Goal: Task Accomplishment & Management: Complete application form

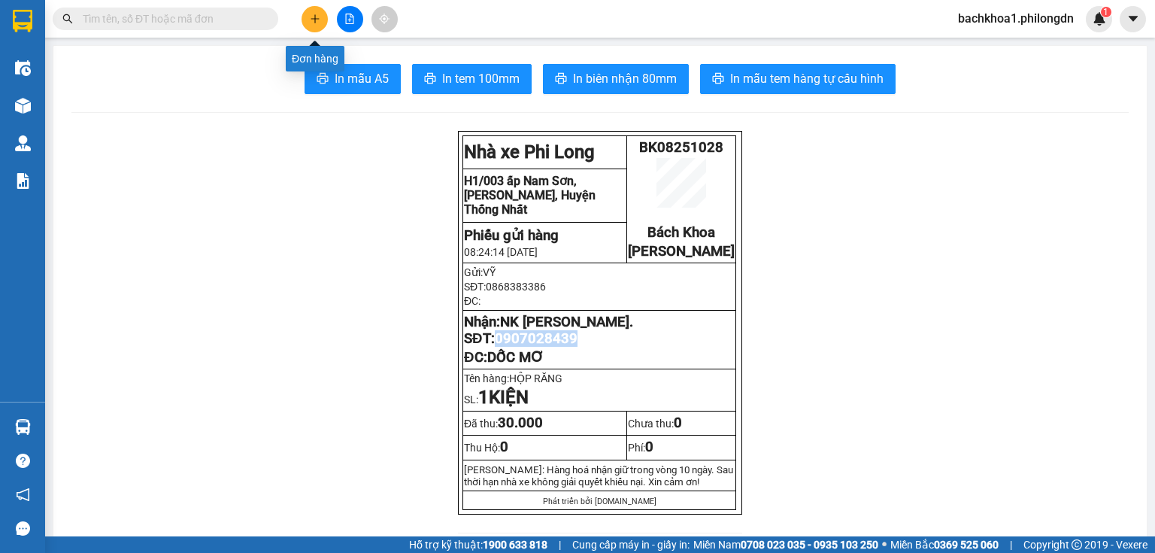
click at [307, 15] on button at bounding box center [314, 19] width 26 height 26
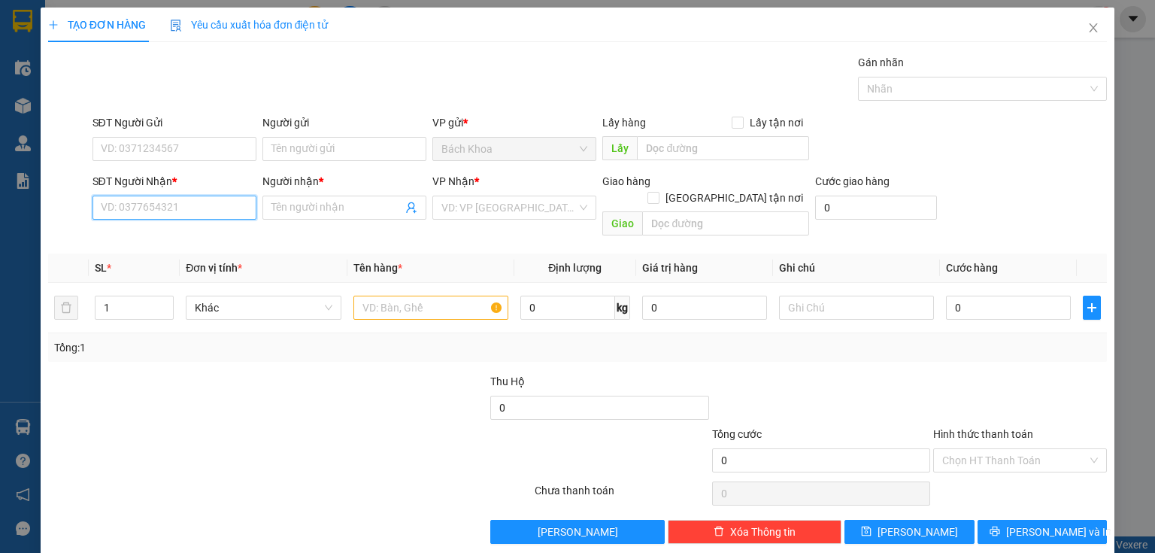
click at [169, 208] on input "SĐT Người Nhận *" at bounding box center [174, 207] width 164 height 24
click at [127, 228] on div "0377701408 - YẾN" at bounding box center [173, 237] width 162 height 24
type input "0377701408"
type input "YẾN"
type input "GIA TÂN 3"
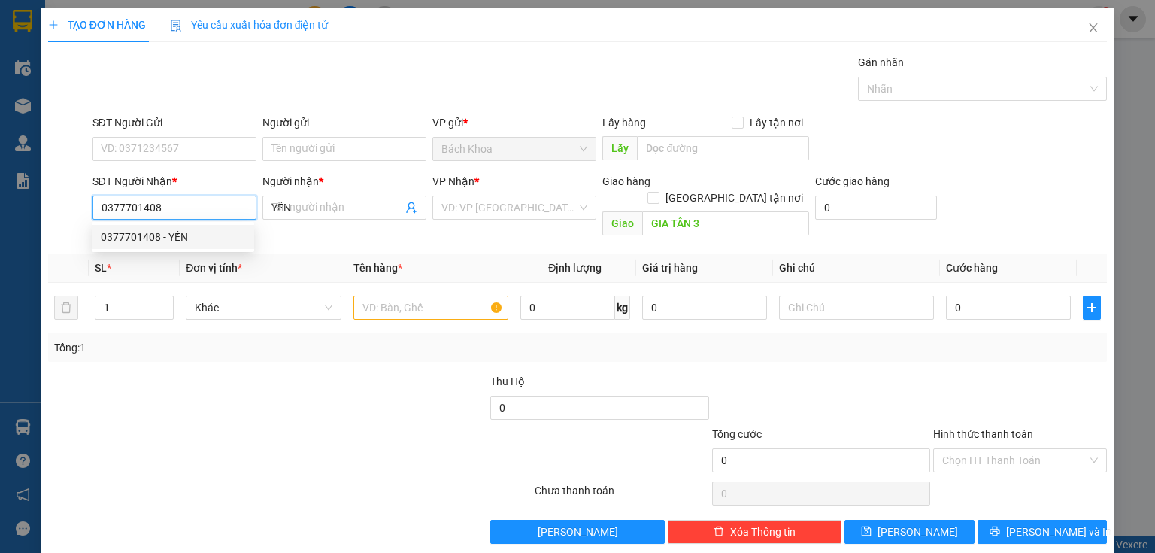
type input "80.000"
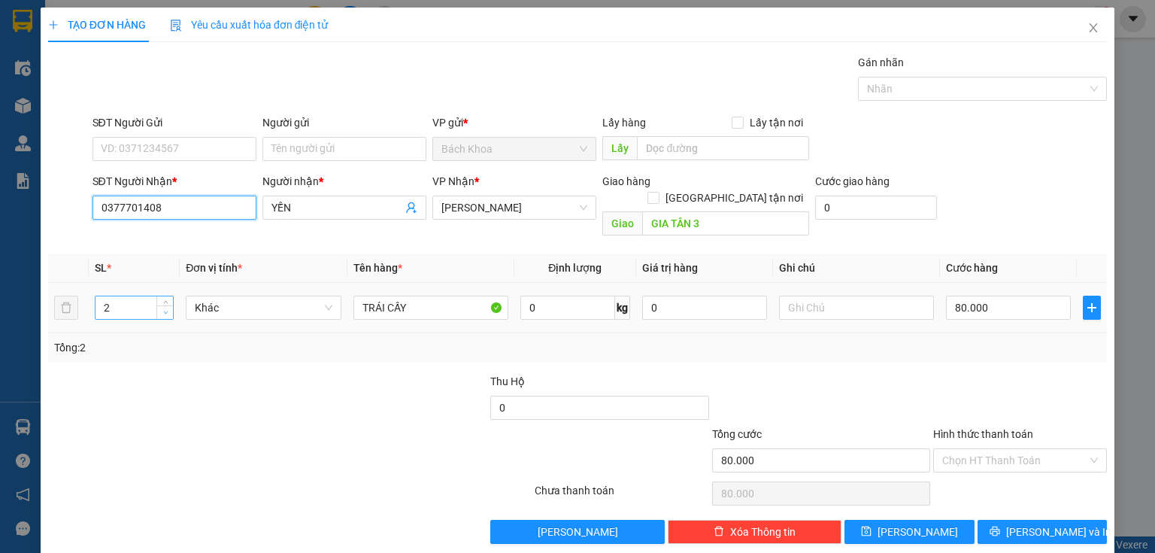
type input "0377701408"
type input "1"
click at [166, 310] on icon "down" at bounding box center [165, 312] width 5 height 5
click at [1012, 297] on input "80.000" at bounding box center [1008, 307] width 125 height 24
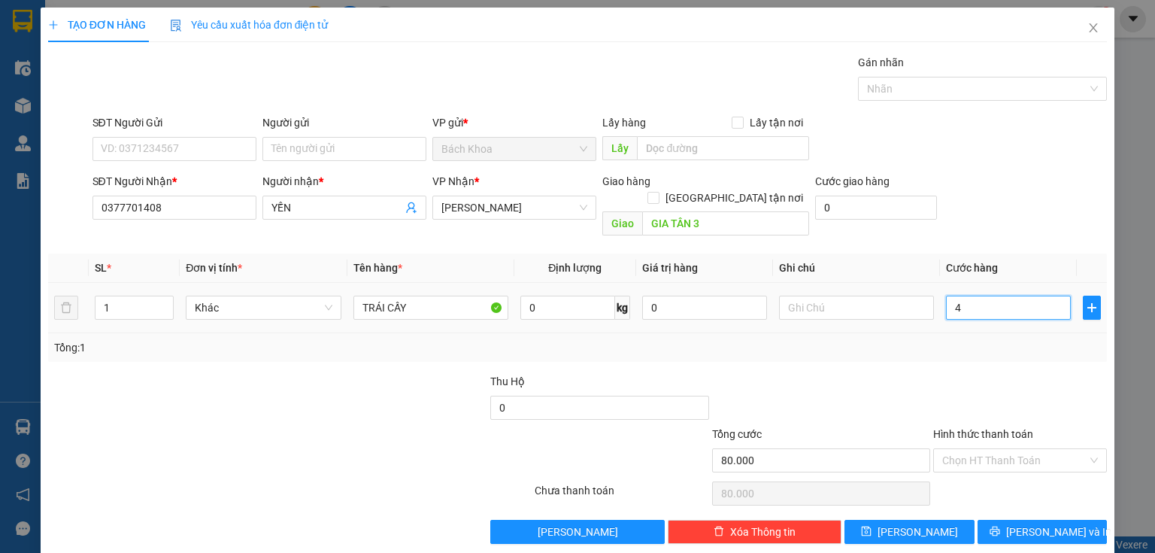
type input "47"
type input "4"
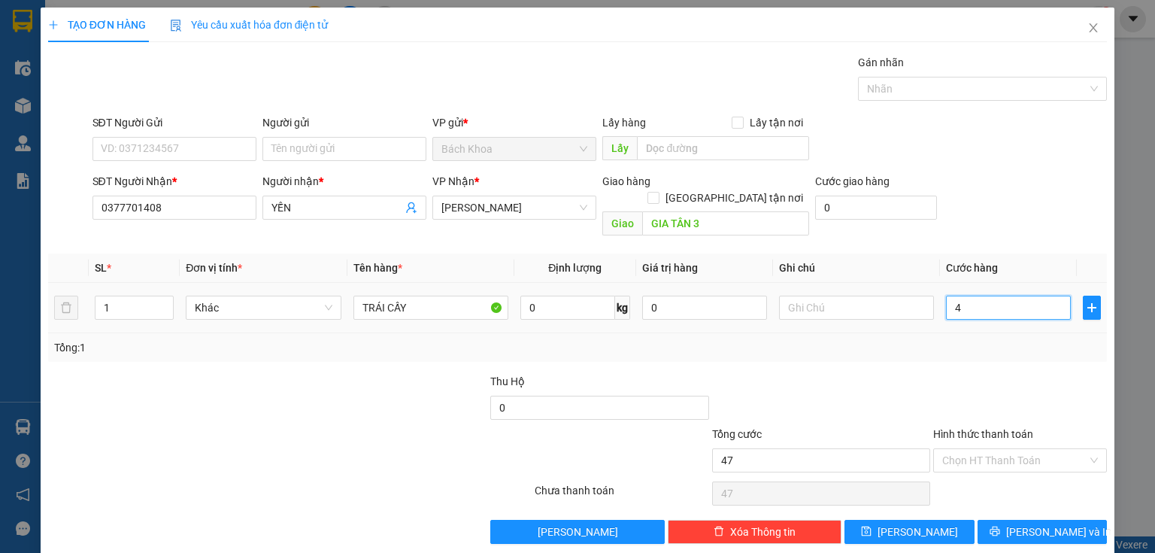
type input "4"
type input "40"
type input "400"
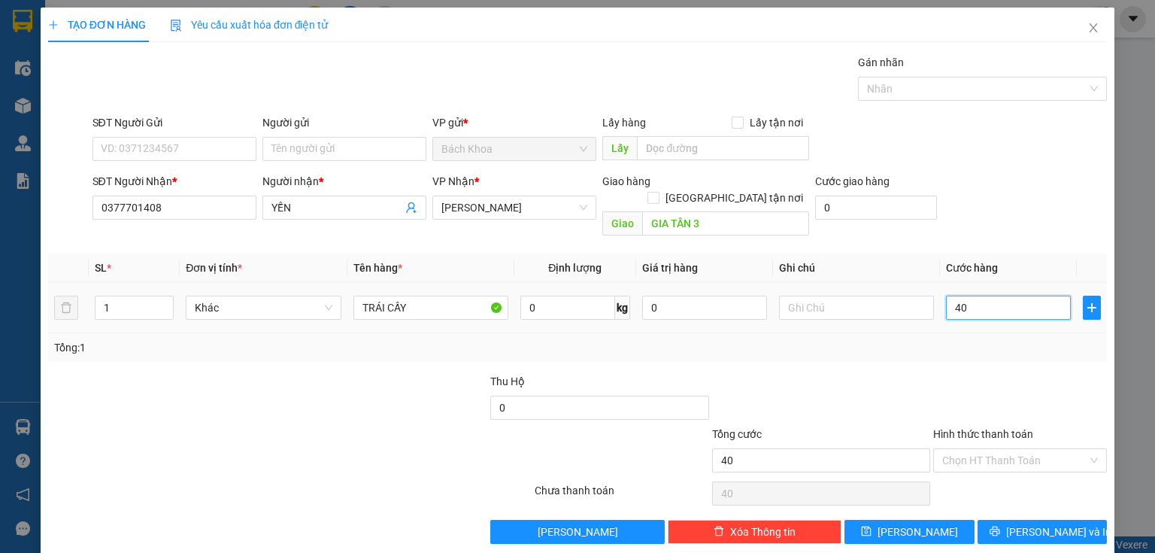
type input "400"
type input "4.000"
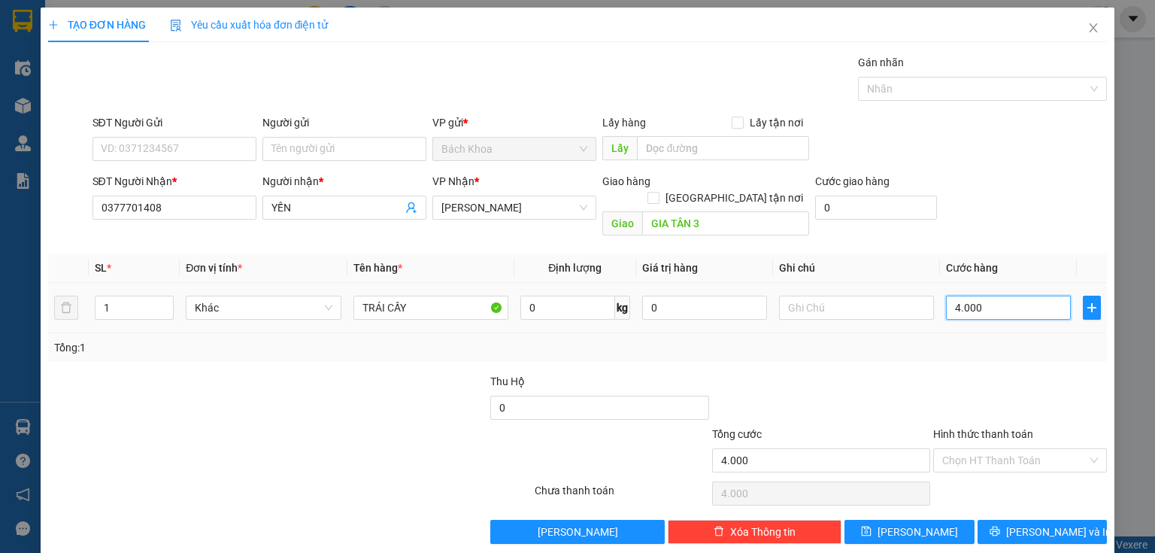
type input "40.000"
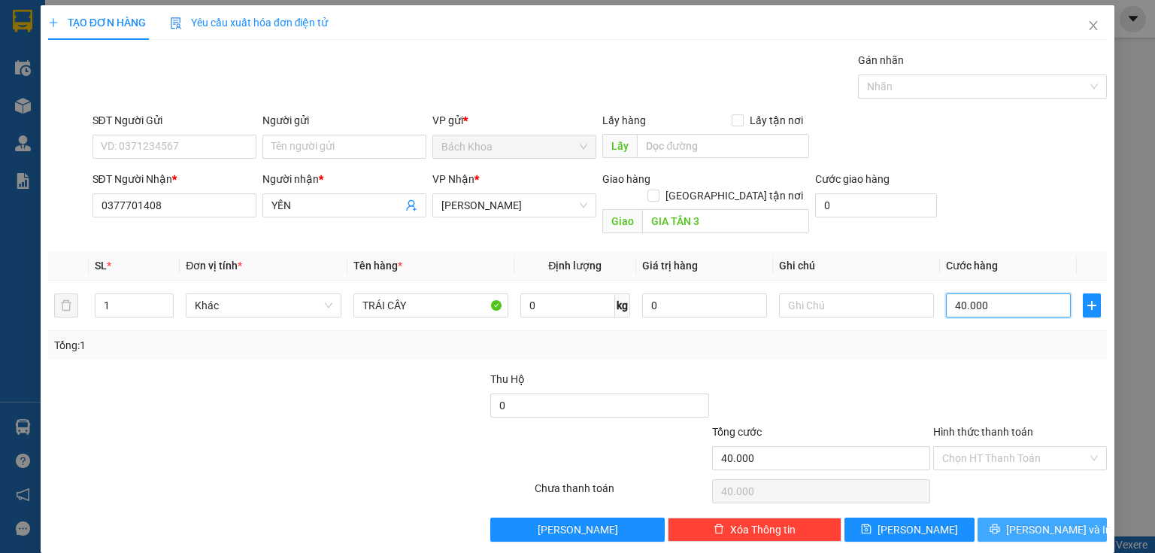
type input "40.000"
click at [991, 517] on button "[PERSON_NAME] và In" at bounding box center [1042, 529] width 130 height 24
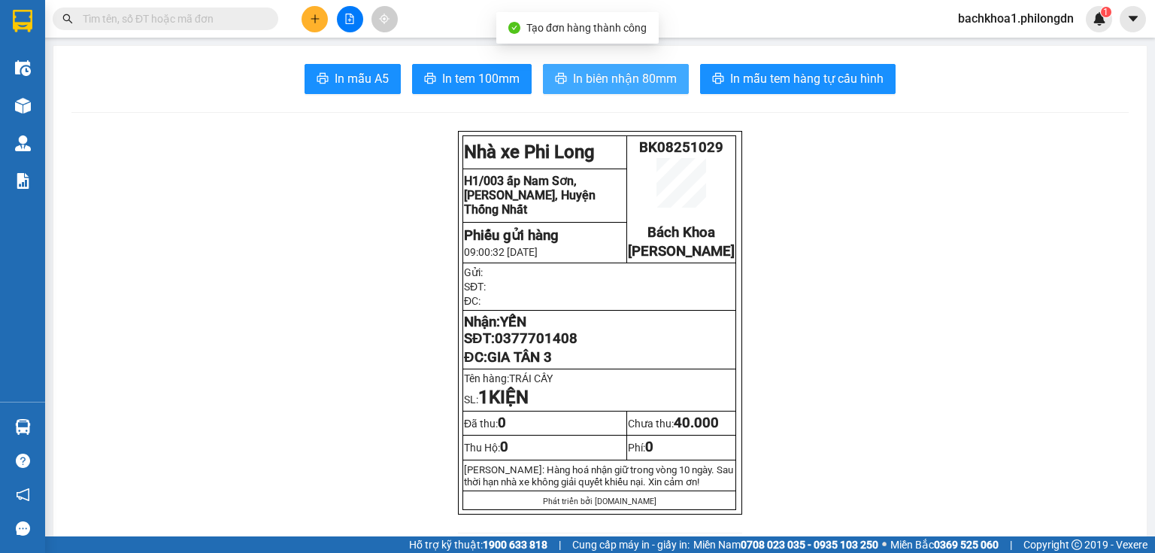
click at [588, 79] on span "In biên nhận 80mm" at bounding box center [625, 78] width 104 height 19
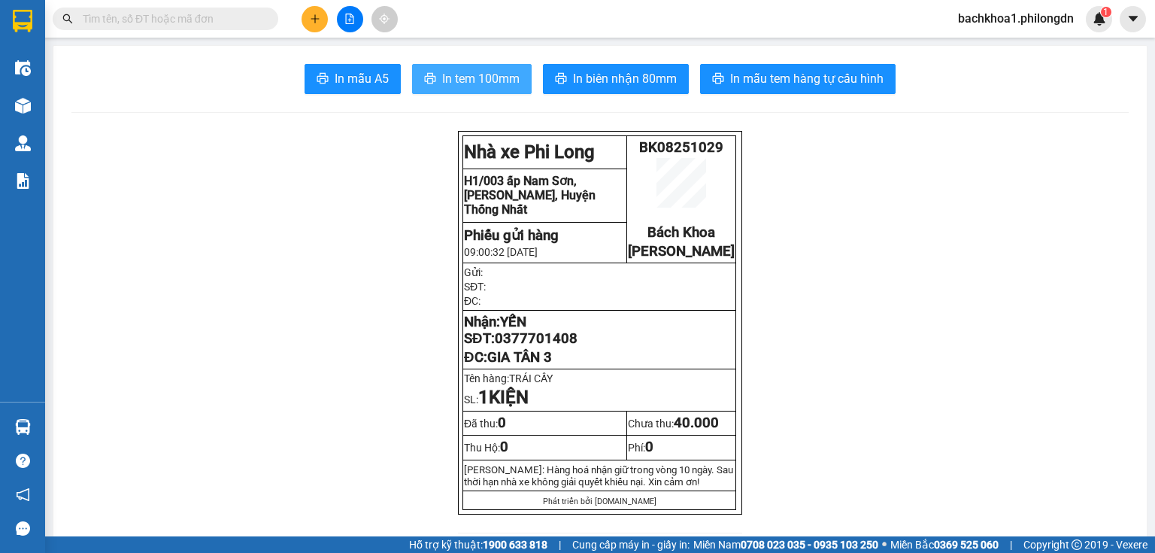
click at [492, 76] on span "In tem 100mm" at bounding box center [480, 78] width 77 height 19
click at [535, 346] on span "0377701408" at bounding box center [536, 338] width 83 height 17
copy span "0377701408"
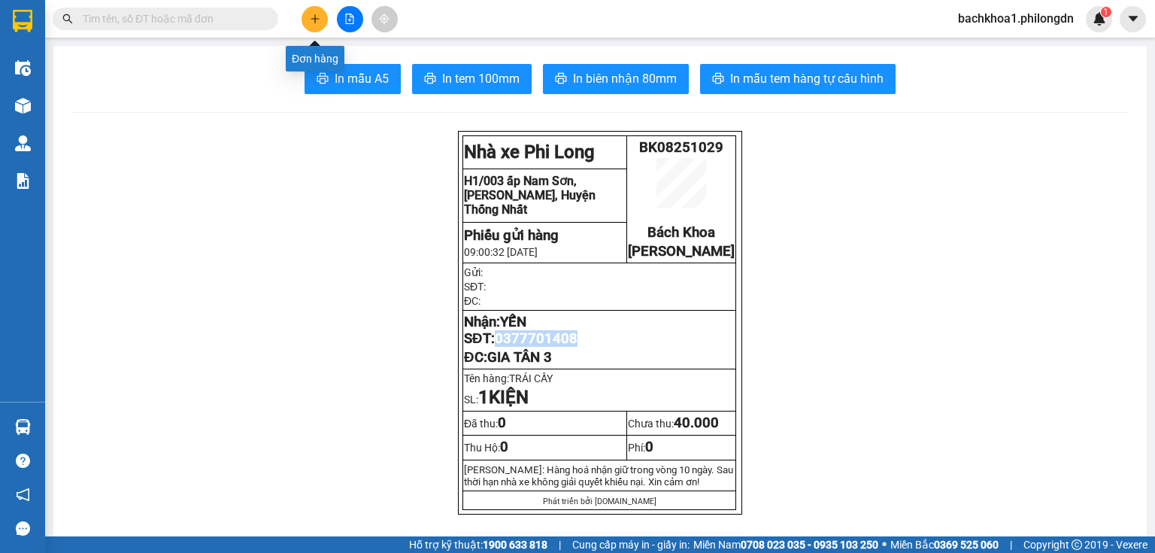
click at [318, 14] on icon "plus" at bounding box center [315, 19] width 11 height 11
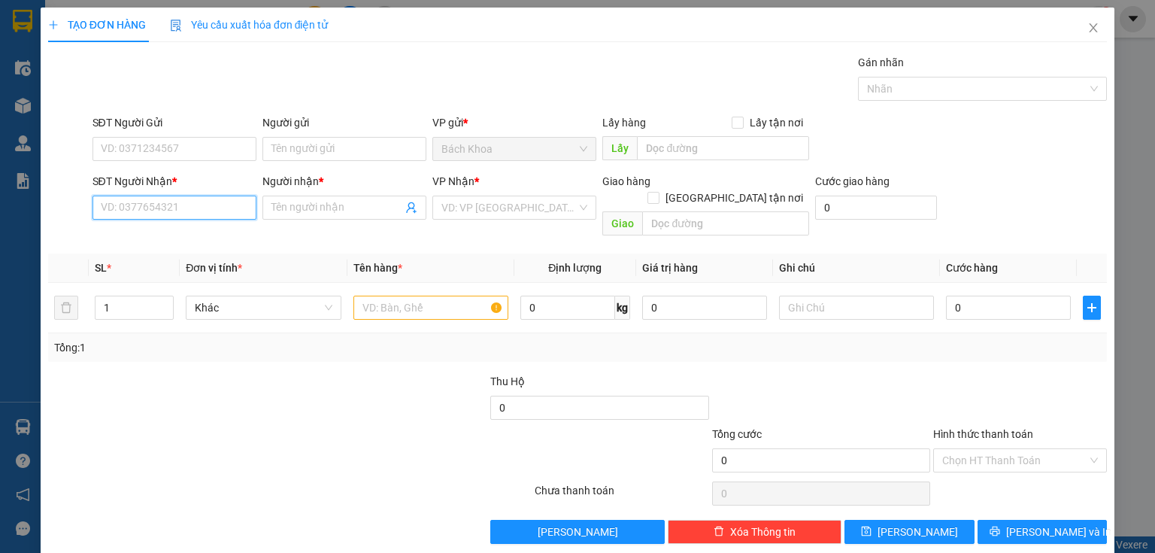
click at [226, 208] on input "SĐT Người Nhận *" at bounding box center [174, 207] width 164 height 24
type input "0905859628"
click at [190, 241] on div "0905859628 - NGUYÊN" at bounding box center [173, 237] width 144 height 17
type input "NGUYÊN"
type input "PHÚ CƯỜNG"
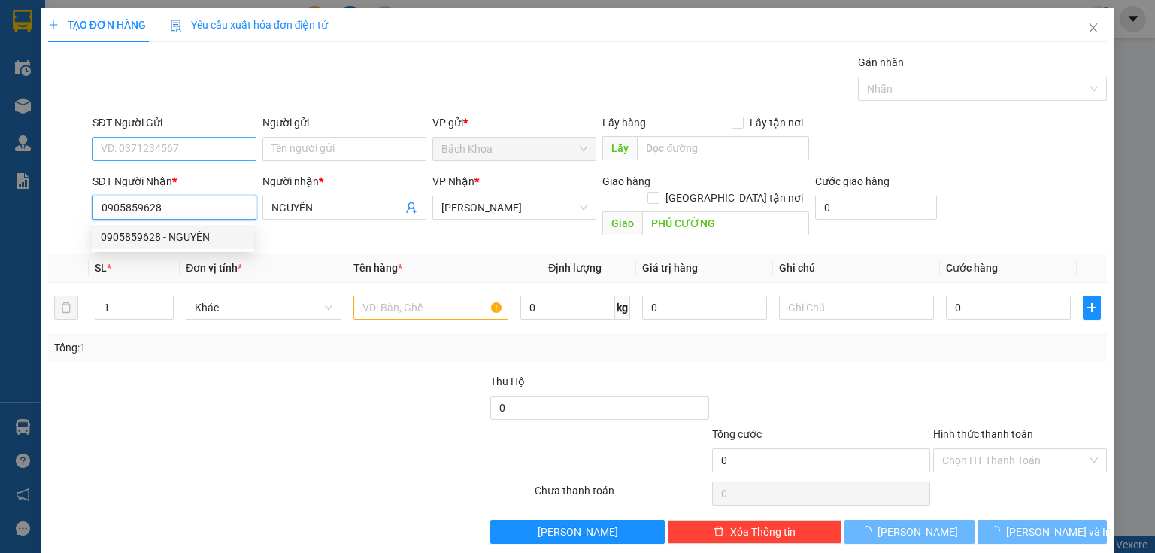
type input "40.000"
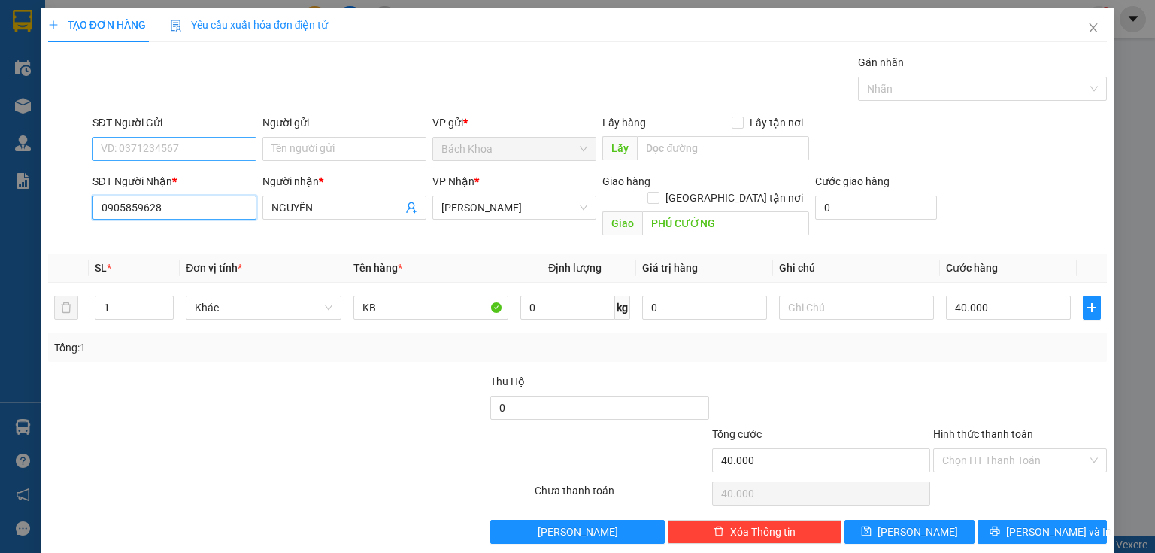
type input "0905859628"
click at [185, 155] on input "SĐT Người Gửi" at bounding box center [174, 149] width 164 height 24
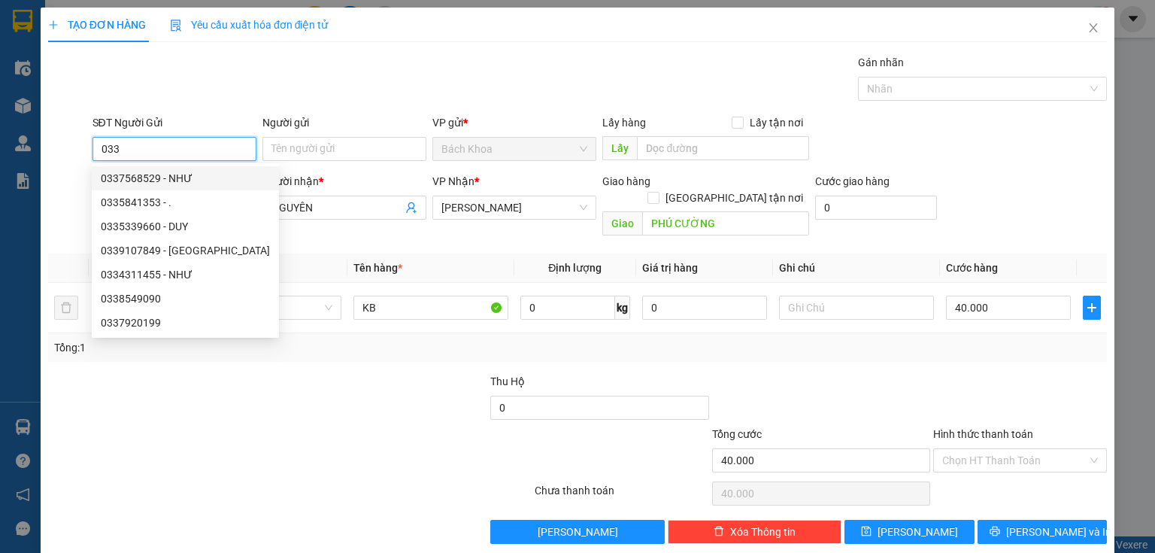
click at [171, 168] on div "0337568529 - NHƯ" at bounding box center [185, 178] width 187 height 24
type input "0337568529"
type input "NHƯ"
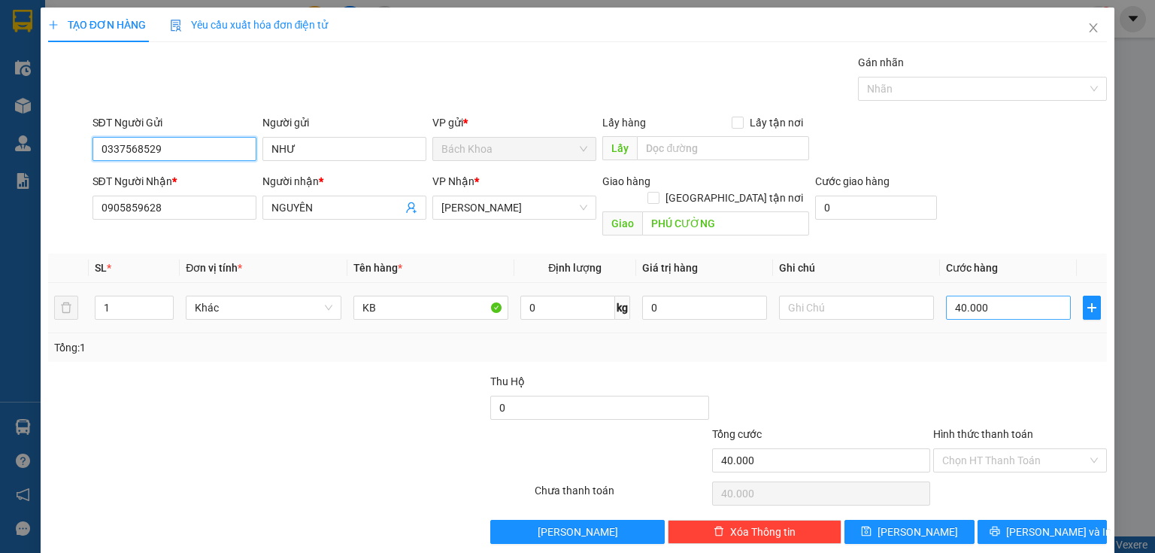
type input "0337568529"
click at [969, 295] on input "40.000" at bounding box center [1008, 307] width 125 height 24
type input "3"
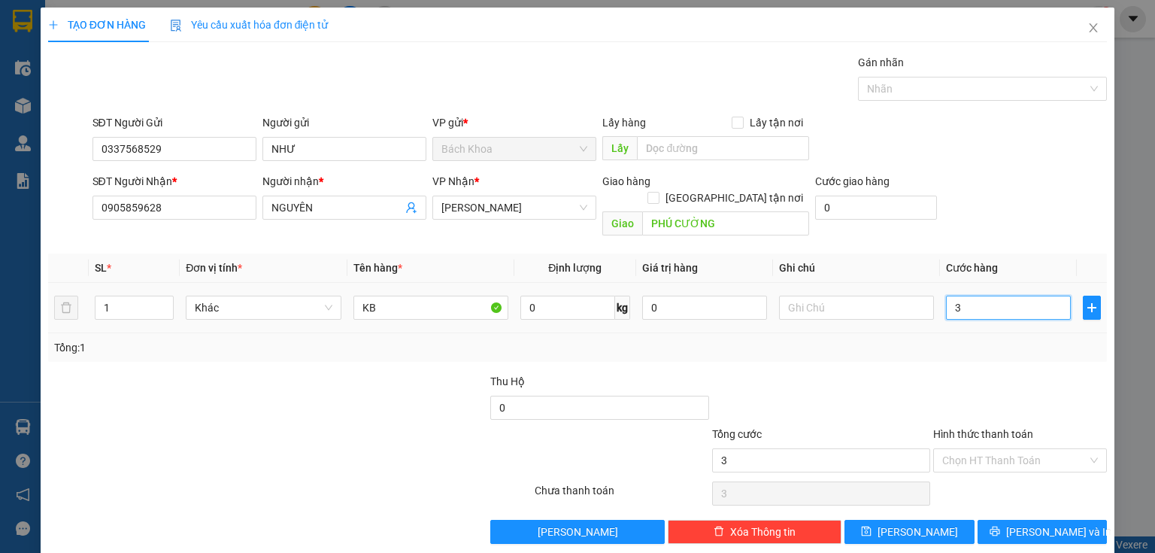
type input "30"
type input "300"
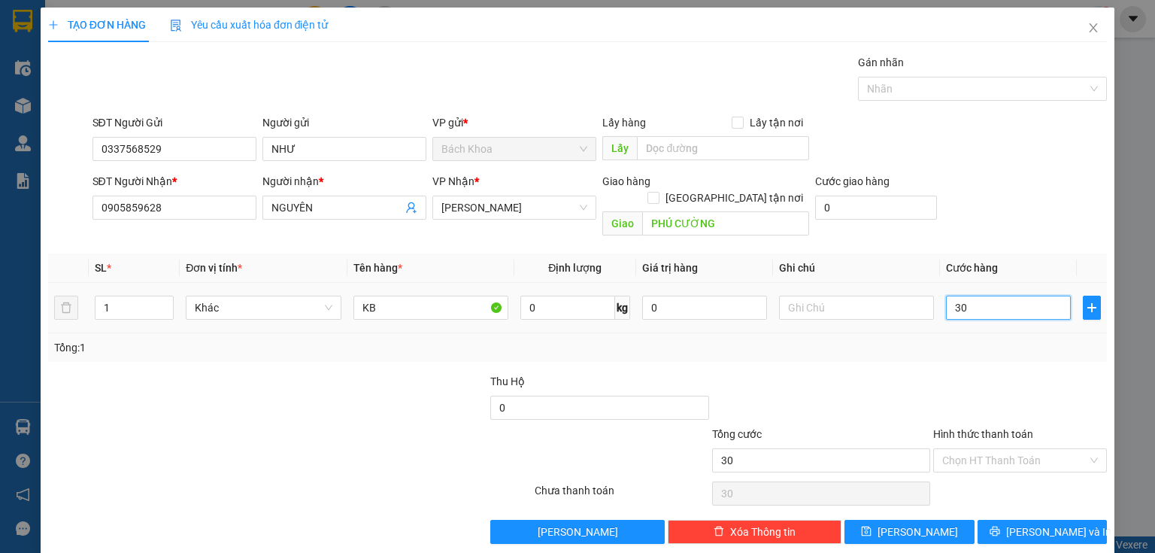
type input "300"
type input "3.000"
type input "30.000"
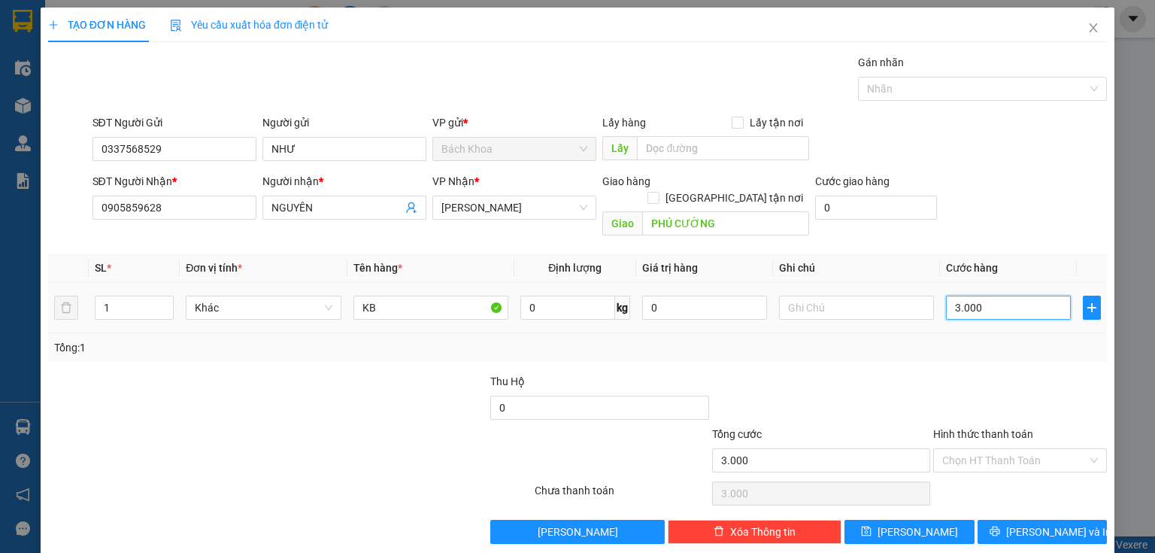
type input "30.000"
click at [1000, 525] on icon "printer" at bounding box center [994, 530] width 11 height 11
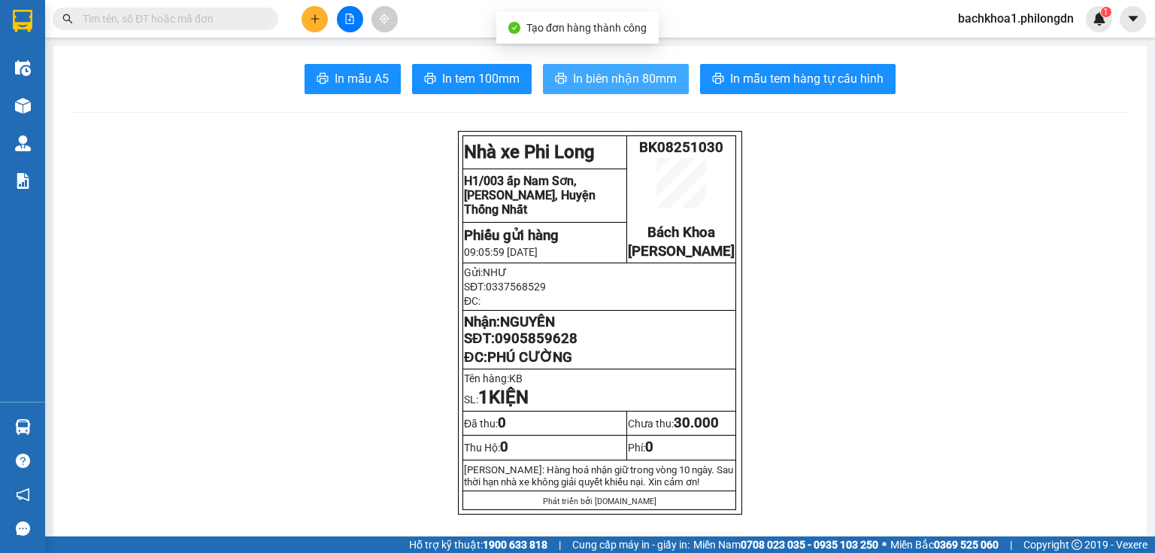
click at [571, 68] on button "In biên nhận 80mm" at bounding box center [616, 79] width 146 height 30
click at [634, 68] on button "In biên nhận 80mm" at bounding box center [616, 79] width 146 height 30
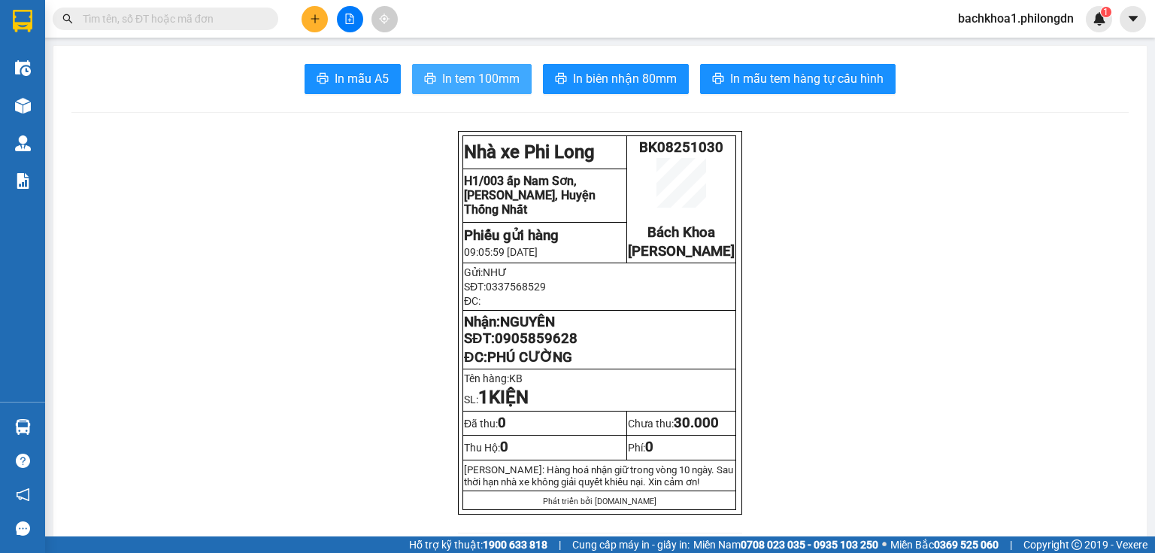
click at [446, 82] on span "In tem 100mm" at bounding box center [480, 78] width 77 height 19
click at [516, 347] on span "0905859628" at bounding box center [536, 338] width 83 height 17
click at [317, 14] on icon "plus" at bounding box center [315, 19] width 11 height 11
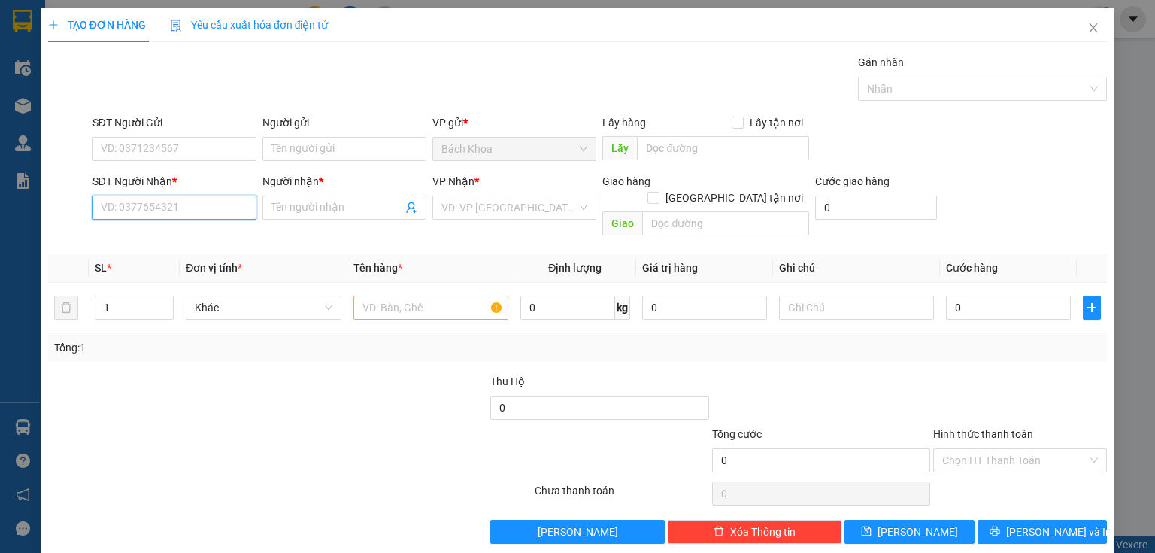
click at [149, 198] on input "SĐT Người Nhận *" at bounding box center [174, 207] width 164 height 24
type input "0374058969"
click at [194, 220] on div "SĐT Người Nhận * 0374058969" at bounding box center [174, 199] width 164 height 53
click at [194, 227] on div "Transit Pickup Surcharge Ids Transit Deliver Surcharge Ids Transit Deliver Surc…" at bounding box center [577, 298] width 1058 height 489
drag, startPoint x: 207, startPoint y: 183, endPoint x: 207, endPoint y: 198, distance: 15.8
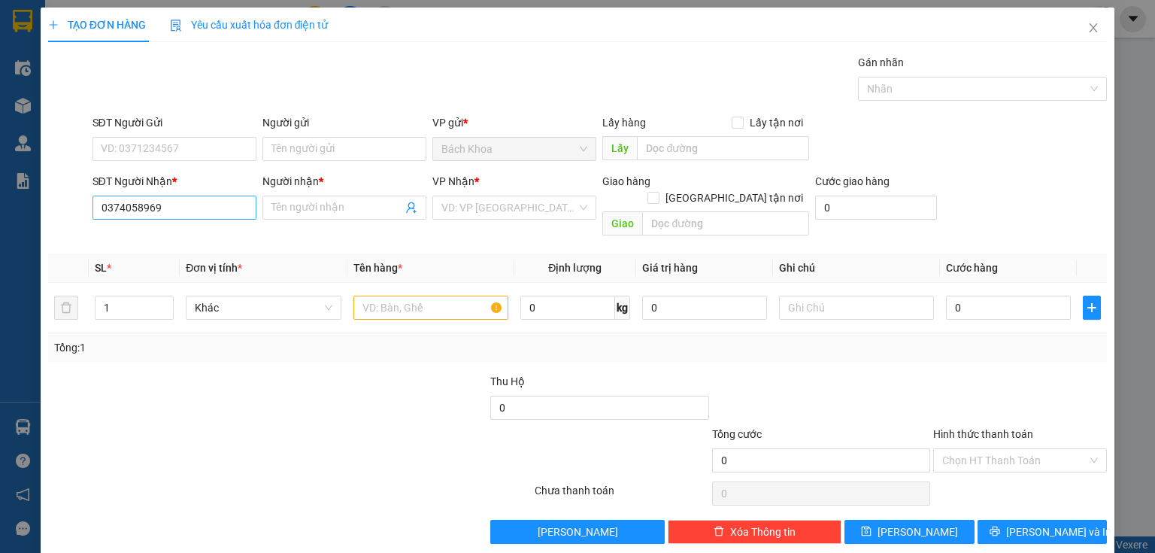
click at [207, 189] on div "SĐT Người Nhận *" at bounding box center [174, 184] width 164 height 23
click at [201, 206] on input "0374058969" at bounding box center [174, 207] width 164 height 24
click at [192, 240] on div "0374058969 - BÔNG" at bounding box center [173, 237] width 144 height 17
type input "BÔNG"
type input "[PERSON_NAME] SEN PHÚ CƯỜNG"
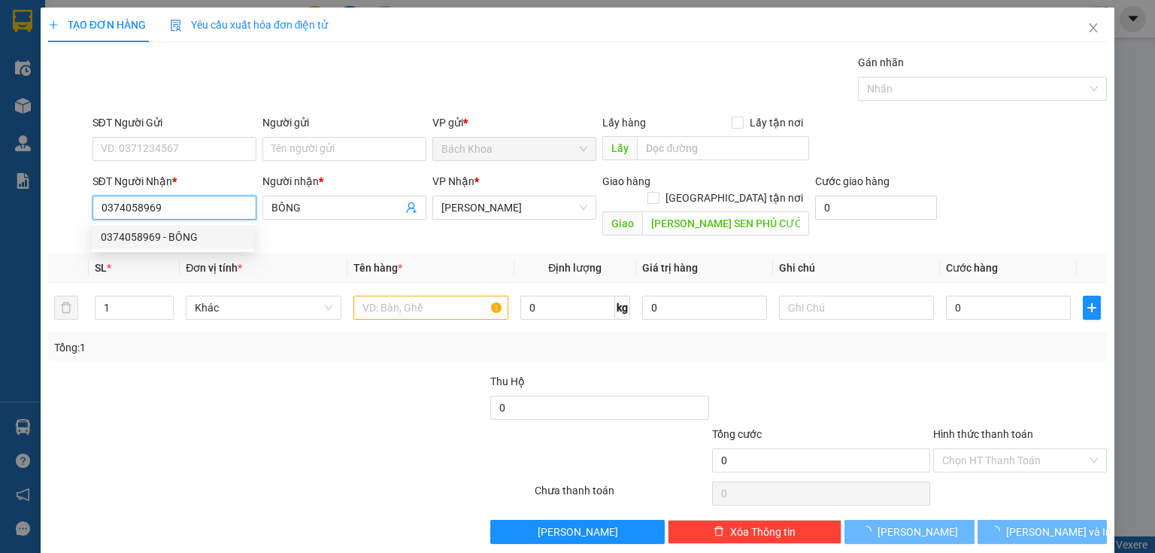
type input "60.000"
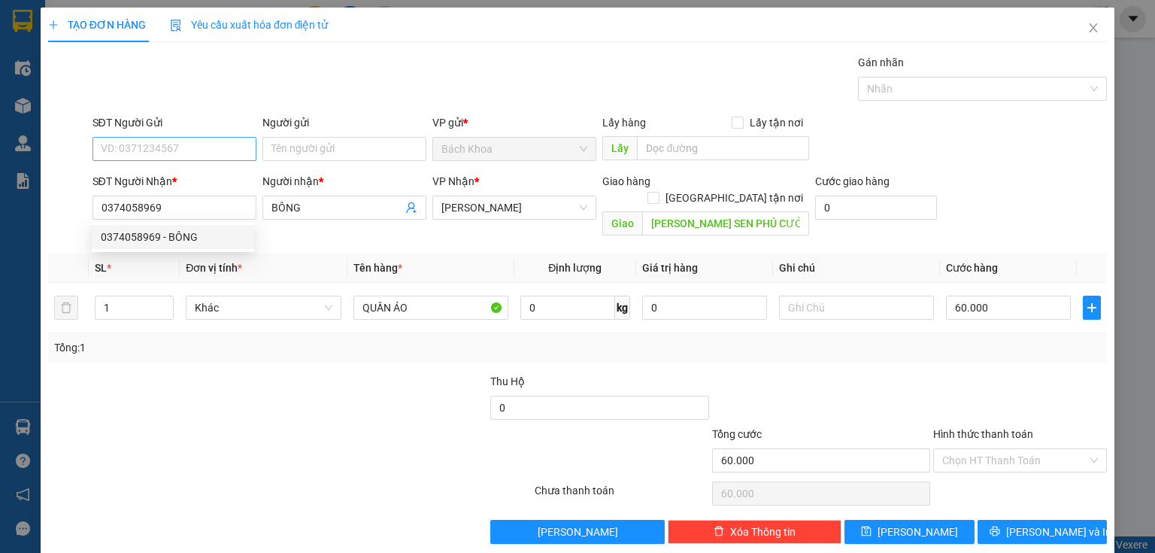
click at [192, 162] on div "SĐT Người Gửi VD: 0371234567" at bounding box center [174, 140] width 164 height 53
click at [196, 138] on input "SĐT Người Gửi" at bounding box center [174, 149] width 164 height 24
click at [196, 152] on input "SĐT Người Gửi" at bounding box center [174, 149] width 164 height 24
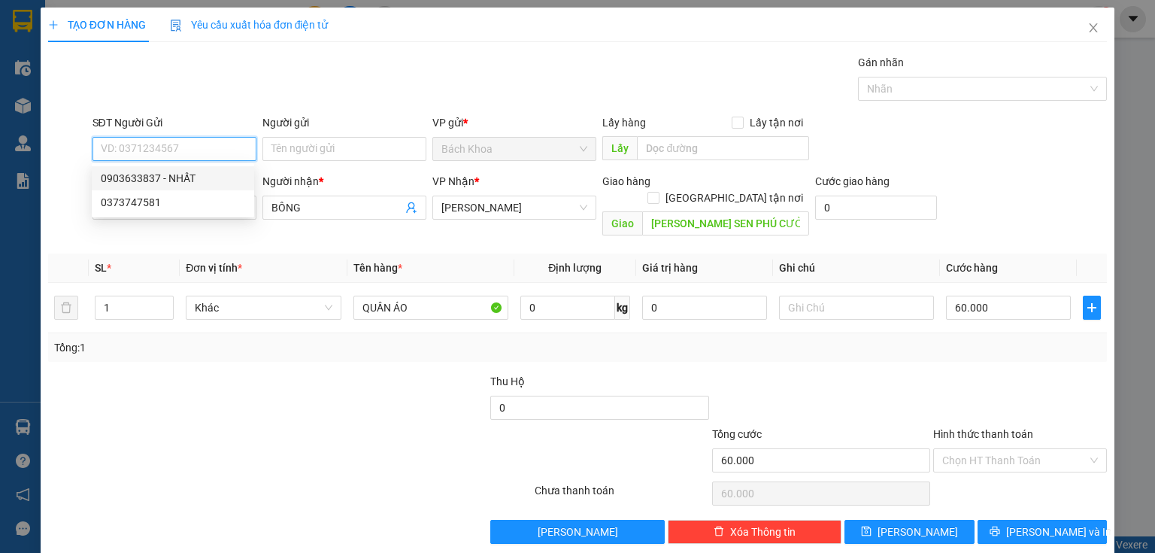
click at [193, 183] on div "0903633837 - NHẤT" at bounding box center [173, 178] width 144 height 17
type input "0903633837"
type input "NHẤT"
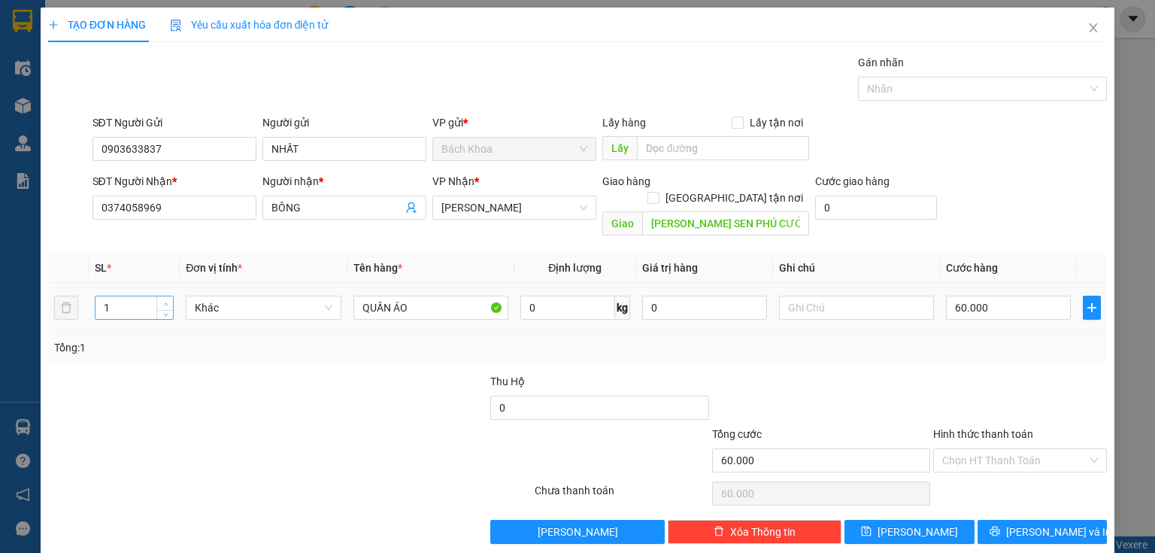
type input "2"
click at [163, 301] on icon "up" at bounding box center [165, 303] width 5 height 5
click at [986, 295] on input "60.000" at bounding box center [1008, 307] width 125 height 24
click at [1024, 523] on span "[PERSON_NAME] và In" at bounding box center [1058, 531] width 105 height 17
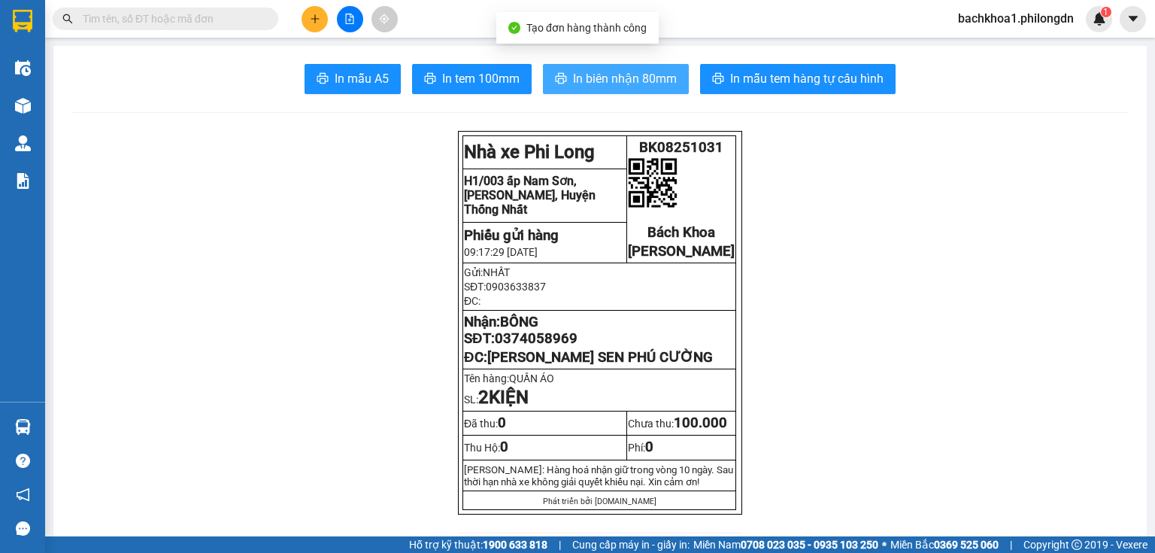
click at [662, 80] on span "In biên nhận 80mm" at bounding box center [625, 78] width 104 height 19
click at [674, 77] on button "In biên nhận 80mm" at bounding box center [616, 79] width 146 height 30
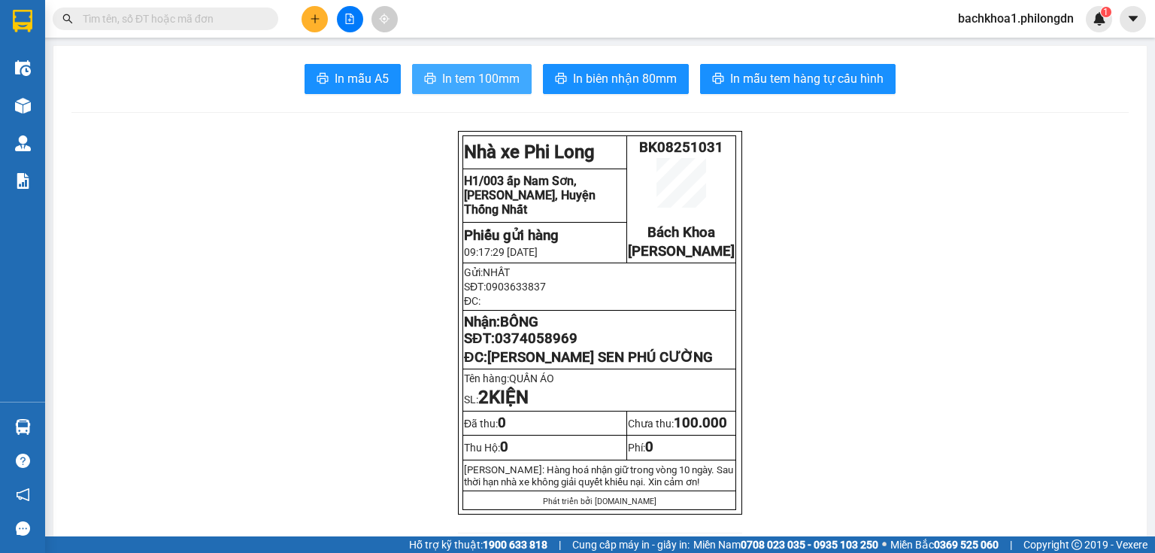
click at [475, 83] on span "In tem 100mm" at bounding box center [480, 78] width 77 height 19
click at [508, 347] on span "0374058969" at bounding box center [536, 338] width 83 height 17
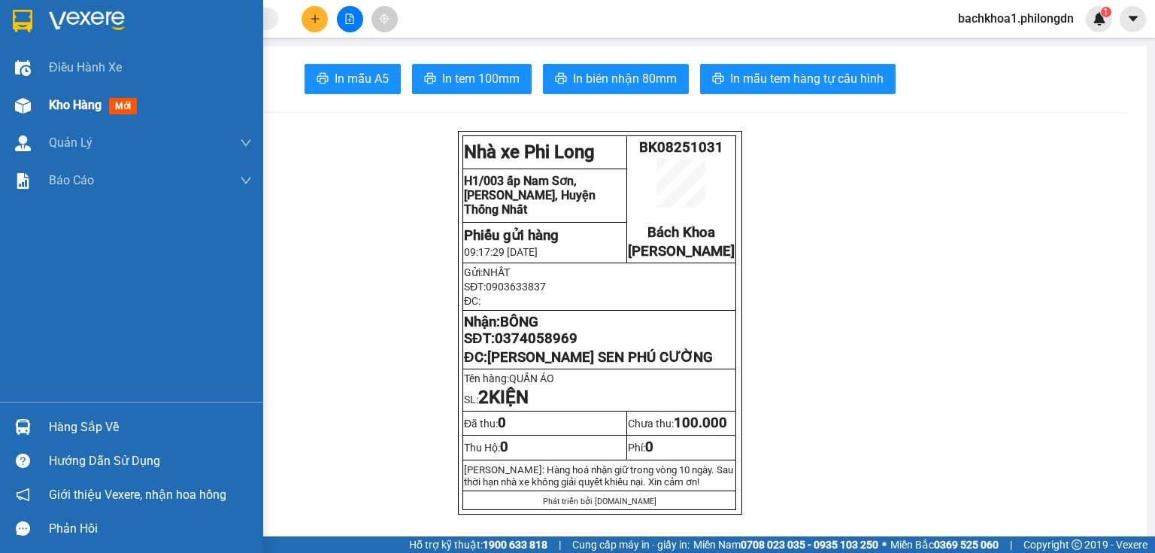
click at [29, 95] on div at bounding box center [23, 105] width 26 height 26
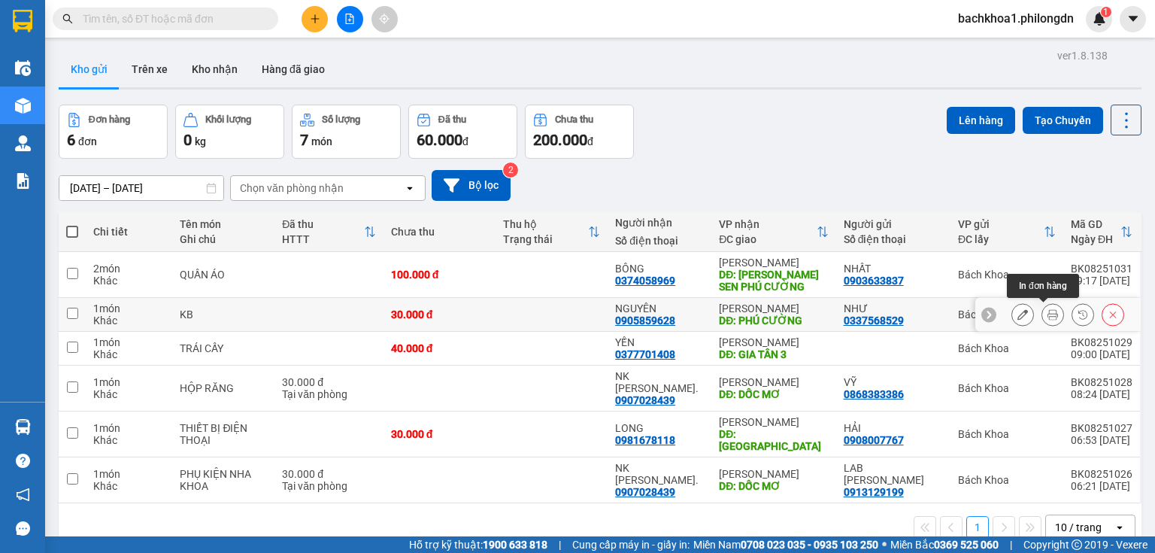
click at [1047, 313] on icon at bounding box center [1052, 314] width 11 height 11
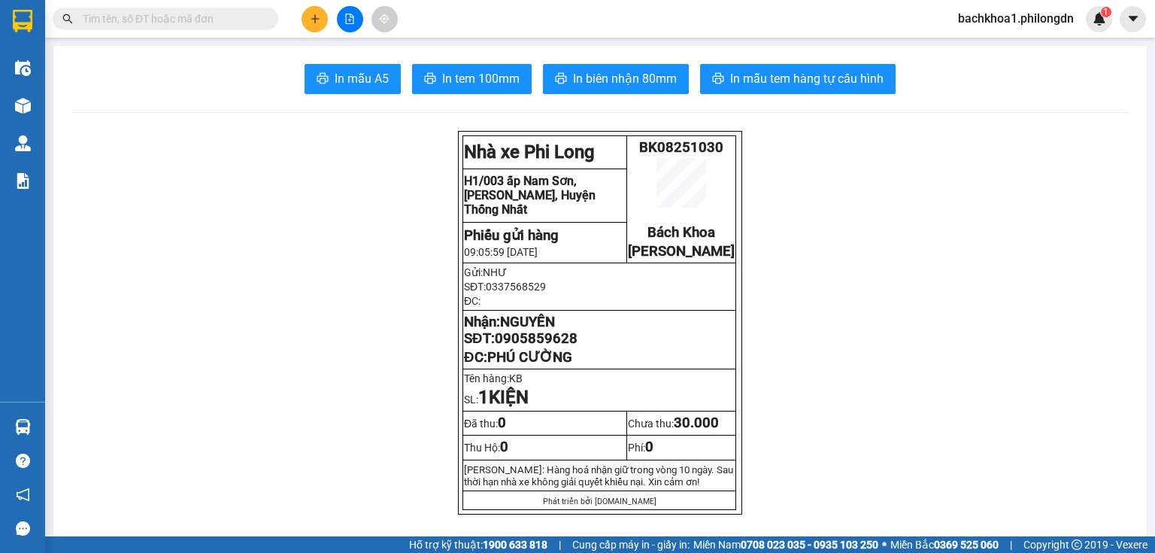
click at [508, 347] on span "0905859628" at bounding box center [536, 338] width 83 height 17
click at [321, 9] on button at bounding box center [314, 19] width 26 height 26
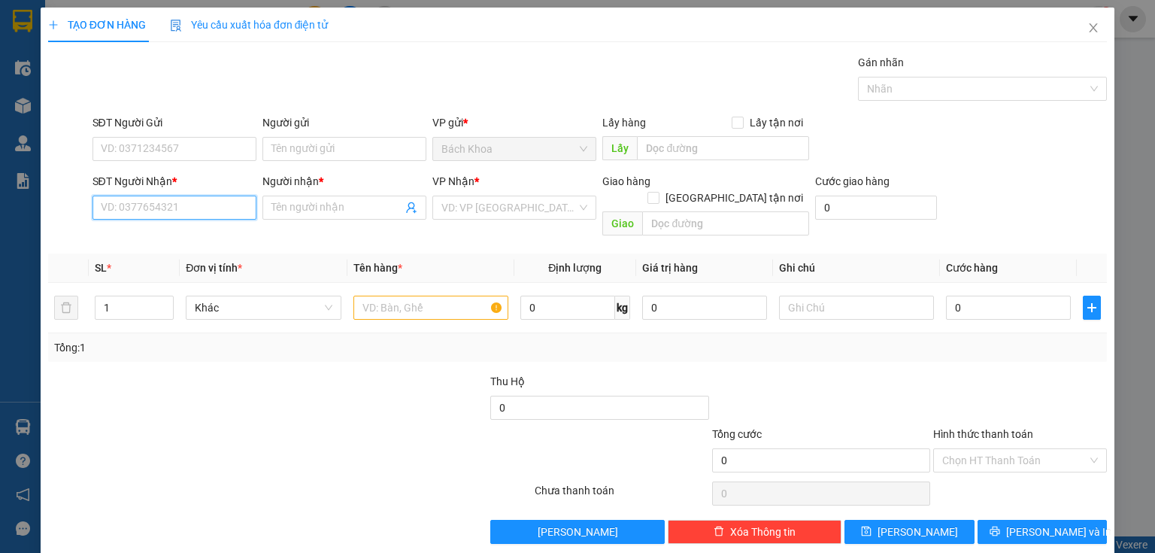
click at [132, 204] on input "SĐT Người Nhận *" at bounding box center [174, 207] width 164 height 24
click at [180, 232] on div "0972022891 - THẢO" at bounding box center [173, 237] width 144 height 17
type input "0972022891"
type input "THẢO"
type input "PHÚC NHẠC"
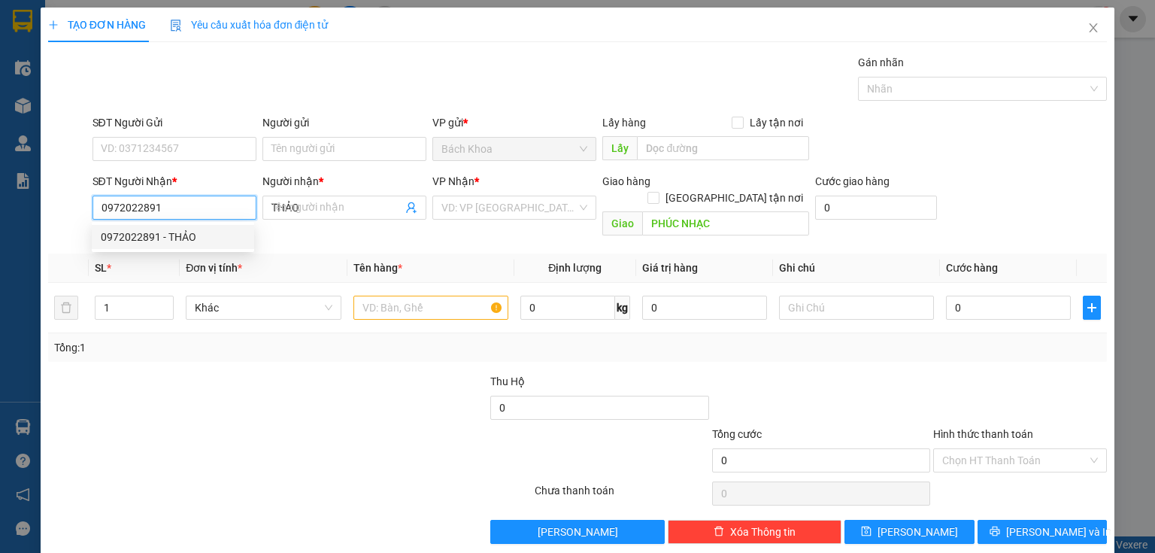
type input "50.000"
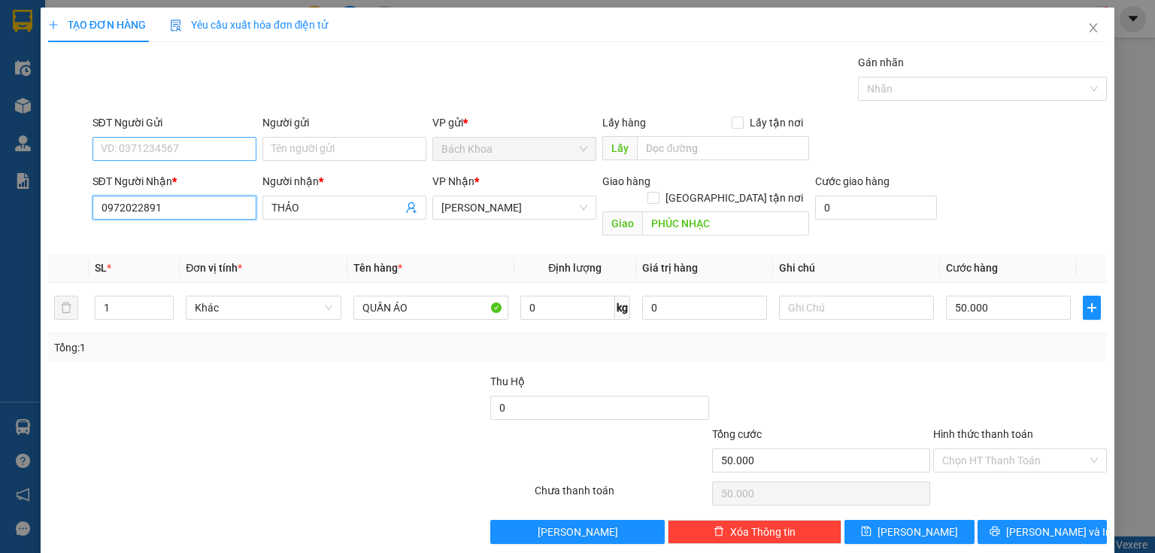
type input "0972022891"
click at [192, 142] on input "SĐT Người Gửi" at bounding box center [174, 149] width 164 height 24
click at [194, 183] on div "0932699510 - GIANG" at bounding box center [173, 178] width 144 height 17
type input "0932699510"
type input "GIANG"
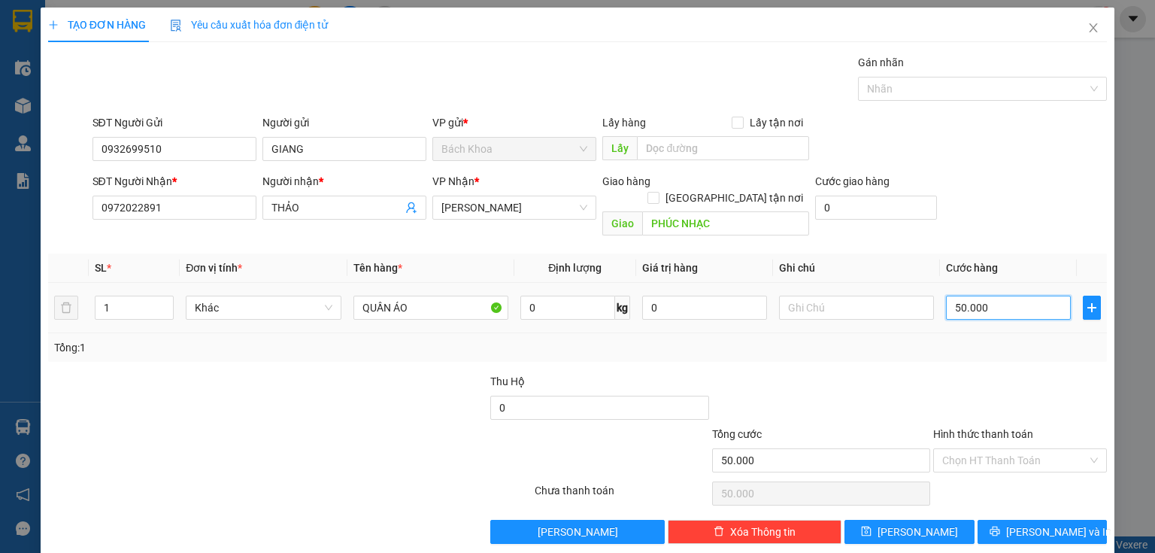
click at [1007, 295] on input "50.000" at bounding box center [1008, 307] width 125 height 24
click at [1017, 449] on input "Hình thức thanh toán" at bounding box center [1014, 460] width 145 height 23
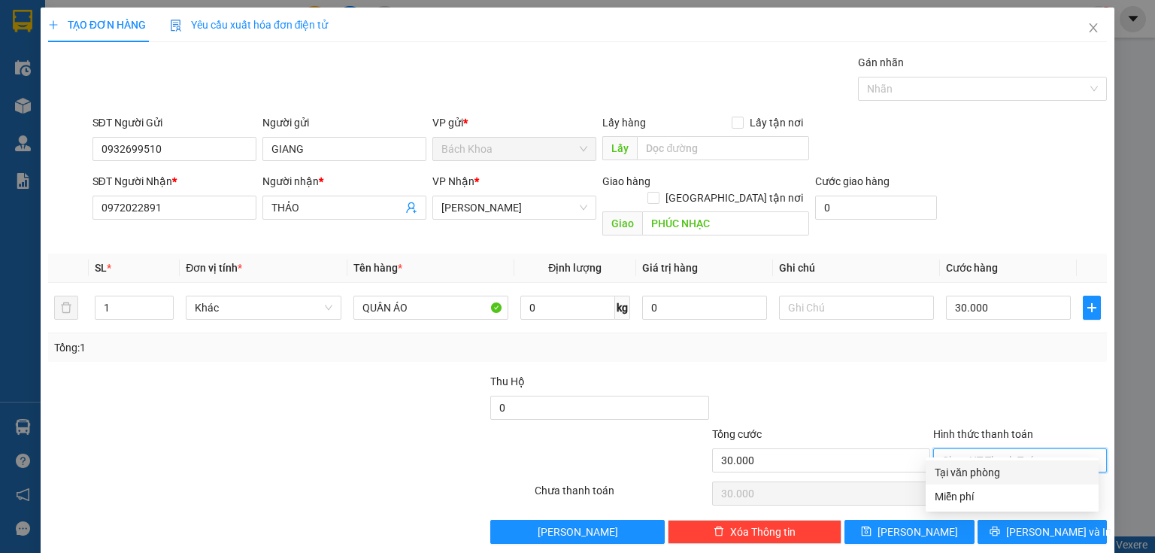
click at [1021, 466] on div "Tại văn phòng" at bounding box center [1011, 472] width 155 height 17
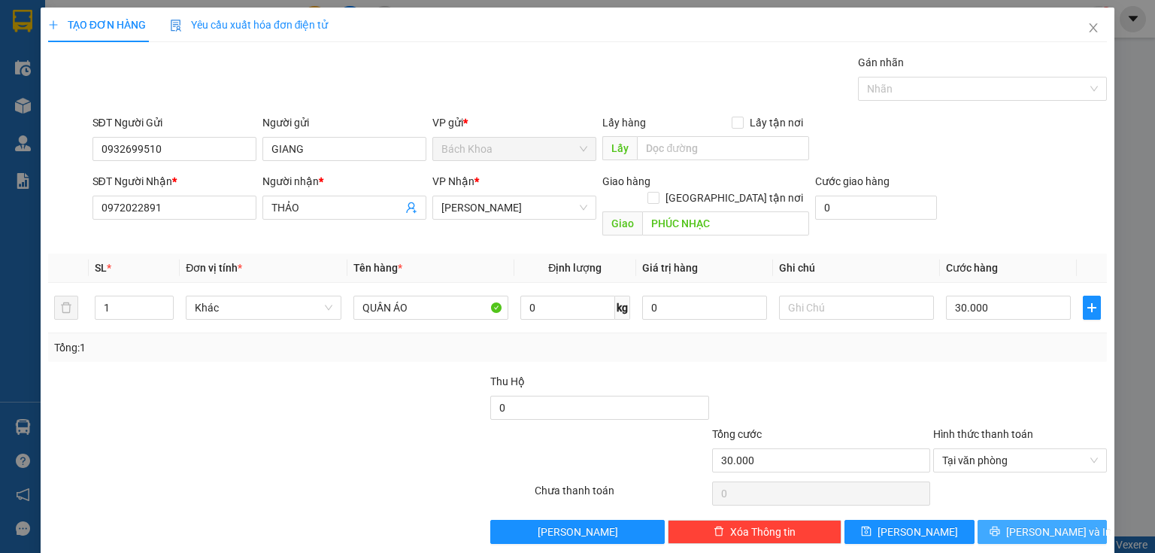
click at [1043, 523] on span "[PERSON_NAME] và In" at bounding box center [1058, 531] width 105 height 17
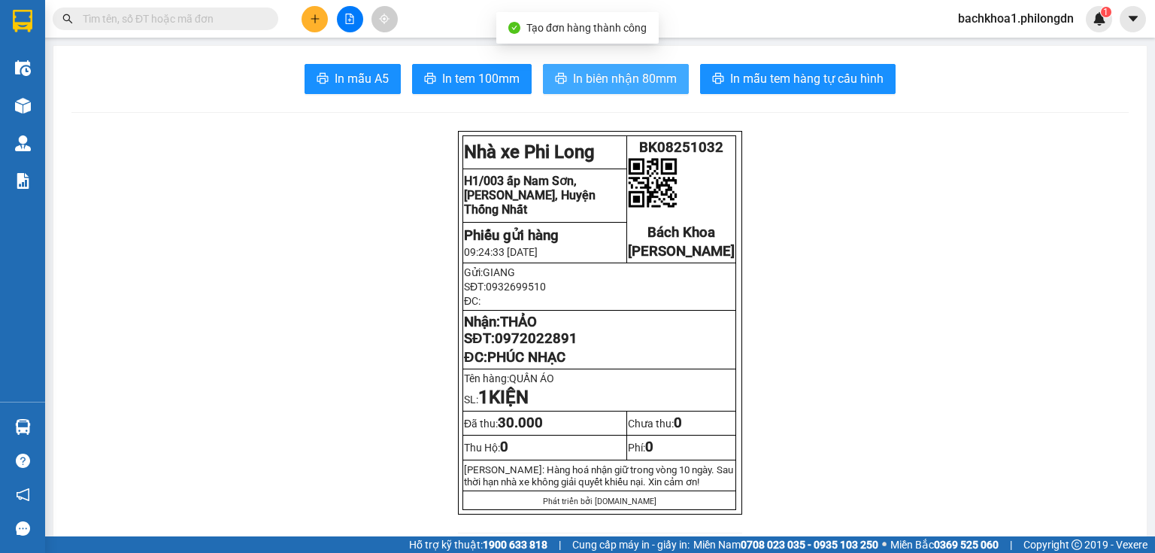
click at [580, 72] on span "In biên nhận 80mm" at bounding box center [625, 78] width 104 height 19
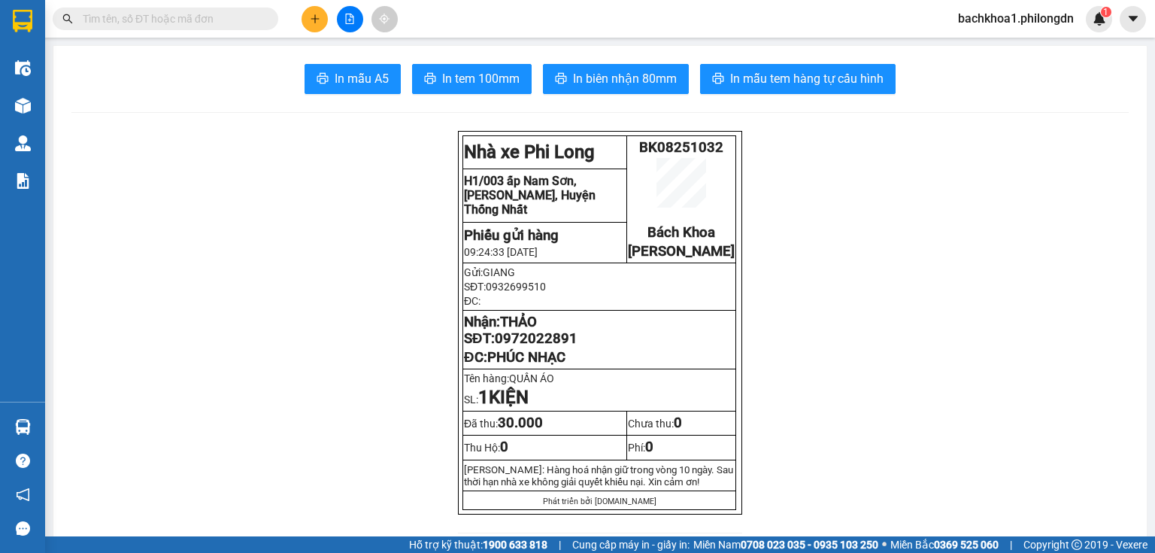
click at [484, 82] on span "In tem 100mm" at bounding box center [480, 78] width 77 height 19
click at [537, 347] on span "0972022891" at bounding box center [536, 338] width 83 height 17
click at [313, 21] on icon "plus" at bounding box center [315, 19] width 11 height 11
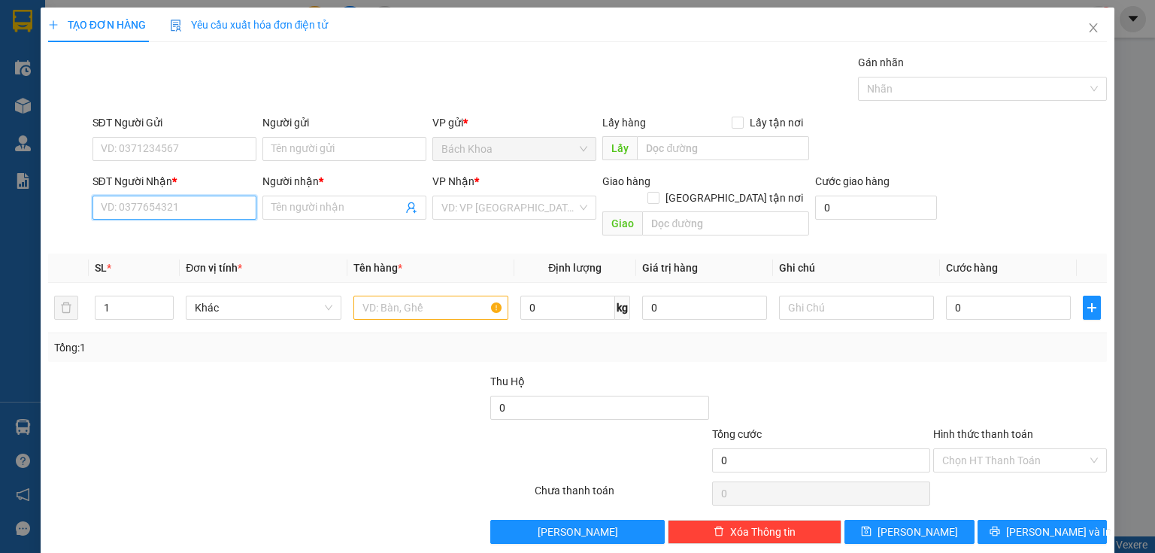
click at [147, 217] on input "SĐT Người Nhận *" at bounding box center [174, 207] width 164 height 24
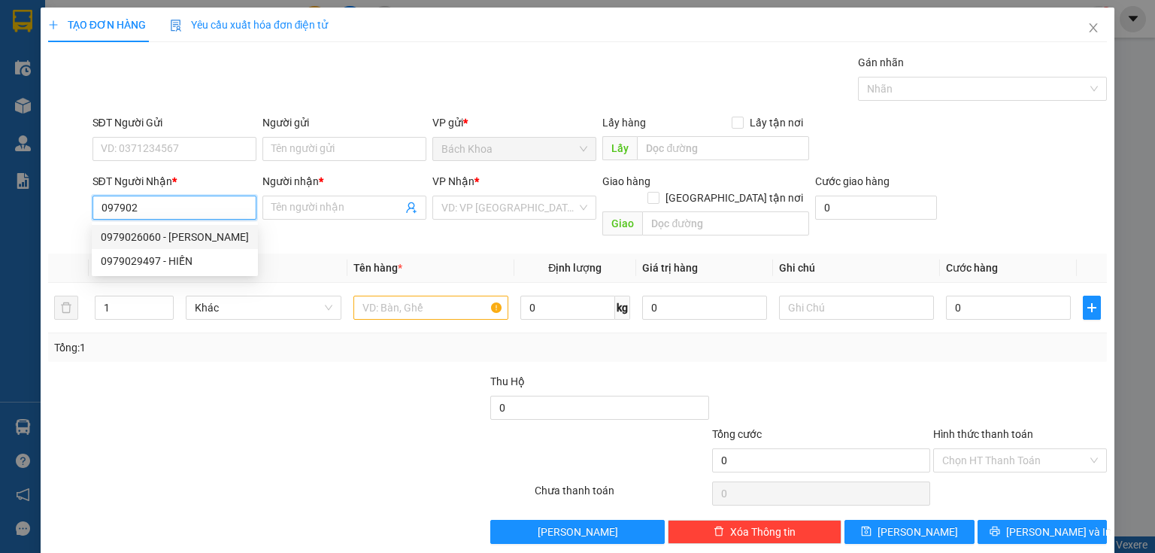
click at [166, 235] on div "0979026060 - [PERSON_NAME]" at bounding box center [175, 237] width 148 height 17
type input "0979026060"
type input "[PERSON_NAME]"
type input "PHÚ DÒNG"
type input "40.000"
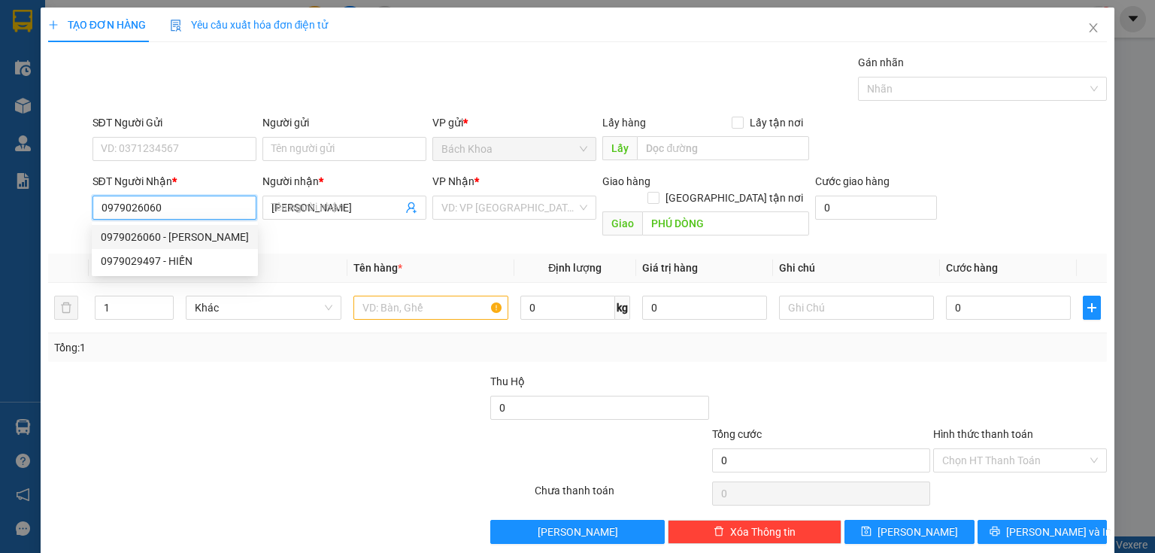
type input "40.000"
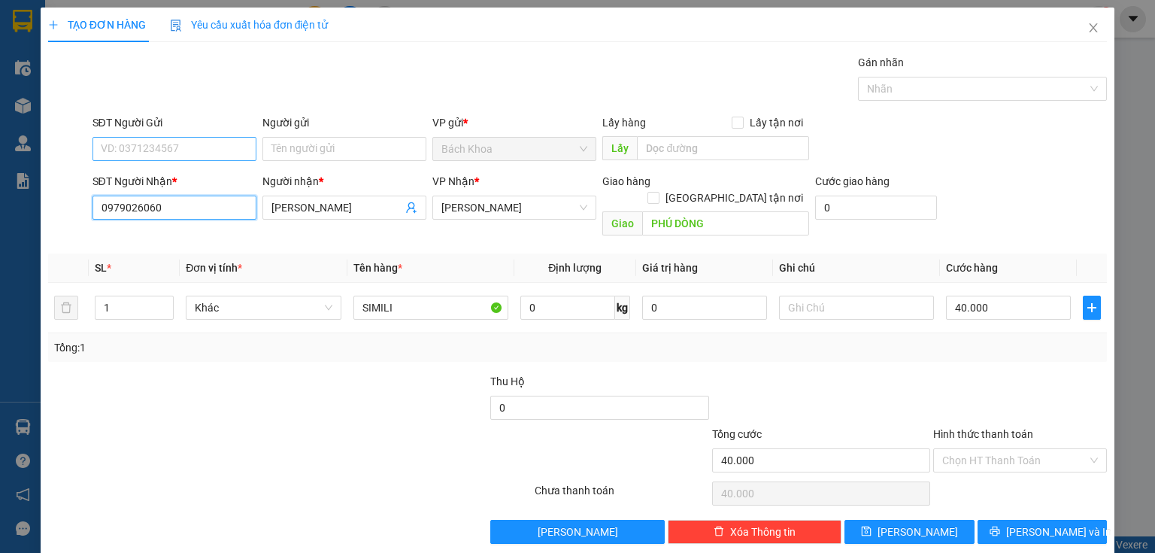
type input "0979026060"
click at [201, 147] on input "SĐT Người Gửi" at bounding box center [174, 149] width 164 height 24
click at [153, 194] on div "0903908901" at bounding box center [173, 202] width 144 height 17
type input "0903908901"
type input "80.000"
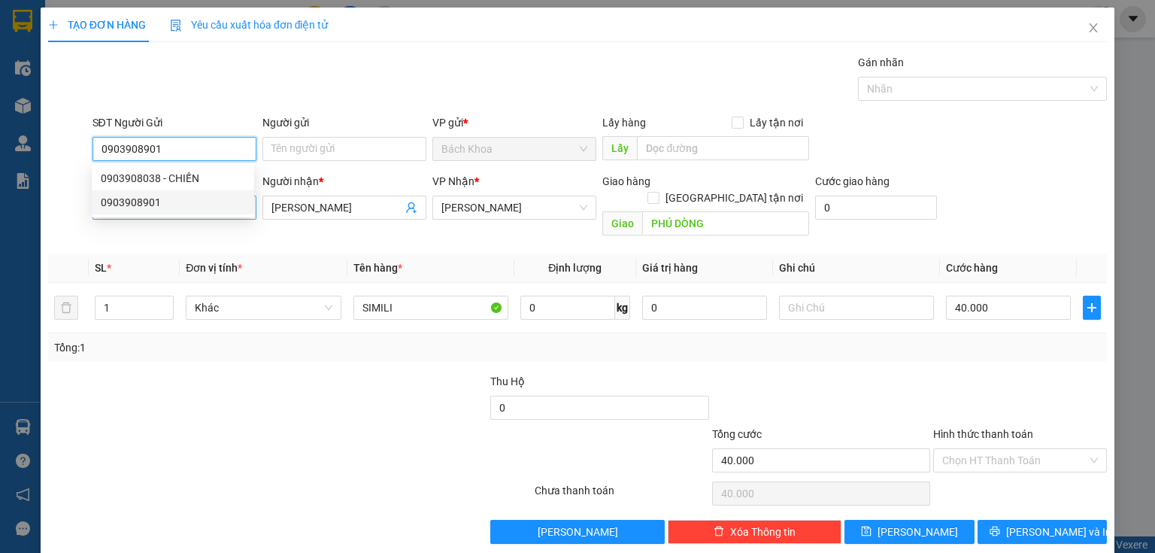
type input "80.000"
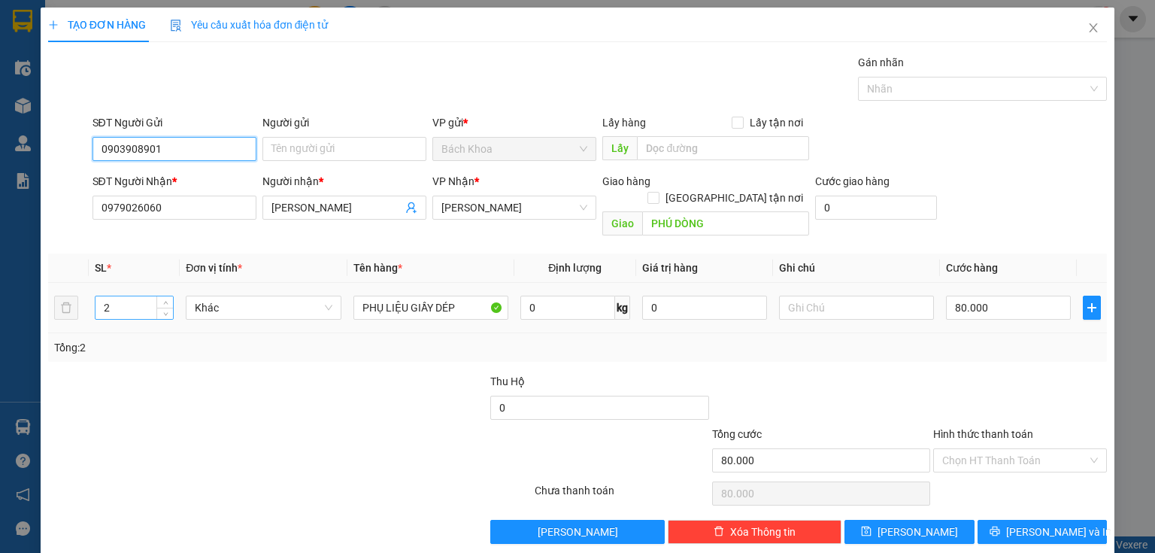
type input "0903908901"
click at [108, 296] on input "2" at bounding box center [133, 307] width 77 height 23
type input "1"
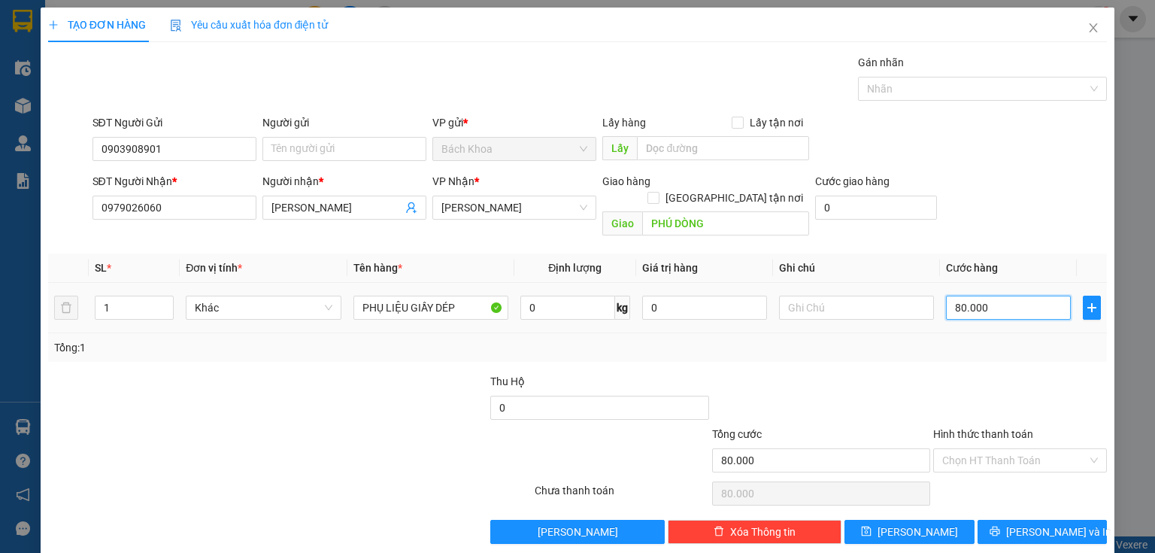
click at [1047, 295] on input "80.000" at bounding box center [1008, 307] width 125 height 24
drag, startPoint x: 1031, startPoint y: 498, endPoint x: 1040, endPoint y: 515, distance: 18.5
click at [1031, 499] on div "Transit Pickup Surcharge Ids Transit Deliver Surcharge Ids Transit Deliver Surc…" at bounding box center [577, 298] width 1058 height 489
click at [1040, 523] on span "[PERSON_NAME] và In" at bounding box center [1058, 531] width 105 height 17
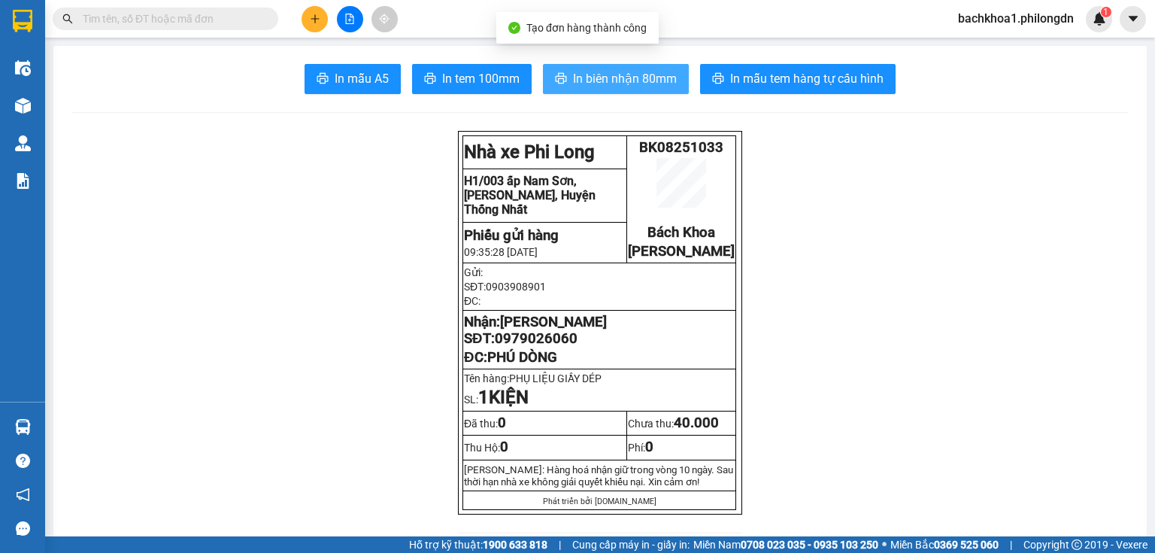
click at [590, 78] on span "In biên nhận 80mm" at bounding box center [625, 78] width 104 height 19
click at [605, 83] on span "In biên nhận 80mm" at bounding box center [625, 78] width 104 height 19
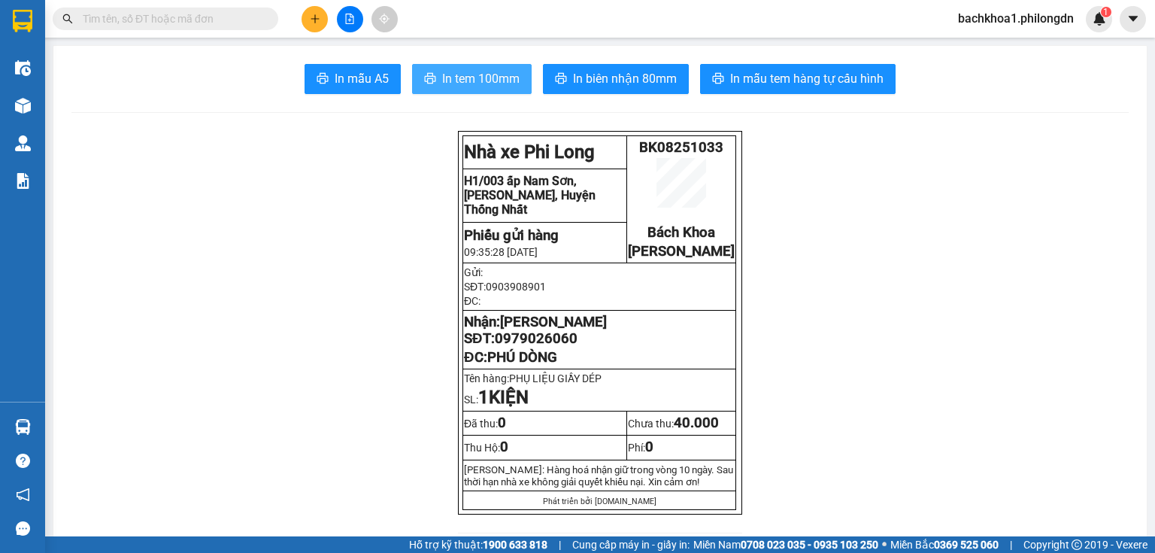
click at [442, 75] on span "In tem 100mm" at bounding box center [480, 78] width 77 height 19
click at [543, 347] on span "0979026060" at bounding box center [536, 338] width 83 height 17
click at [315, 11] on button at bounding box center [314, 19] width 26 height 26
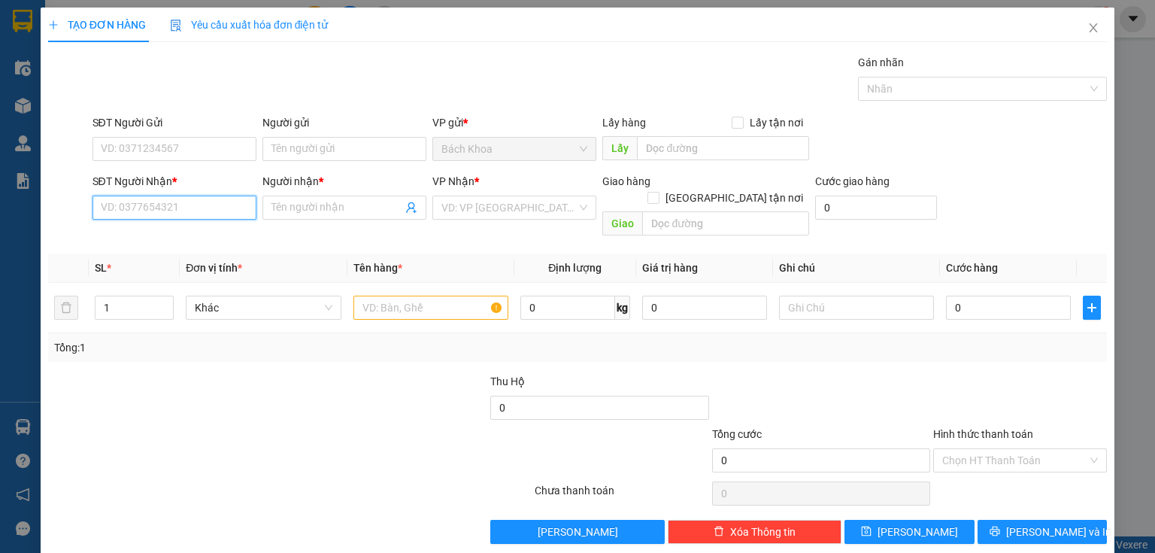
click at [234, 208] on input "SĐT Người Nhận *" at bounding box center [174, 207] width 164 height 24
click at [235, 260] on div "0987919995 - PHƯƠNG+HIỀN" at bounding box center [174, 261] width 146 height 17
type input "0987919995"
type input "PHƯƠNG+HIỀN"
type input "[PERSON_NAME]"
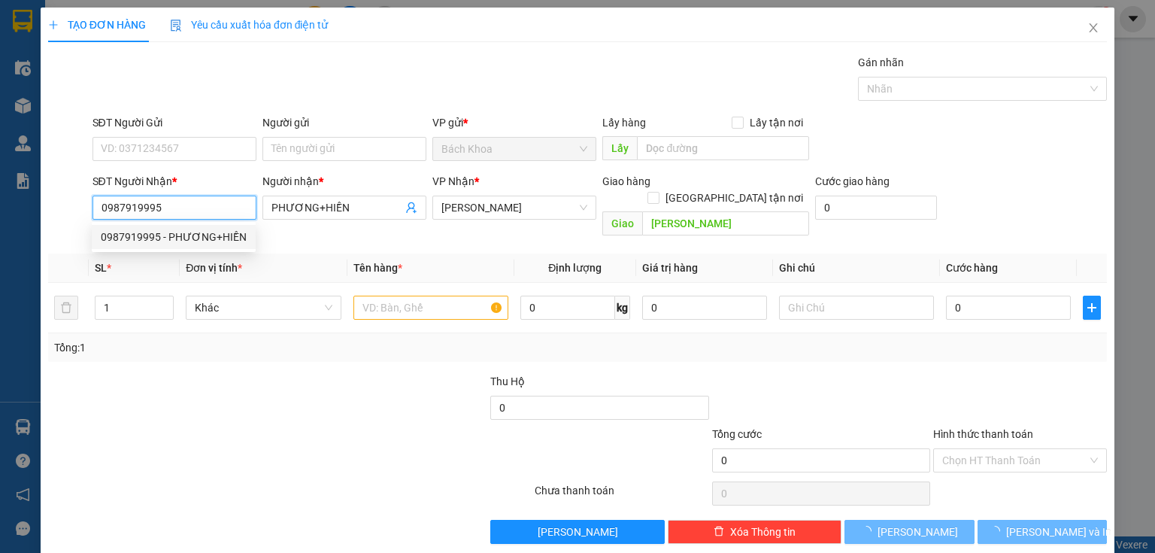
type input "50.000"
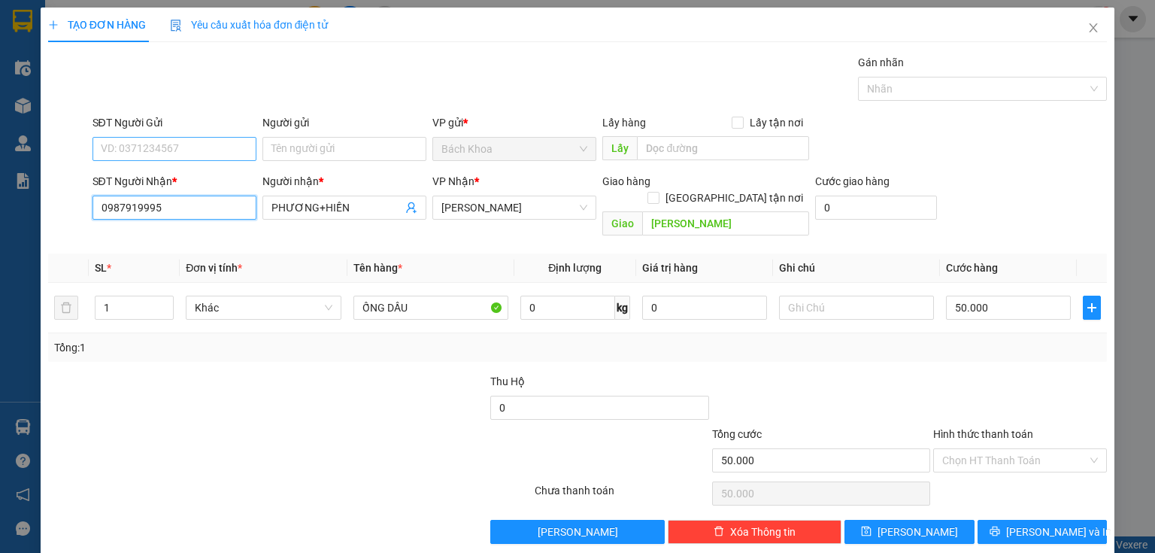
type input "0987919995"
click at [168, 154] on input "SĐT Người Gửi" at bounding box center [174, 149] width 164 height 24
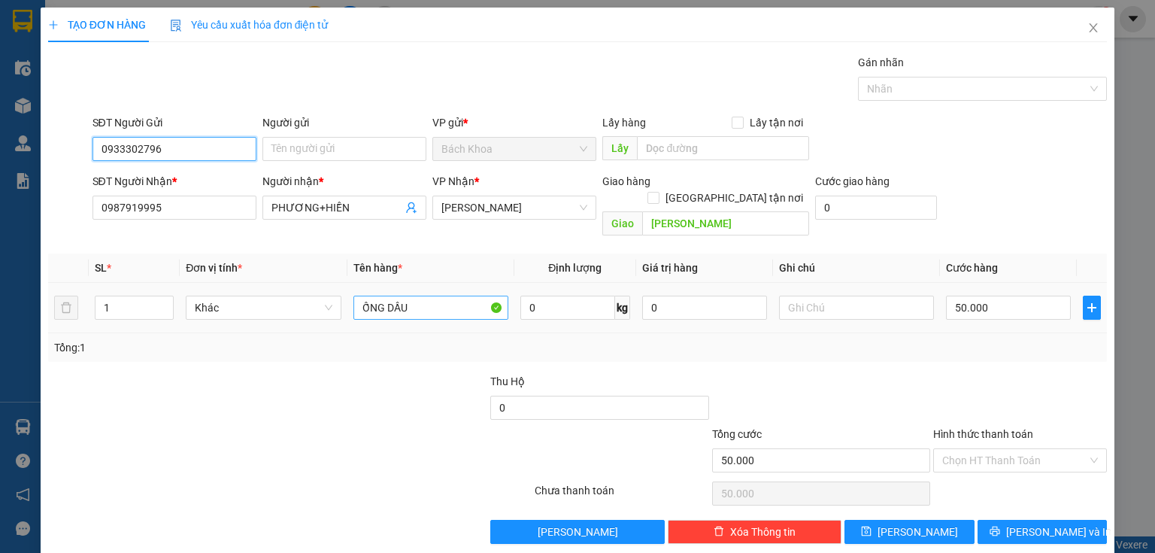
type input "0933302796"
click at [413, 295] on input "ỐNG DẦU" at bounding box center [430, 307] width 155 height 24
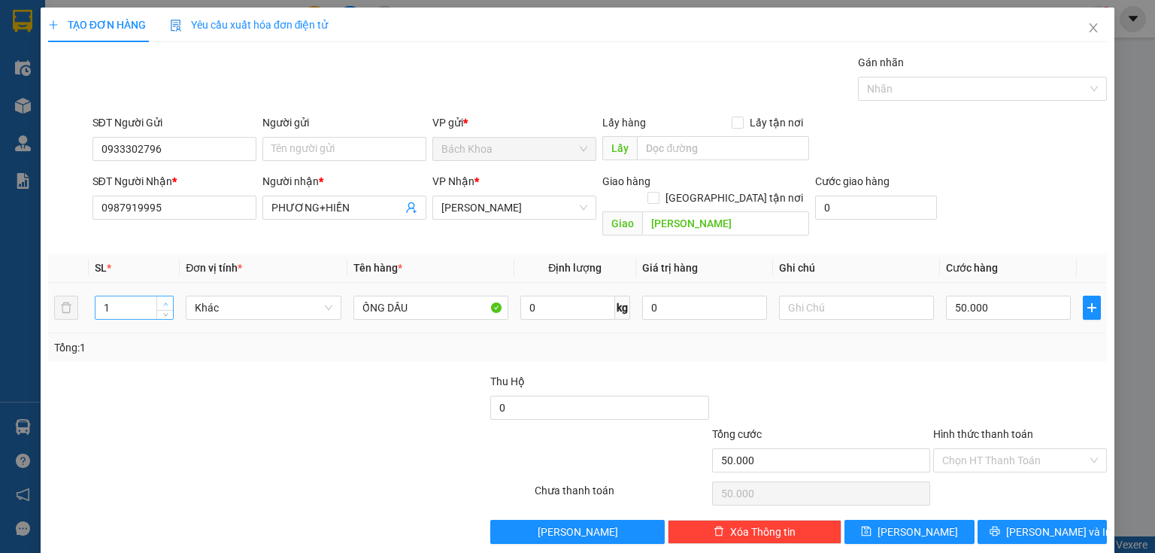
type input "2"
click at [165, 302] on icon "up" at bounding box center [165, 303] width 5 height 3
click at [448, 295] on input "ỐNG DẦU" at bounding box center [430, 307] width 155 height 24
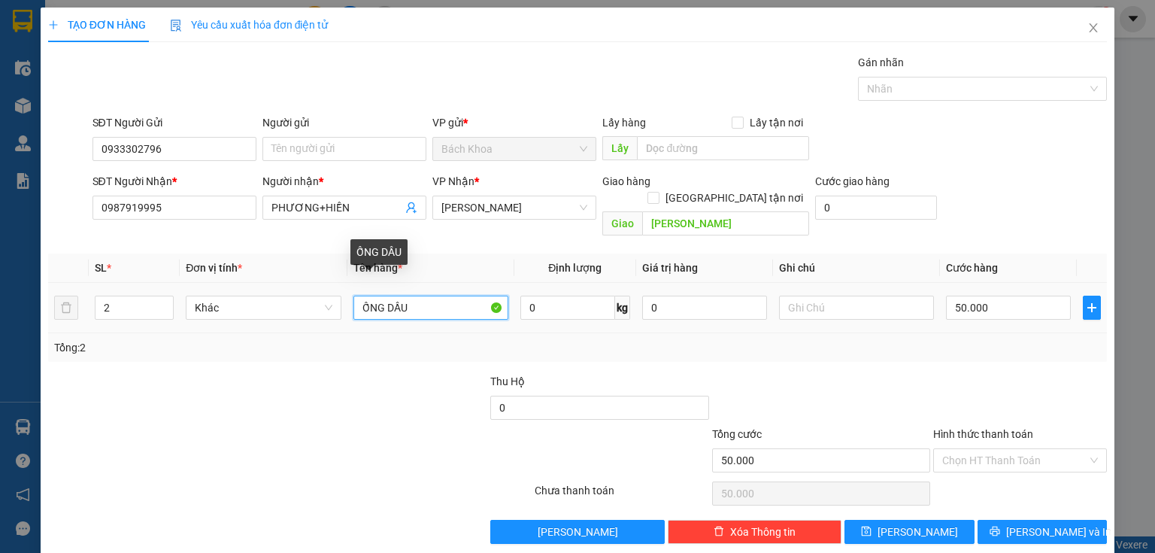
click at [448, 295] on input "ỐNG DẦU" at bounding box center [430, 307] width 155 height 24
type input "PHỤ KIỆN THỂ THẢO"
type input "1"
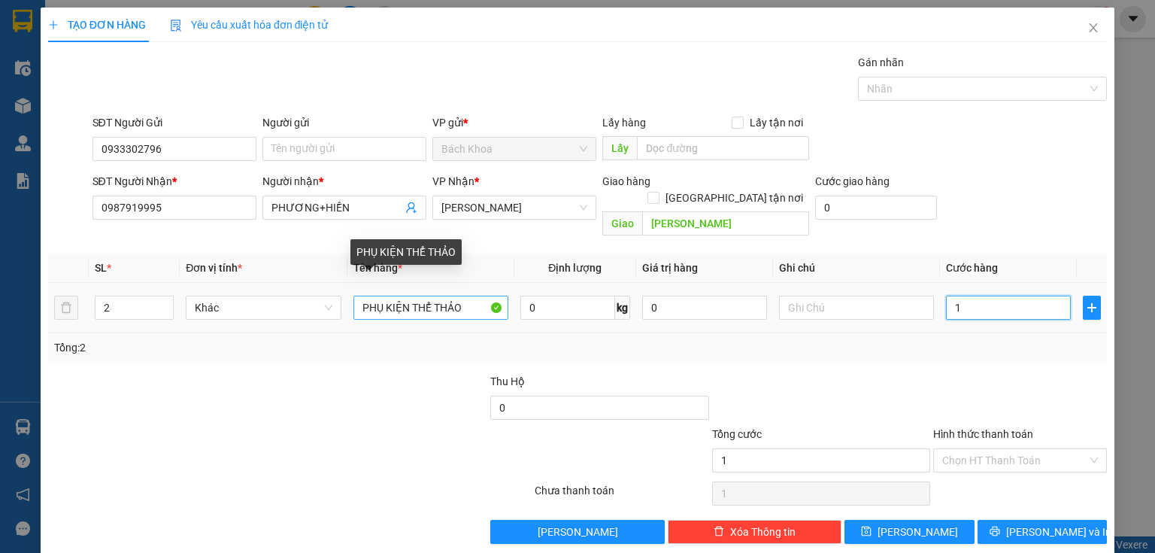
type input "12"
type input "120"
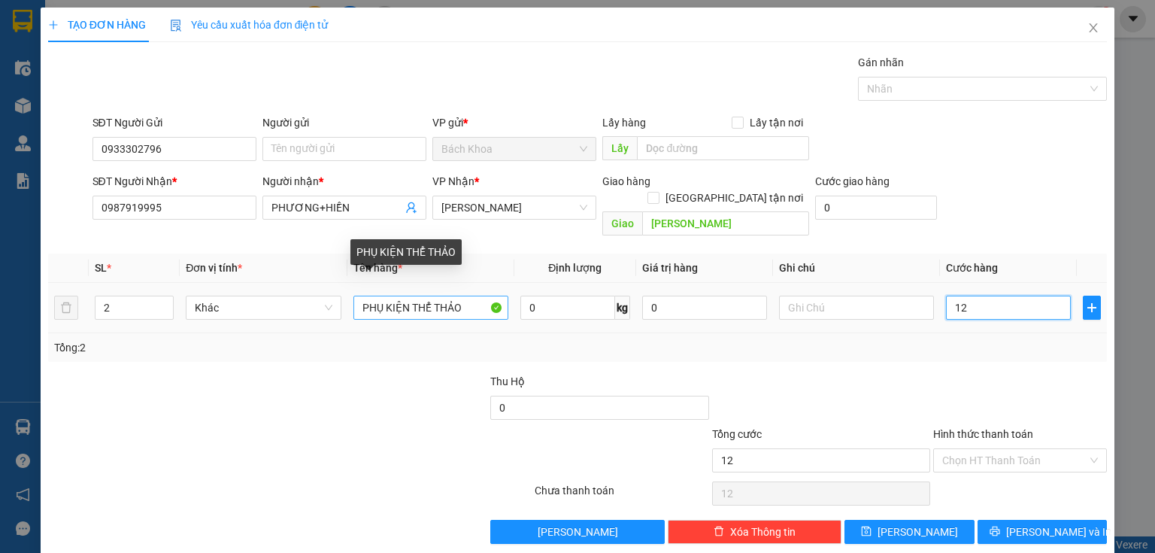
type input "120"
type input "1.200"
type input "12.000"
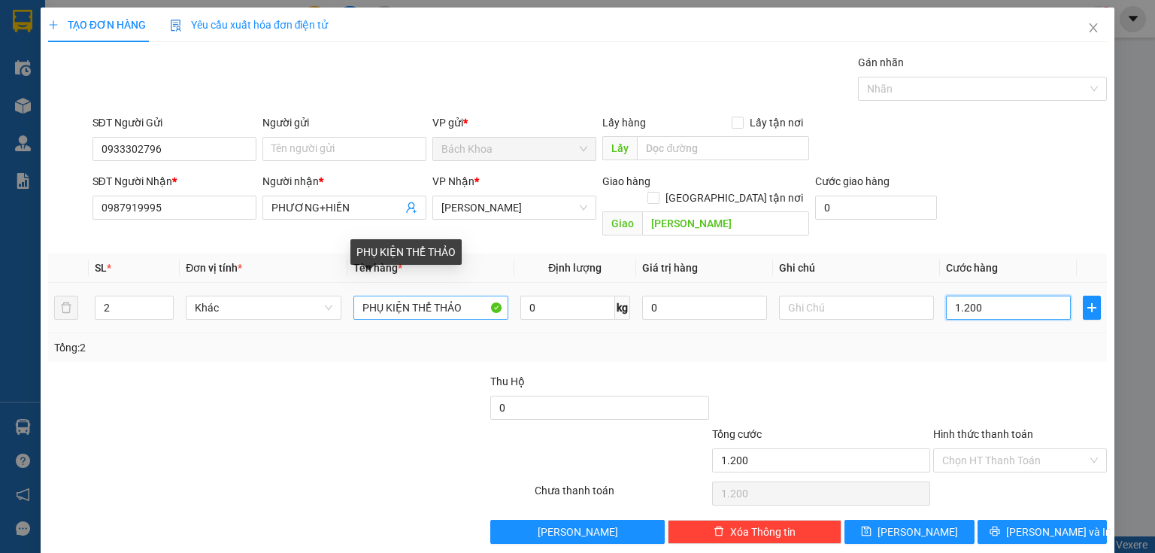
type input "12.000"
type input "120.000"
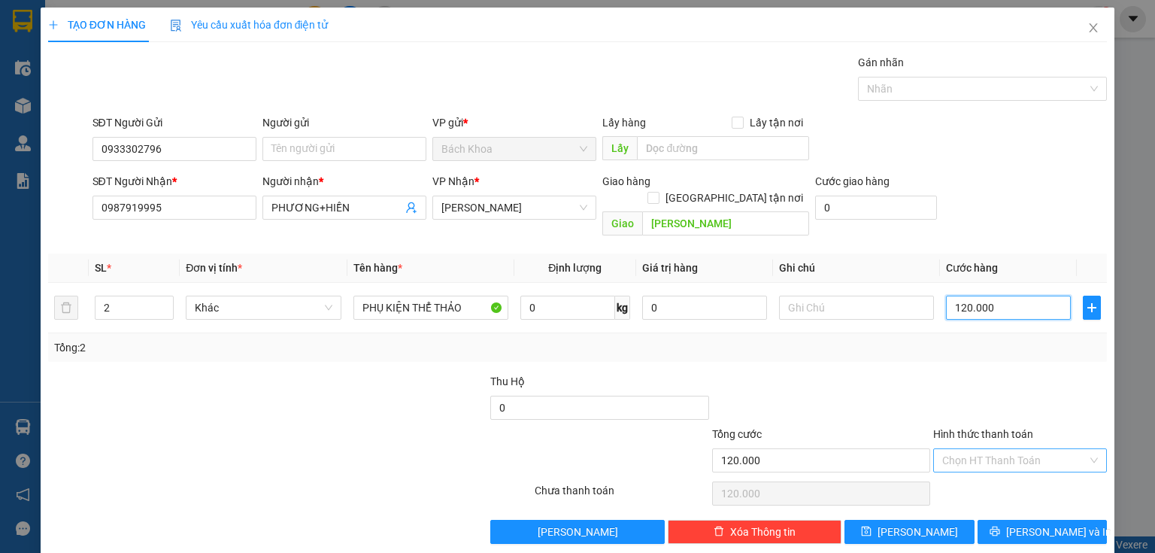
type input "120.000"
click at [962, 449] on input "Hình thức thanh toán" at bounding box center [1014, 460] width 145 height 23
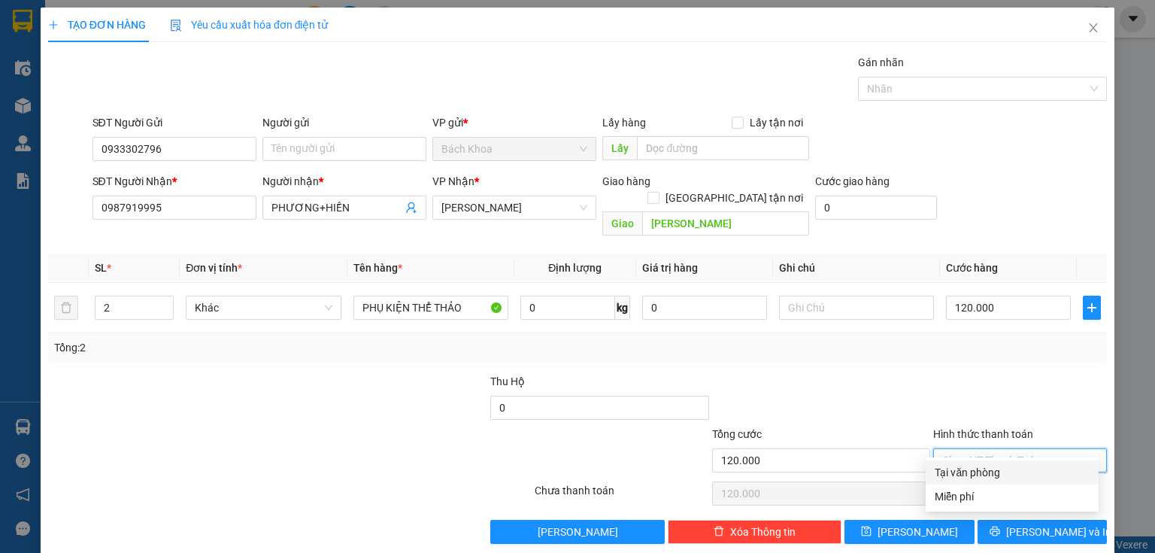
click at [986, 470] on div "Tại văn phòng" at bounding box center [1011, 472] width 155 height 17
click at [1037, 500] on div "Transit Pickup Surcharge Ids Transit Deliver Surcharge Ids Transit Deliver Surc…" at bounding box center [577, 298] width 1058 height 489
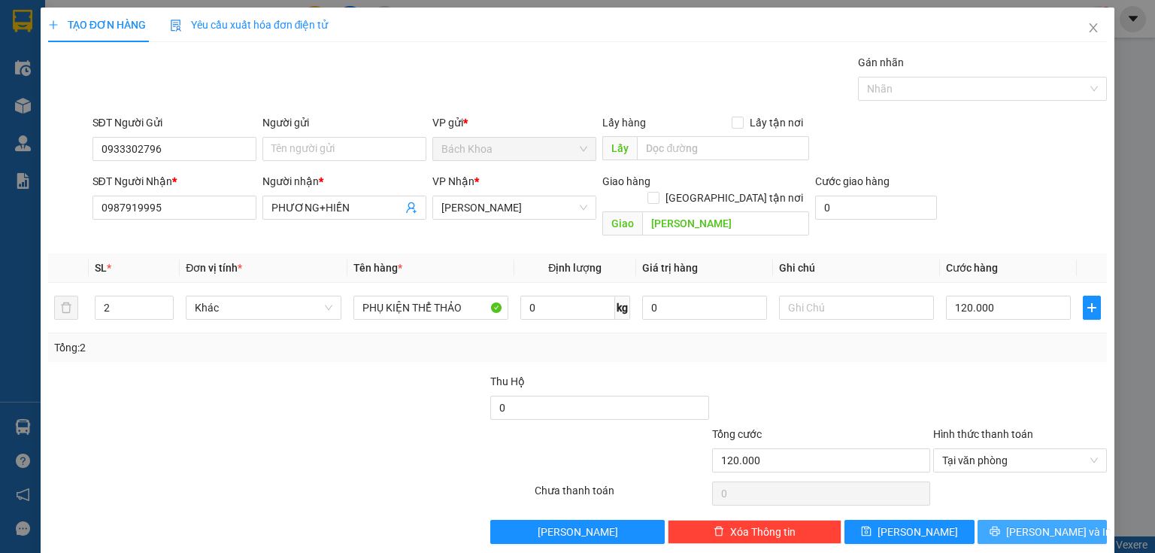
click at [1052, 523] on span "[PERSON_NAME] và In" at bounding box center [1058, 531] width 105 height 17
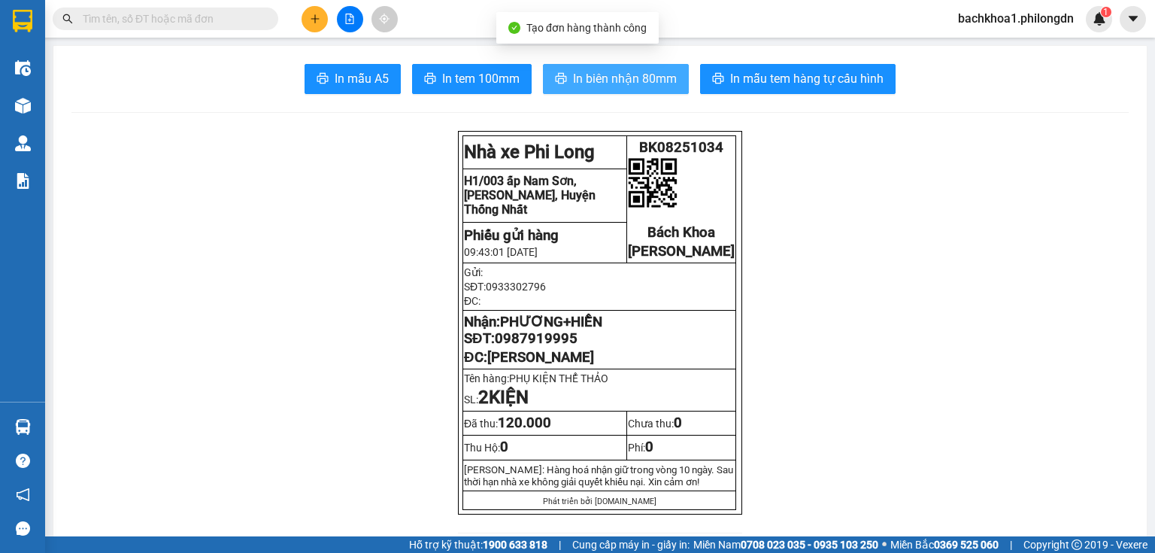
click at [620, 75] on span "In biên nhận 80mm" at bounding box center [625, 78] width 104 height 19
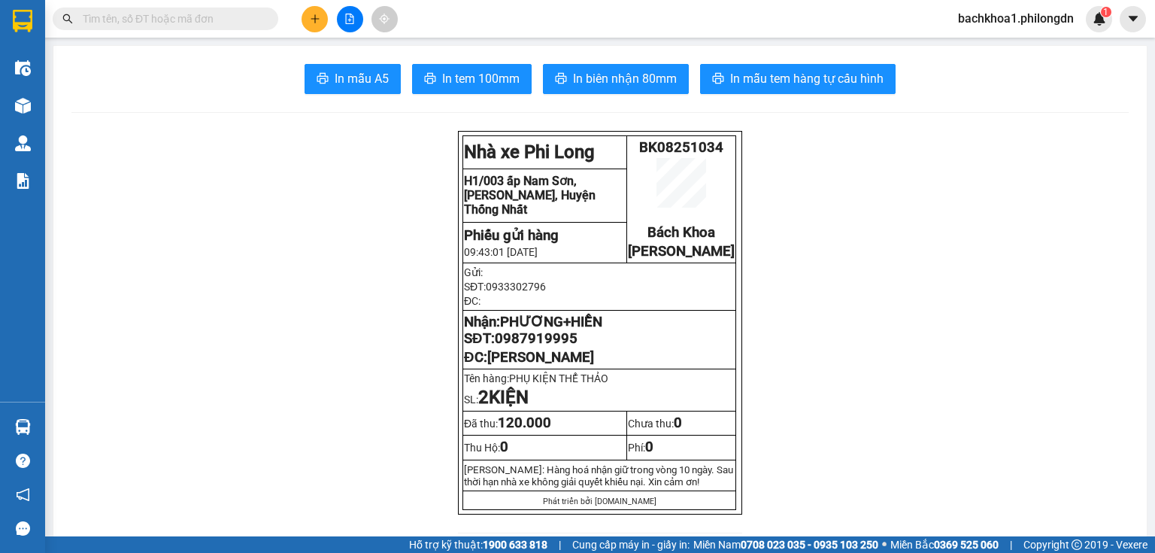
click at [532, 347] on span "0987919995" at bounding box center [536, 338] width 83 height 17
click at [551, 347] on span "0987919995" at bounding box center [536, 338] width 83 height 17
click at [552, 347] on span "0987919995" at bounding box center [536, 338] width 83 height 17
click at [466, 70] on span "In tem 100mm" at bounding box center [480, 78] width 77 height 19
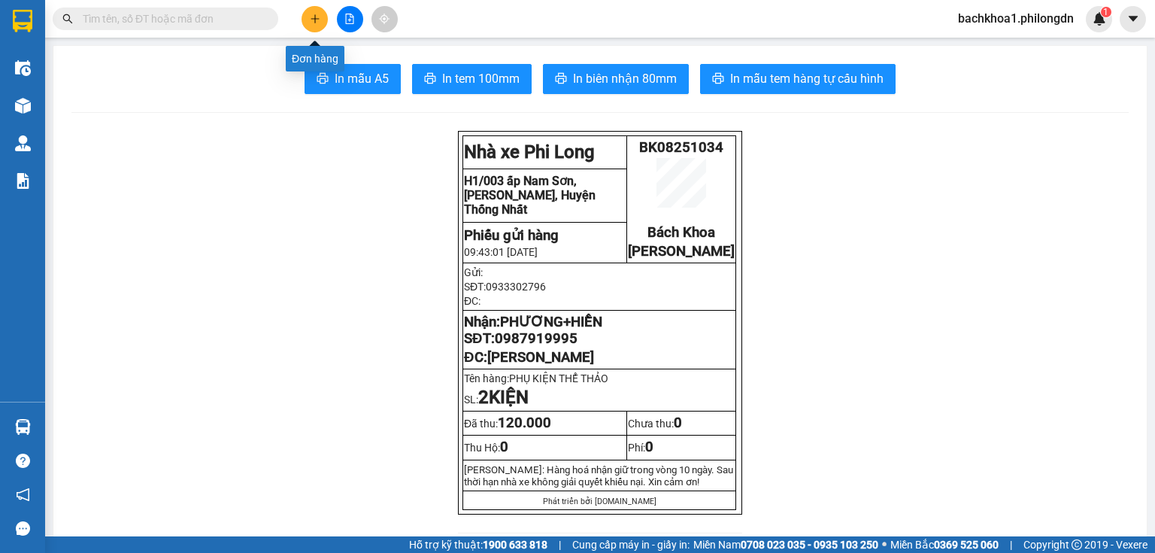
click at [319, 11] on button at bounding box center [314, 19] width 26 height 26
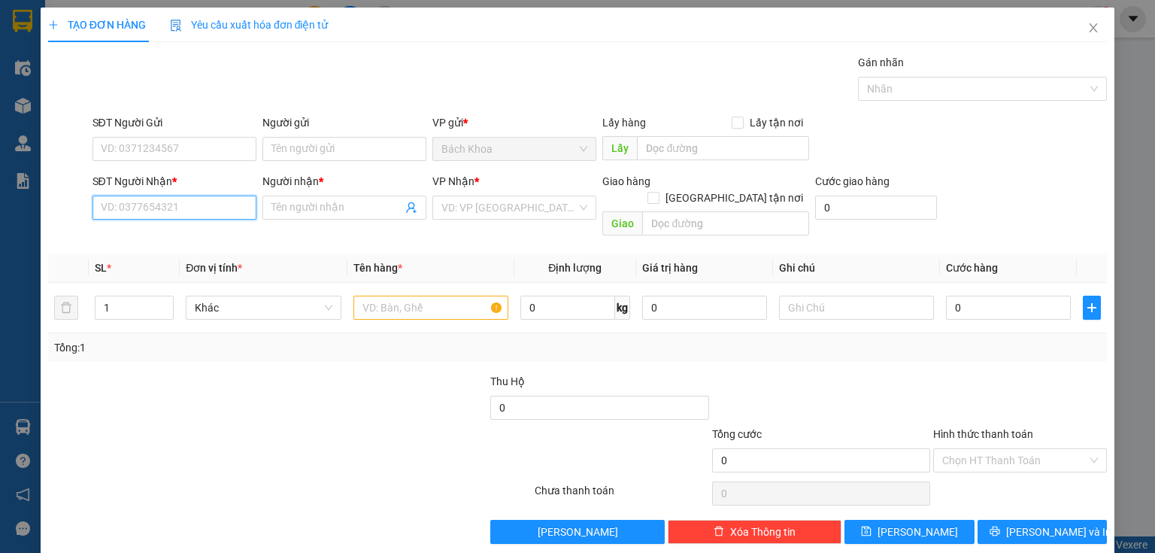
click at [201, 214] on input "SĐT Người Nhận *" at bounding box center [174, 207] width 164 height 24
click at [139, 240] on div "0336323386 - BÍCH HUYỀN" at bounding box center [173, 237] width 144 height 17
type input "0336323386"
type input "BÍCH HUYỀN"
type input "PHÁT HẢI"
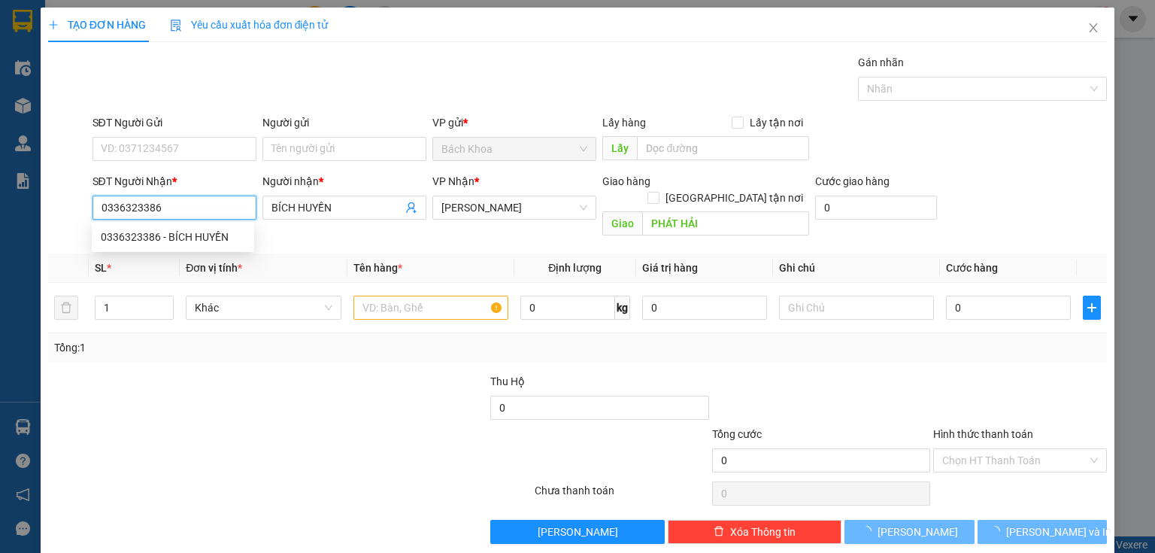
type input "50.000"
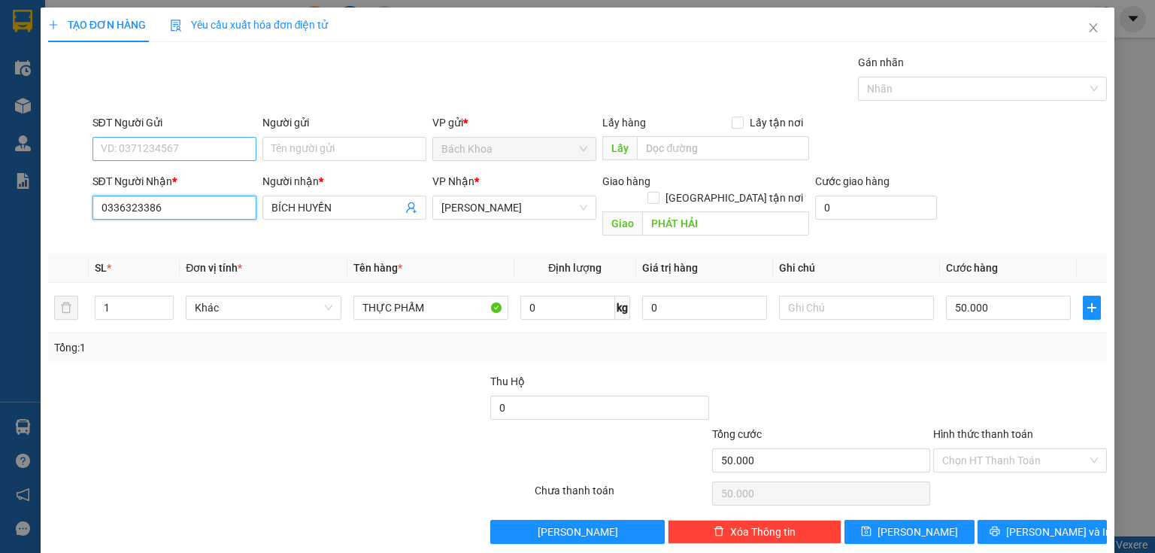
type input "0336323386"
click at [176, 150] on input "SĐT Người Gửi" at bounding box center [174, 149] width 164 height 24
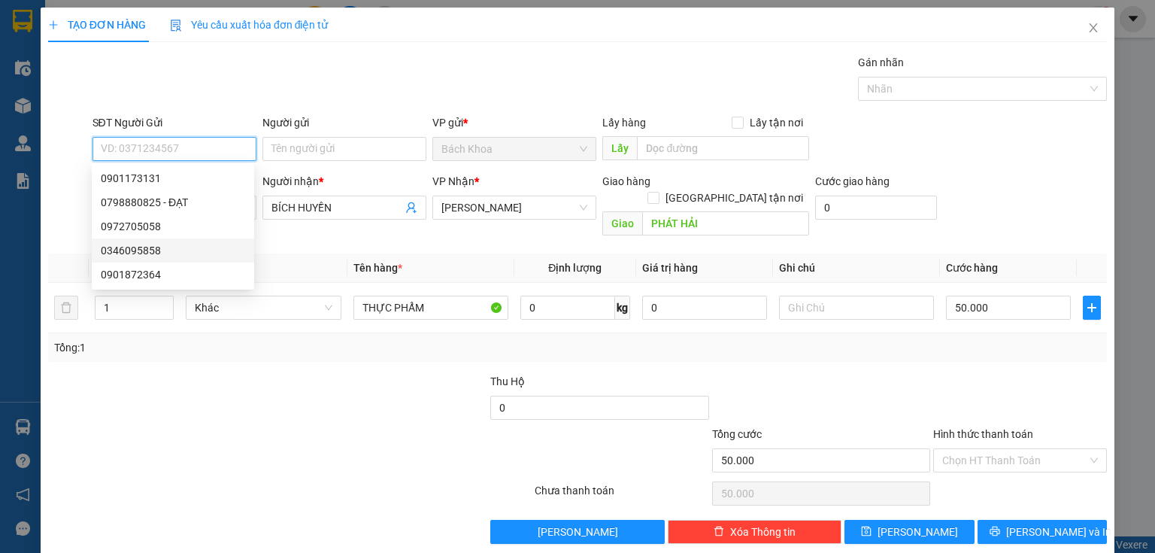
click at [158, 253] on div "0346095858" at bounding box center [173, 250] width 144 height 17
type input "0346095858"
type input "150.000"
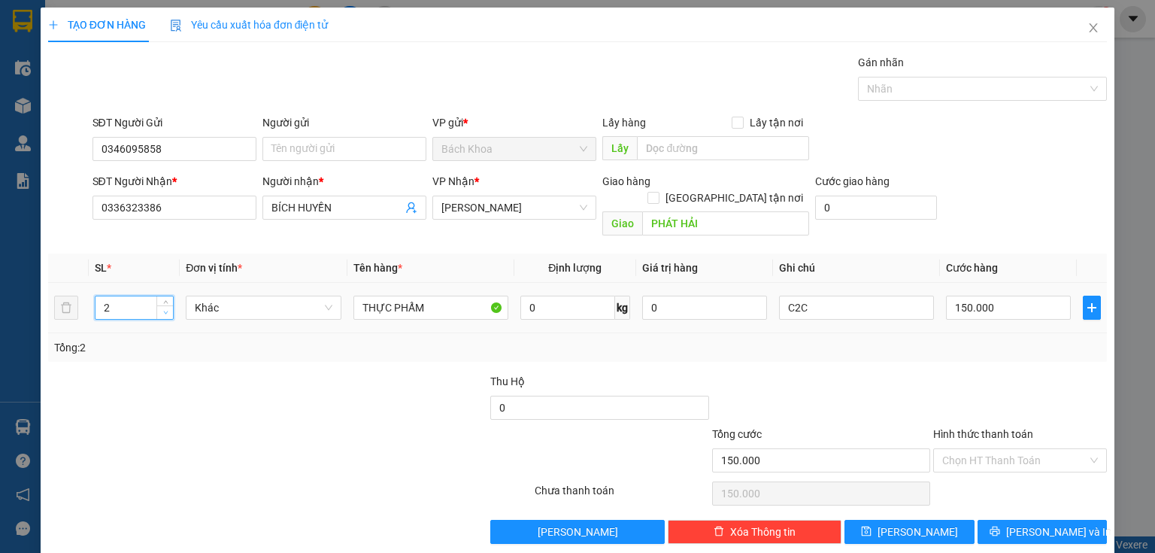
click at [165, 308] on span "down" at bounding box center [165, 312] width 9 height 9
type input "1"
click at [165, 308] on span "down" at bounding box center [165, 312] width 9 height 9
click at [986, 295] on input "150.000" at bounding box center [1008, 307] width 125 height 24
click at [1087, 27] on icon "close" at bounding box center [1093, 28] width 12 height 12
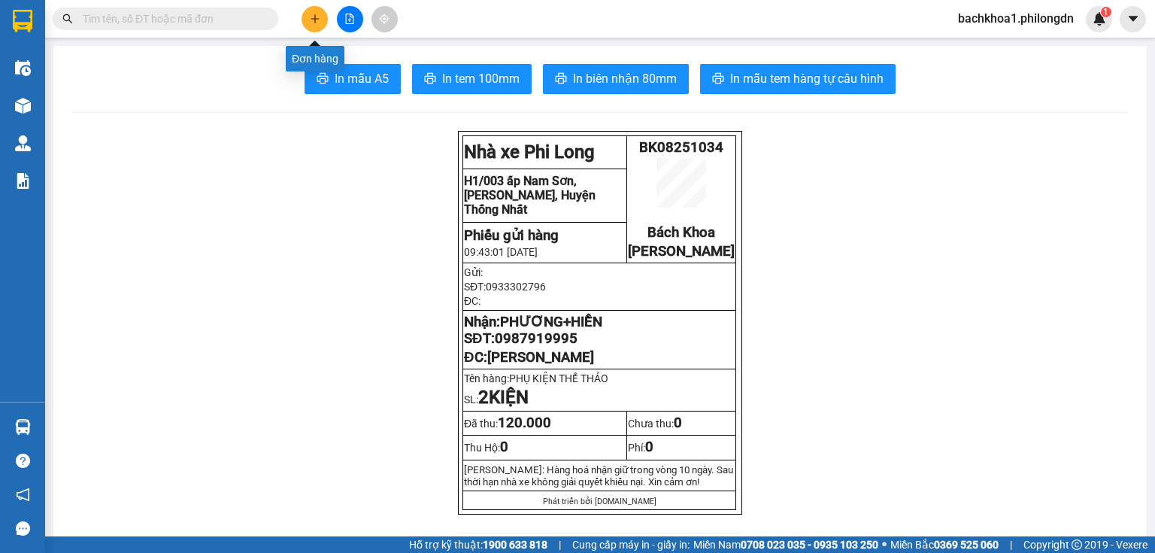
click at [316, 17] on icon "plus" at bounding box center [315, 19] width 11 height 11
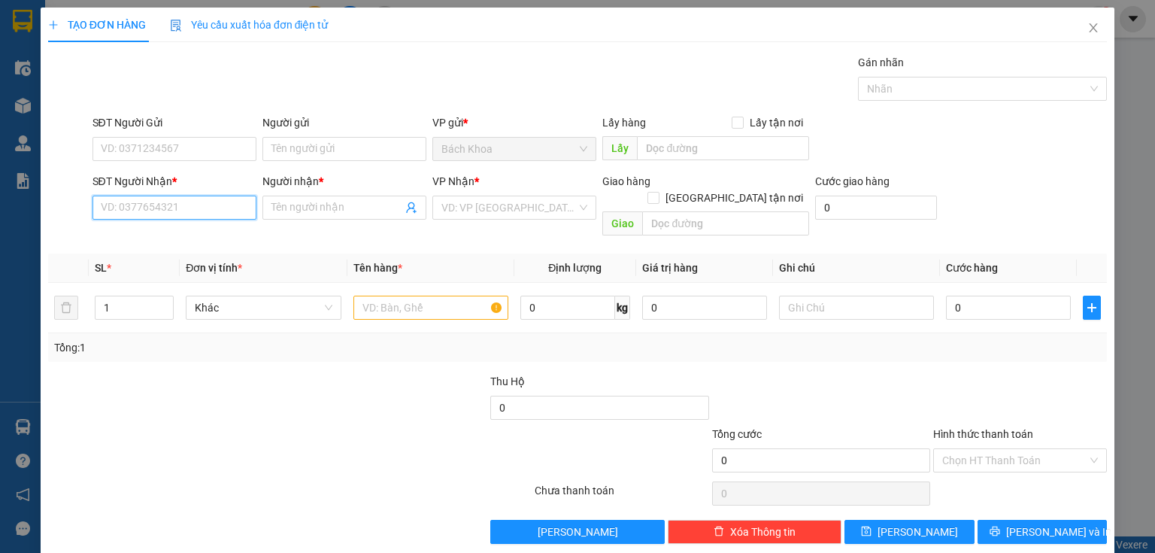
click at [235, 214] on input "SĐT Người Nhận *" at bounding box center [174, 207] width 164 height 24
click at [147, 245] on div "0389440465 - DUONG [PERSON_NAME]" at bounding box center [194, 237] width 204 height 24
type input "0389440465"
type input "DUONG [PERSON_NAME]"
type input "ĐÂU DONG BƯU ĐIỆN"
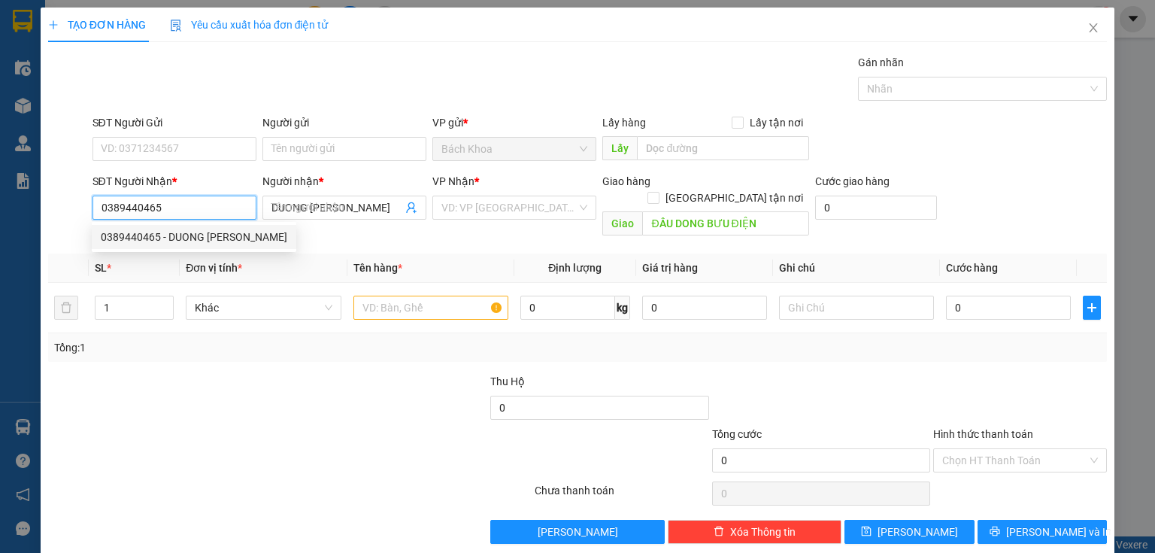
type input "50.000"
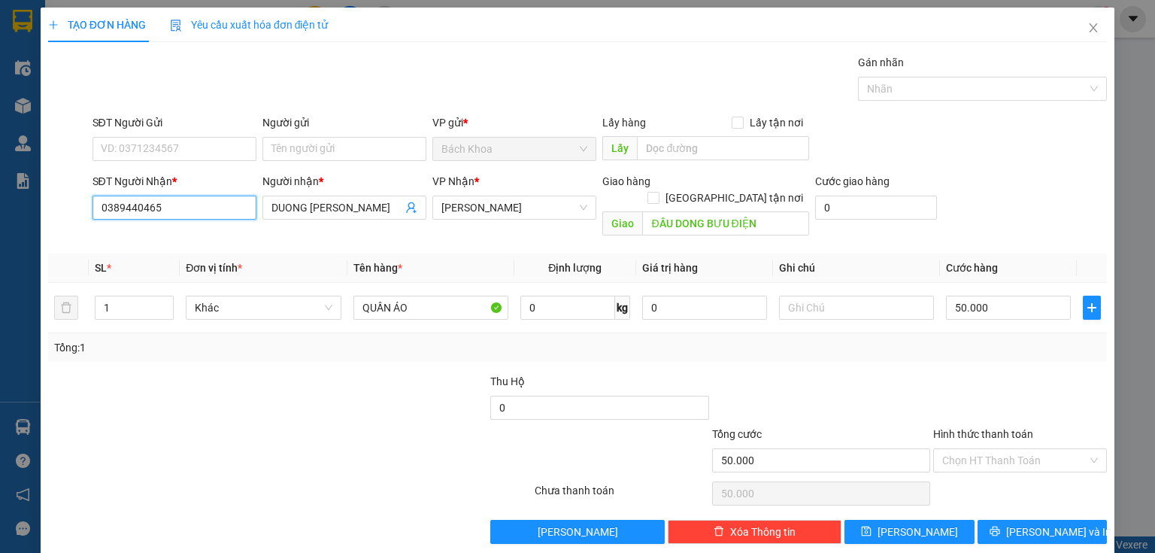
type input "0389440465"
click at [168, 161] on div "SĐT Người Gửi VD: 0371234567" at bounding box center [174, 140] width 164 height 53
click at [171, 145] on input "SĐT Người Gửi" at bounding box center [174, 149] width 164 height 24
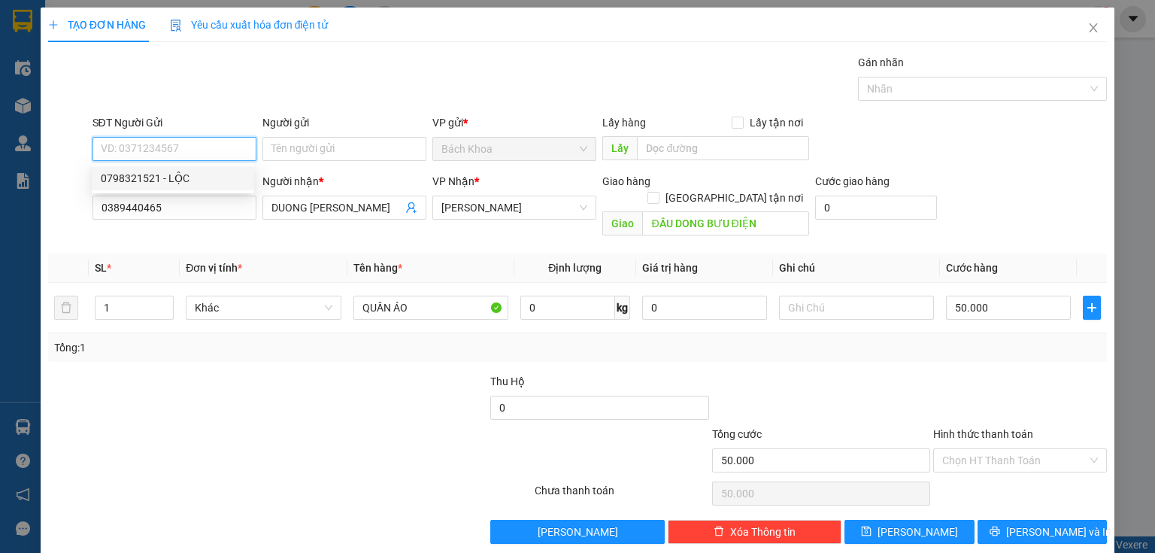
click at [186, 180] on div "0798321521 - LỘC" at bounding box center [173, 178] width 144 height 17
type input "0798321521"
type input "LỘC"
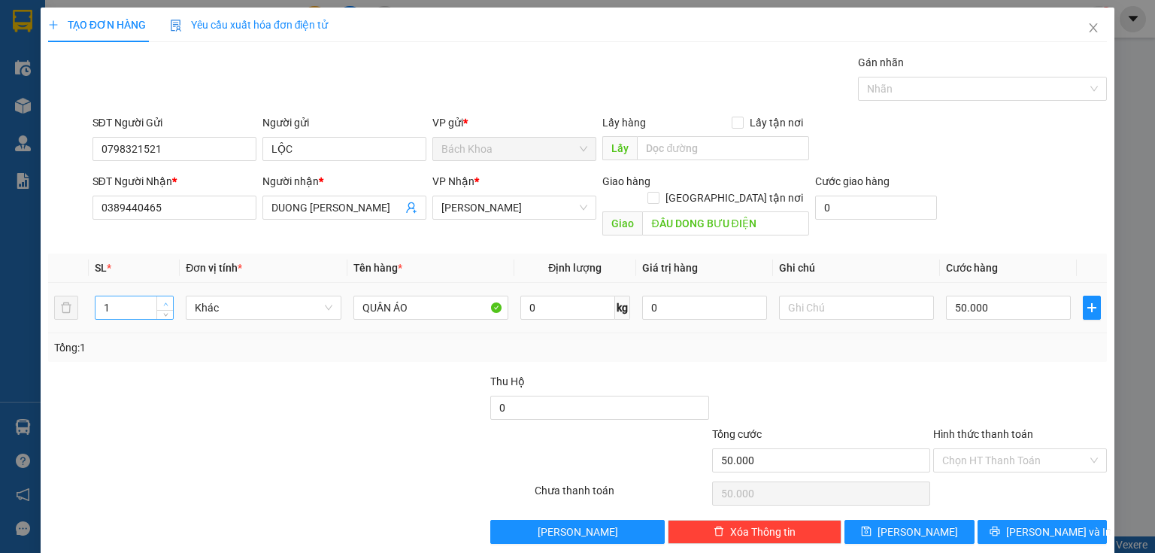
type input "2"
click at [169, 296] on span "Increase Value" at bounding box center [164, 303] width 17 height 14
type input "1"
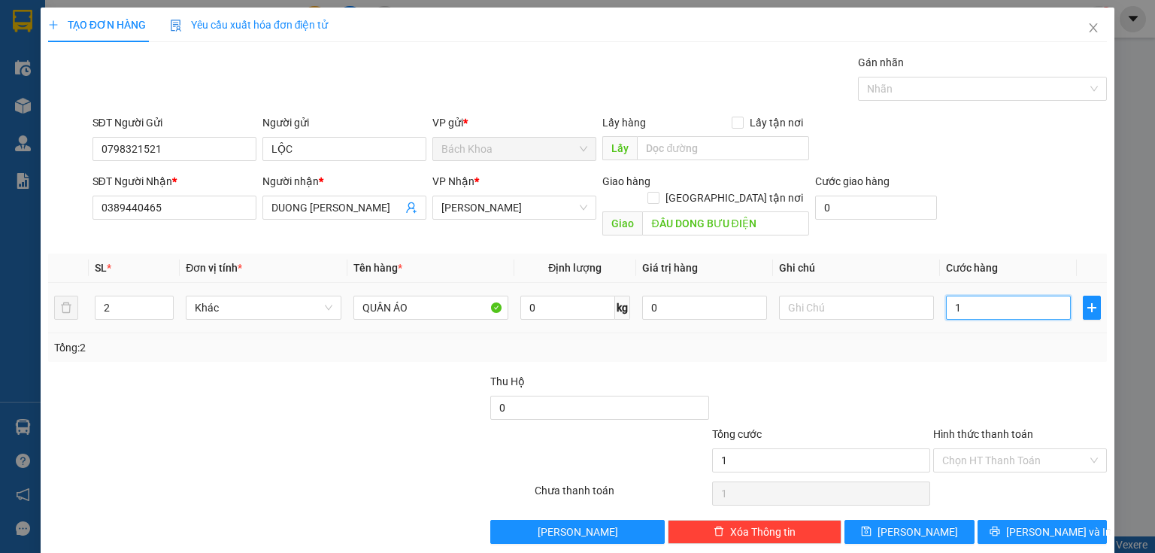
type input "12"
type input "120"
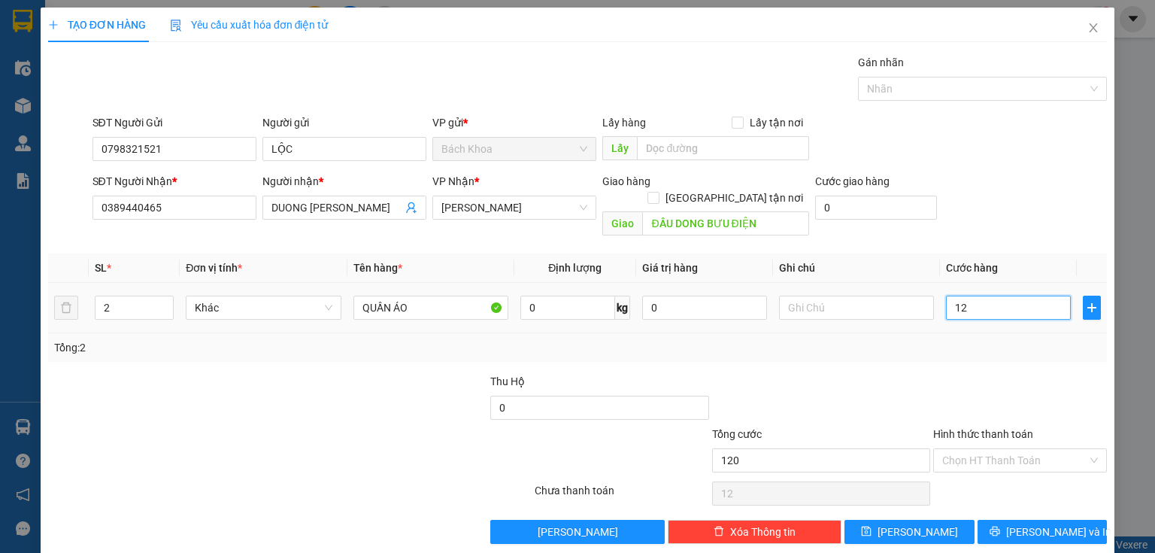
type input "120"
type input "1.200"
type input "12.000"
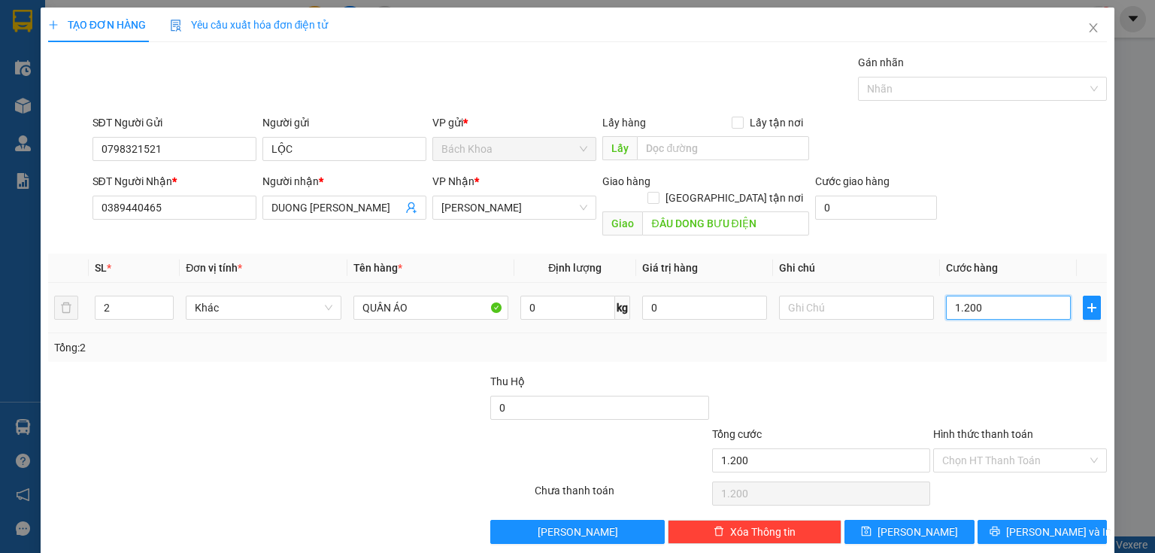
type input "12.000"
type input "120.000"
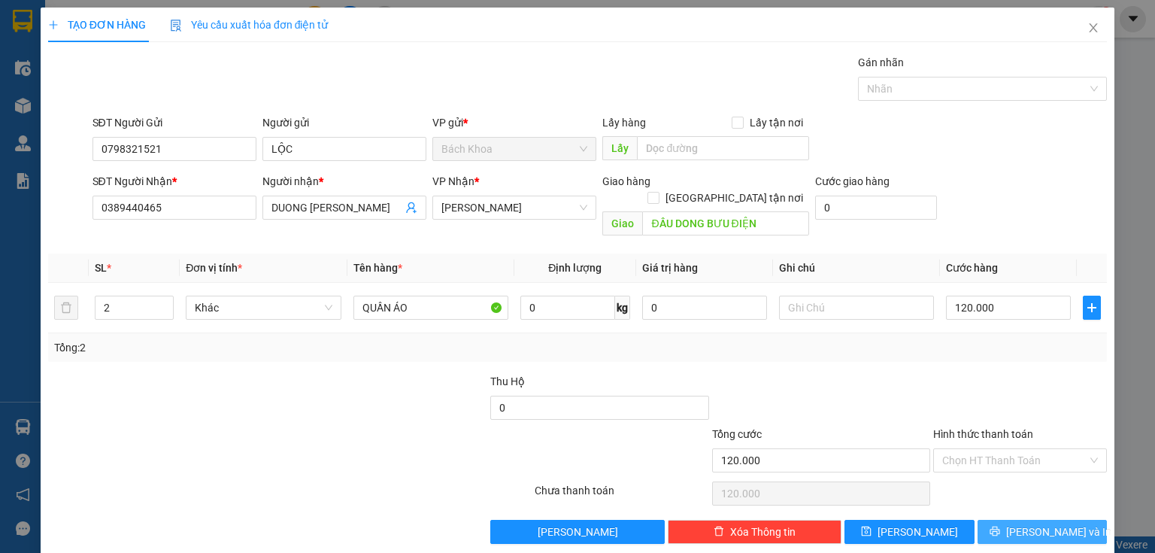
click at [995, 519] on button "[PERSON_NAME] và In" at bounding box center [1042, 531] width 130 height 24
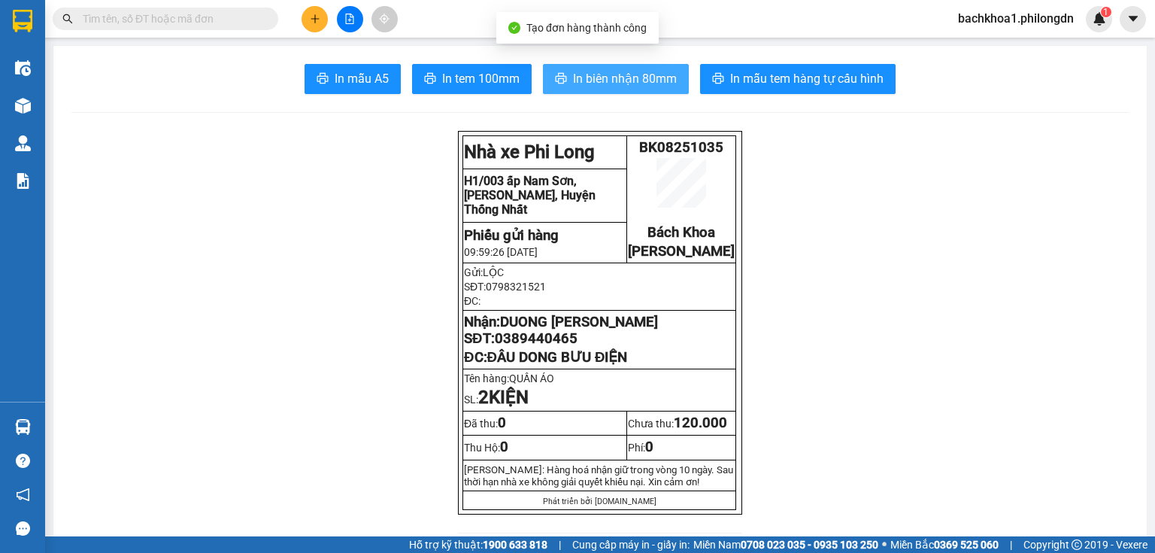
click at [668, 71] on span "In biên nhận 80mm" at bounding box center [625, 78] width 104 height 19
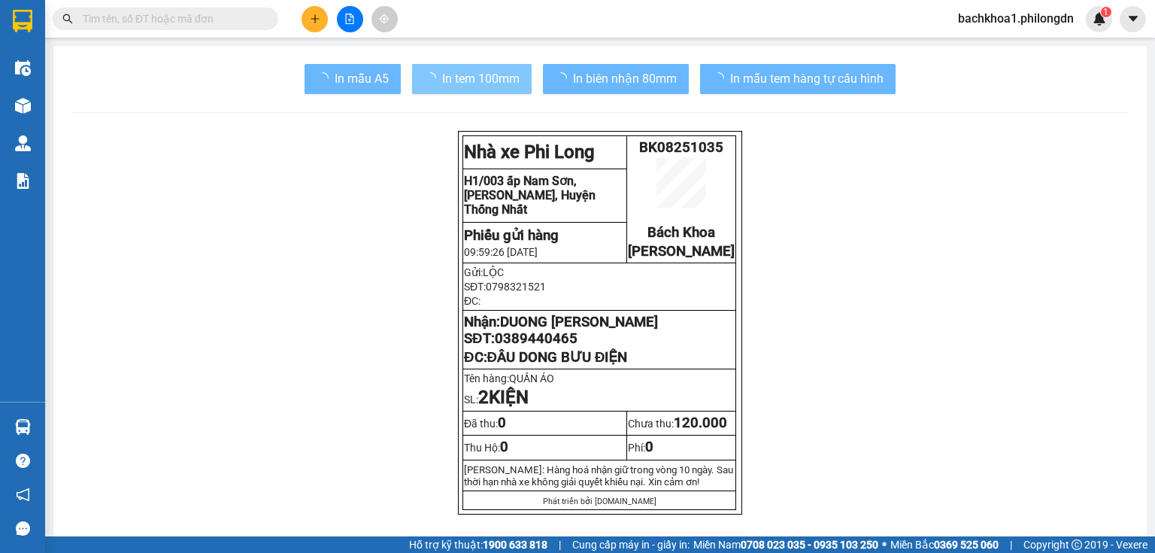
click at [469, 68] on button "In tem 100mm" at bounding box center [472, 79] width 120 height 30
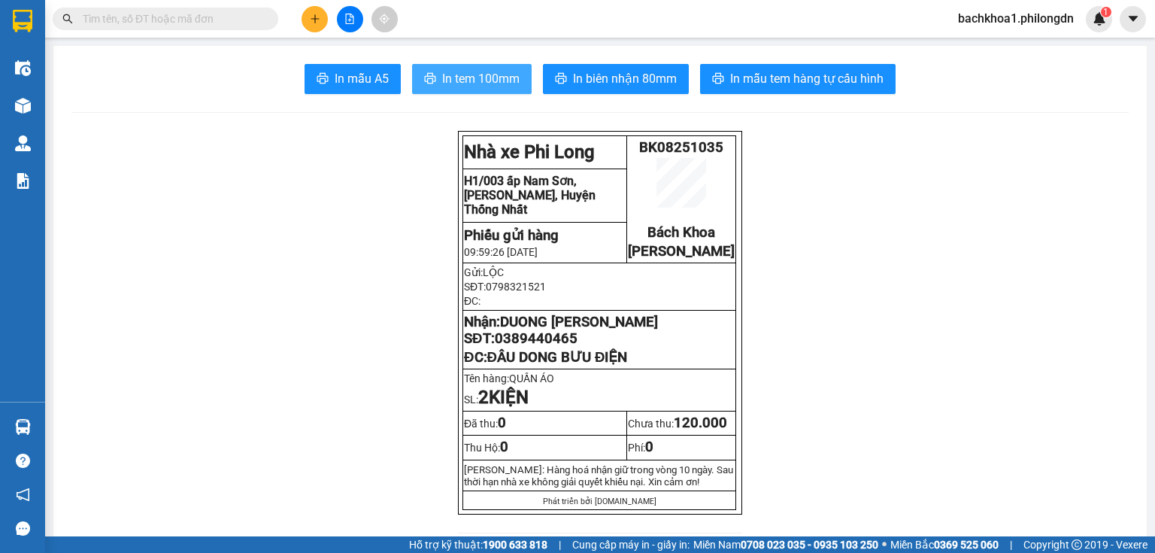
click at [469, 68] on button "In tem 100mm" at bounding box center [472, 79] width 120 height 30
click at [547, 347] on span "0389440465" at bounding box center [536, 338] width 83 height 17
click at [320, 11] on button at bounding box center [314, 19] width 26 height 26
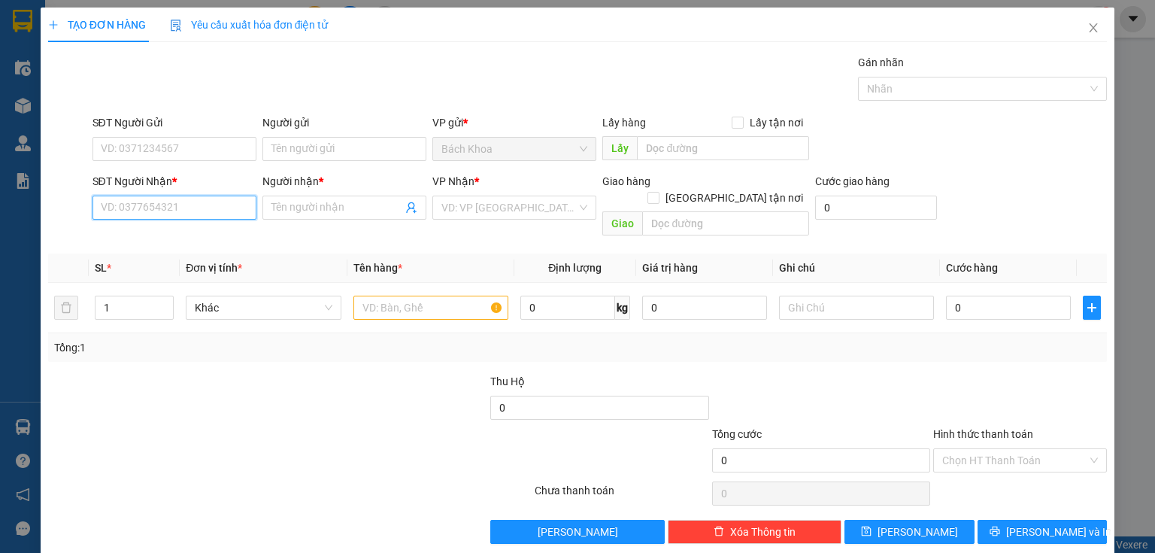
click at [220, 207] on input "SĐT Người Nhận *" at bounding box center [174, 207] width 164 height 24
type input "093"
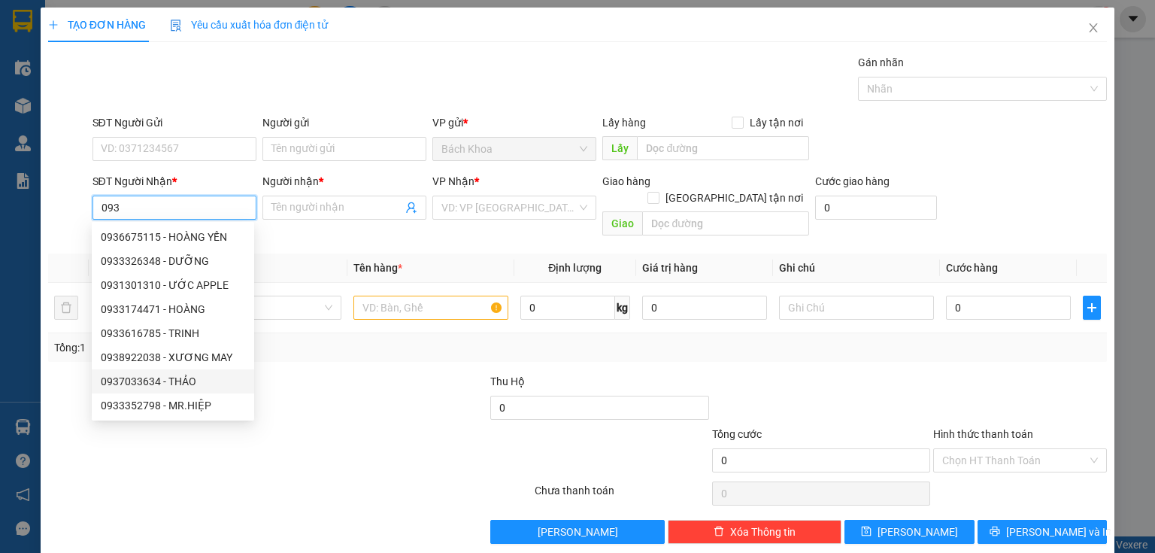
click at [210, 380] on div "0937033634 - THẢO" at bounding box center [173, 381] width 144 height 17
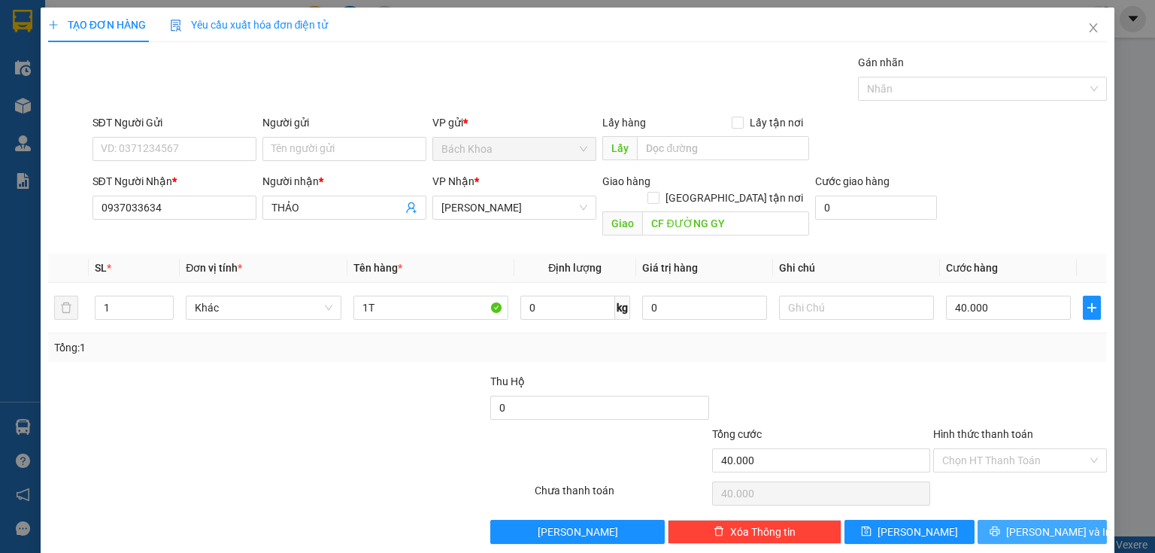
click at [989, 519] on button "[PERSON_NAME] và In" at bounding box center [1042, 531] width 130 height 24
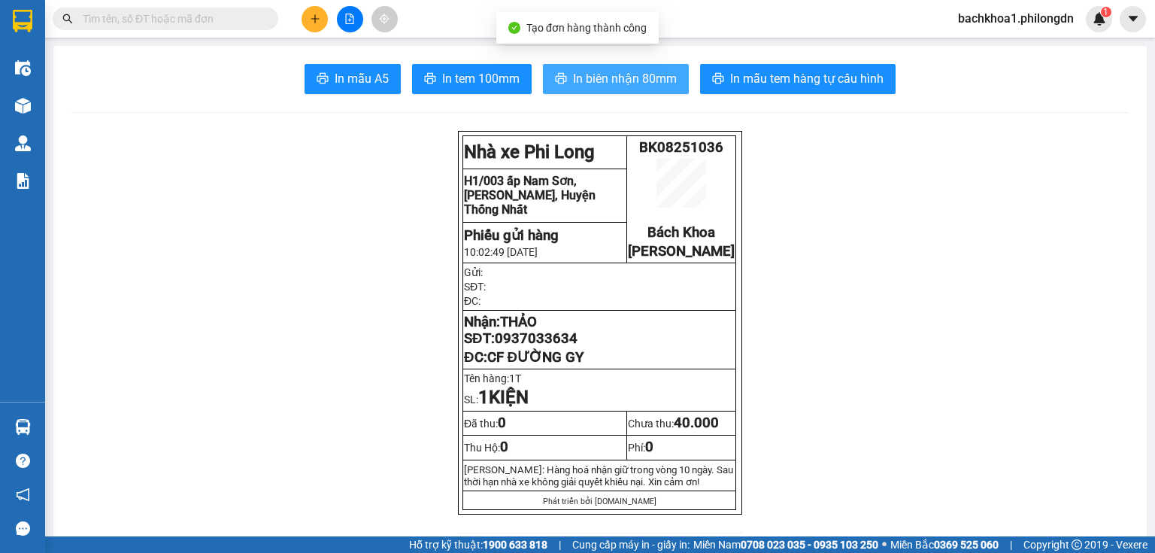
click at [638, 81] on span "In biên nhận 80mm" at bounding box center [625, 78] width 104 height 19
click at [614, 89] on button "In biên nhận 80mm" at bounding box center [616, 79] width 146 height 30
click at [613, 87] on span "In biên nhận 80mm" at bounding box center [625, 78] width 104 height 19
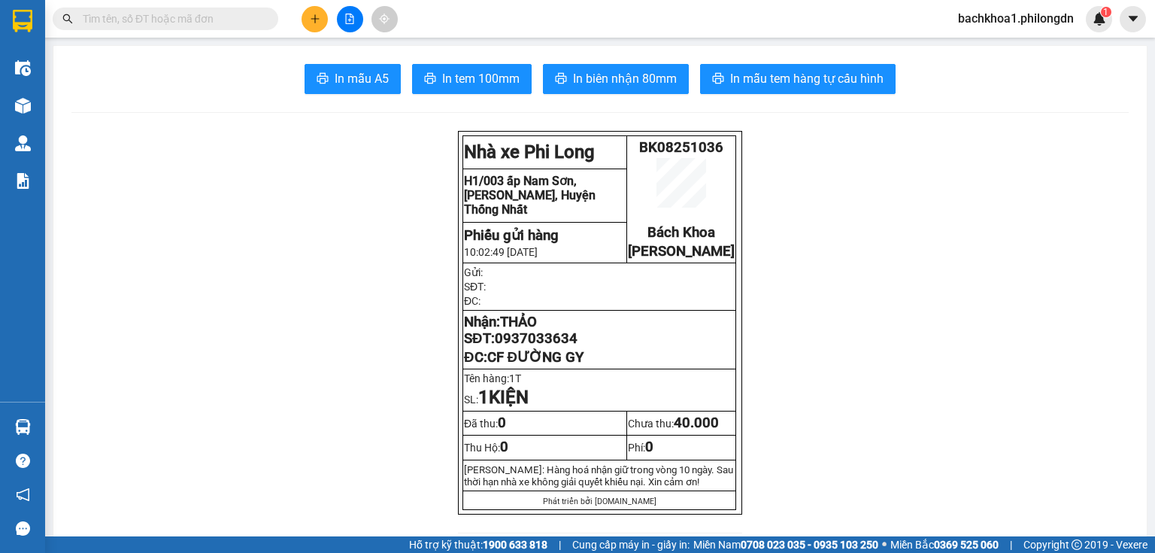
click at [472, 75] on span "In tem 100mm" at bounding box center [480, 78] width 77 height 19
click at [534, 347] on span "0937033634" at bounding box center [536, 338] width 83 height 17
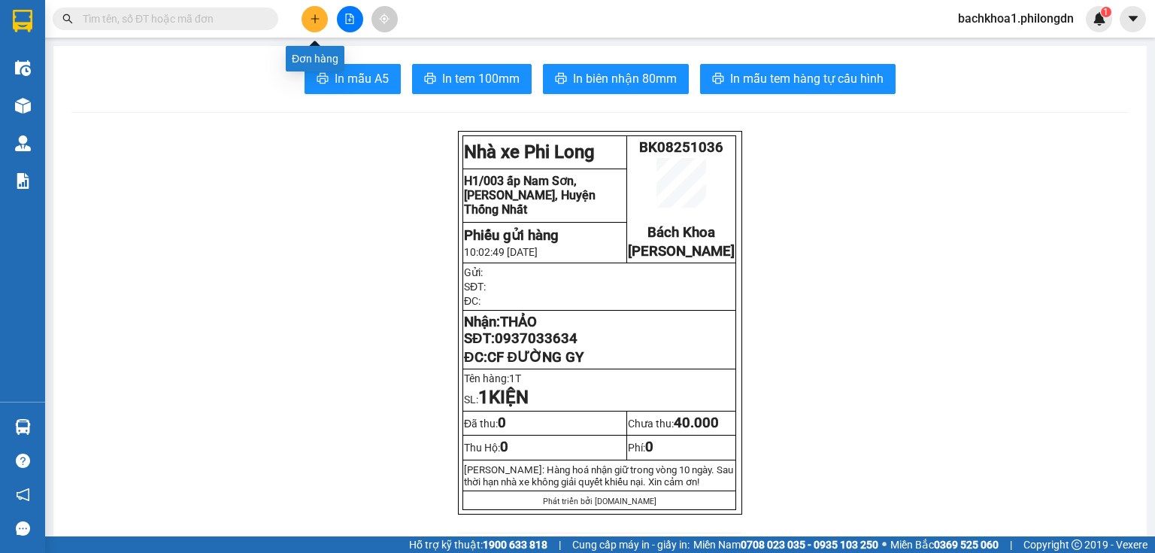
click at [321, 23] on button at bounding box center [314, 19] width 26 height 26
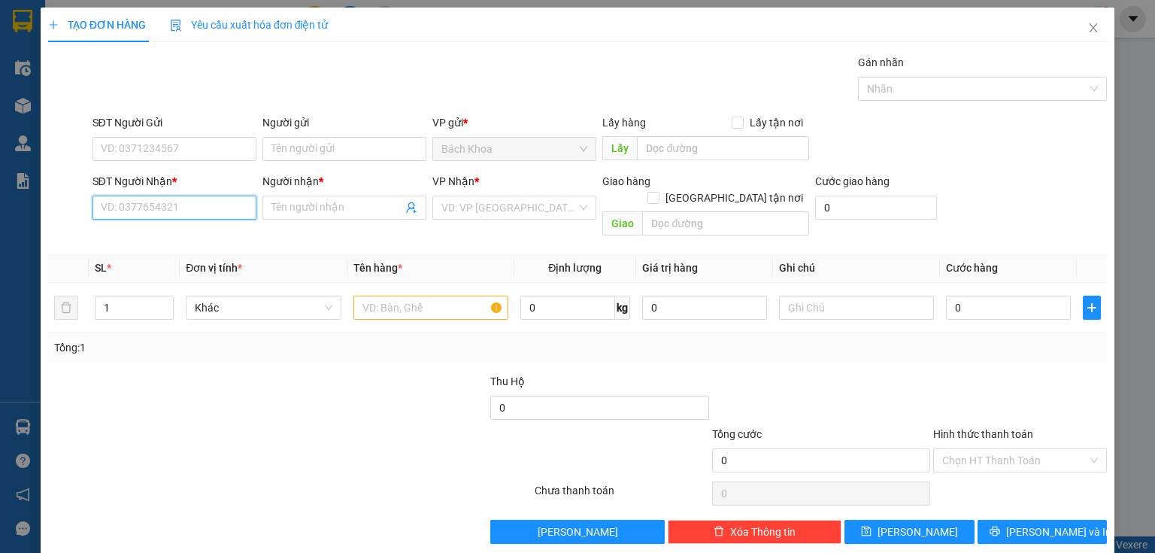
click at [162, 216] on input "SĐT Người Nhận *" at bounding box center [174, 207] width 164 height 24
click at [178, 238] on div "0933745547 - HUY" at bounding box center [173, 237] width 144 height 17
type input "0933745547"
type input "HUY"
type input "SUỐI NHO"
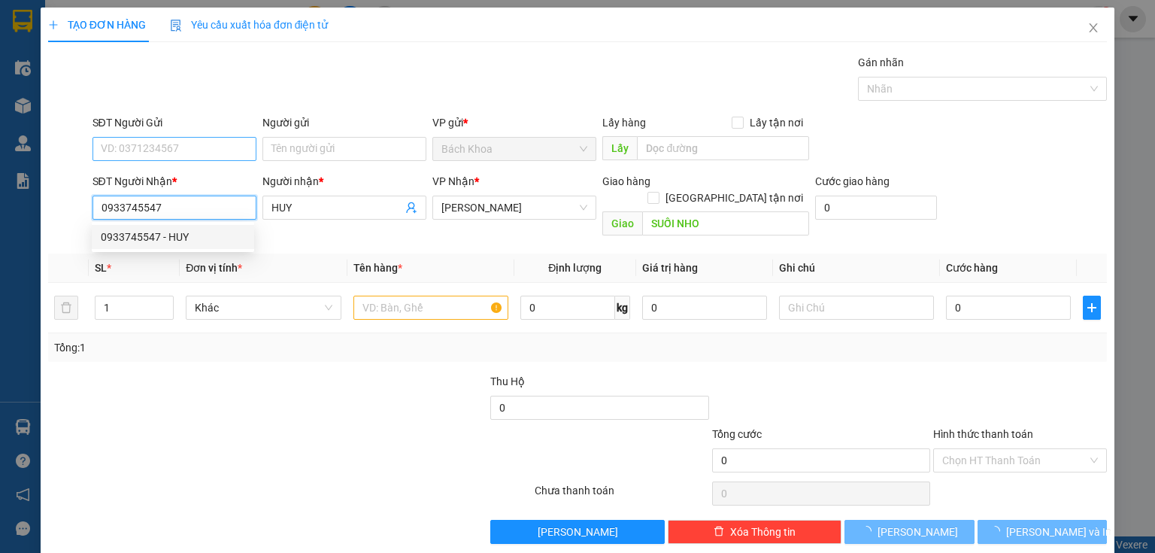
type input "50.000"
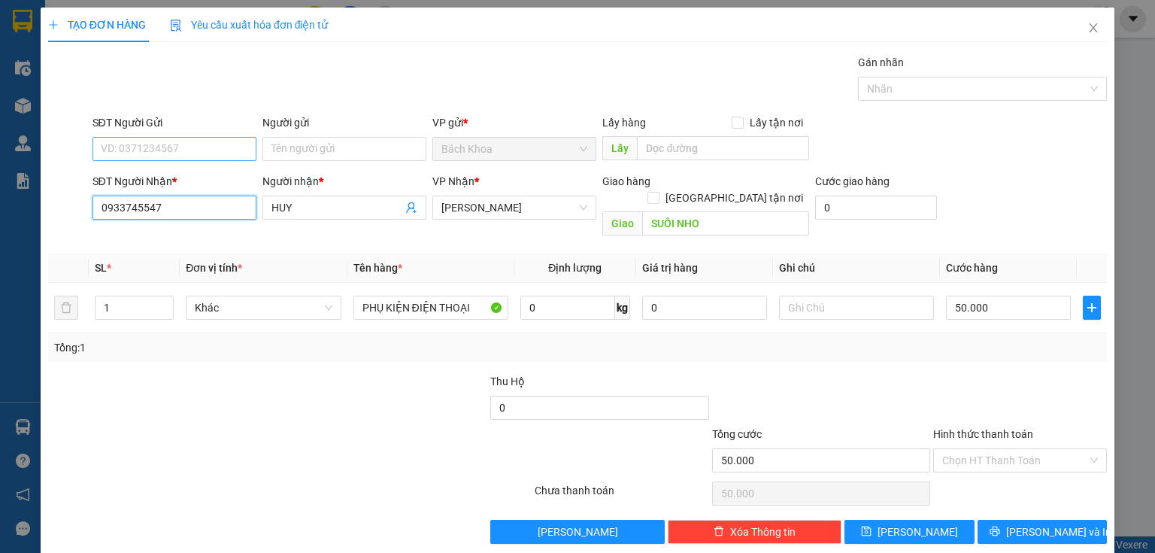
type input "0933745547"
click at [180, 150] on input "SĐT Người Gửi" at bounding box center [174, 149] width 164 height 24
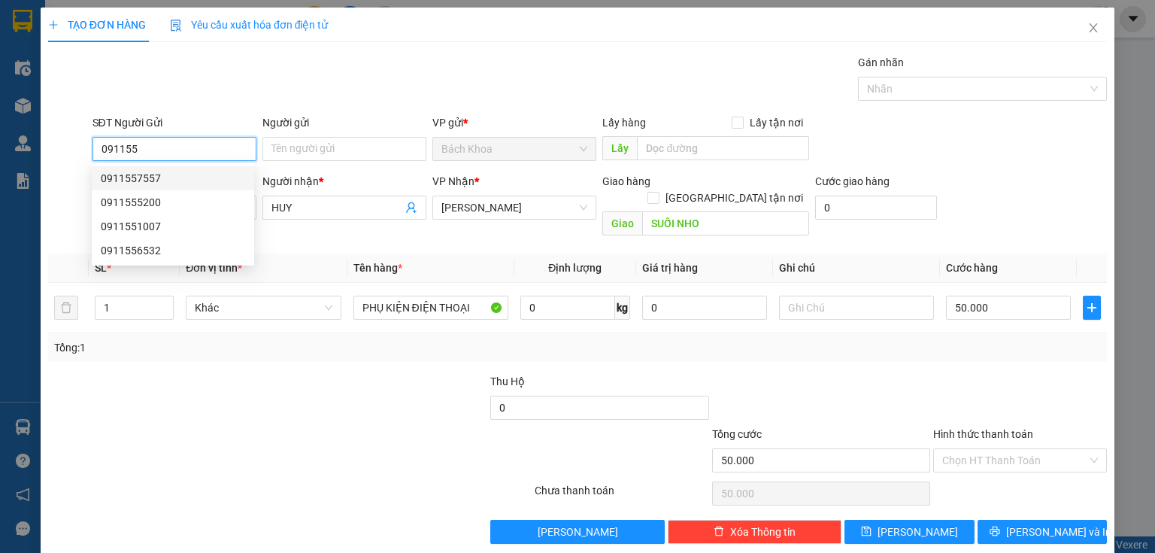
click at [168, 174] on div "0911557557" at bounding box center [173, 178] width 144 height 17
type input "0911557557"
type input "40.000"
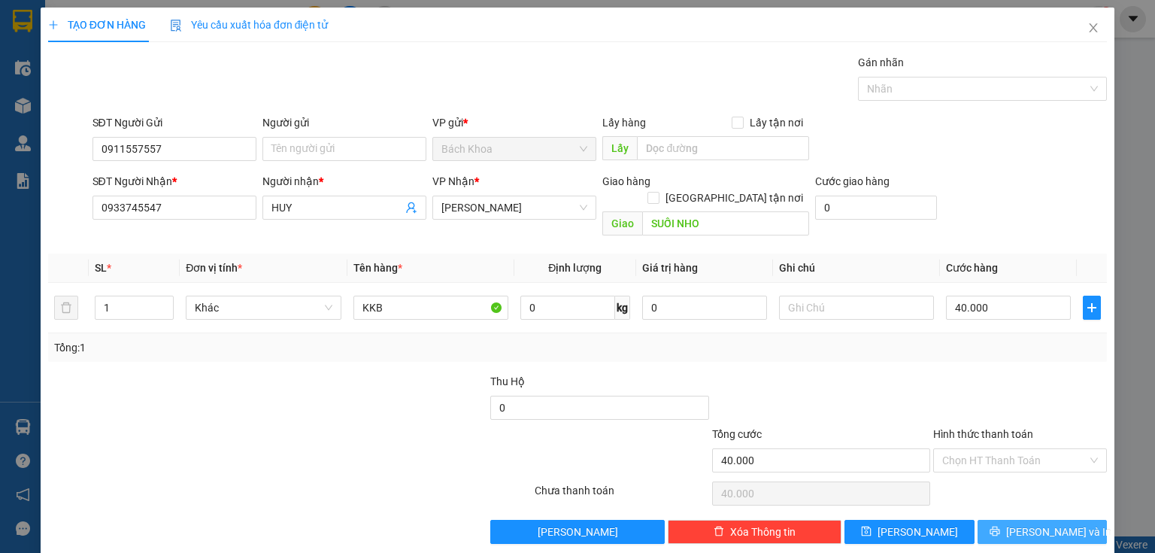
click at [1037, 523] on span "[PERSON_NAME] và In" at bounding box center [1058, 531] width 105 height 17
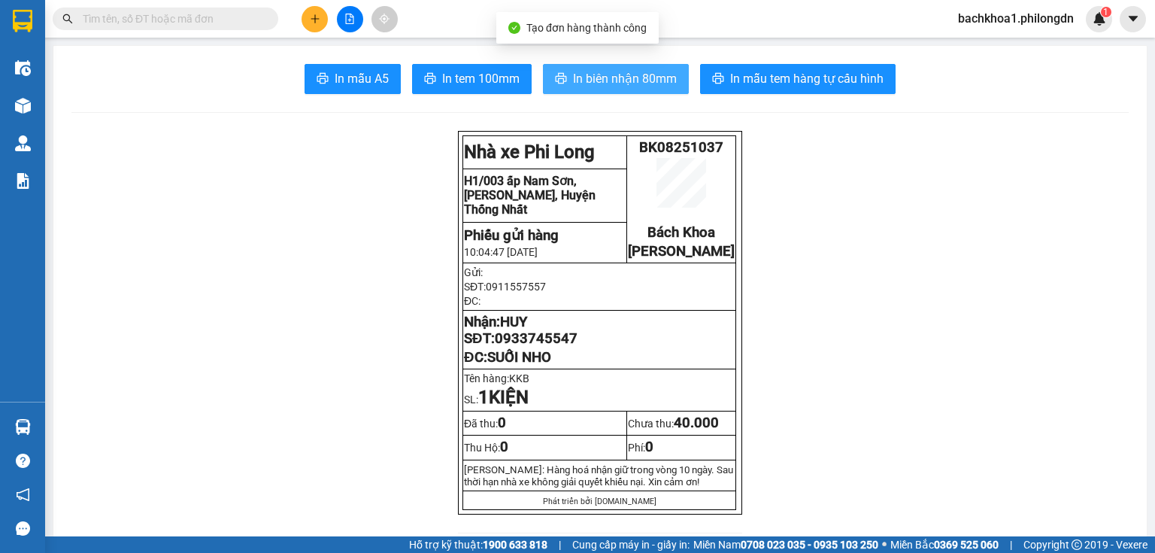
click at [588, 68] on button "In biên nhận 80mm" at bounding box center [616, 79] width 146 height 30
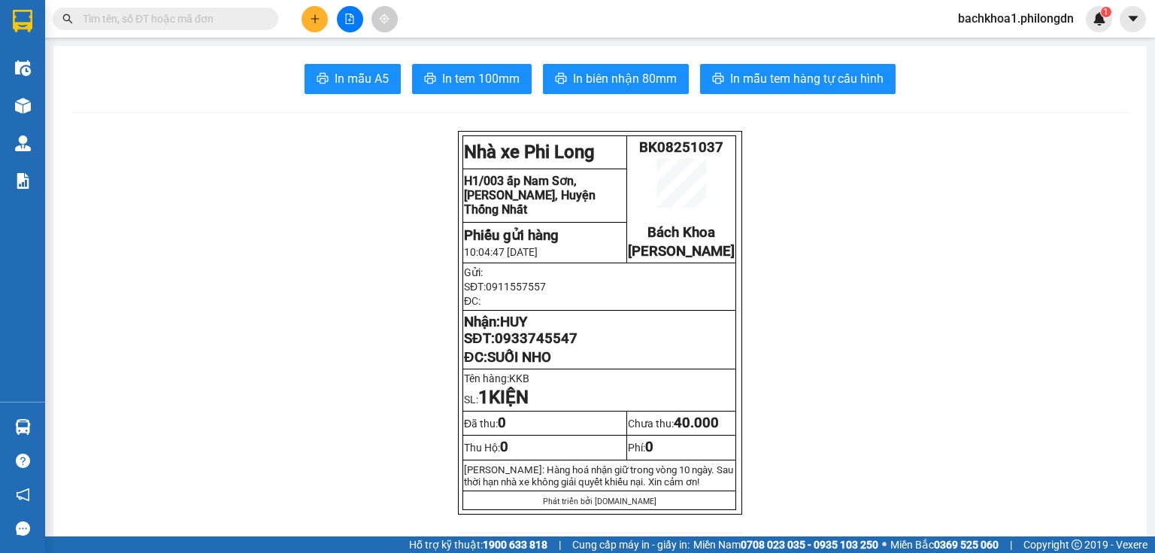
click at [610, 74] on span "In biên nhận 80mm" at bounding box center [625, 78] width 104 height 19
click at [484, 77] on span "In tem 100mm" at bounding box center [480, 78] width 77 height 19
click at [560, 347] on span "0933745547" at bounding box center [536, 338] width 83 height 17
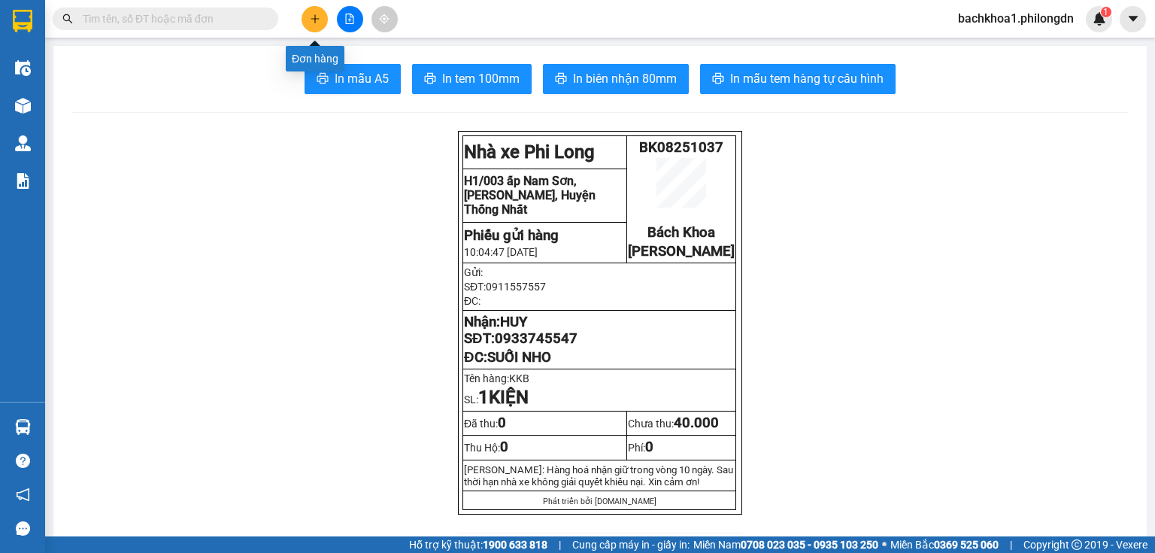
click at [307, 22] on button at bounding box center [314, 19] width 26 height 26
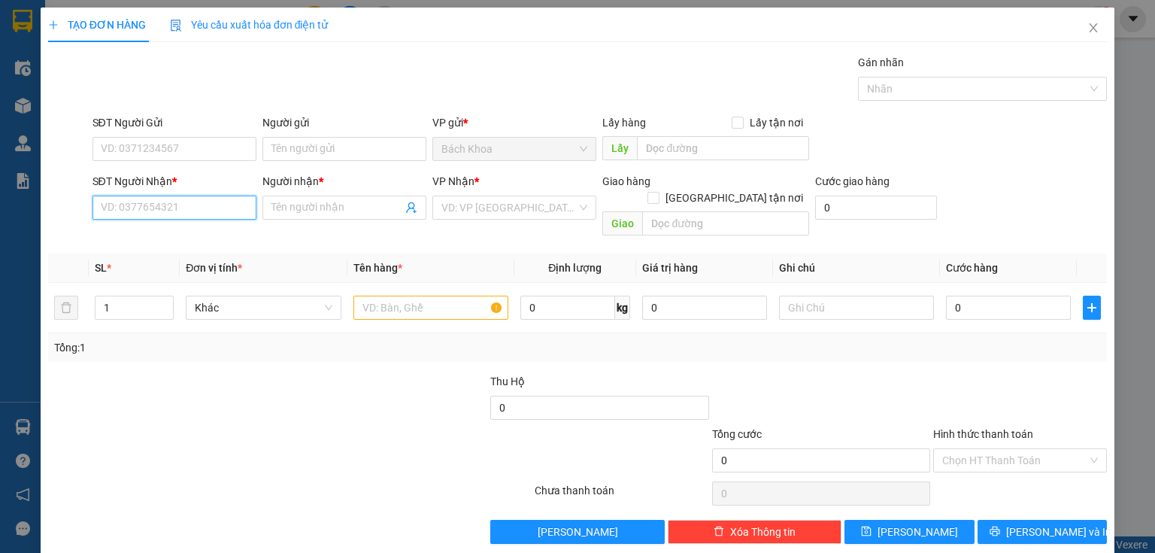
click at [207, 212] on input "SĐT Người Nhận *" at bounding box center [174, 207] width 164 height 24
click at [210, 246] on div "0962888465 - [PERSON_NAME]" at bounding box center [175, 237] width 166 height 24
type input "0962888465"
type input "[PERSON_NAME]"
type input "PHÚ CƯỜNG"
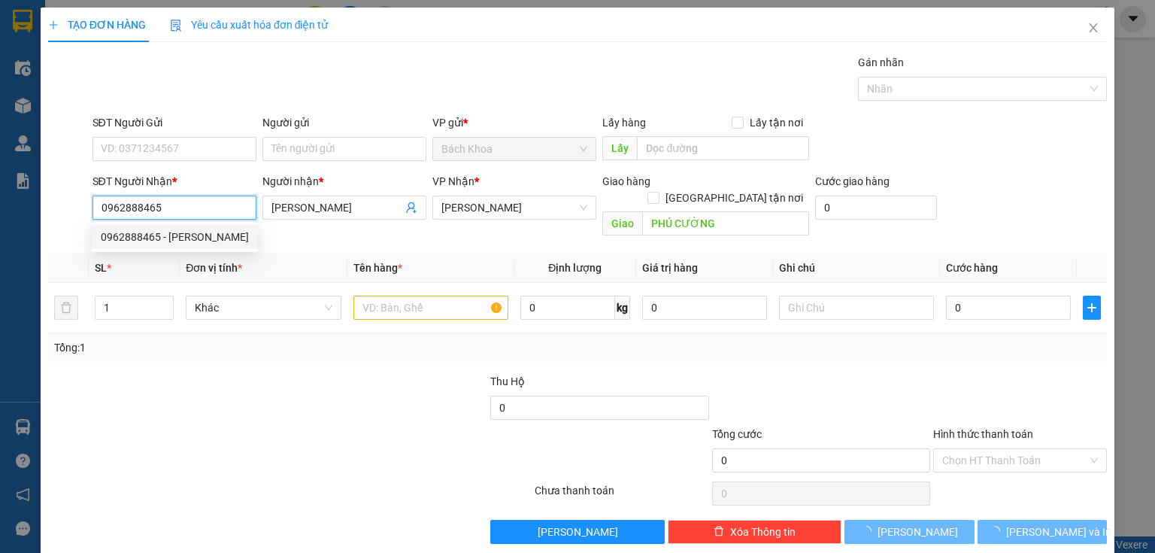
type input "30.000"
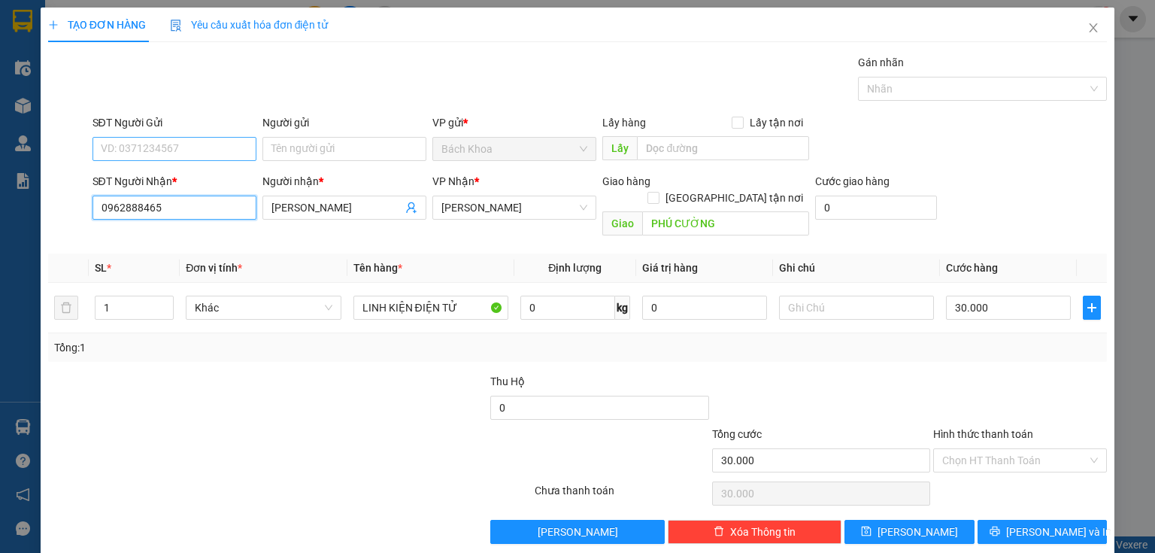
type input "0962888465"
click at [208, 153] on input "SĐT Người Gửi" at bounding box center [174, 149] width 164 height 24
type input "0932506197"
click at [165, 177] on div "0932506197" at bounding box center [173, 178] width 144 height 17
type input "40.000"
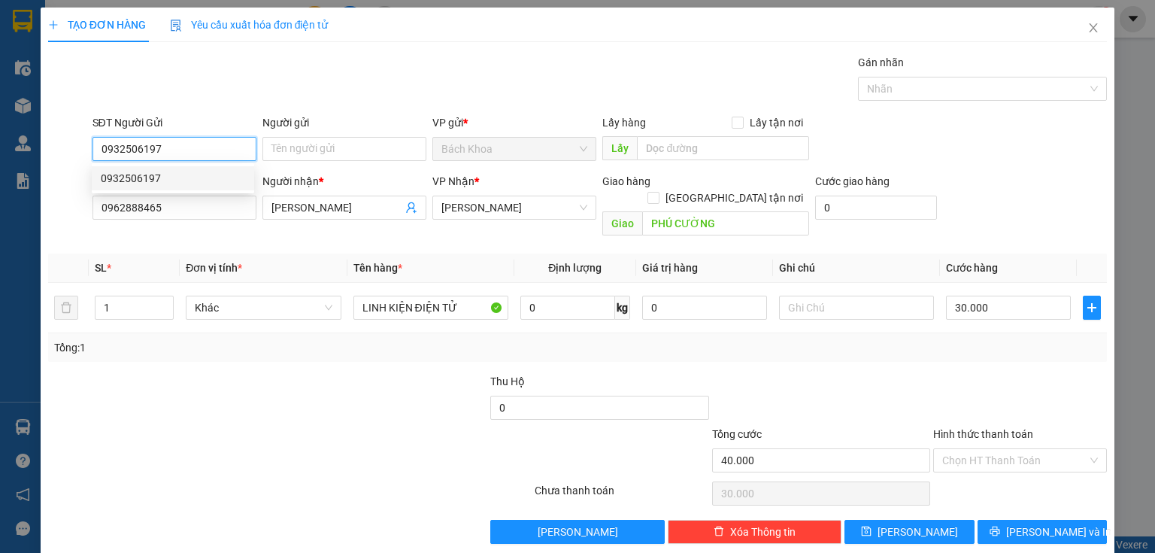
type input "40.000"
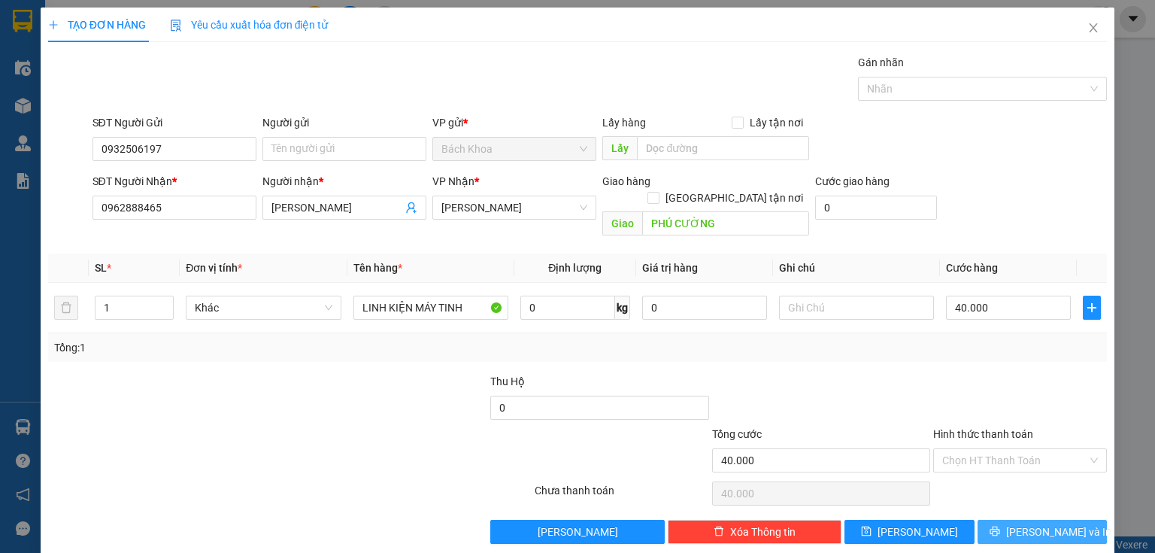
click at [1063, 519] on button "[PERSON_NAME] và In" at bounding box center [1042, 531] width 130 height 24
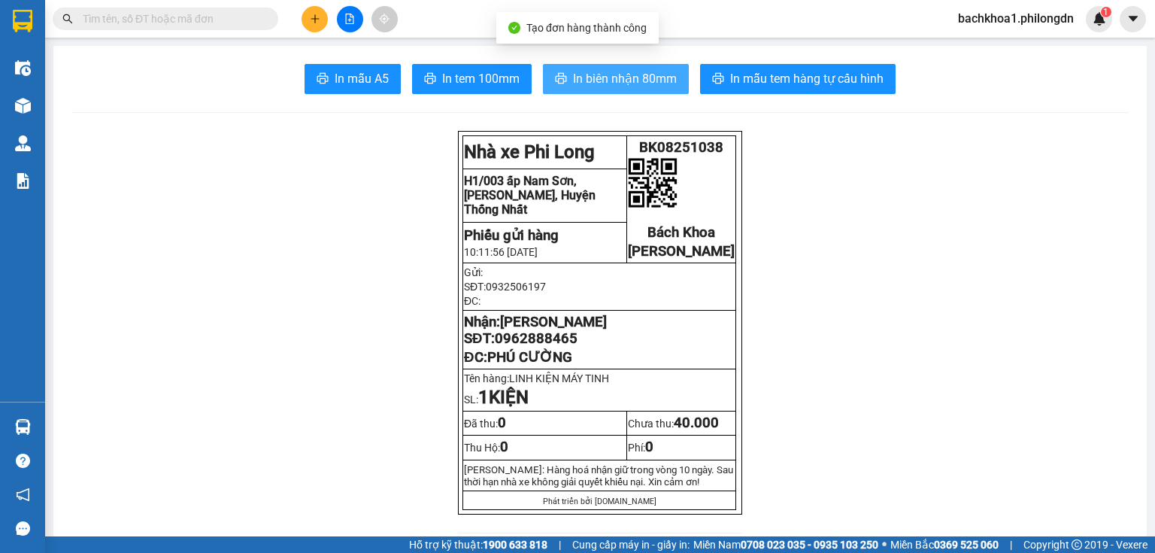
click at [634, 83] on span "In biên nhận 80mm" at bounding box center [625, 78] width 104 height 19
click at [623, 80] on span "In biên nhận 80mm" at bounding box center [625, 78] width 104 height 19
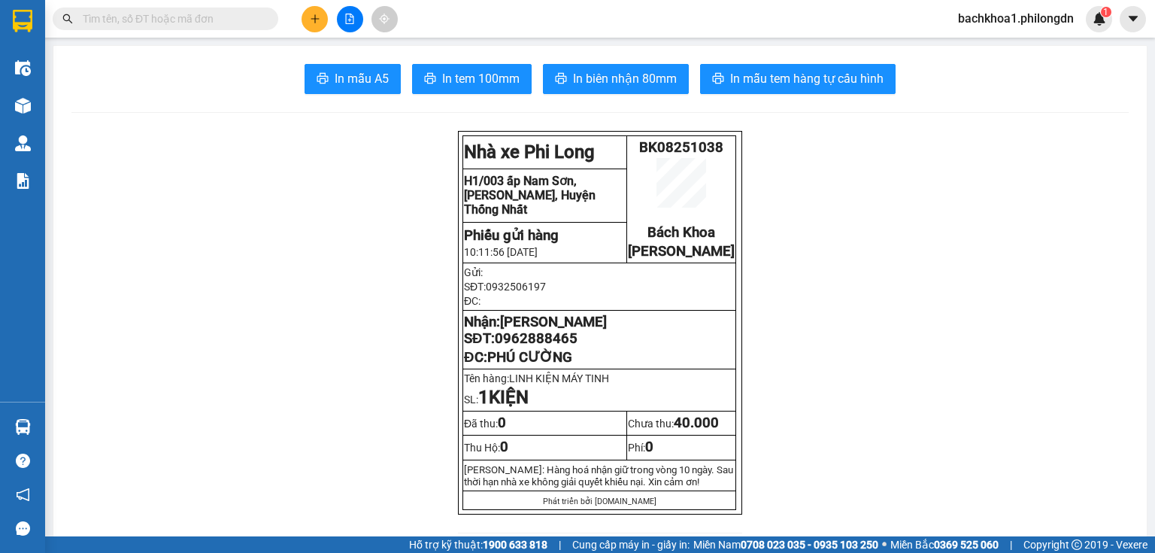
click at [424, 84] on icon "printer" at bounding box center [430, 78] width 12 height 12
click at [556, 347] on span "0962888465" at bounding box center [536, 338] width 83 height 17
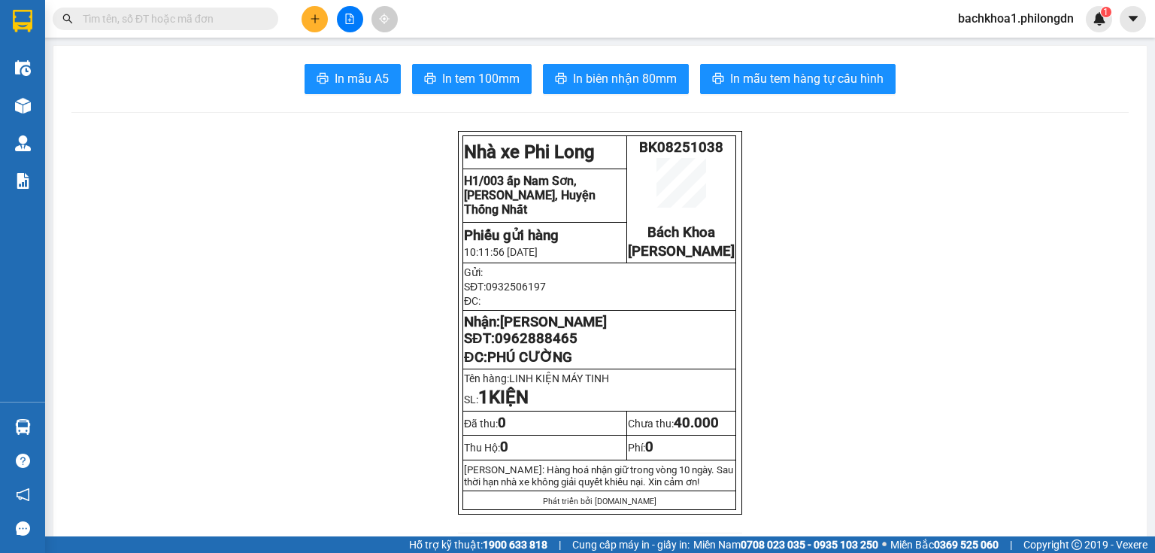
click at [313, 14] on icon "plus" at bounding box center [315, 19] width 11 height 11
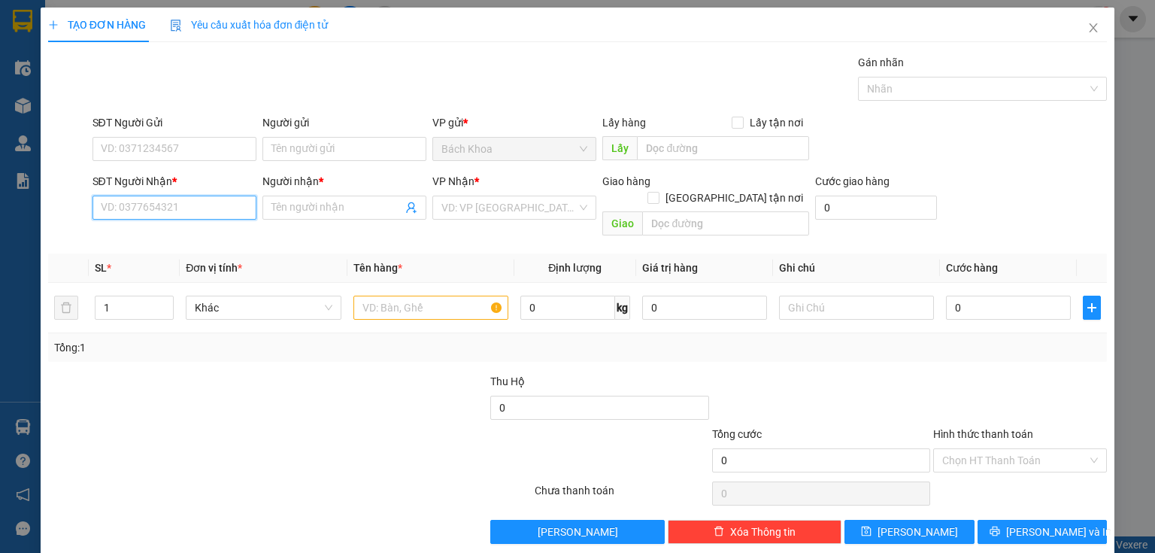
click at [192, 201] on input "SĐT Người Nhận *" at bounding box center [174, 207] width 164 height 24
click at [177, 234] on div "0937868625 - [PERSON_NAME]" at bounding box center [175, 237] width 148 height 17
type input "0937868625"
type input "[PERSON_NAME]"
type input "PHÚ CƯỜNG"
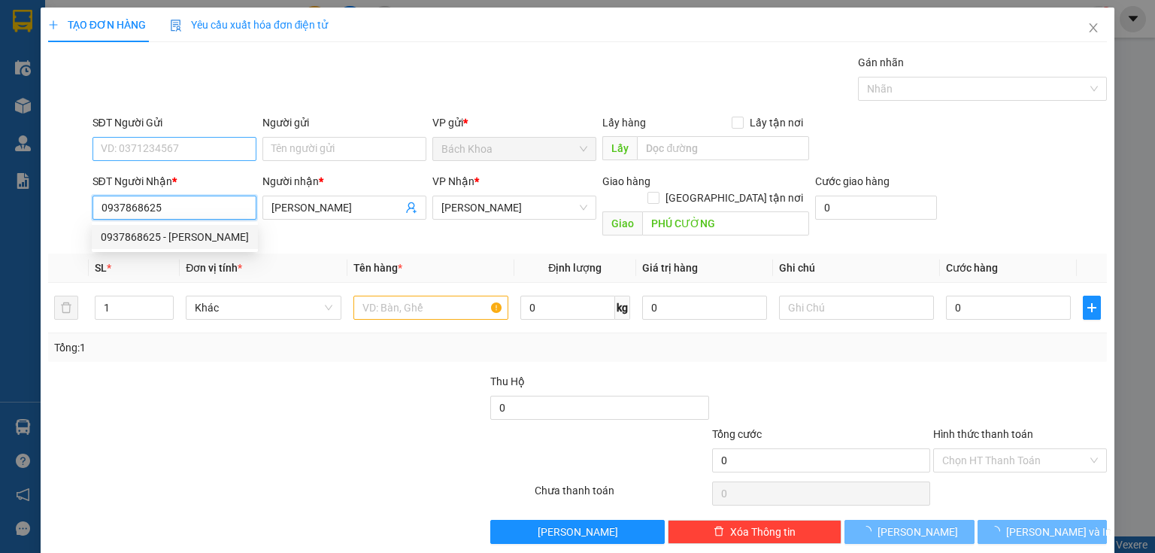
type input "0937868625"
type input "40.000"
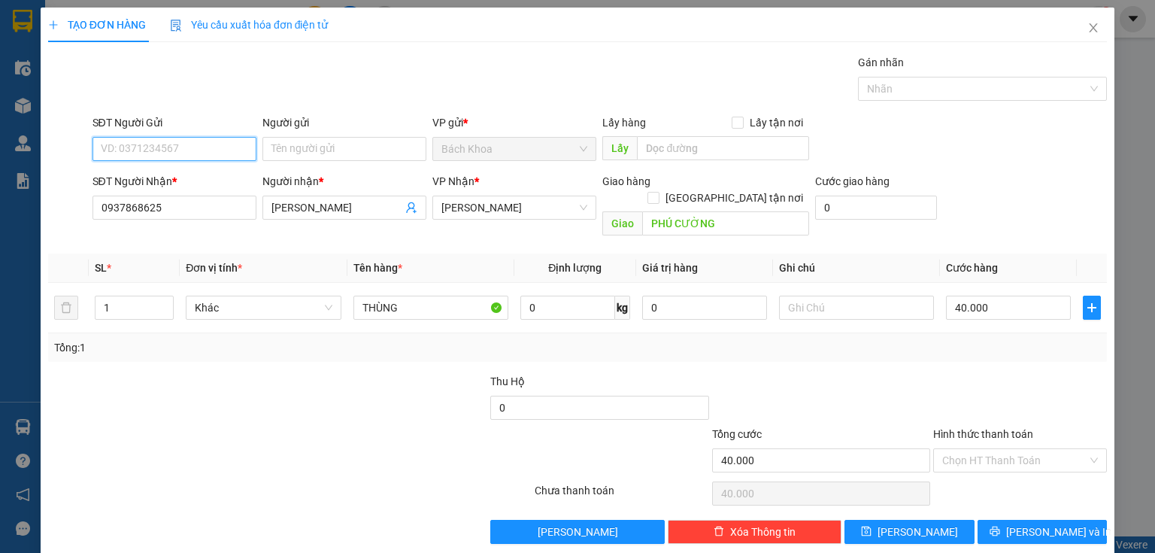
click at [195, 148] on input "SĐT Người Gửi" at bounding box center [174, 149] width 164 height 24
click at [193, 204] on div "0908577234" at bounding box center [173, 202] width 144 height 17
type input "0908577234"
click at [1039, 449] on input "Hình thức thanh toán" at bounding box center [1014, 460] width 145 height 23
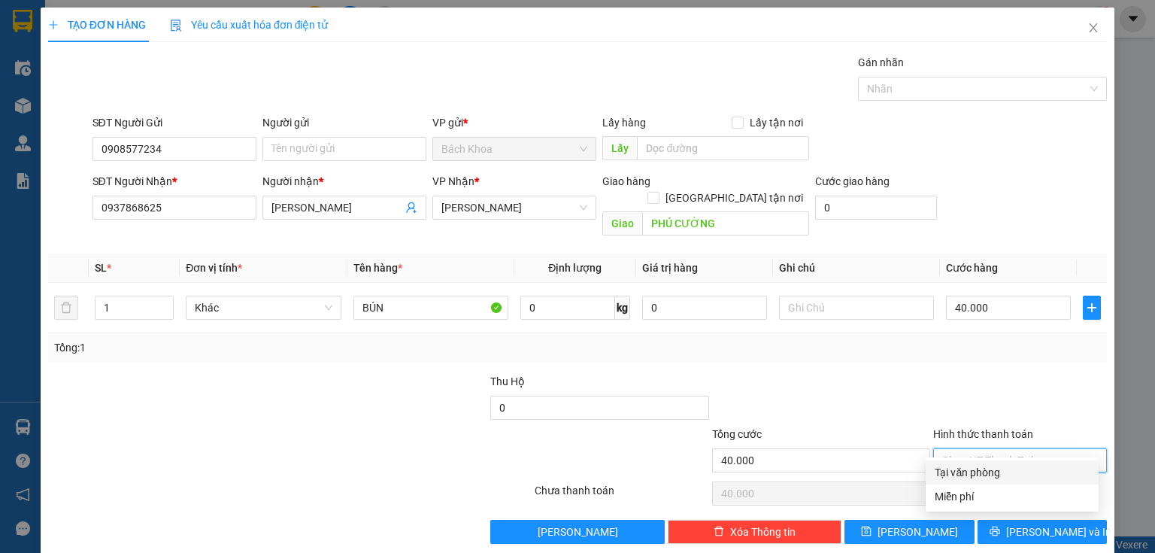
click at [1019, 471] on div "Tại văn phòng" at bounding box center [1011, 472] width 155 height 17
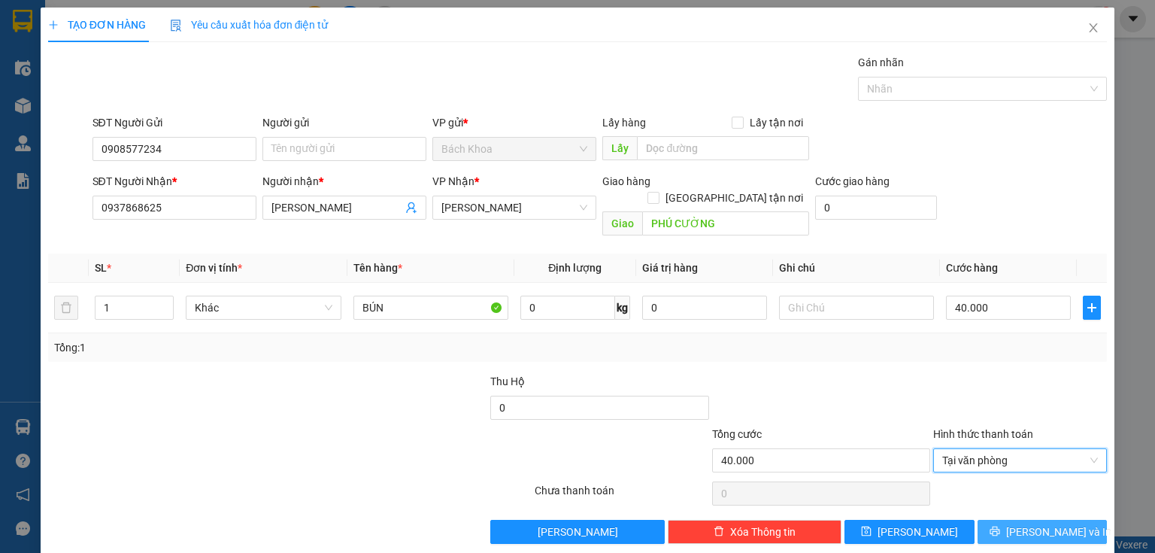
click at [1000, 525] on icon "printer" at bounding box center [994, 530] width 11 height 11
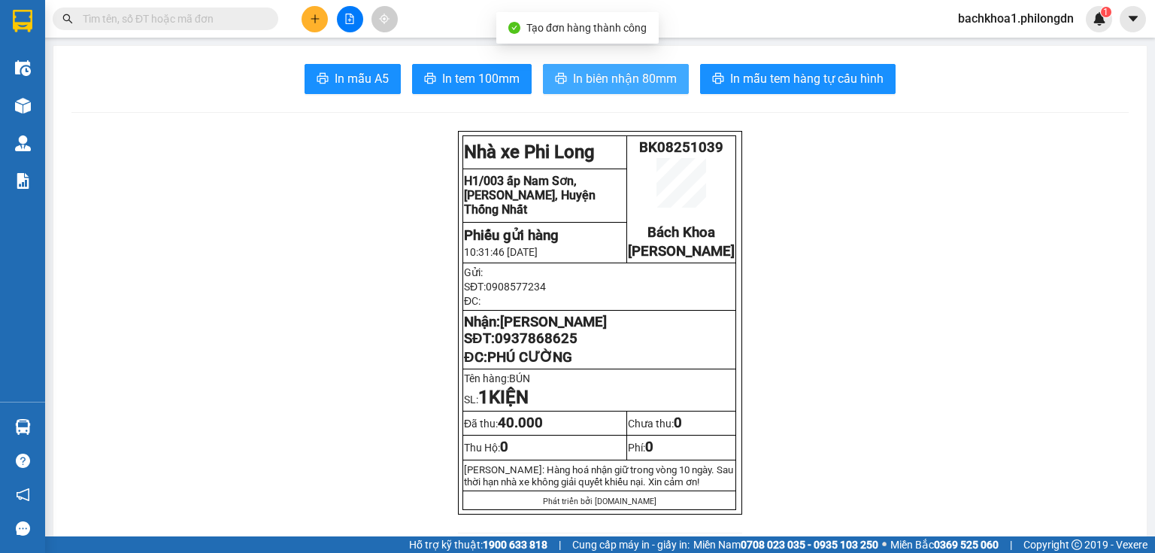
click at [592, 81] on span "In biên nhận 80mm" at bounding box center [625, 78] width 104 height 19
click at [583, 84] on span "In biên nhận 80mm" at bounding box center [625, 78] width 104 height 19
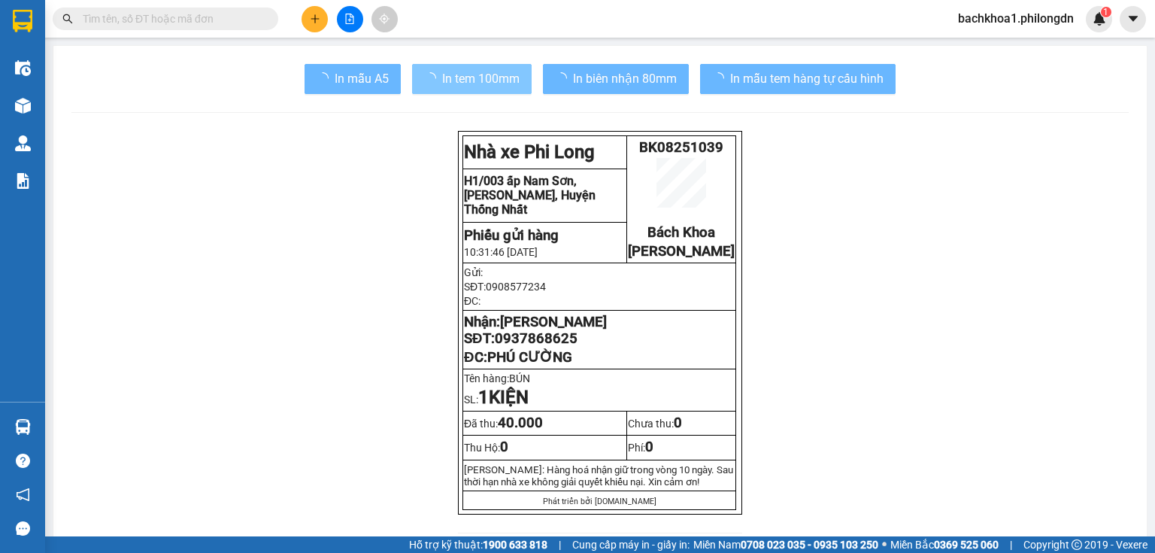
drag, startPoint x: 583, startPoint y: 84, endPoint x: 471, endPoint y: 84, distance: 112.0
click at [471, 84] on span "In tem 100mm" at bounding box center [480, 78] width 77 height 19
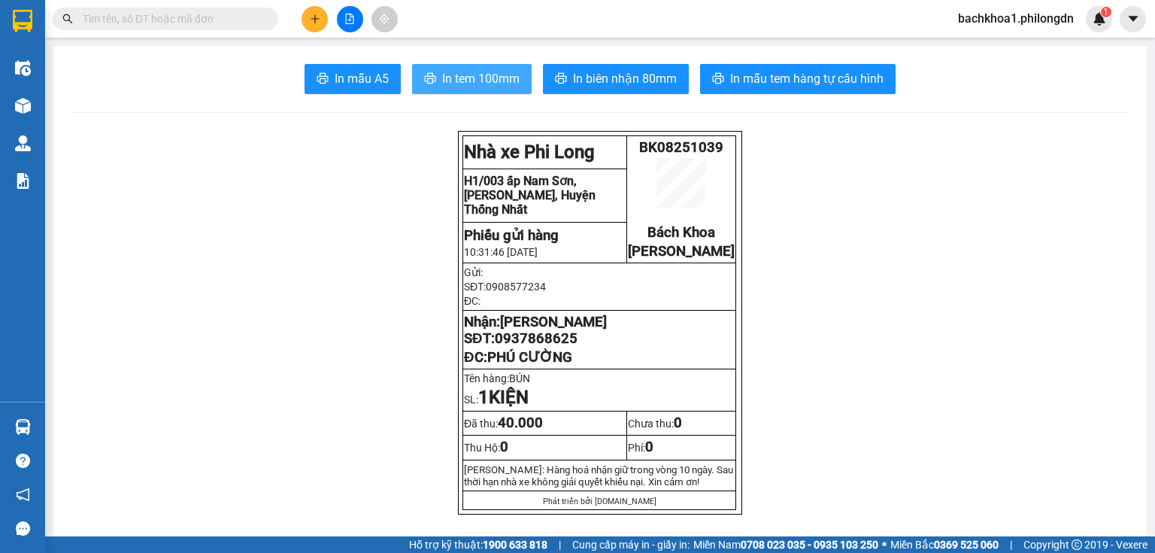
click at [471, 84] on span "In tem 100mm" at bounding box center [480, 78] width 77 height 19
click at [518, 347] on span "0937868625" at bounding box center [536, 338] width 83 height 17
drag, startPoint x: 518, startPoint y: 351, endPoint x: 528, endPoint y: 358, distance: 12.5
click at [528, 347] on span "0937868625" at bounding box center [536, 338] width 83 height 17
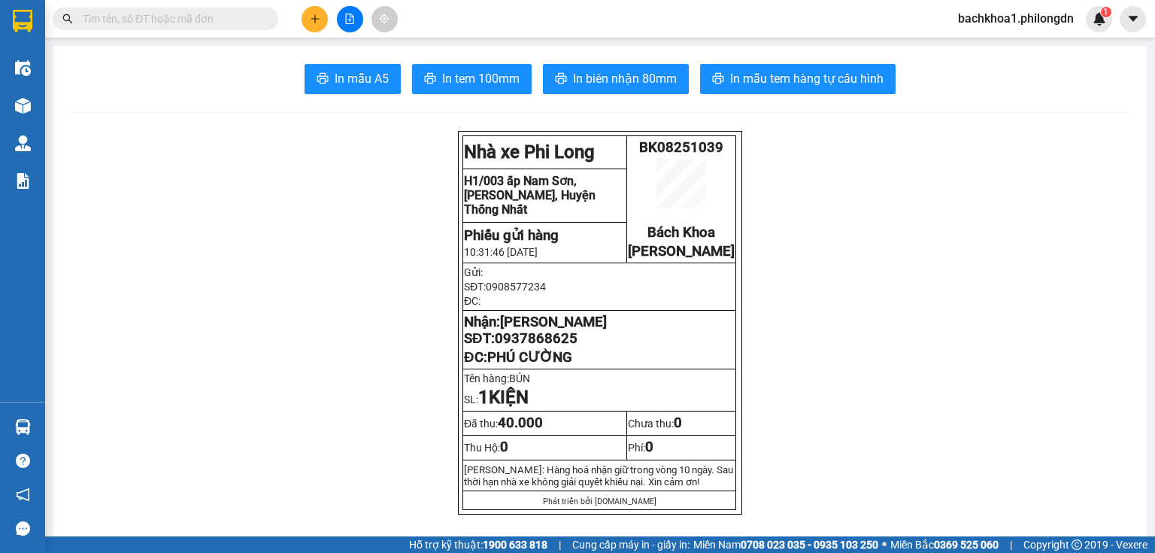
click at [528, 347] on span "0937868625" at bounding box center [536, 338] width 83 height 17
click at [304, 18] on button at bounding box center [314, 19] width 26 height 26
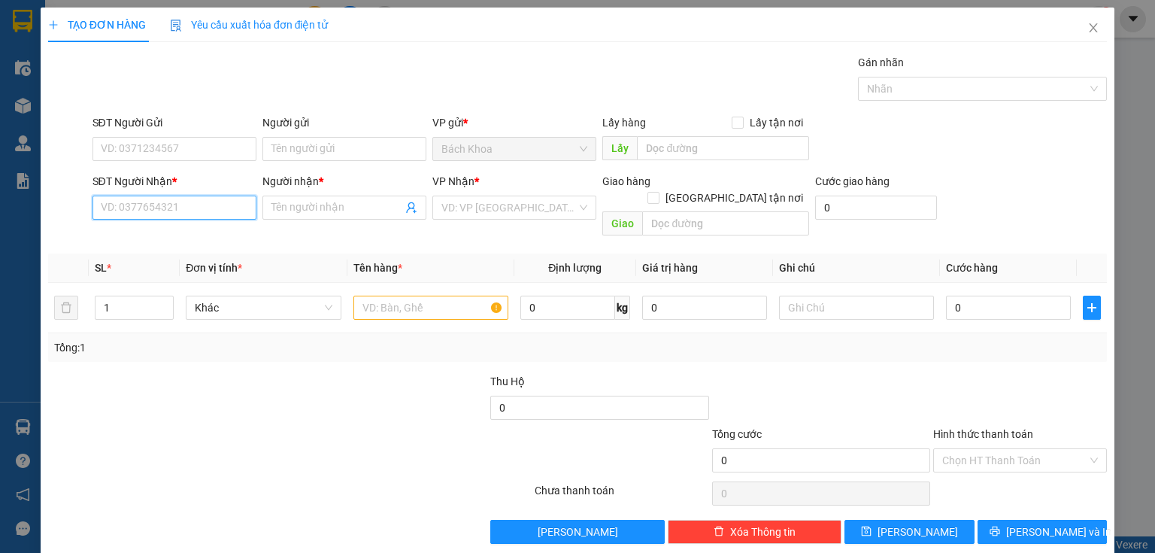
click at [195, 218] on input "SĐT Người Nhận *" at bounding box center [174, 207] width 164 height 24
type input "0976697966"
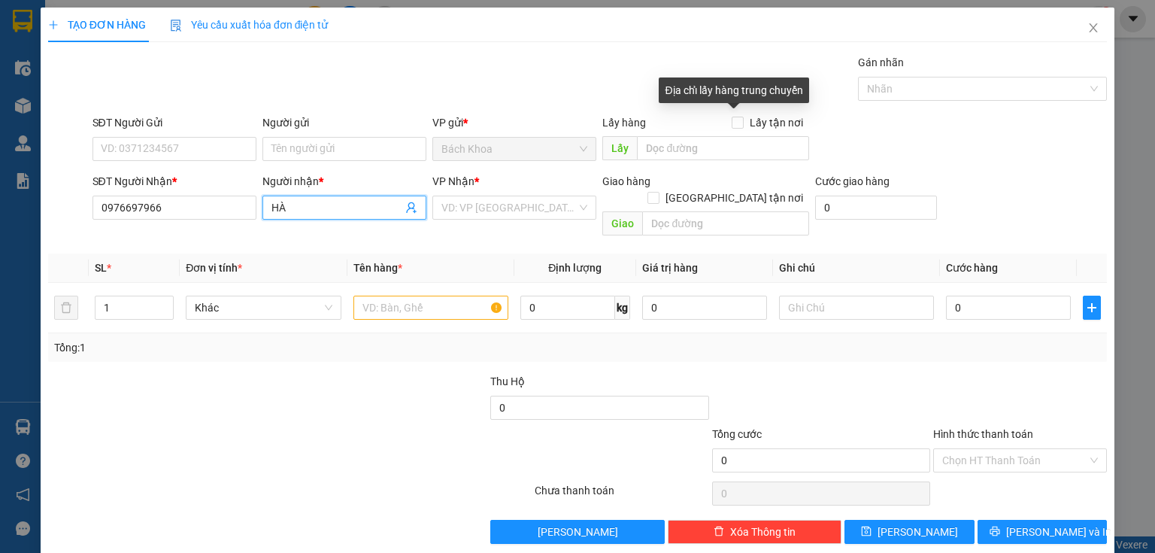
type input "HÀ"
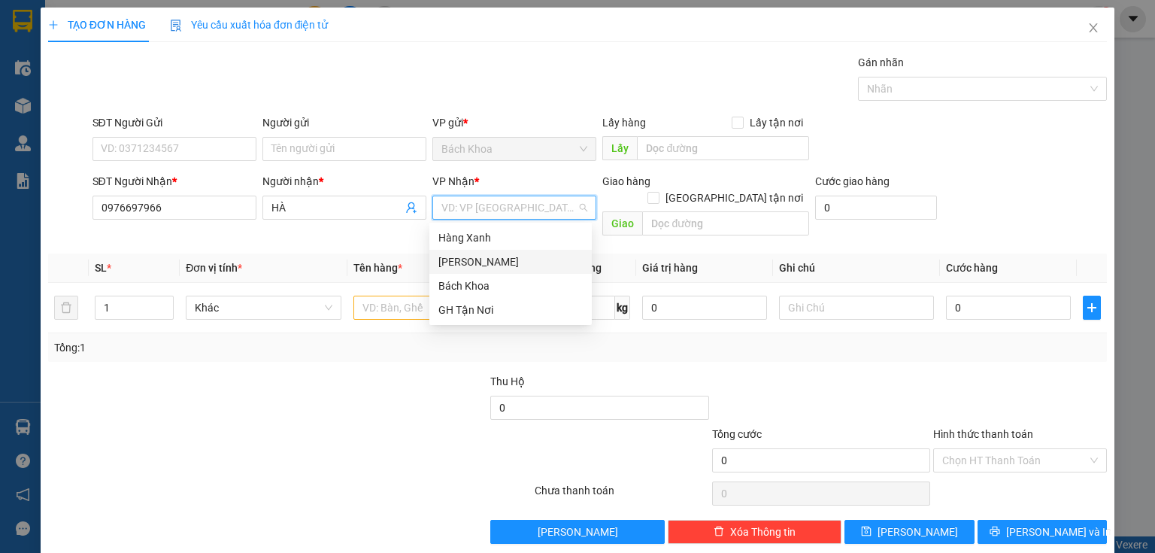
click at [445, 261] on div "[PERSON_NAME]" at bounding box center [510, 261] width 144 height 17
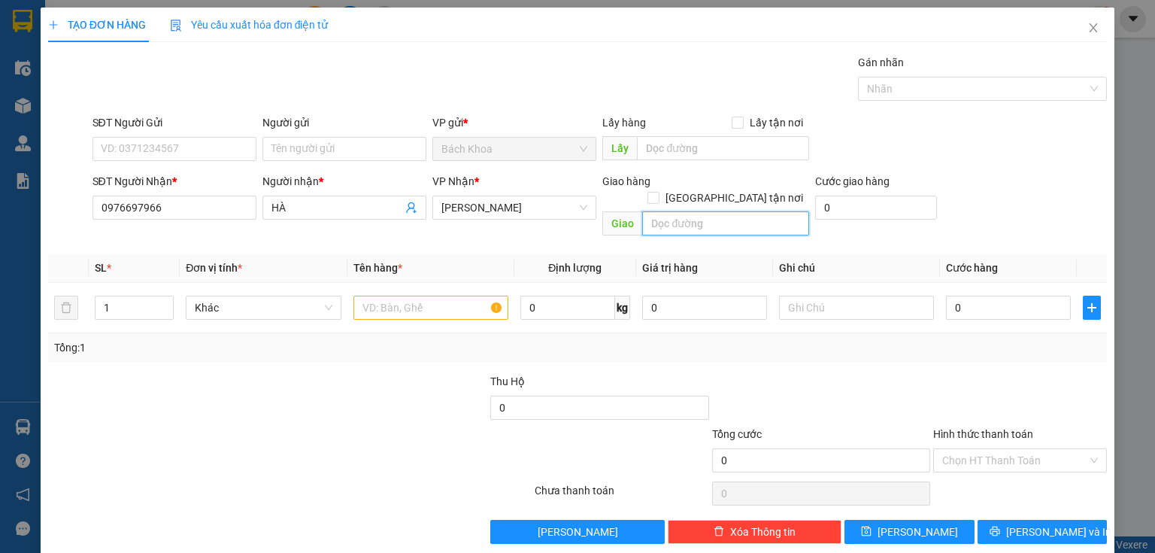
click at [704, 211] on input "text" at bounding box center [725, 223] width 167 height 24
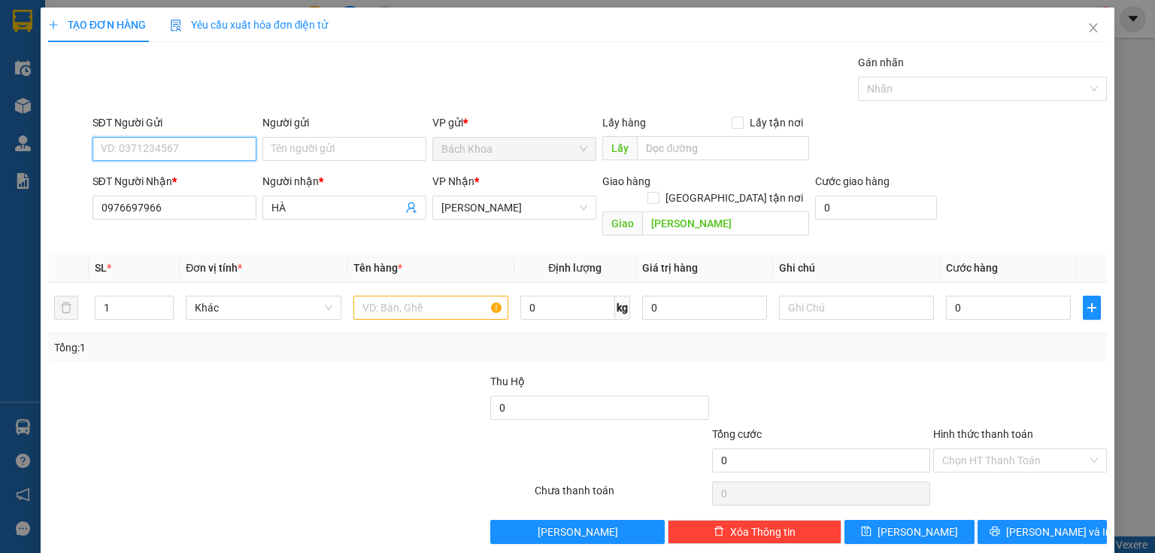
click at [214, 154] on input "SĐT Người Gửi" at bounding box center [174, 149] width 164 height 24
click at [731, 211] on input "tam hưng" at bounding box center [725, 223] width 167 height 24
type input "TAM HƯNG"
click at [150, 146] on input "SĐT Người Gửi" at bounding box center [174, 149] width 164 height 24
type input "0933533330"
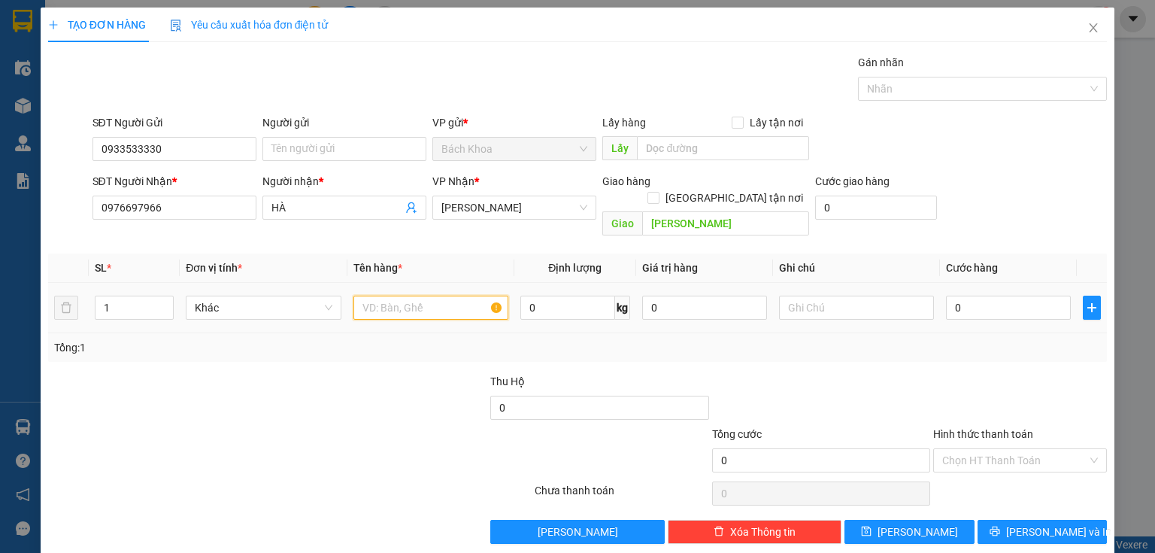
click at [416, 295] on input "text" at bounding box center [430, 307] width 155 height 24
type input "kkb"
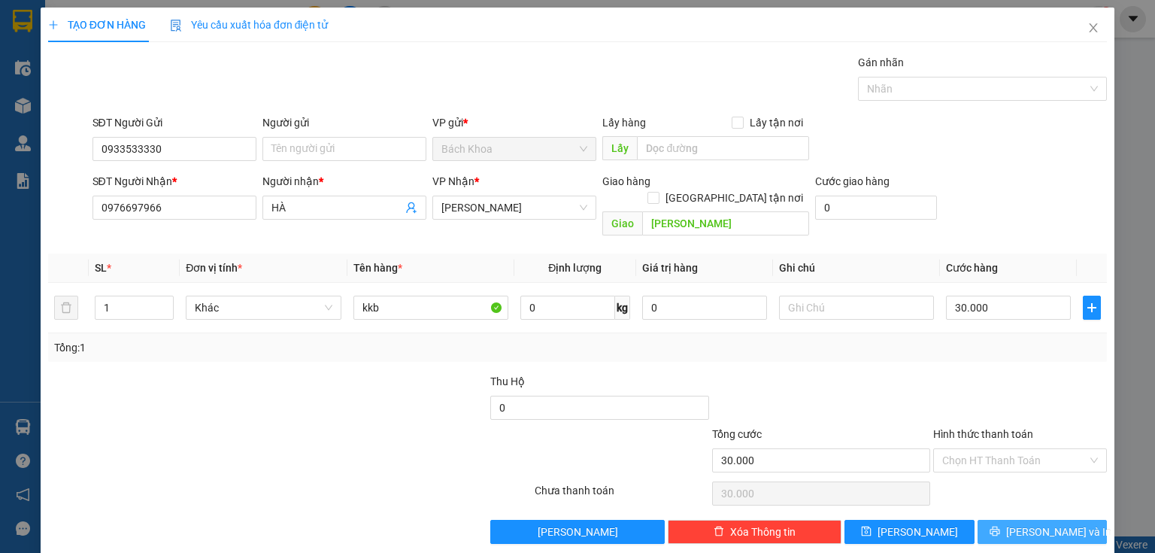
click at [1029, 523] on span "[PERSON_NAME] và In" at bounding box center [1058, 531] width 105 height 17
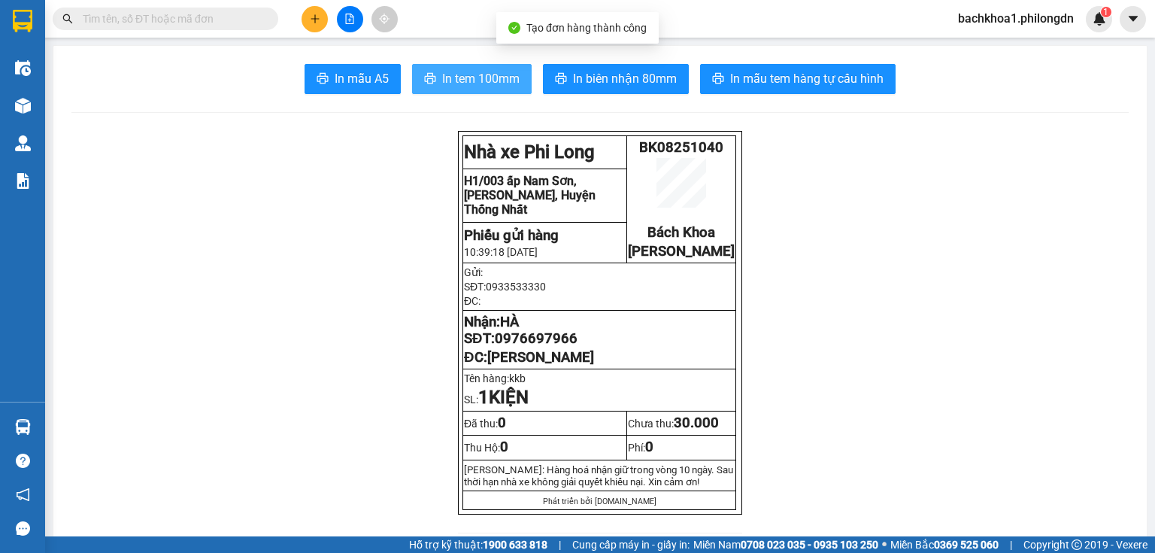
click at [500, 80] on span "In tem 100mm" at bounding box center [480, 78] width 77 height 19
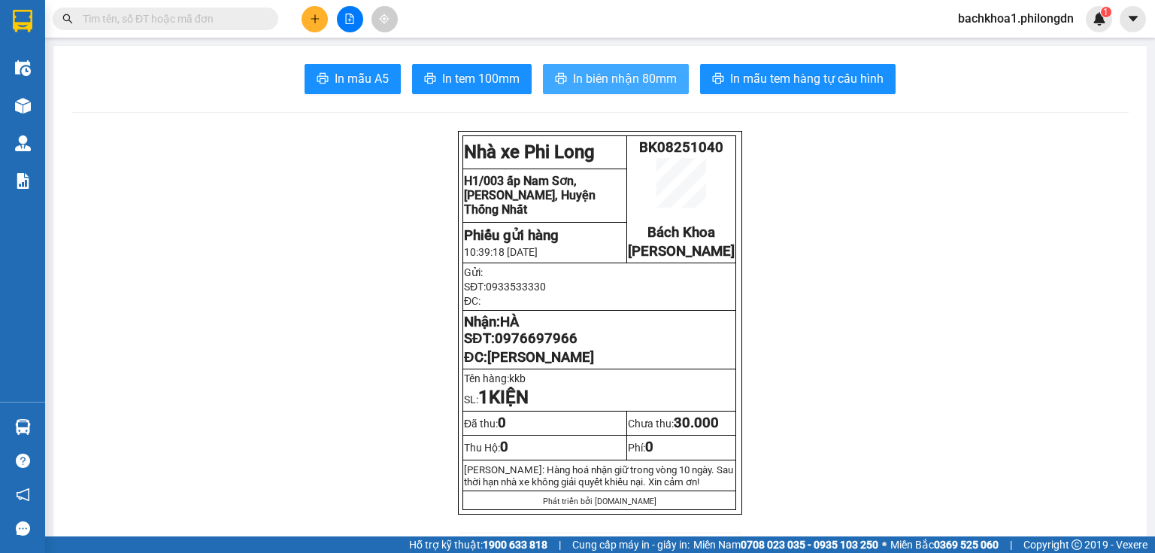
click at [587, 82] on span "In biên nhận 80mm" at bounding box center [625, 78] width 104 height 19
click at [556, 347] on span "0976697966" at bounding box center [536, 338] width 83 height 17
click at [308, 18] on button at bounding box center [314, 19] width 26 height 26
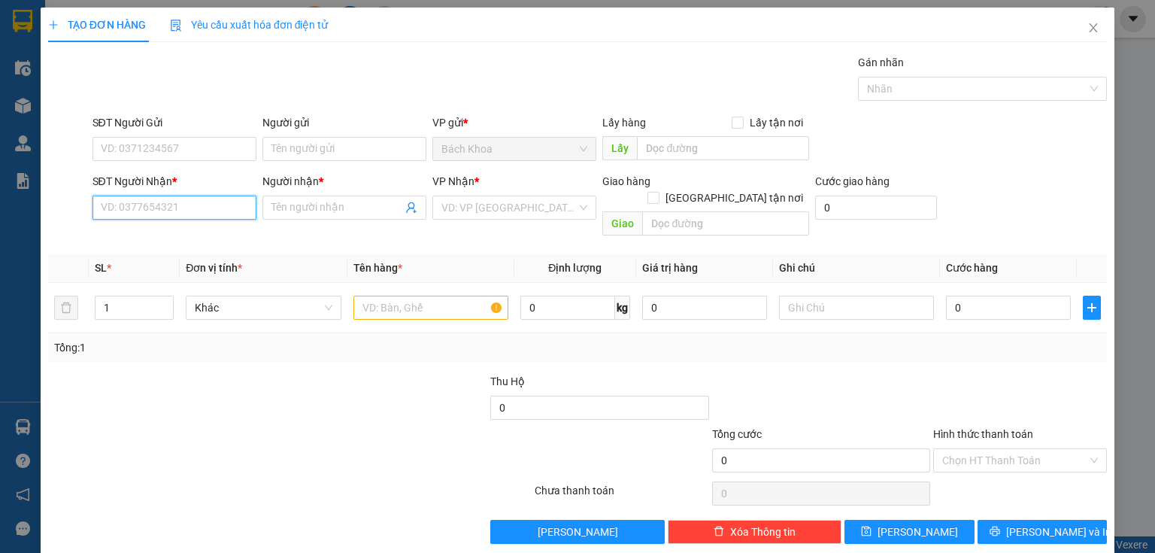
click at [210, 207] on input "SĐT Người Nhận *" at bounding box center [174, 207] width 164 height 24
click at [189, 230] on div "0966667937 - HÂN NGÔ" at bounding box center [173, 237] width 144 height 17
type input "0966667937"
type input "HÂN NGÔ"
type input "BẠCH LÂM"
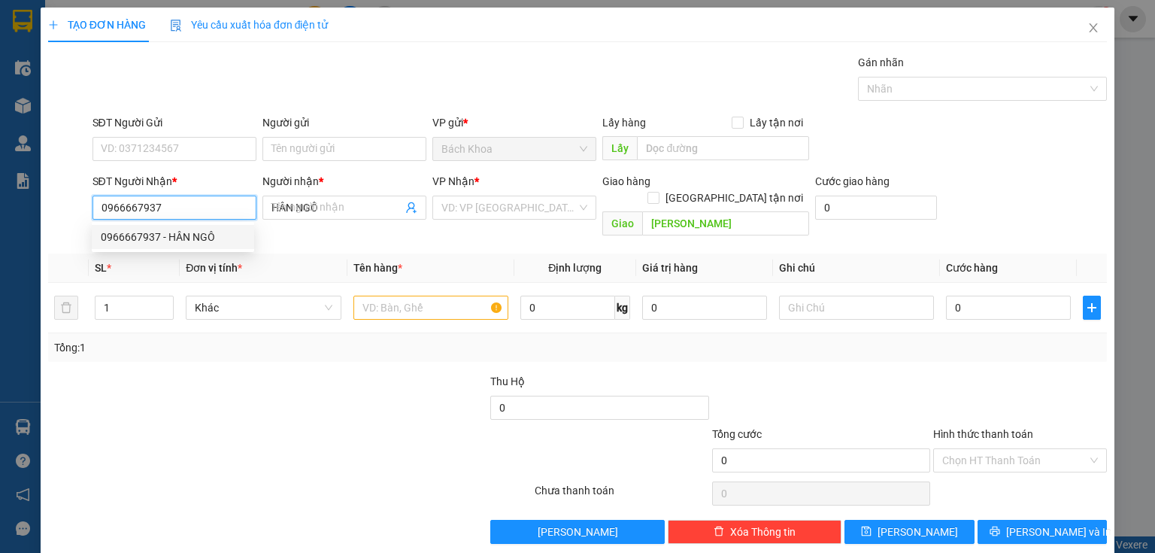
type input "30.000"
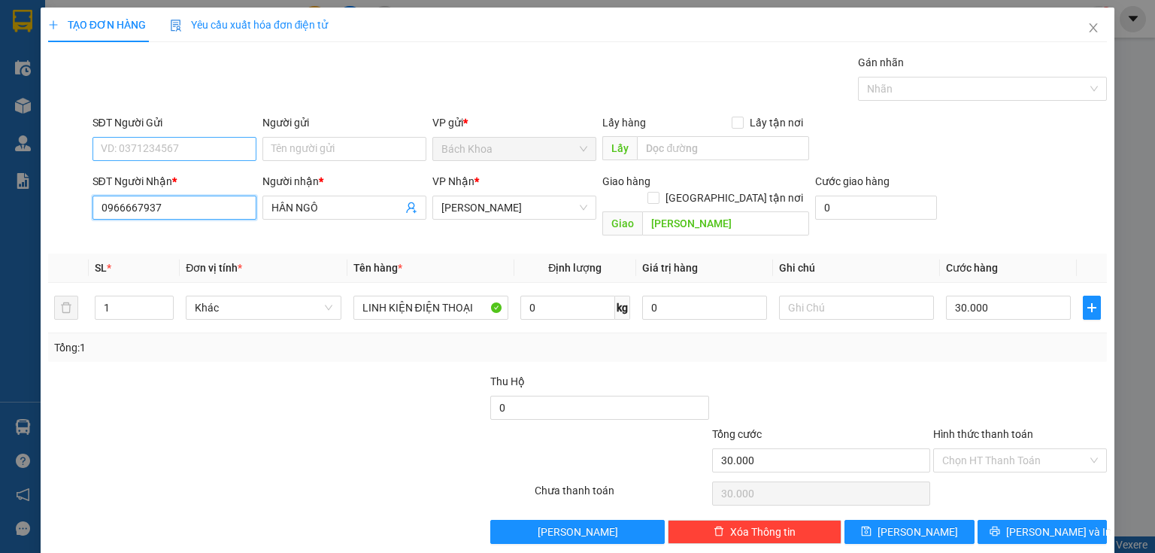
type input "0966667937"
click at [162, 147] on input "SĐT Người Gửi" at bounding box center [174, 149] width 164 height 24
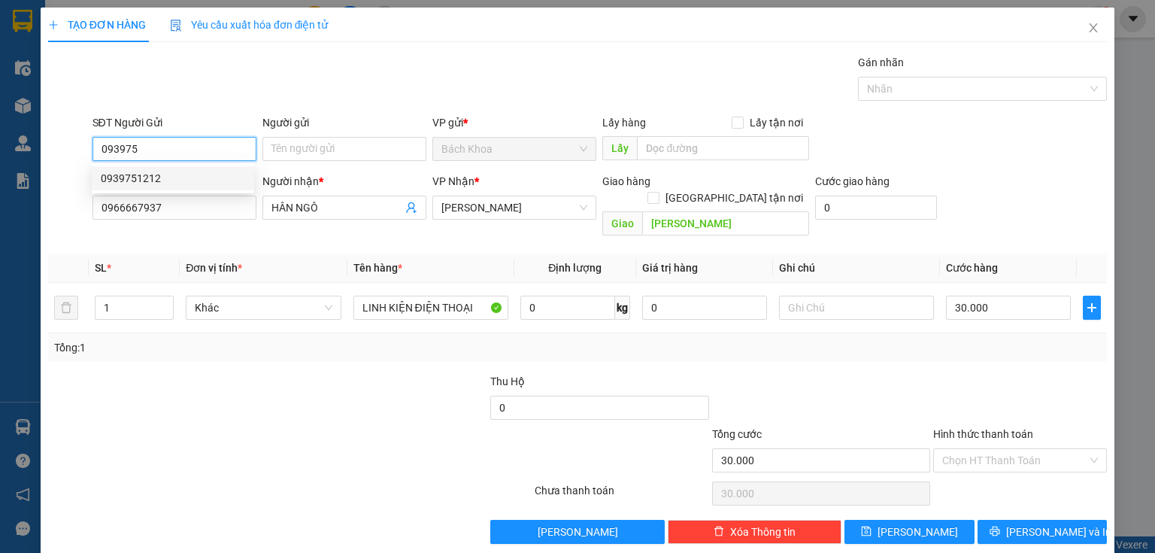
click at [185, 174] on div "0939751212" at bounding box center [173, 178] width 144 height 17
type input "0939751212"
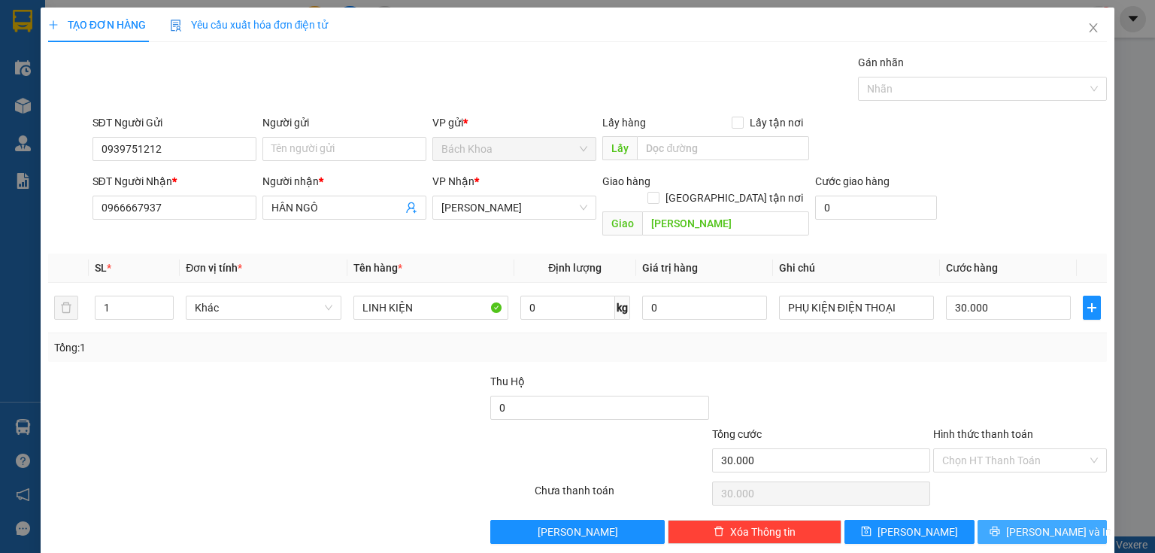
click at [1049, 523] on span "[PERSON_NAME] và In" at bounding box center [1058, 531] width 105 height 17
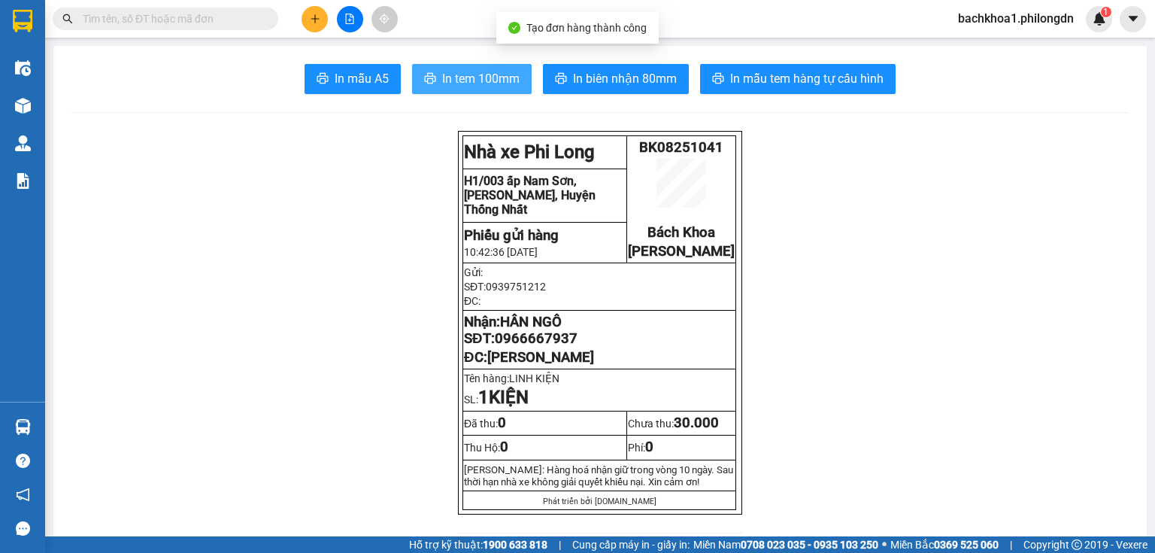
click at [477, 67] on button "In tem 100mm" at bounding box center [472, 79] width 120 height 30
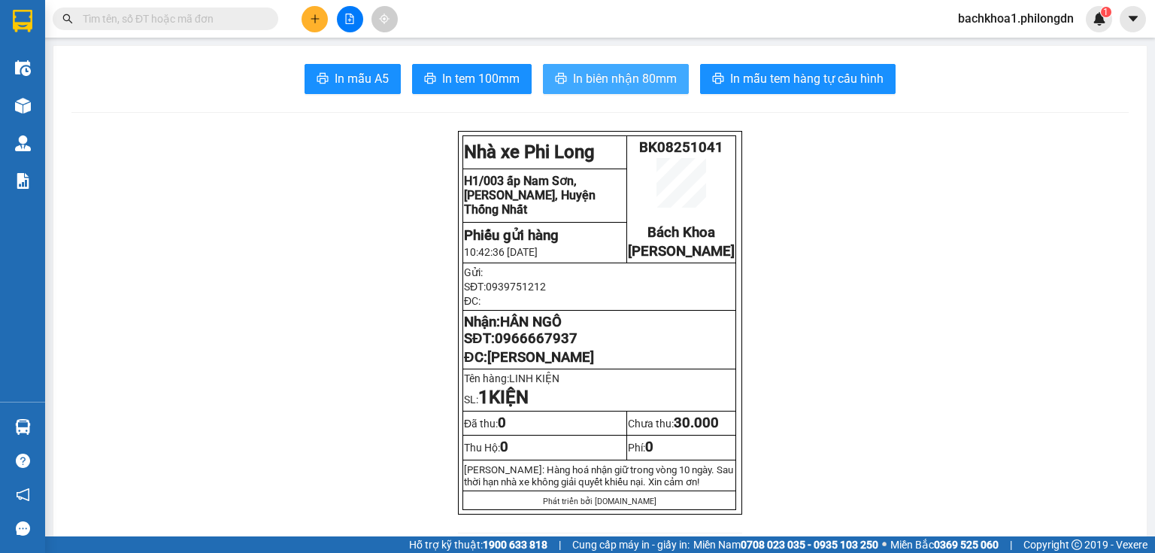
click at [611, 73] on span "In biên nhận 80mm" at bounding box center [625, 78] width 104 height 19
click at [552, 347] on span "0966667937" at bounding box center [536, 338] width 83 height 17
click at [319, 17] on icon "plus" at bounding box center [315, 19] width 11 height 11
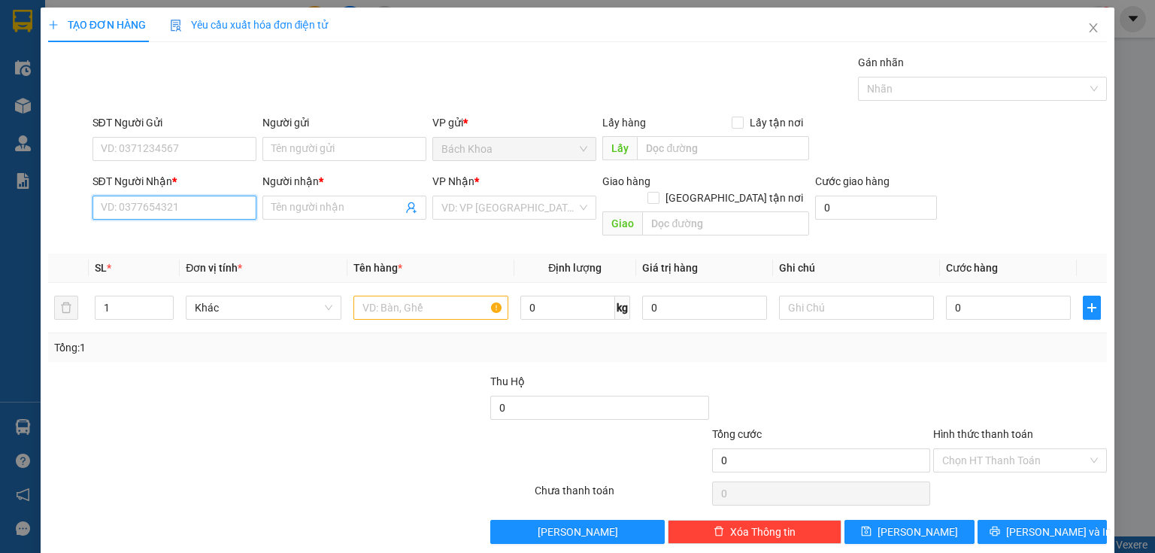
click at [174, 210] on input "SĐT Người Nhận *" at bounding box center [174, 207] width 164 height 24
type input "0"
click at [148, 234] on div "0913888175 - CHÚ BÌNH" at bounding box center [173, 237] width 144 height 17
type input "0913888175"
type input "CHÚ BÌNH"
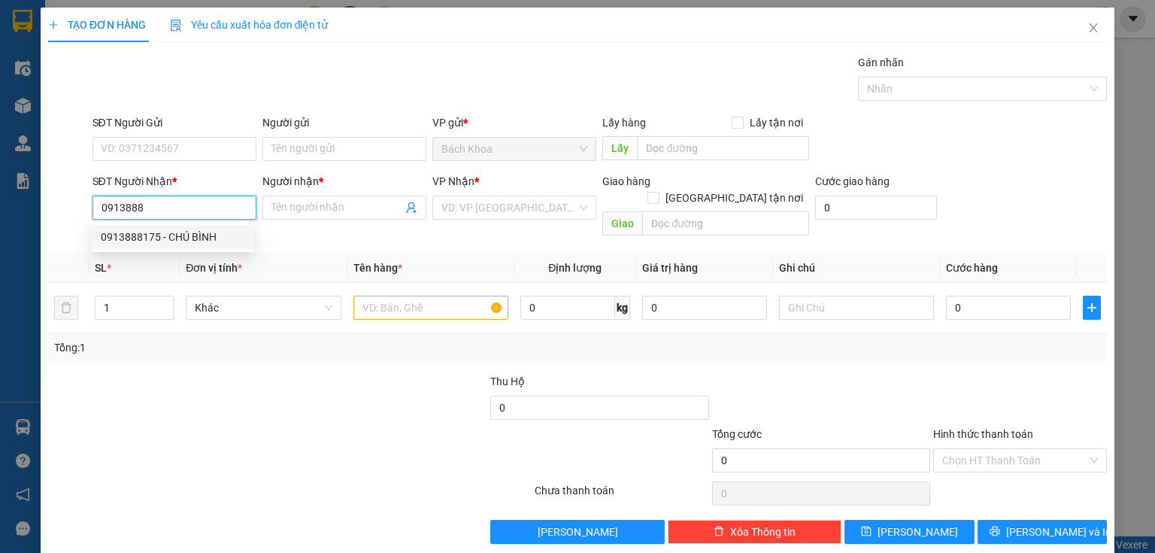
type input "SUỐI ĐÁ"
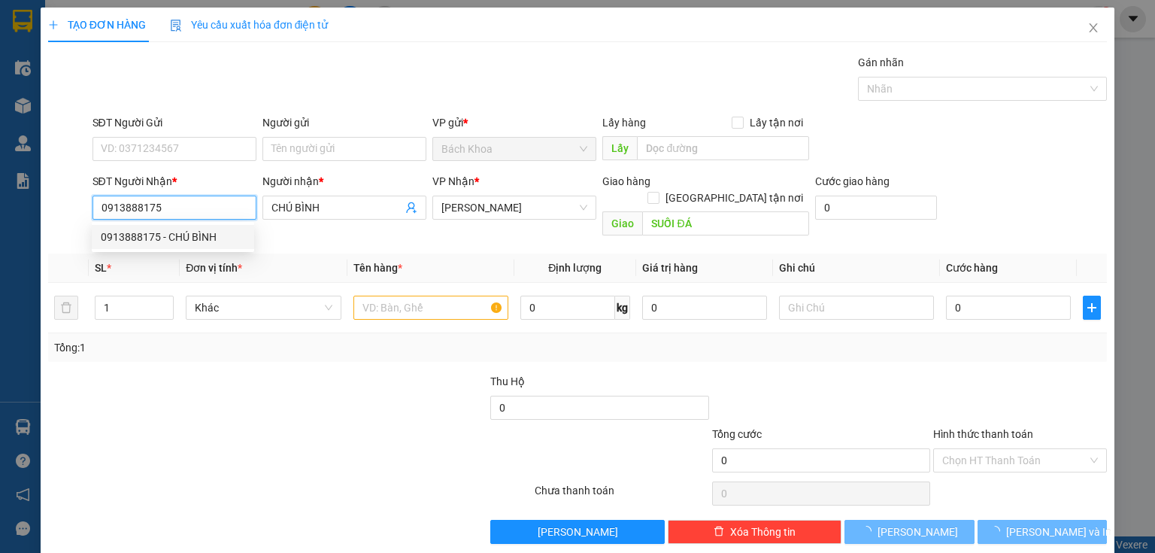
type input "30.000"
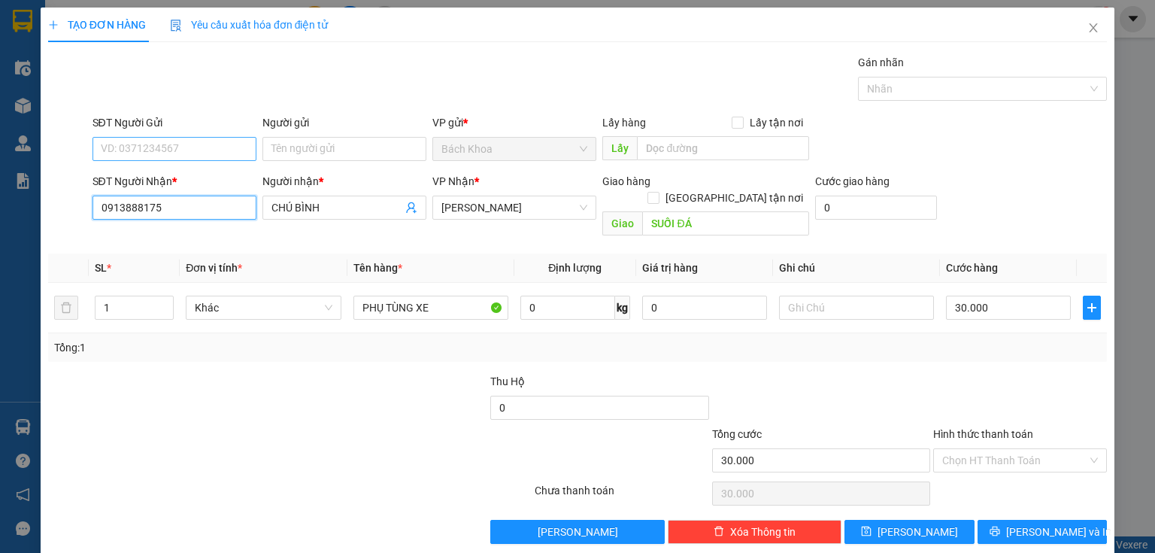
type input "0913888175"
click at [223, 139] on input "SĐT Người Gửi" at bounding box center [174, 149] width 164 height 24
click at [186, 171] on div "0907716770 - BẢO" at bounding box center [173, 178] width 144 height 17
type input "0907716770"
type input "BẢO"
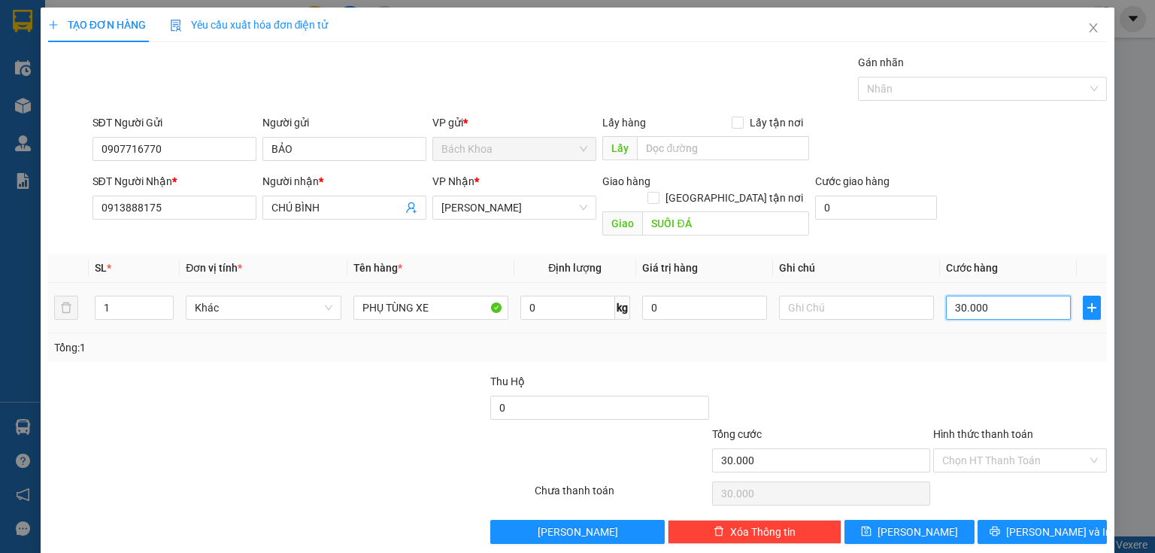
click at [992, 295] on input "30.000" at bounding box center [1008, 307] width 125 height 24
type input "4"
type input "40"
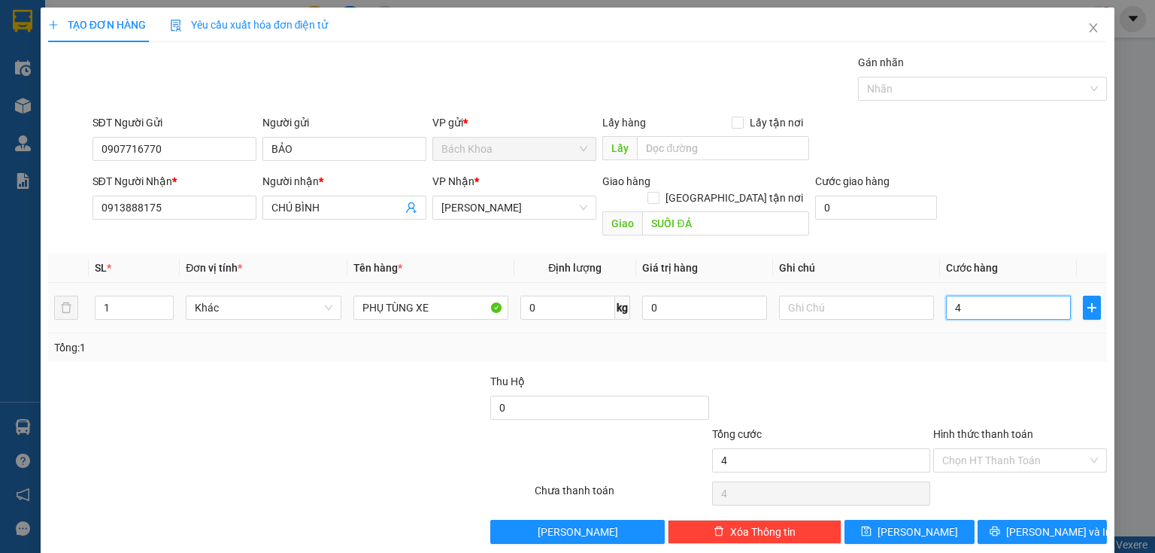
type input "40"
type input "400"
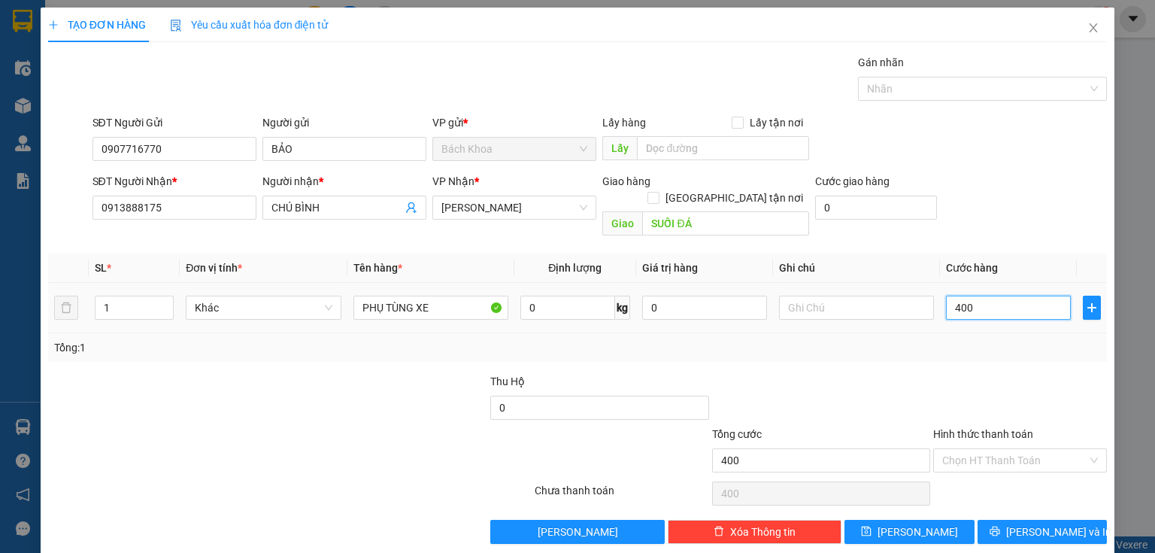
type input "4.000"
type input "40.000"
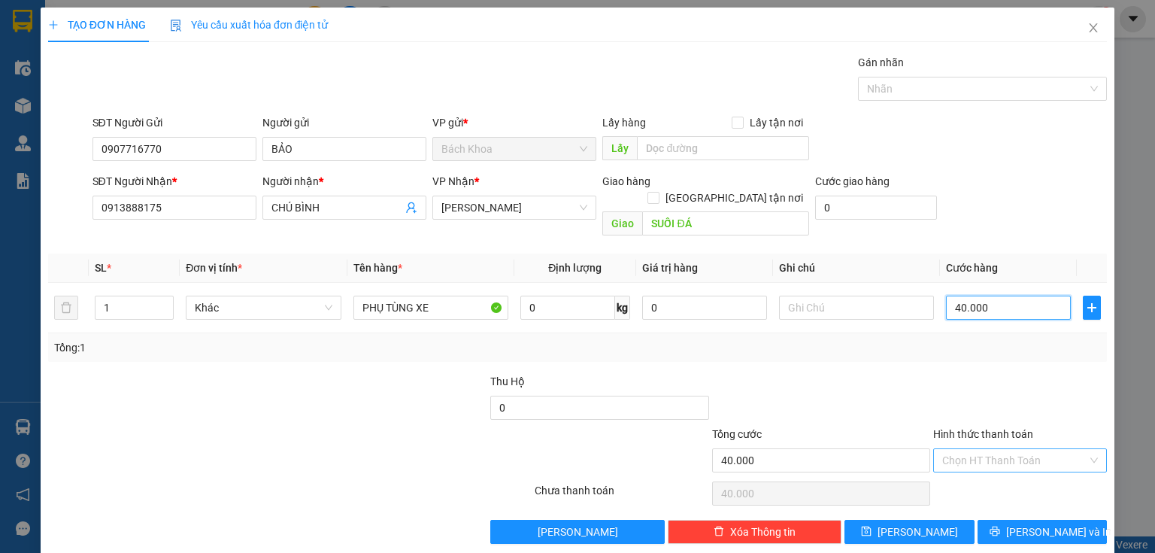
type input "40.000"
click at [982, 449] on input "Hình thức thanh toán" at bounding box center [1014, 460] width 145 height 23
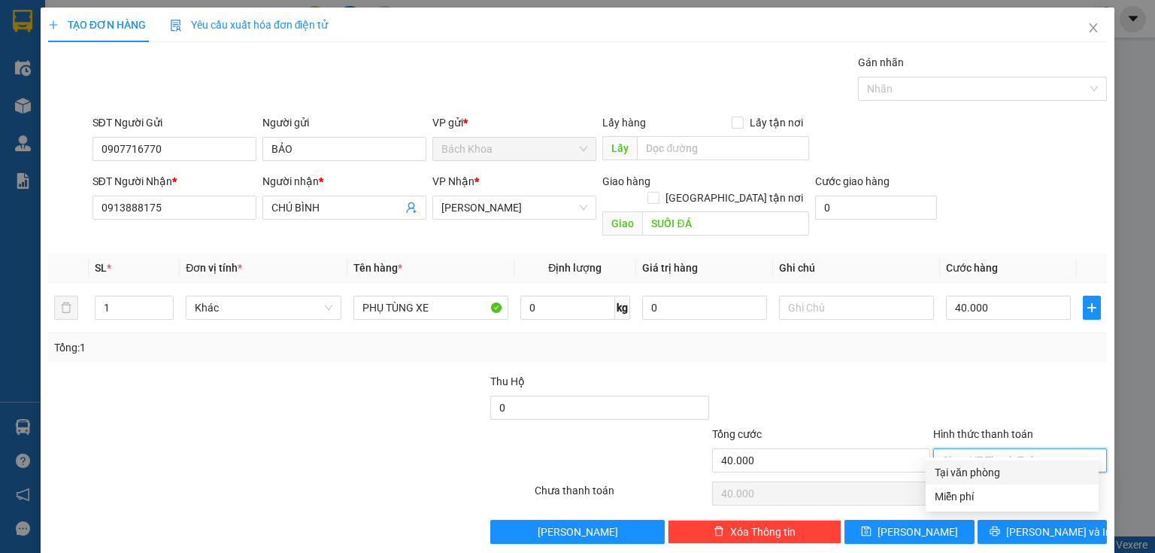
click at [985, 470] on div "Tại văn phòng" at bounding box center [1011, 472] width 155 height 17
type input "0"
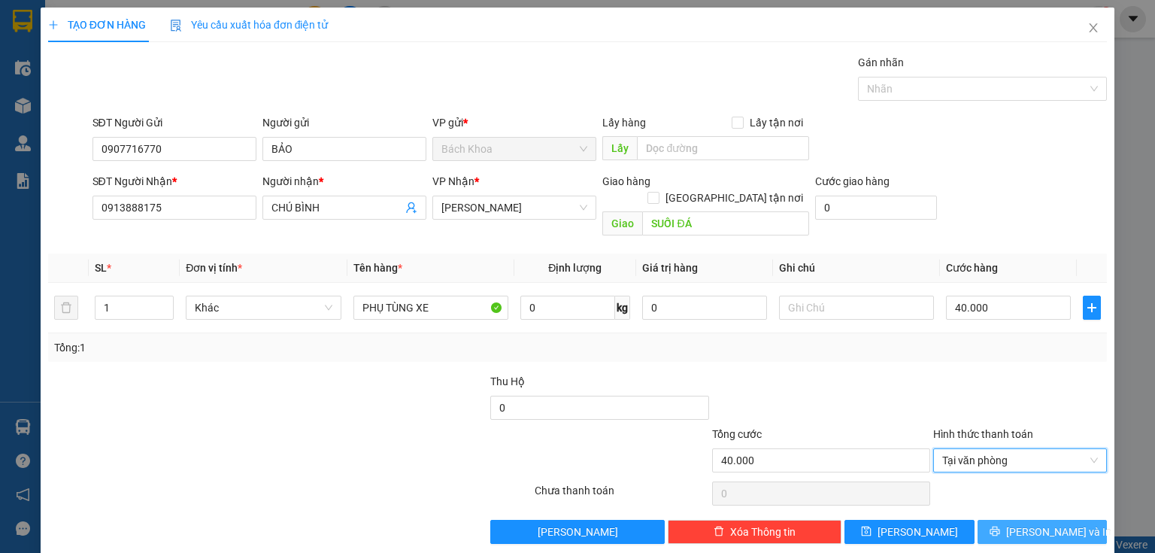
click at [1014, 519] on button "[PERSON_NAME] và In" at bounding box center [1042, 531] width 130 height 24
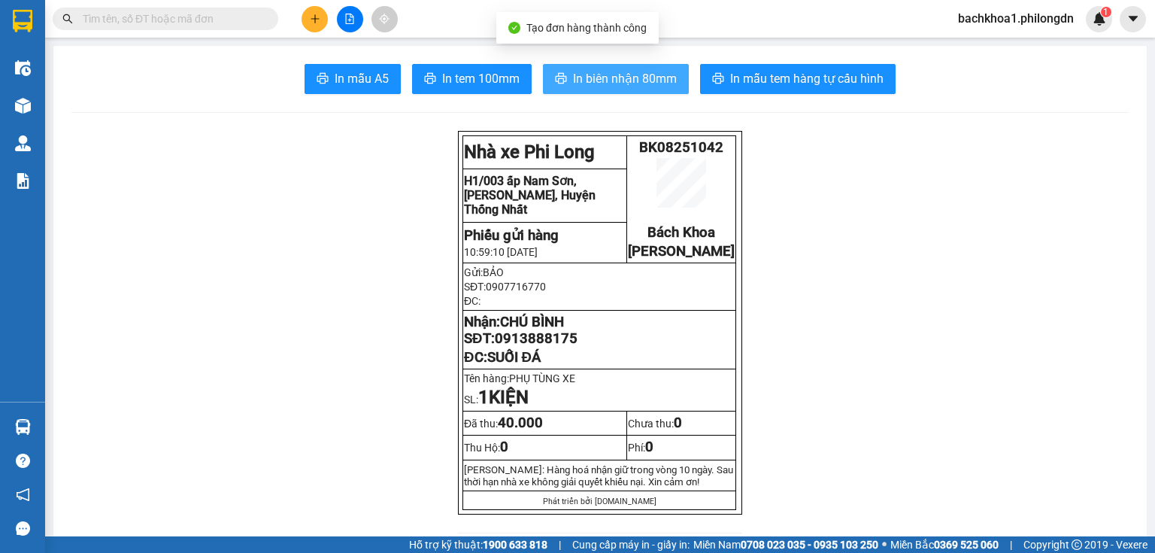
click at [604, 89] on button "In biên nhận 80mm" at bounding box center [616, 79] width 146 height 30
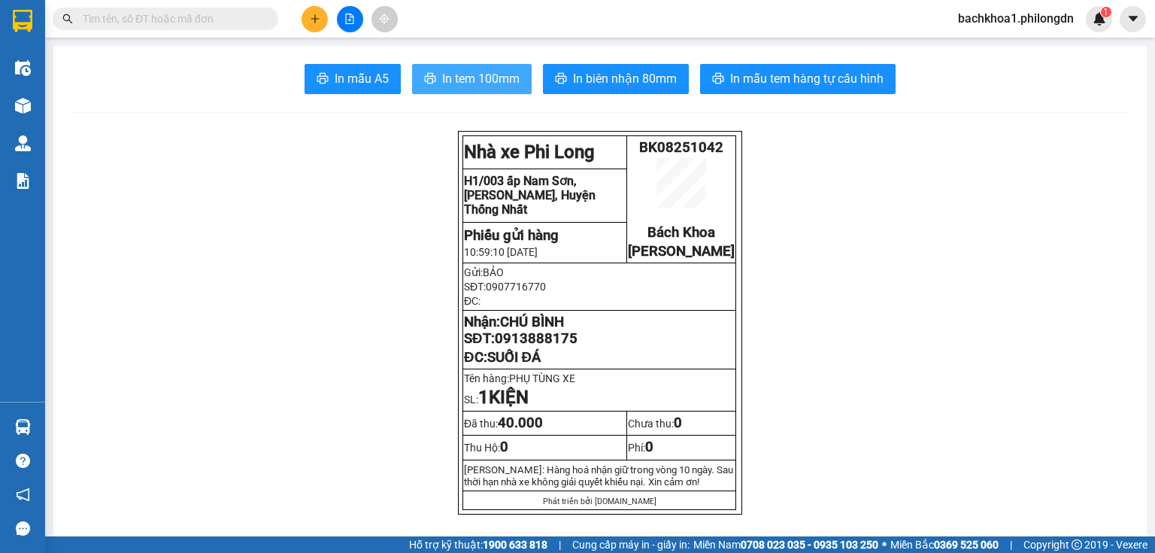
click at [466, 71] on span "In tem 100mm" at bounding box center [480, 78] width 77 height 19
click at [538, 347] on span "0913888175" at bounding box center [536, 338] width 83 height 17
click at [320, 19] on icon "plus" at bounding box center [315, 19] width 11 height 11
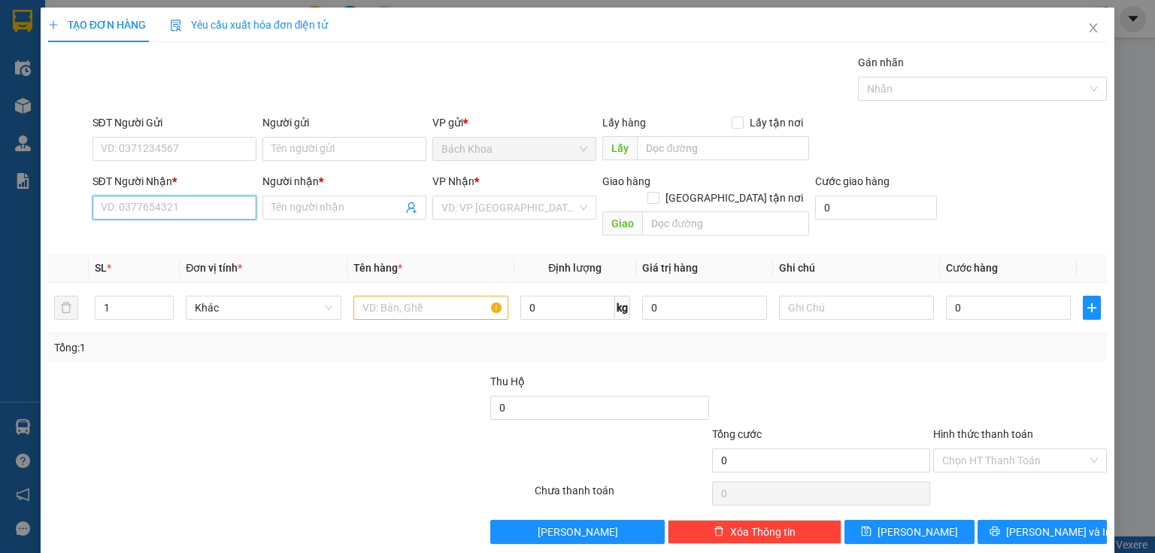
click at [162, 198] on input "SĐT Người Nhận *" at bounding box center [174, 207] width 164 height 24
click at [174, 242] on div "0984331938 - TUYỀN" at bounding box center [173, 237] width 144 height 17
type input "0984331938"
type input "TUYỀN"
type input "BĐ GIA KIỆM"
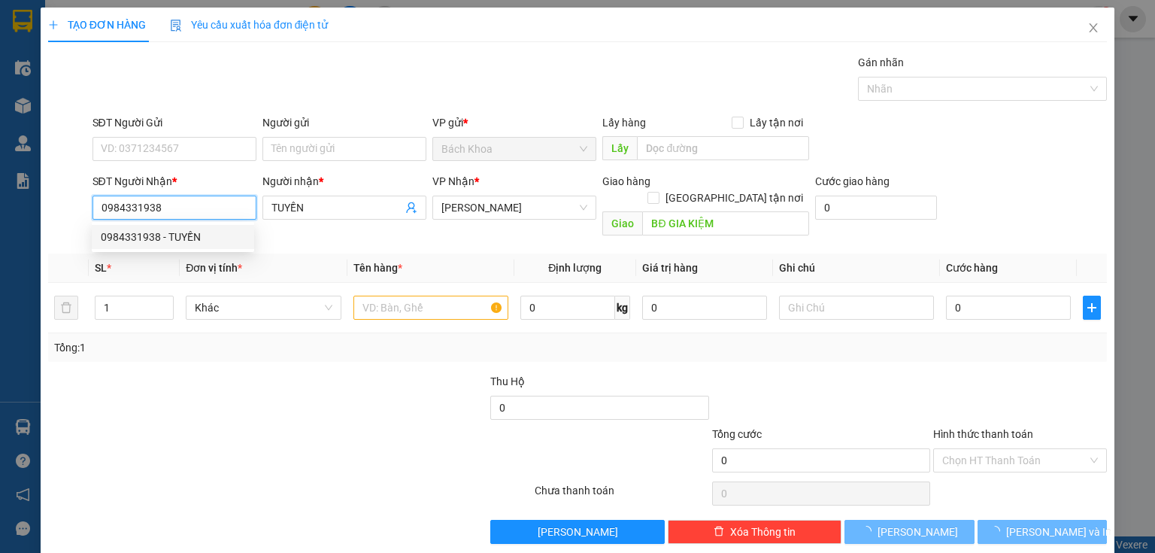
type input "300.000"
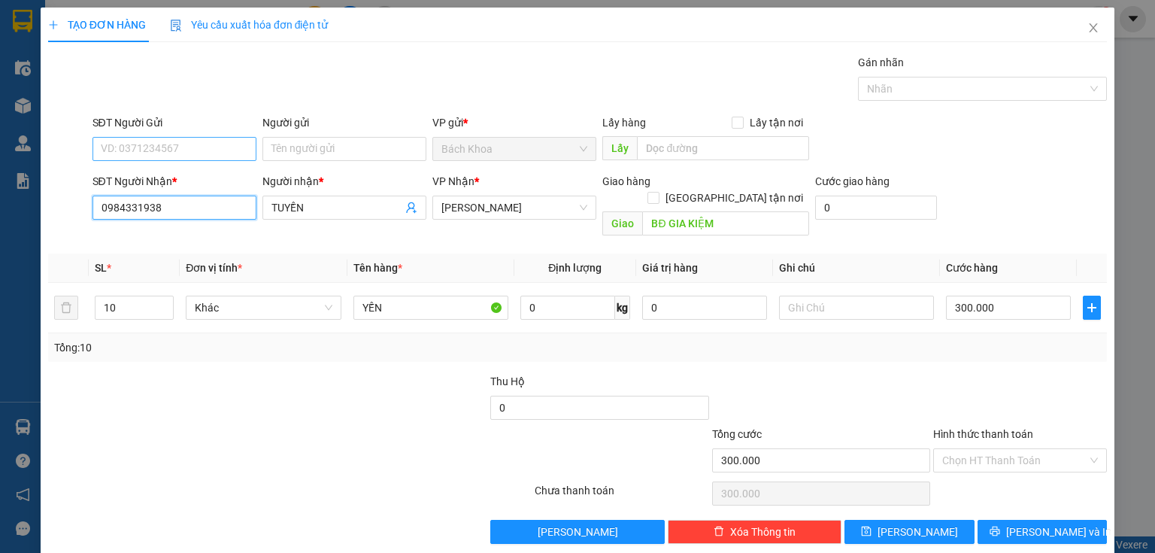
type input "0984331938"
click at [211, 145] on input "SĐT Người Gửi" at bounding box center [174, 149] width 164 height 24
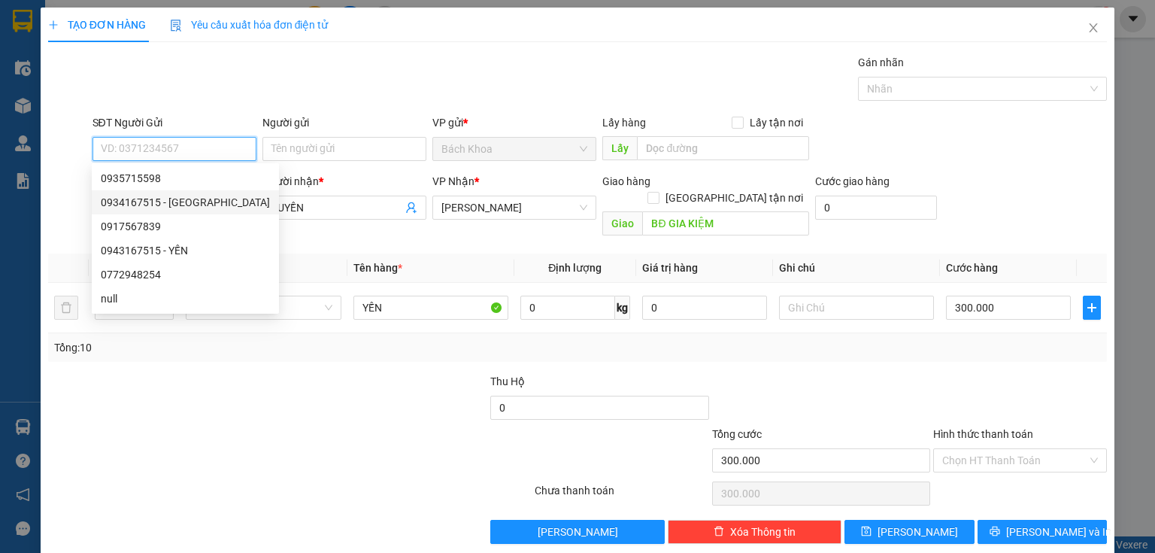
click at [195, 197] on div "0934167515 - Ý" at bounding box center [185, 202] width 169 height 17
type input "0934167515"
type input "Ý"
type input "100.000"
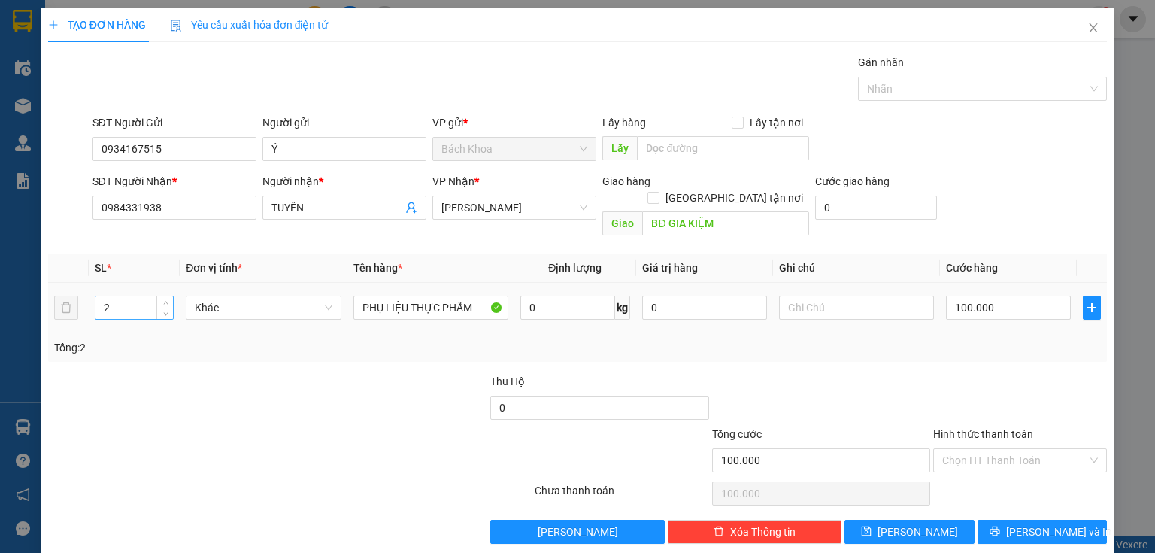
click at [119, 296] on input "2" at bounding box center [133, 307] width 77 height 23
type input "1"
click at [973, 295] on input "100.000" at bounding box center [1008, 307] width 125 height 24
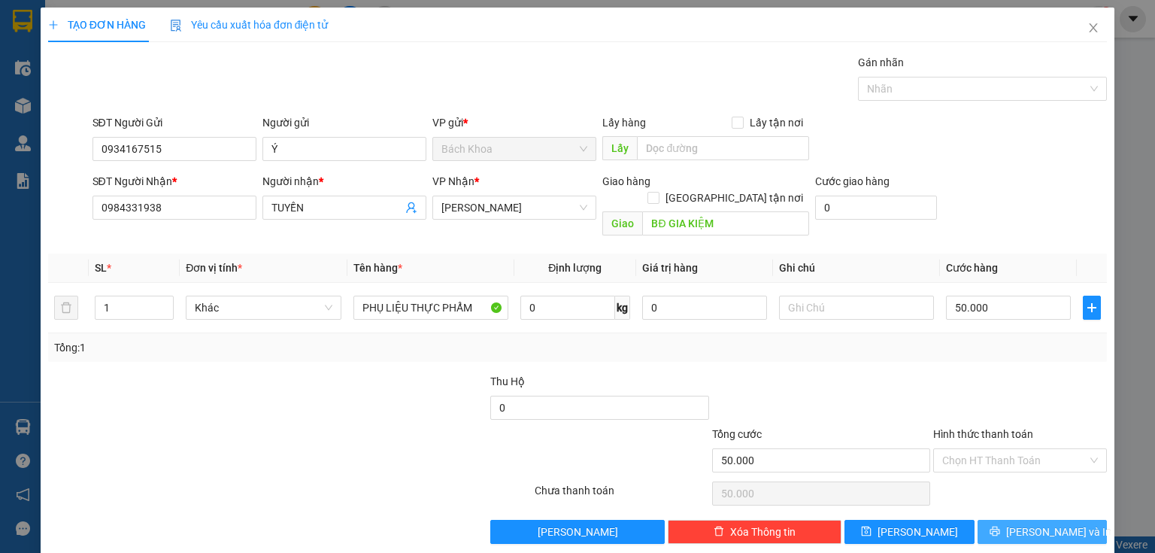
click at [1043, 523] on span "[PERSON_NAME] và In" at bounding box center [1058, 531] width 105 height 17
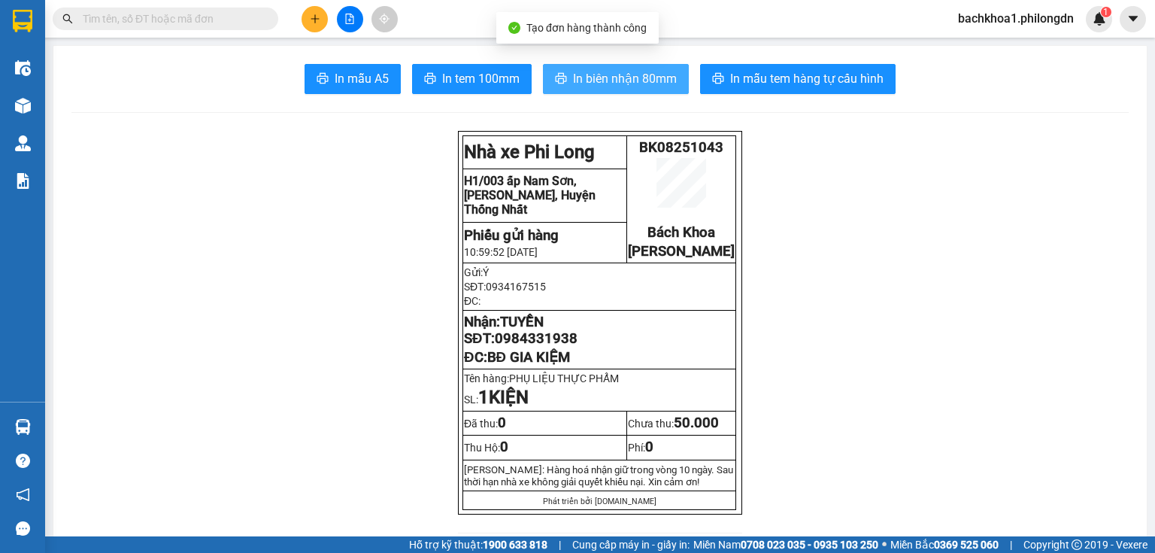
click at [597, 89] on button "In biên nhận 80mm" at bounding box center [616, 79] width 146 height 30
click at [638, 82] on span "In biên nhận 80mm" at bounding box center [625, 78] width 104 height 19
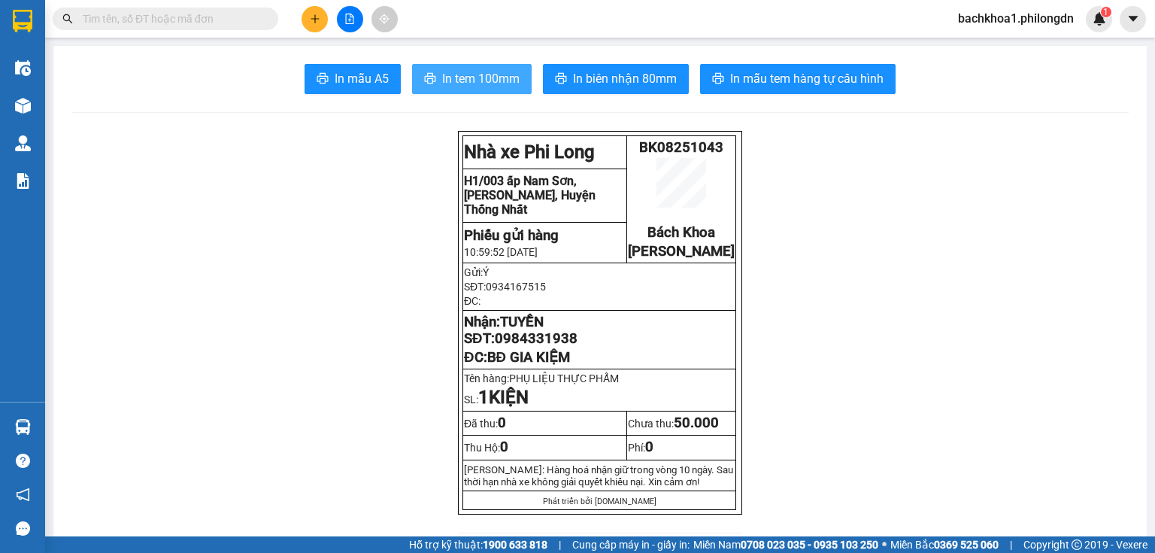
click at [498, 72] on span "In tem 100mm" at bounding box center [480, 78] width 77 height 19
click at [552, 347] on span "0984331938" at bounding box center [536, 338] width 83 height 17
click at [308, 18] on button at bounding box center [314, 19] width 26 height 26
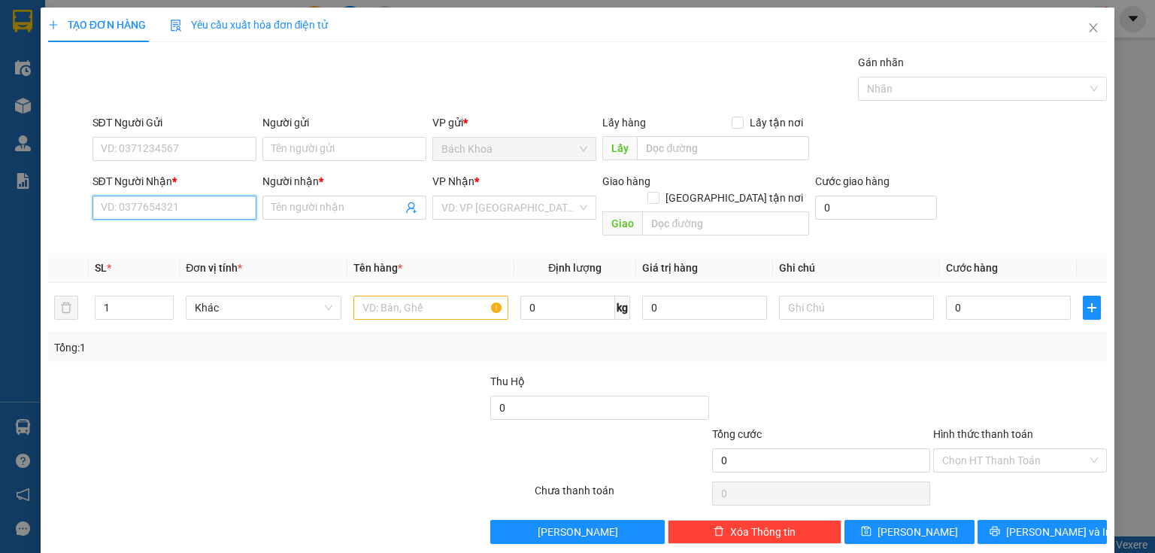
click at [174, 196] on input "SĐT Người Nhận *" at bounding box center [174, 207] width 164 height 24
click at [183, 241] on div "0329327567 - TRÍ" at bounding box center [173, 237] width 144 height 17
type input "0329327567"
type input "TRÍ"
type input "TÍN NGHĨA"
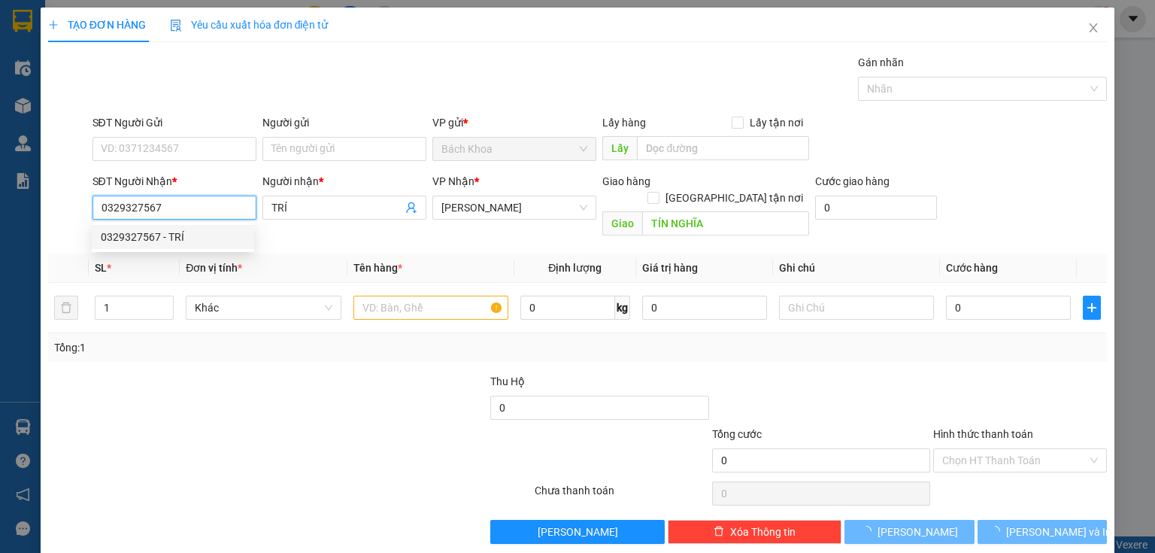
type input "40.000"
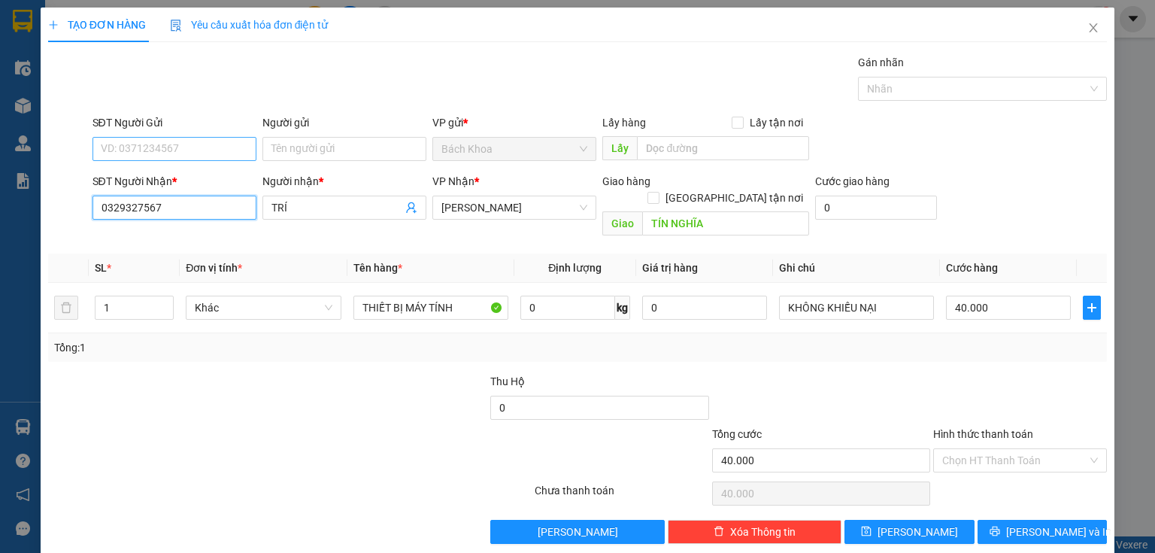
type input "0329327567"
click at [180, 144] on input "SĐT Người Gửi" at bounding box center [174, 149] width 164 height 24
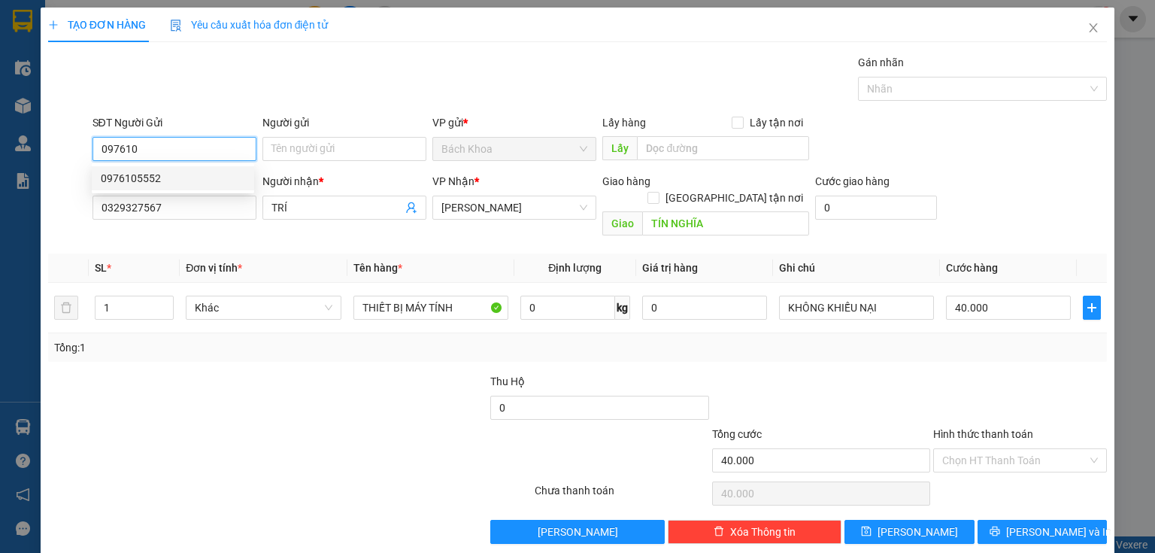
click at [172, 178] on div "0976105552" at bounding box center [173, 178] width 144 height 17
type input "0976105552"
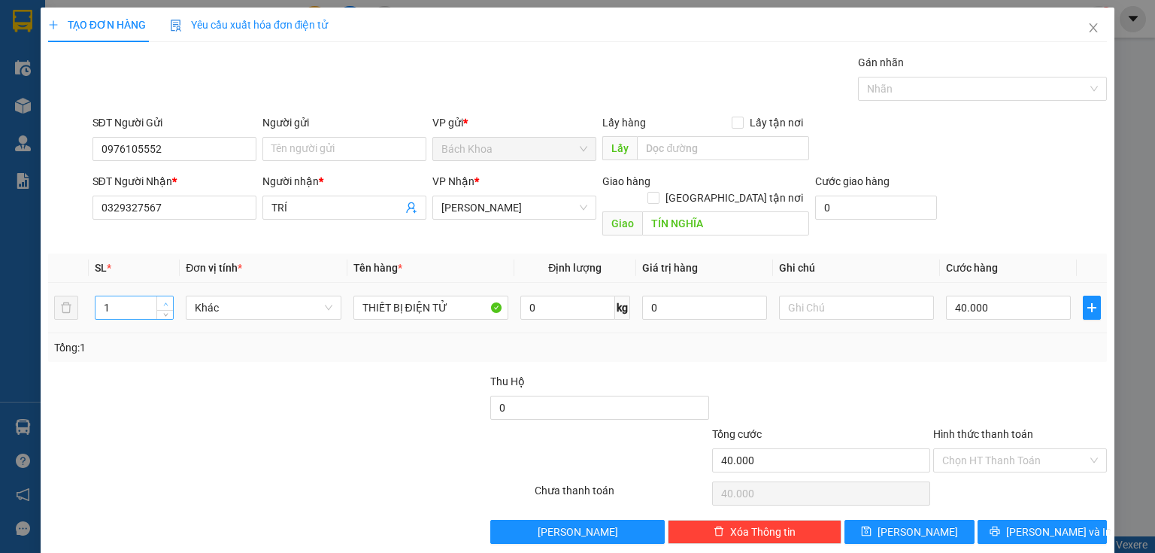
type input "2"
click at [161, 299] on span "up" at bounding box center [165, 303] width 9 height 9
click at [1004, 295] on input "40.000" at bounding box center [1008, 307] width 125 height 24
click at [1025, 523] on span "[PERSON_NAME] và In" at bounding box center [1058, 531] width 105 height 17
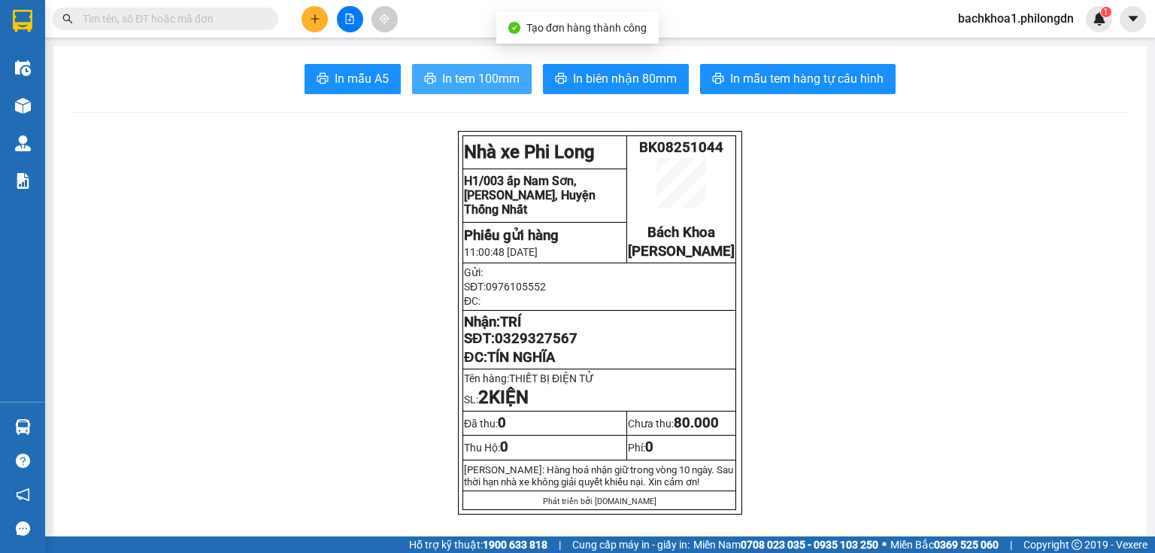
click at [478, 83] on span "In tem 100mm" at bounding box center [480, 78] width 77 height 19
click at [644, 91] on button "In biên nhận 80mm" at bounding box center [616, 79] width 146 height 30
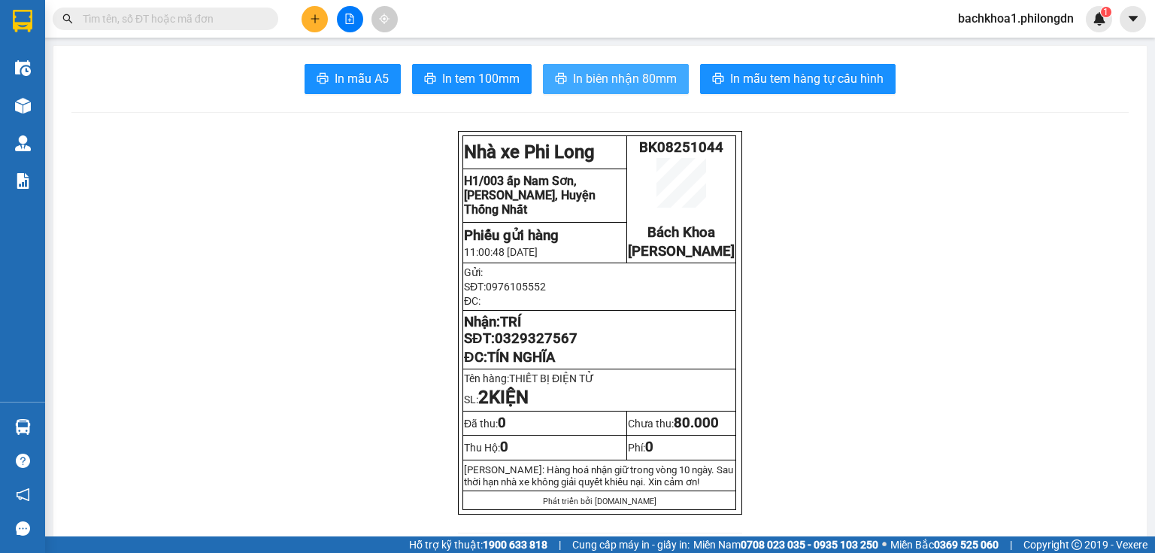
click at [625, 72] on span "In biên nhận 80mm" at bounding box center [625, 78] width 104 height 19
click at [593, 71] on span "In biên nhận 80mm" at bounding box center [625, 78] width 104 height 19
click at [313, 20] on icon "plus" at bounding box center [315, 19] width 11 height 11
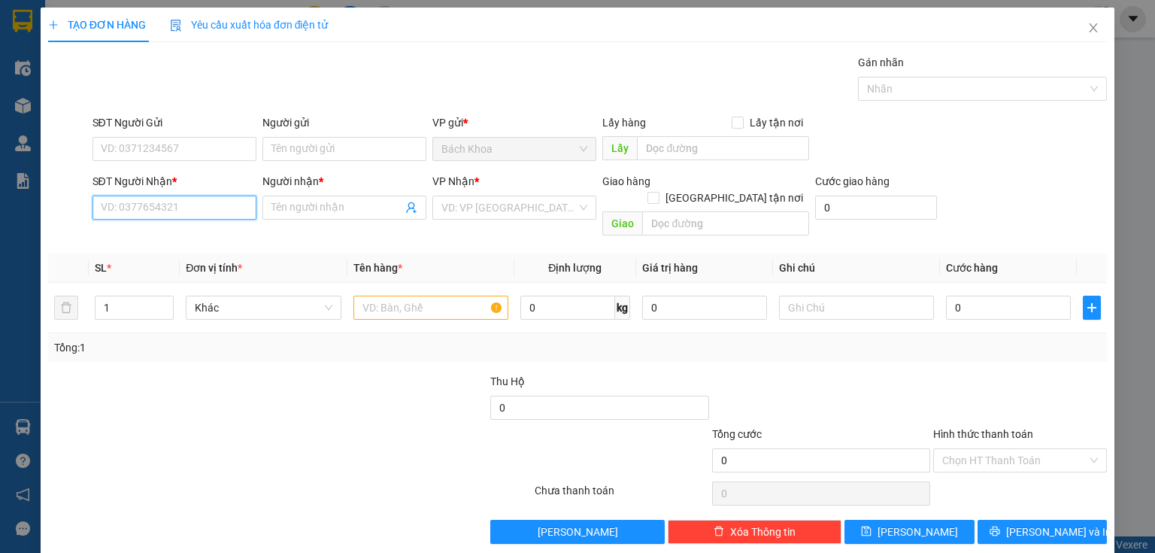
click at [169, 207] on input "SĐT Người Nhận *" at bounding box center [174, 207] width 164 height 24
click at [153, 238] on div "0973844046 - TÀI" at bounding box center [173, 237] width 144 height 17
type input "0973844046"
type input "TÀI"
type input "PHÚ TÚC"
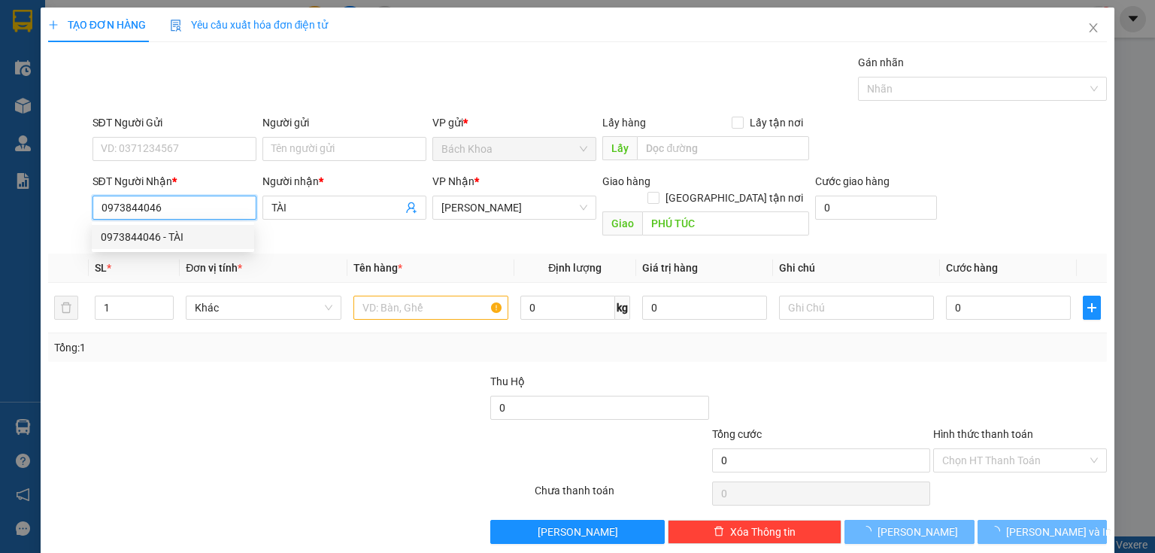
type input "60.000"
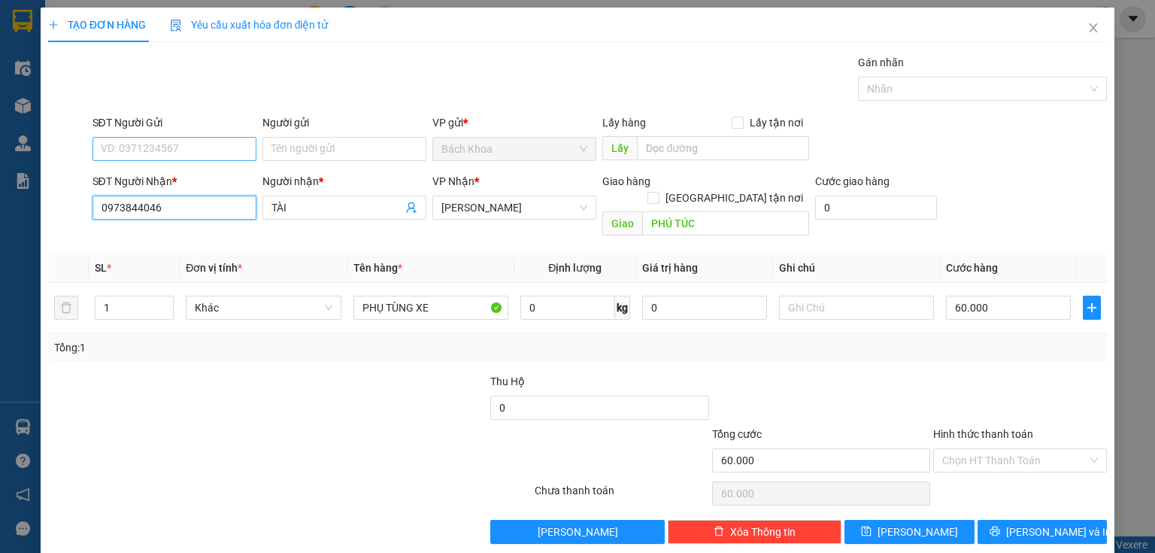
type input "0973844046"
click at [220, 149] on input "SĐT Người Gửi" at bounding box center [174, 149] width 164 height 24
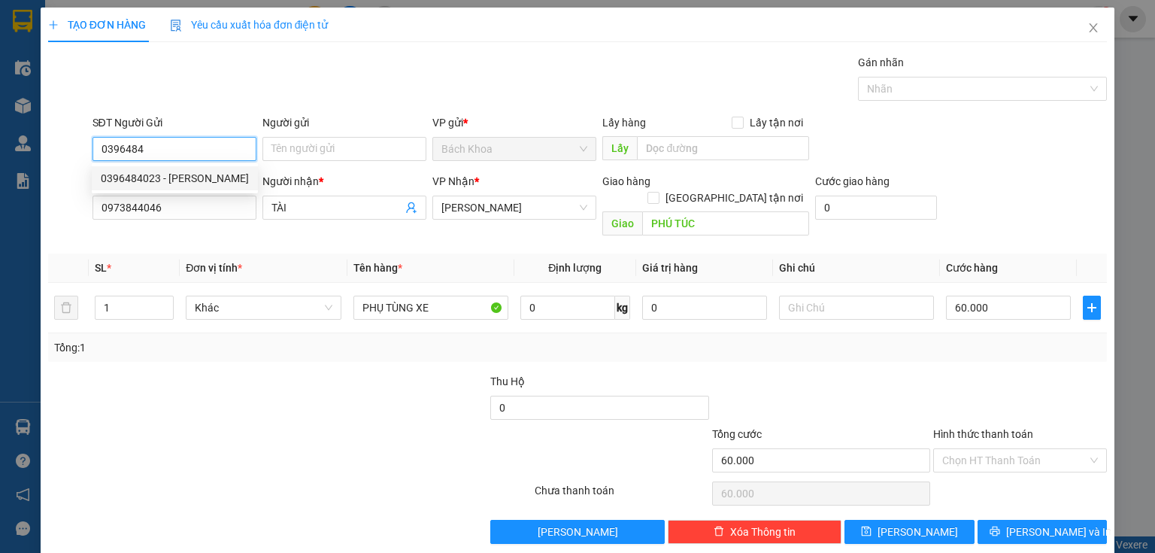
click at [218, 186] on div "0396484023 - LÝ NHẬT SIN" at bounding box center [175, 178] width 148 height 17
type input "0396484023"
type input "LÝ NHẬT SIN"
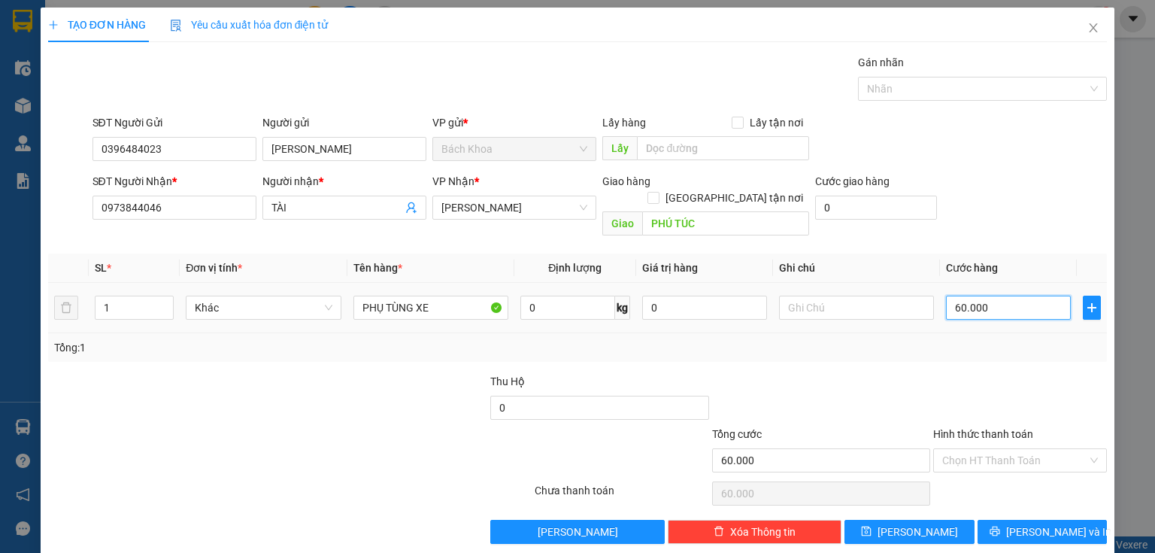
click at [994, 295] on input "60.000" at bounding box center [1008, 307] width 125 height 24
click at [1041, 523] on span "[PERSON_NAME] và In" at bounding box center [1058, 531] width 105 height 17
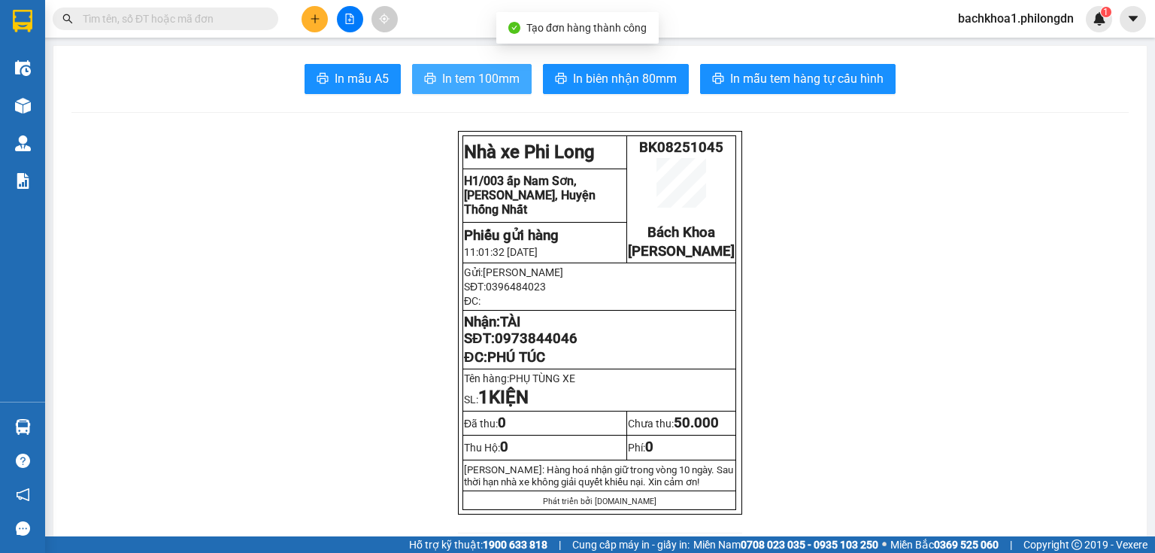
click at [466, 68] on button "In tem 100mm" at bounding box center [472, 79] width 120 height 30
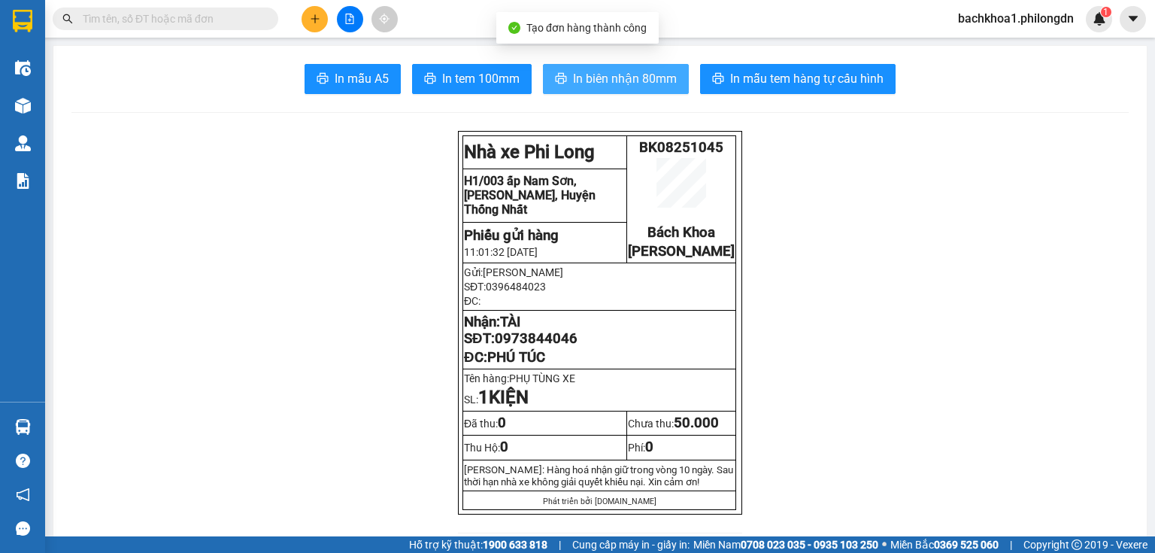
click at [586, 77] on span "In biên nhận 80mm" at bounding box center [625, 78] width 104 height 19
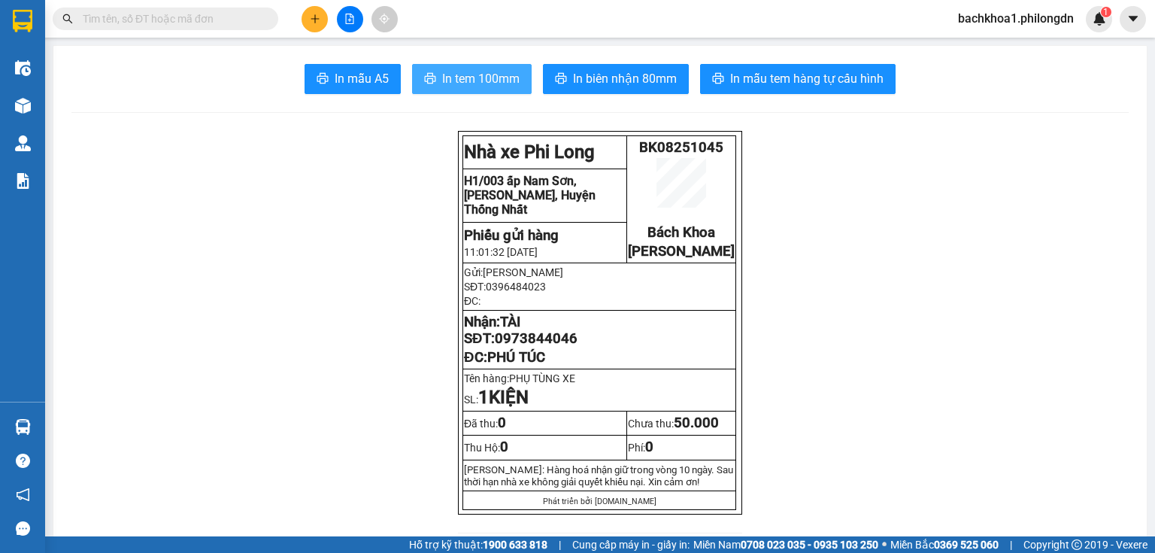
click at [459, 83] on span "In tem 100mm" at bounding box center [480, 78] width 77 height 19
click at [517, 347] on span "0973844046" at bounding box center [536, 338] width 83 height 17
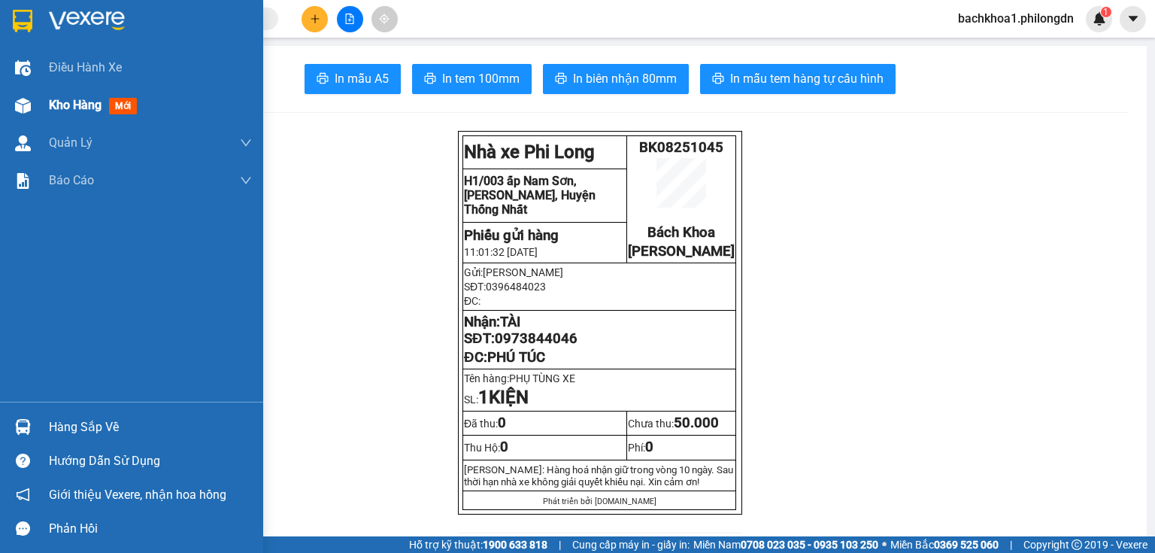
click at [57, 114] on div "Kho hàng mới" at bounding box center [150, 105] width 203 height 38
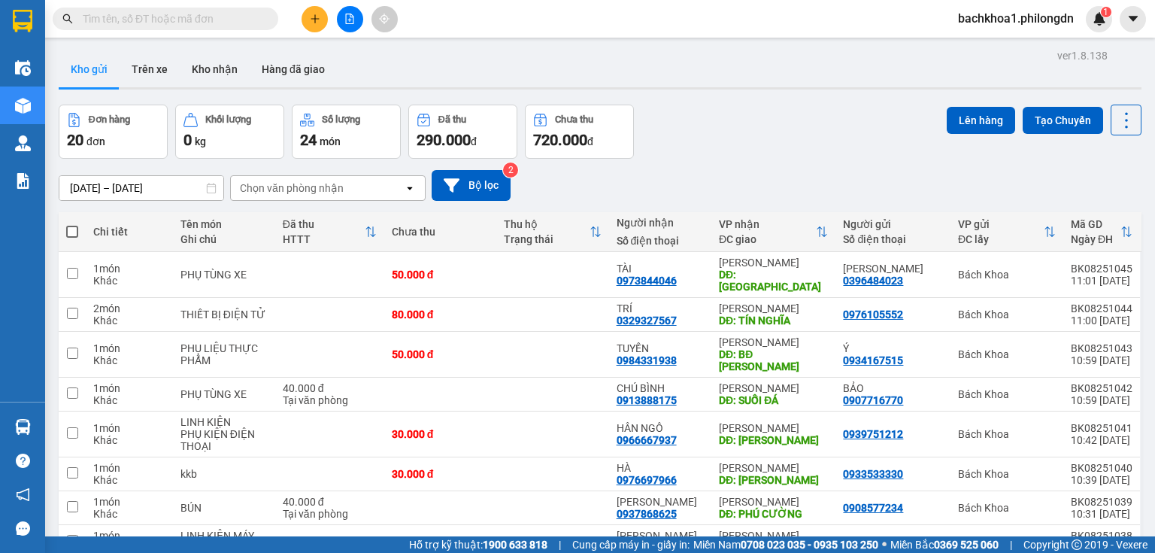
click at [320, 11] on button at bounding box center [314, 19] width 26 height 26
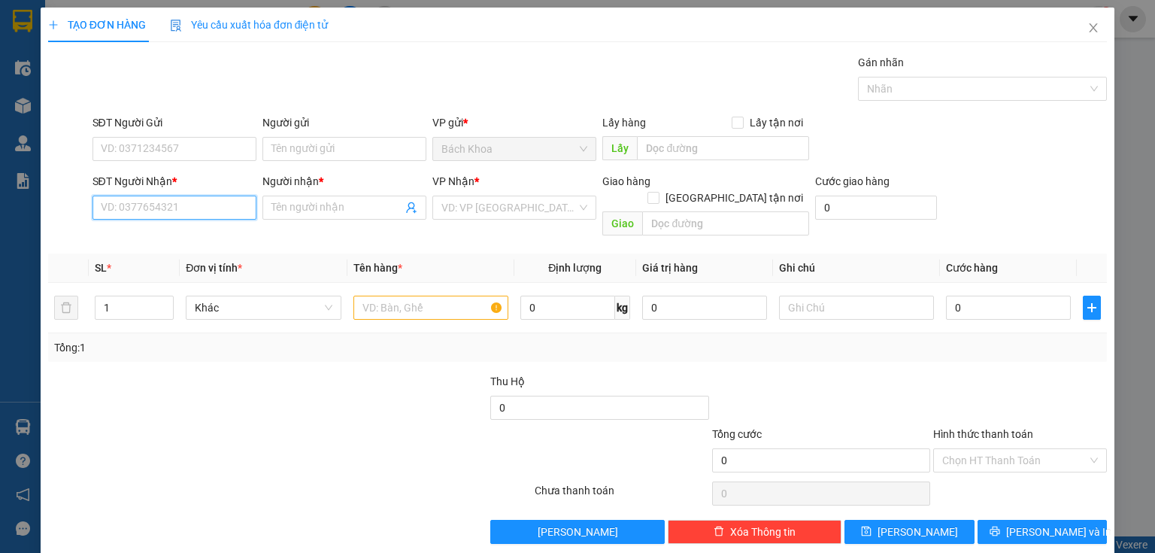
click at [192, 217] on input "SĐT Người Nhận *" at bounding box center [174, 207] width 164 height 24
type input "0979636965"
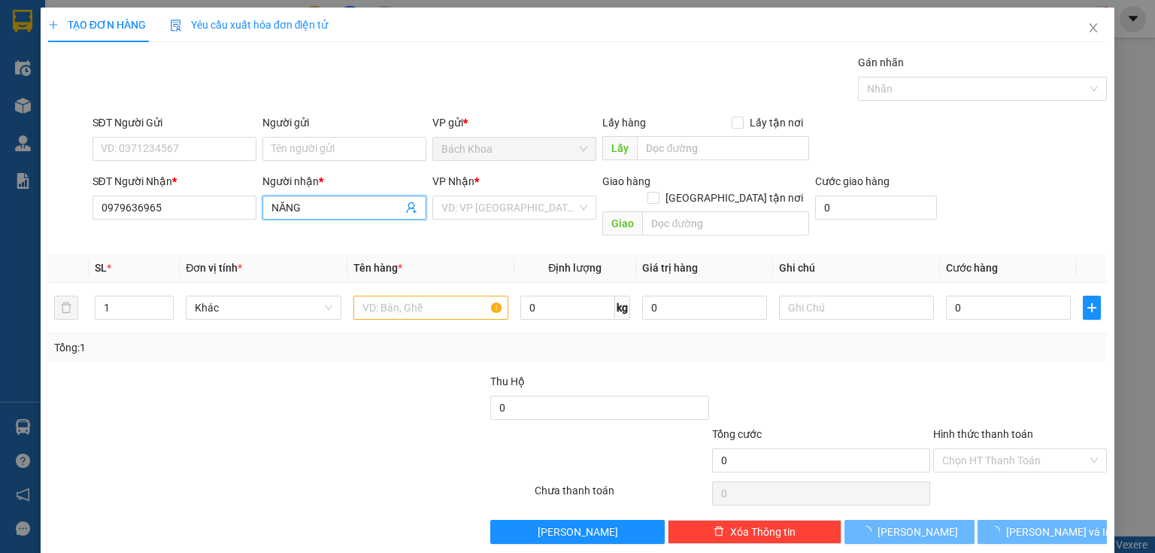
type input "NĂNG"
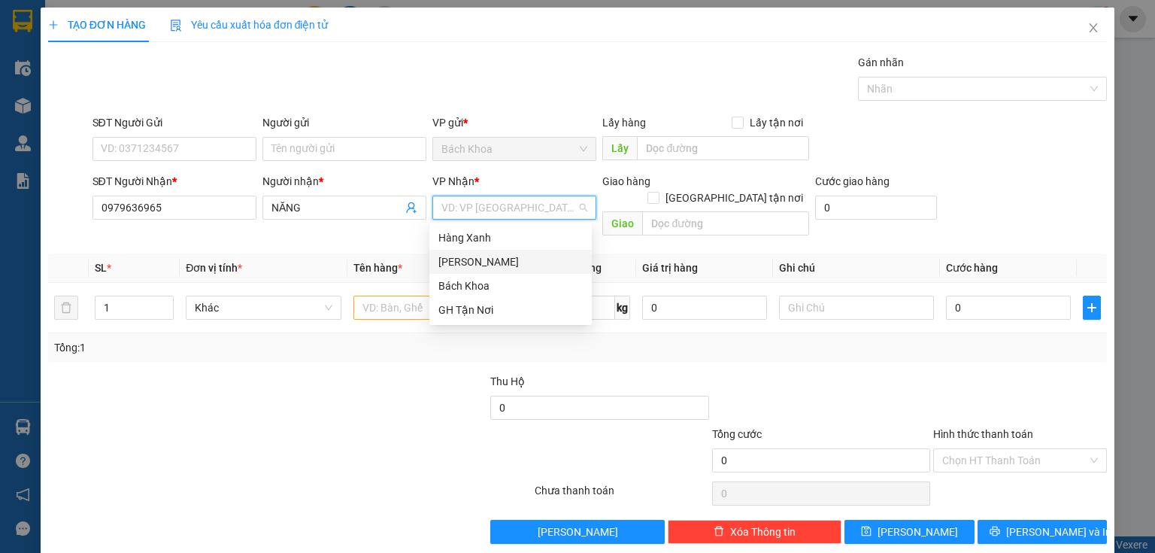
click at [454, 264] on div "[PERSON_NAME]" at bounding box center [510, 261] width 144 height 17
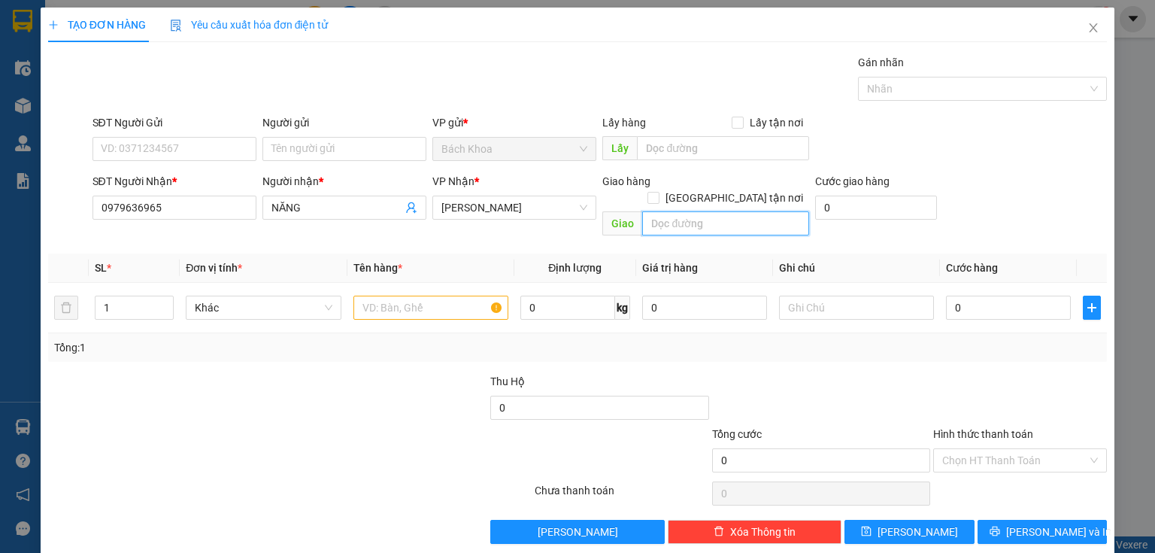
click at [720, 211] on input "text" at bounding box center [725, 223] width 167 height 24
type input "BẠCH LÂM"
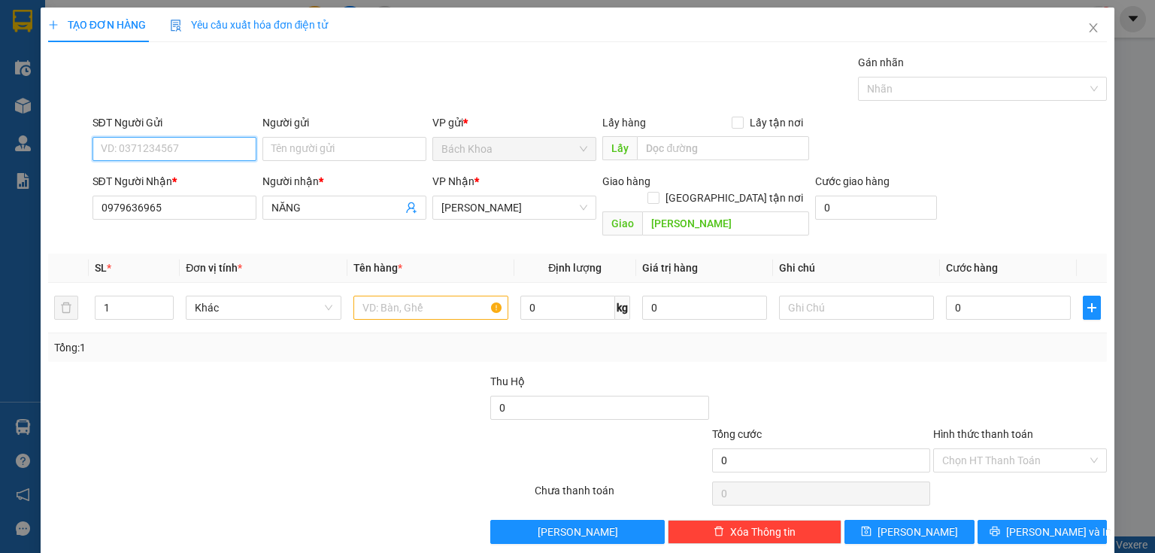
click at [155, 149] on input "SĐT Người Gửi" at bounding box center [174, 149] width 164 height 24
type input "0909170374"
click at [169, 181] on div "0909170374 - KHÔI" at bounding box center [173, 178] width 144 height 17
type input "KHÔI"
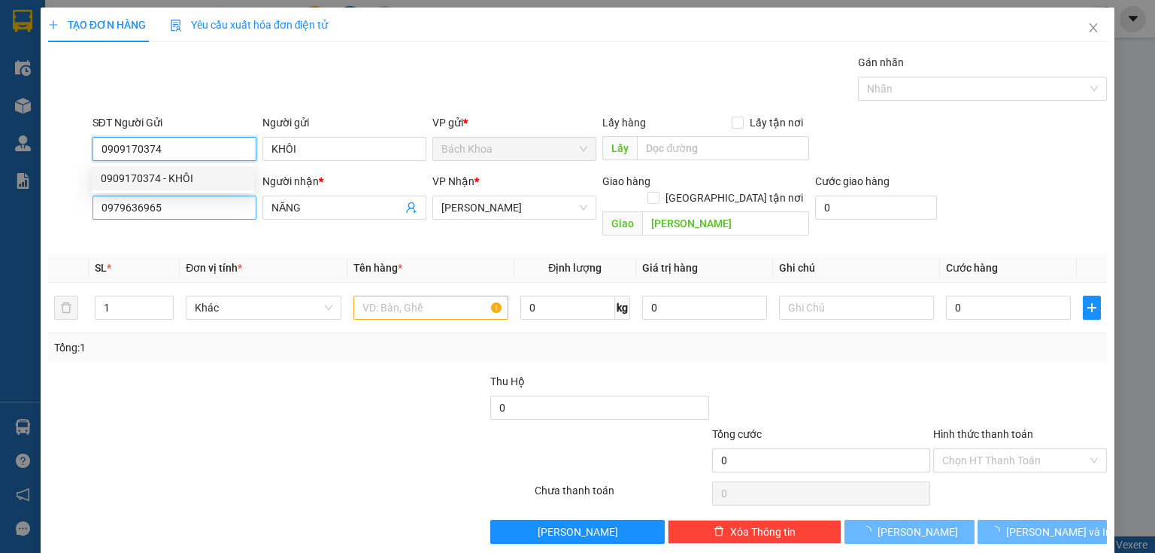
type input "50.000"
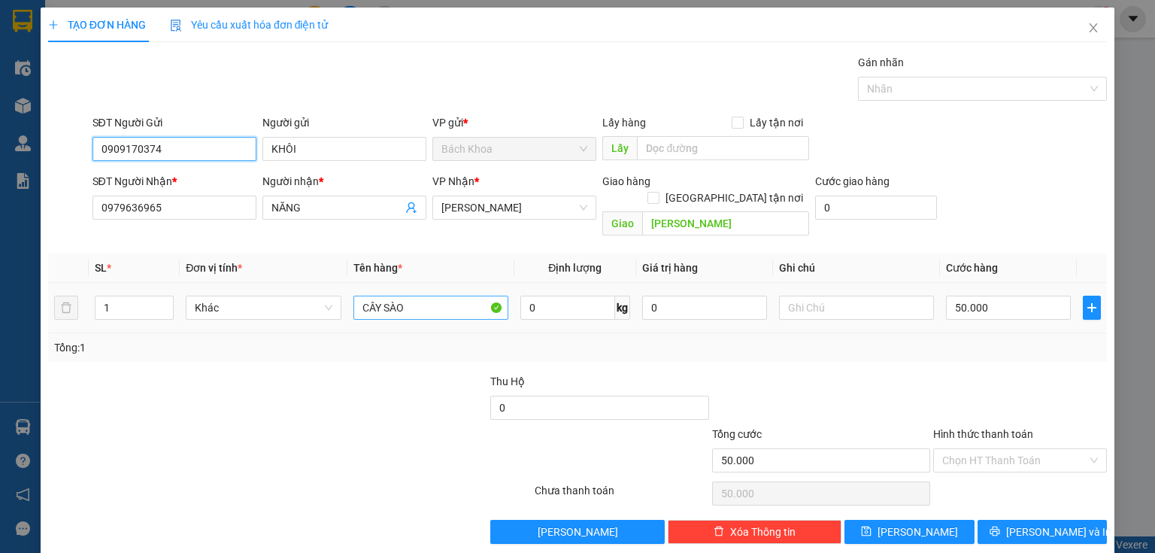
type input "0909170374"
click at [417, 295] on input "CÂY SÀO" at bounding box center [430, 307] width 155 height 24
type input "THIẾT BỊ ÂM THANH"
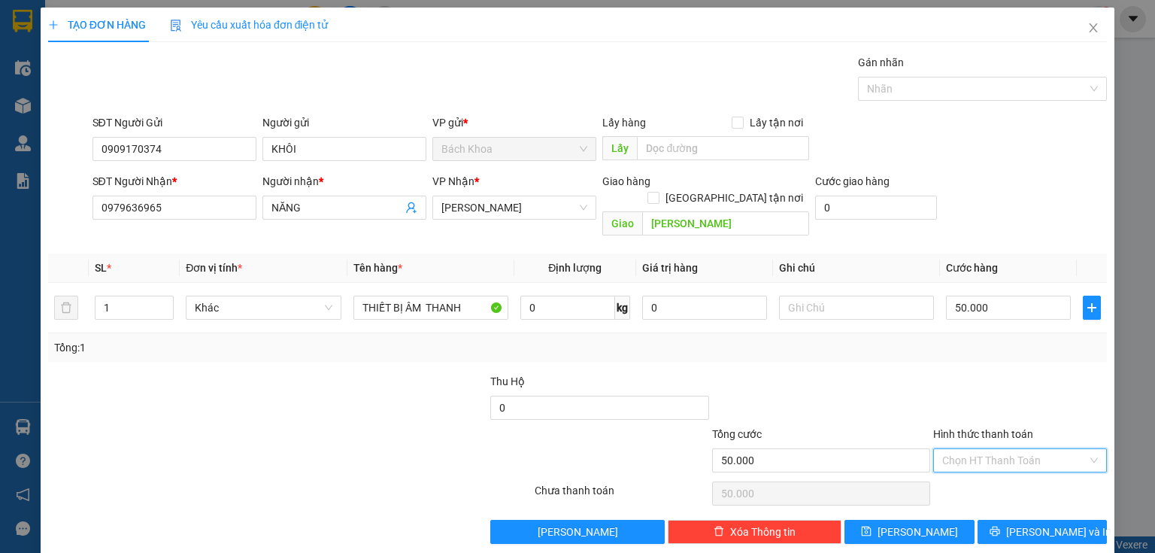
click at [993, 449] on input "Hình thức thanh toán" at bounding box center [1014, 460] width 145 height 23
click at [1002, 461] on div "Tại văn phòng" at bounding box center [1011, 472] width 173 height 24
type input "0"
click at [1043, 523] on span "[PERSON_NAME] và In" at bounding box center [1058, 531] width 105 height 17
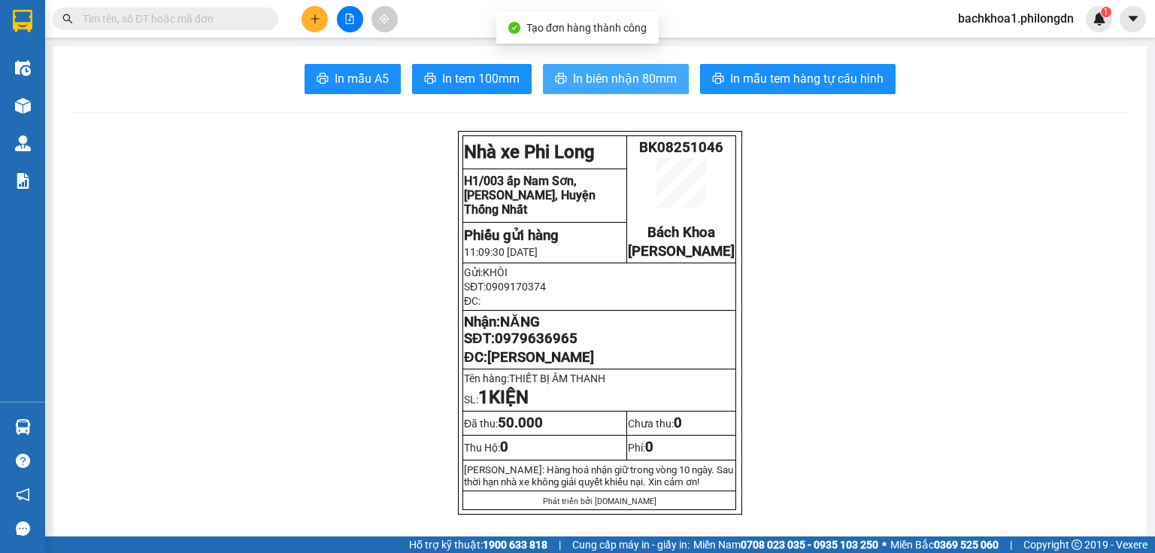
click at [621, 72] on span "In biên nhận 80mm" at bounding box center [625, 78] width 104 height 19
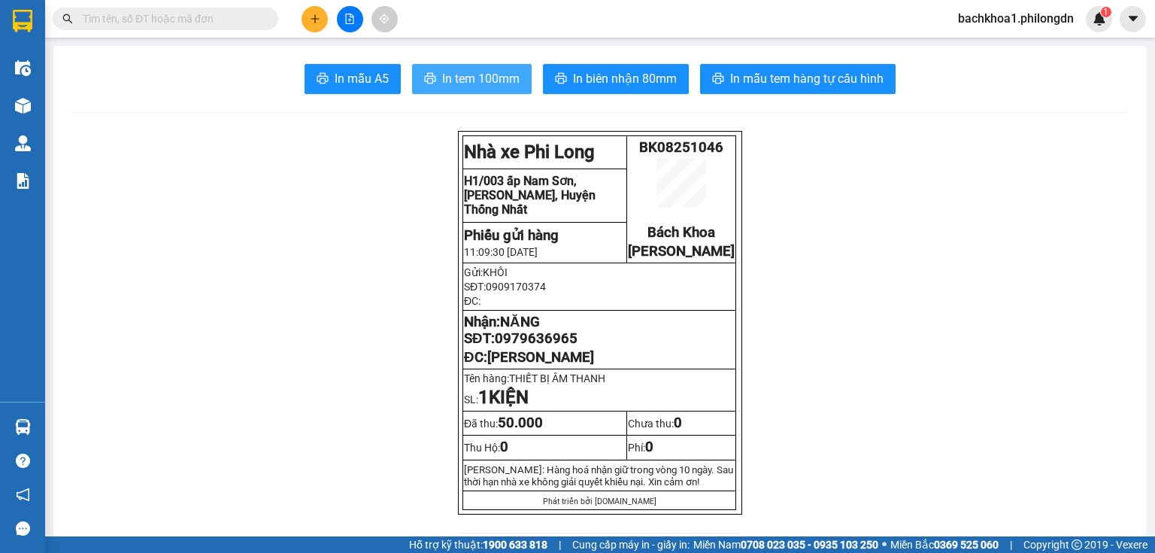
click at [429, 78] on icon "printer" at bounding box center [430, 78] width 12 height 12
click at [559, 347] on span "0979636965" at bounding box center [536, 338] width 83 height 17
copy span "0979636965"
click at [308, 17] on button at bounding box center [314, 19] width 26 height 26
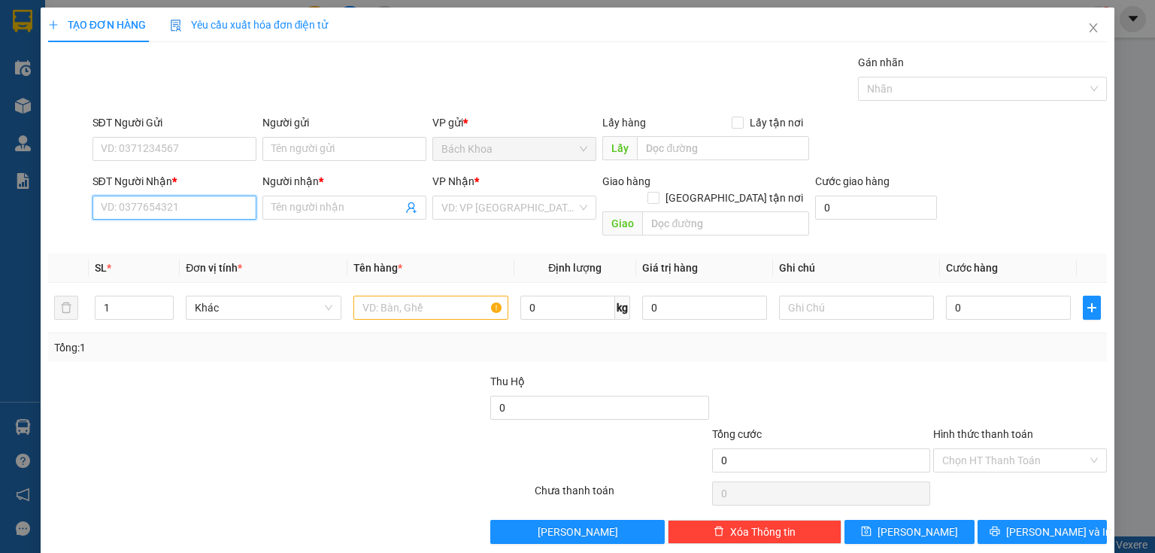
click at [179, 213] on input "SĐT Người Nhận *" at bounding box center [174, 207] width 164 height 24
click at [197, 236] on div "0377701408 - YẾN" at bounding box center [173, 237] width 144 height 17
type input "0377701408"
type input "YẾN"
type input "GIA TÂN 3"
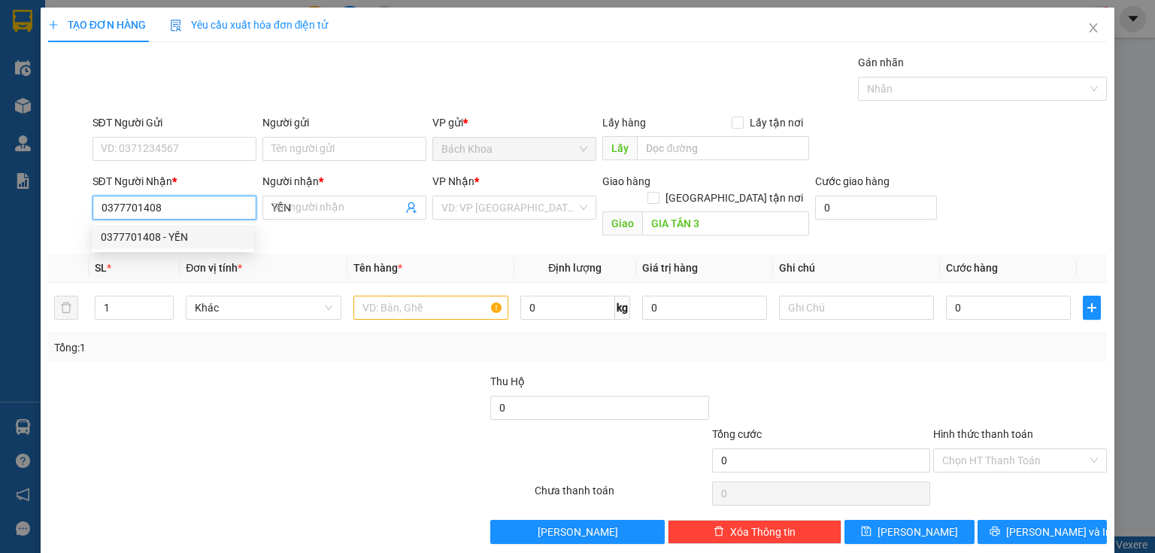
type input "40.000"
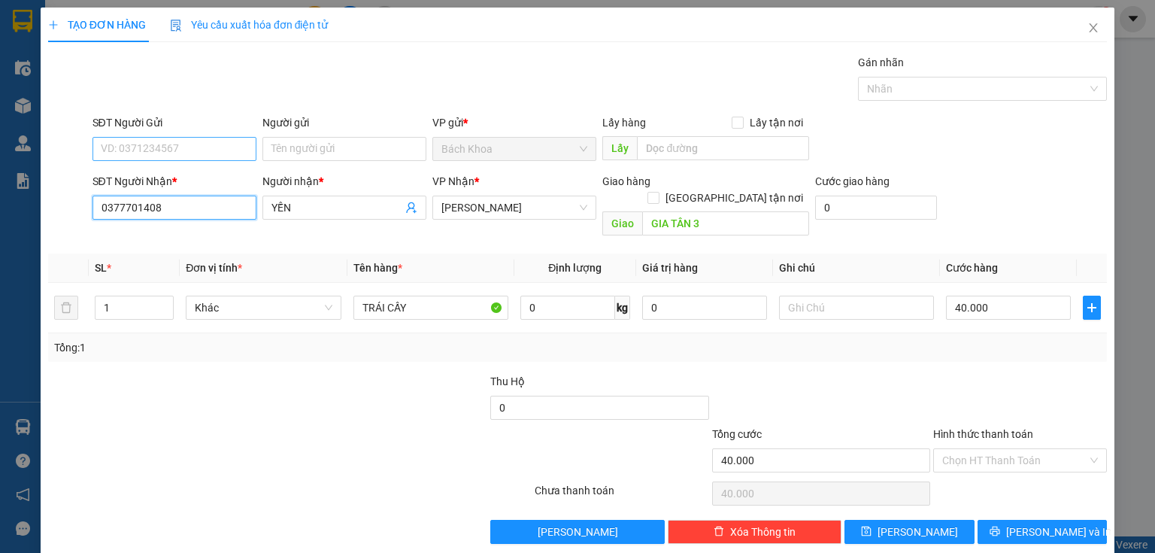
type input "0377701408"
click at [190, 140] on input "SĐT Người Gửi" at bounding box center [174, 149] width 164 height 24
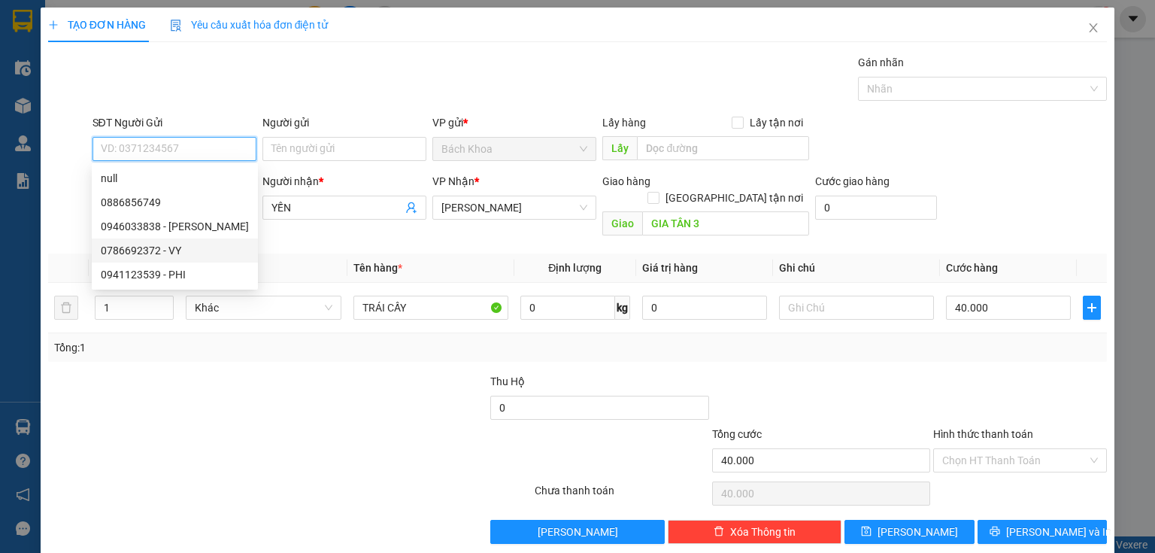
click at [162, 256] on div "0786692372 - VY" at bounding box center [175, 250] width 148 height 17
type input "0786692372"
type input "VY"
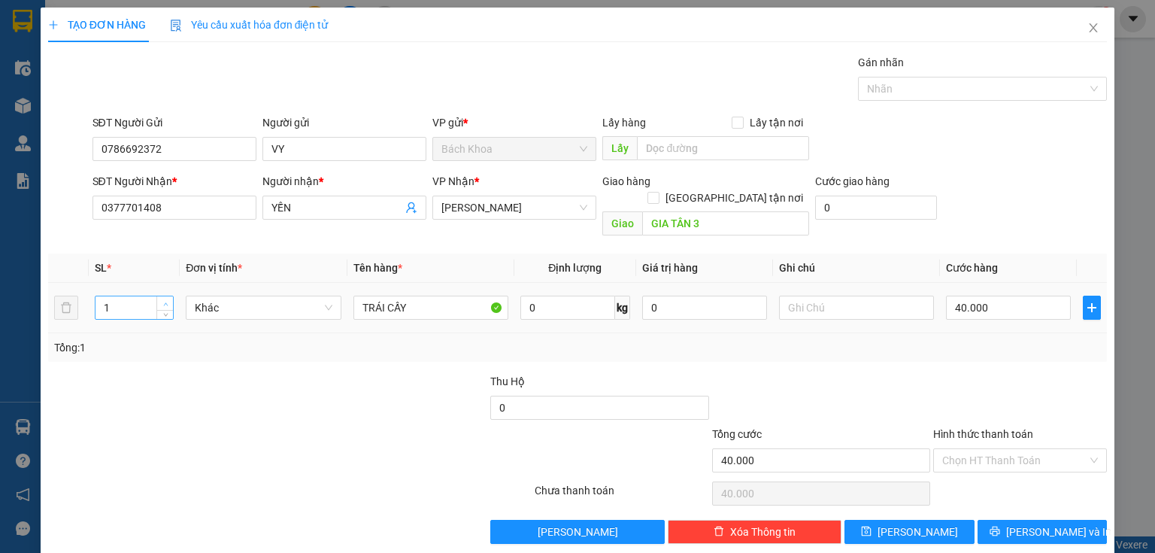
type input "2"
click at [165, 299] on span "up" at bounding box center [165, 303] width 9 height 9
click at [993, 295] on input "40.000" at bounding box center [1008, 307] width 125 height 24
type input "7"
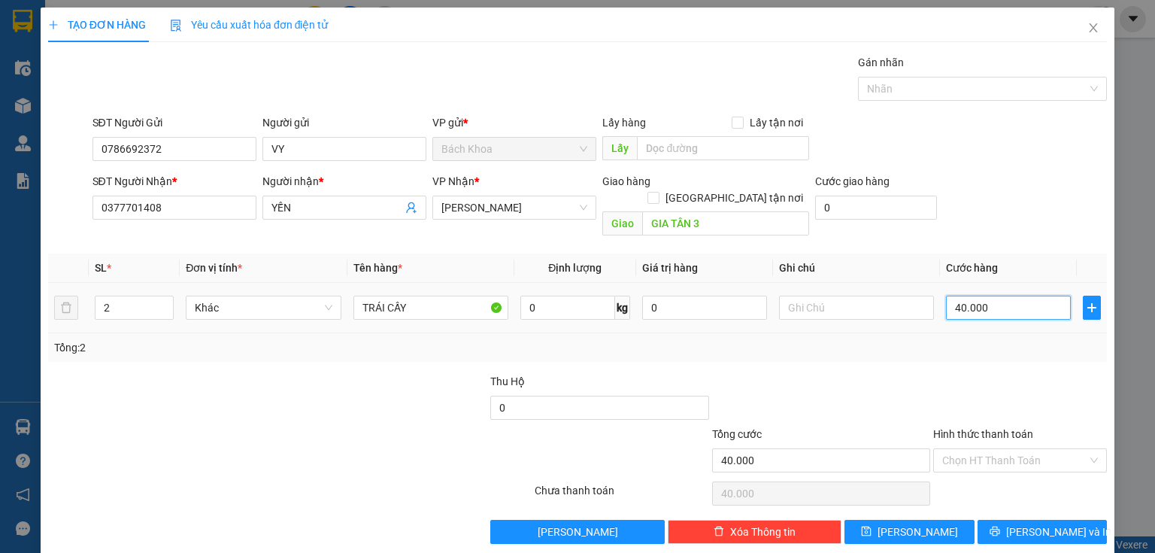
type input "7"
type input "70"
type input "700"
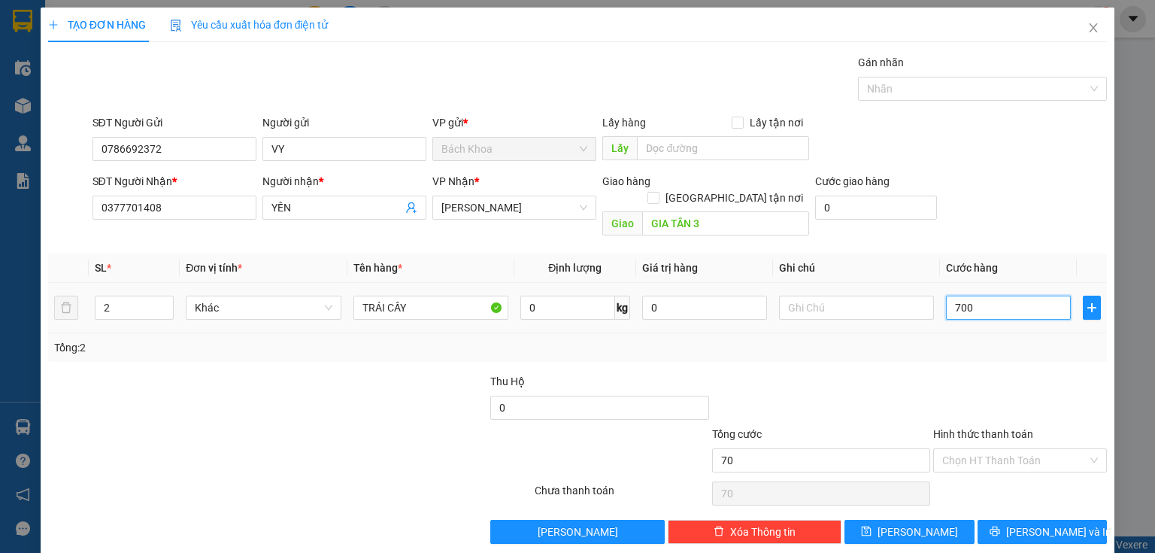
type input "700"
type input "7.000"
type input "70.000"
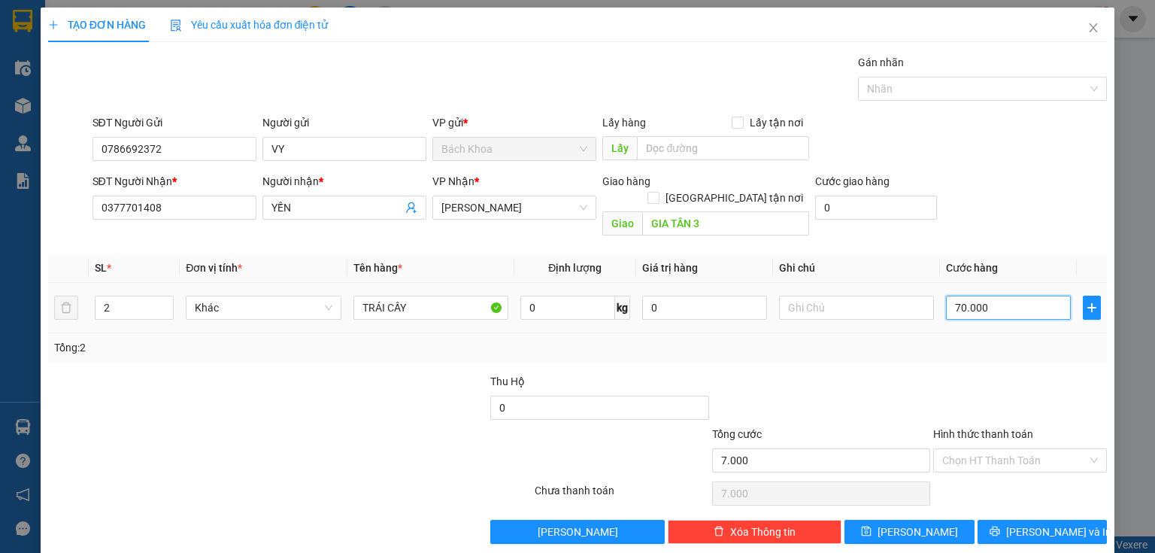
type input "70.000"
click at [1019, 519] on button "[PERSON_NAME] và In" at bounding box center [1042, 531] width 130 height 24
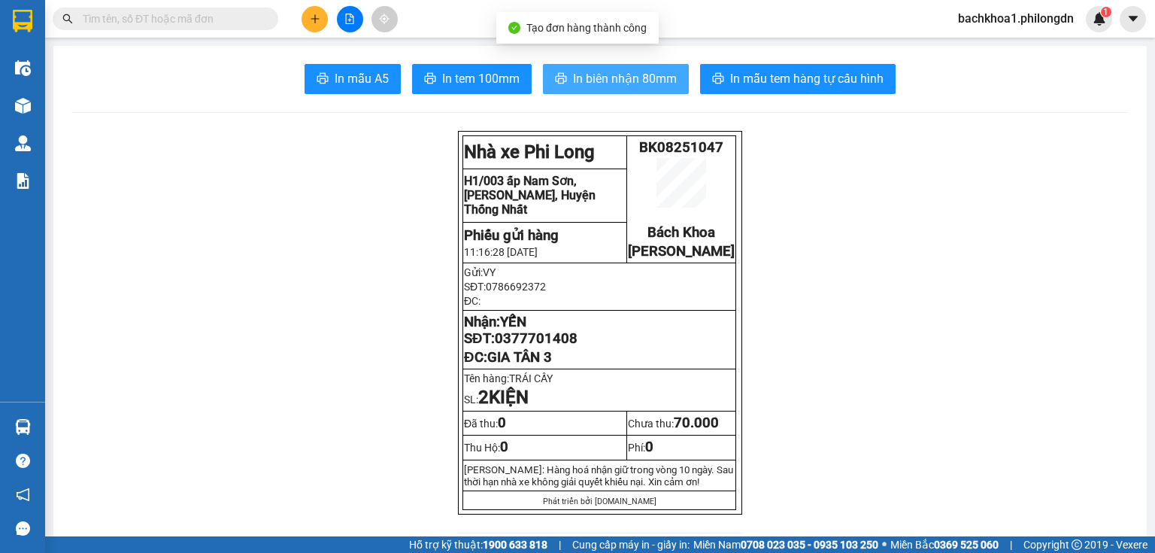
click at [574, 89] on button "In biên nhận 80mm" at bounding box center [616, 79] width 146 height 30
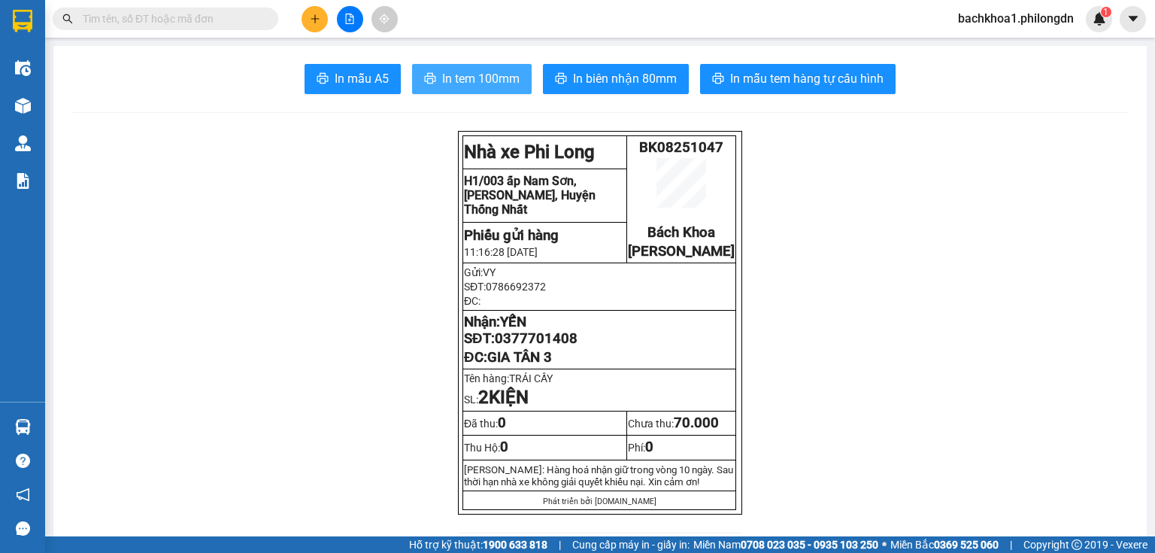
click at [487, 86] on span "In tem 100mm" at bounding box center [480, 78] width 77 height 19
click at [564, 347] on span "0377701408" at bounding box center [536, 338] width 83 height 17
copy span "0377701408"
click at [317, 12] on button at bounding box center [314, 19] width 26 height 26
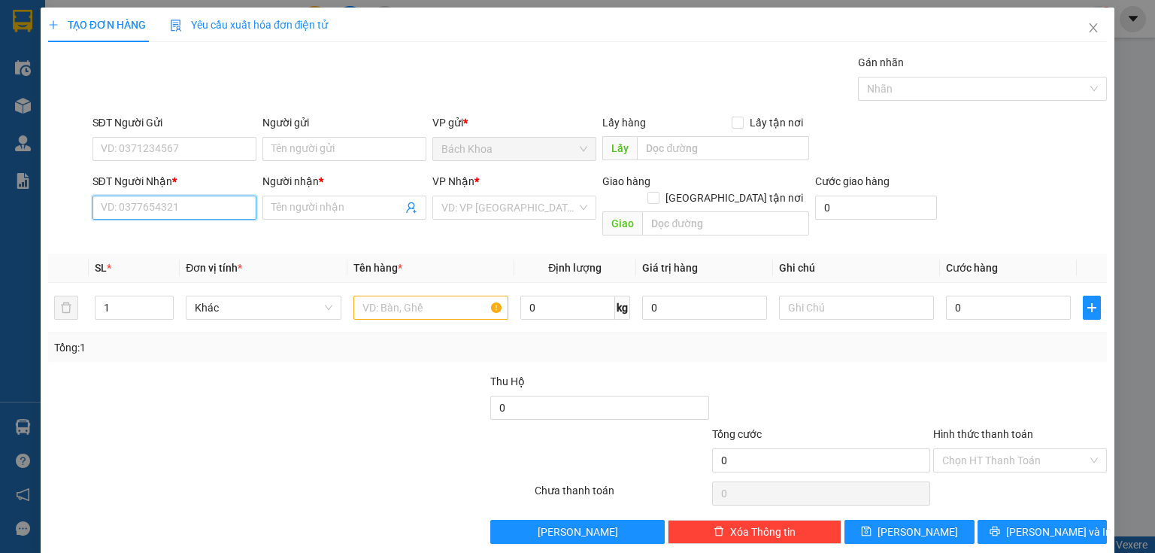
click at [210, 214] on input "SĐT Người Nhận *" at bounding box center [174, 207] width 164 height 24
type input "0975446020"
click at [159, 238] on div "0975446020 - HƯƠNG" at bounding box center [173, 237] width 144 height 17
type input "HƯƠNG"
type input "PHÚ TÚC"
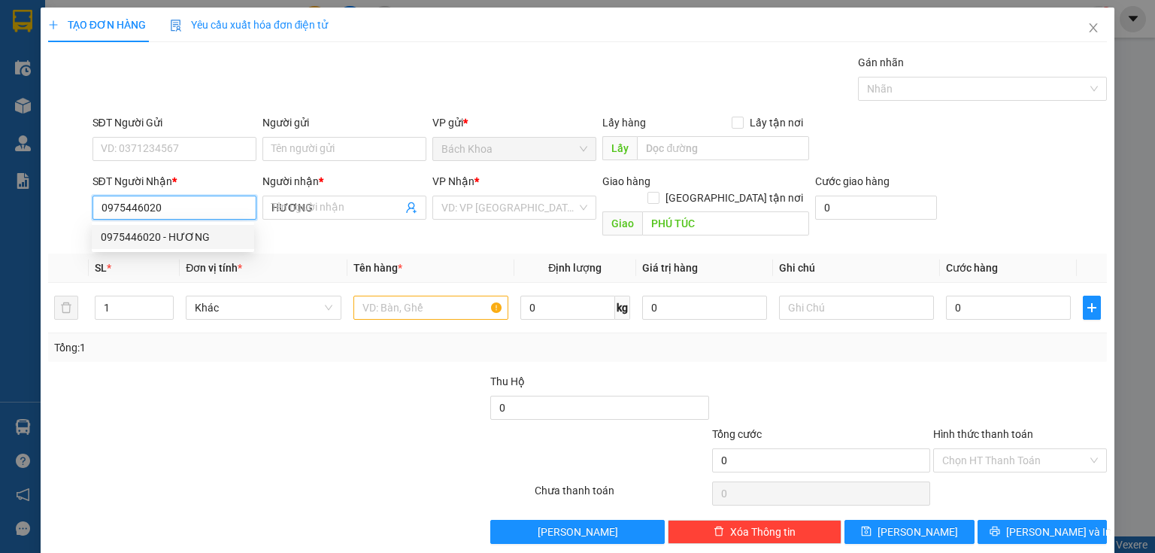
type input "40.000"
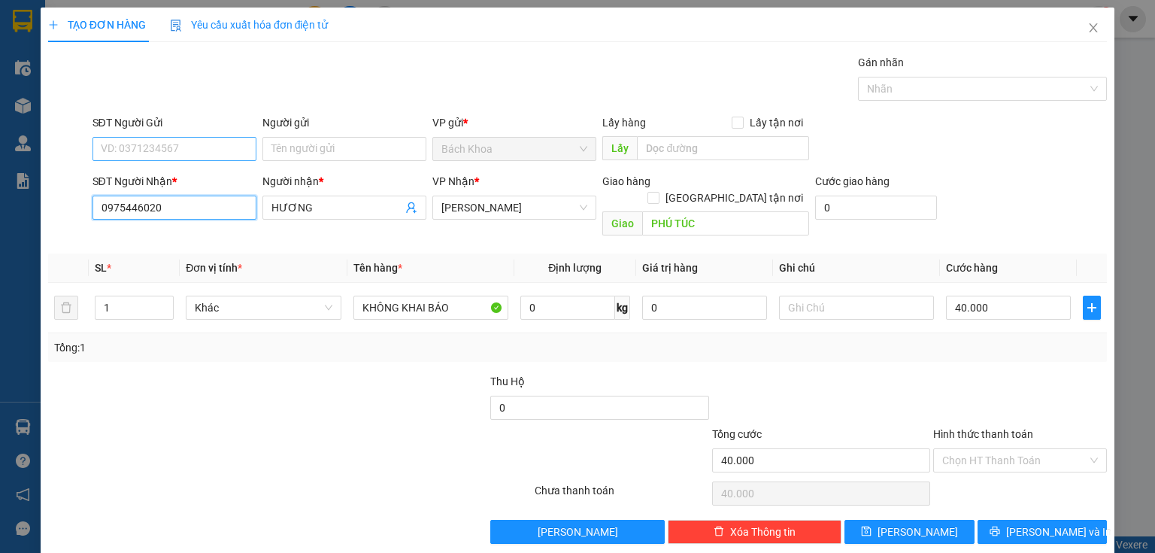
type input "0975446020"
click at [174, 147] on input "SĐT Người Gửi" at bounding box center [174, 149] width 164 height 24
click at [165, 180] on div "0909428214" at bounding box center [173, 178] width 144 height 17
type input "0"
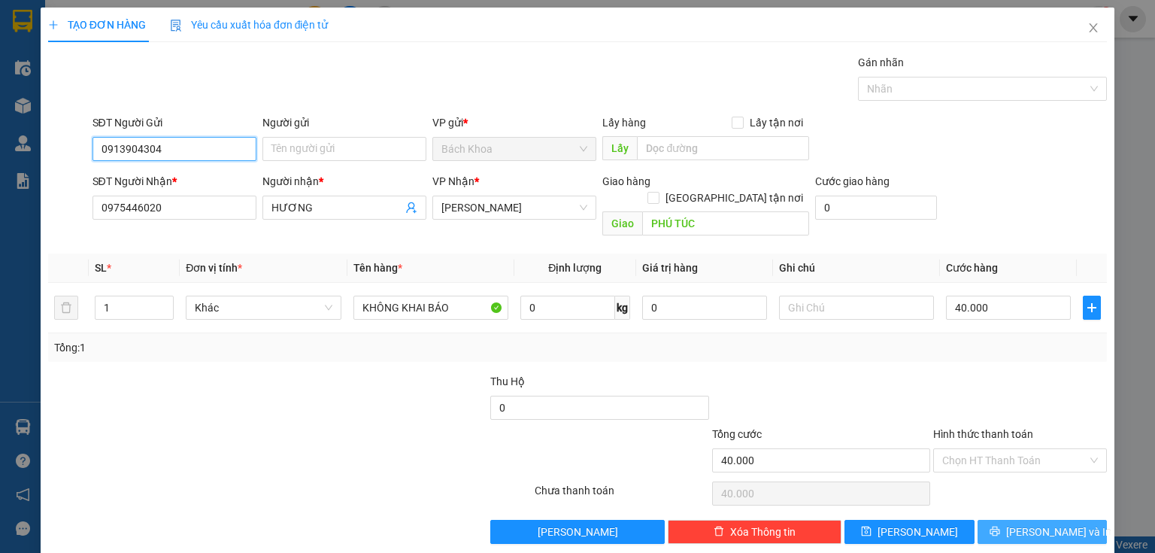
type input "0913904304"
click at [1000, 525] on icon "printer" at bounding box center [994, 530] width 11 height 11
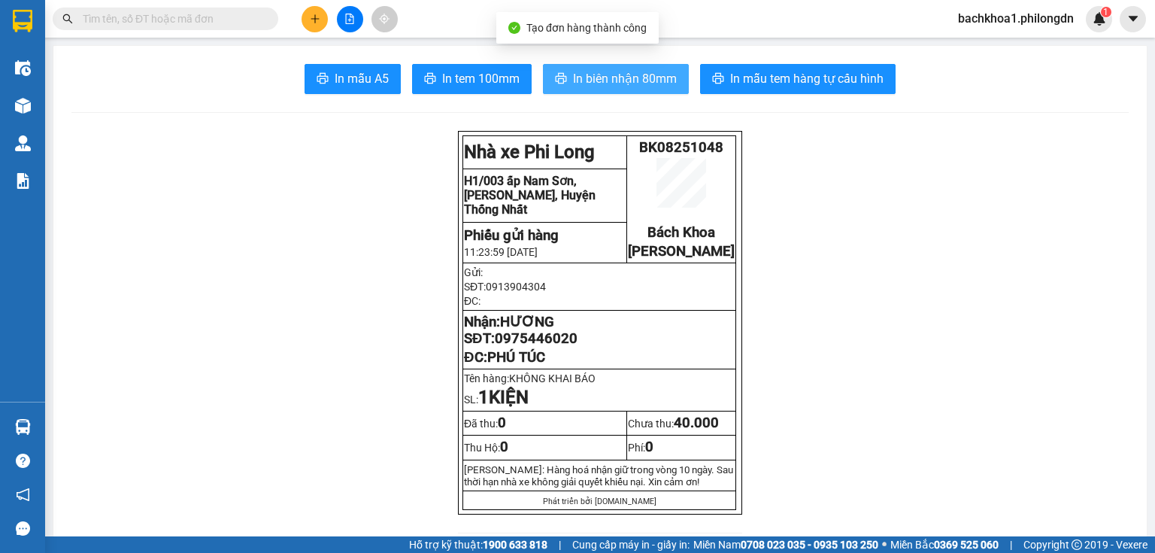
click at [621, 66] on button "In biên nhận 80mm" at bounding box center [616, 79] width 146 height 30
click at [627, 71] on span "In biên nhận 80mm" at bounding box center [625, 78] width 104 height 19
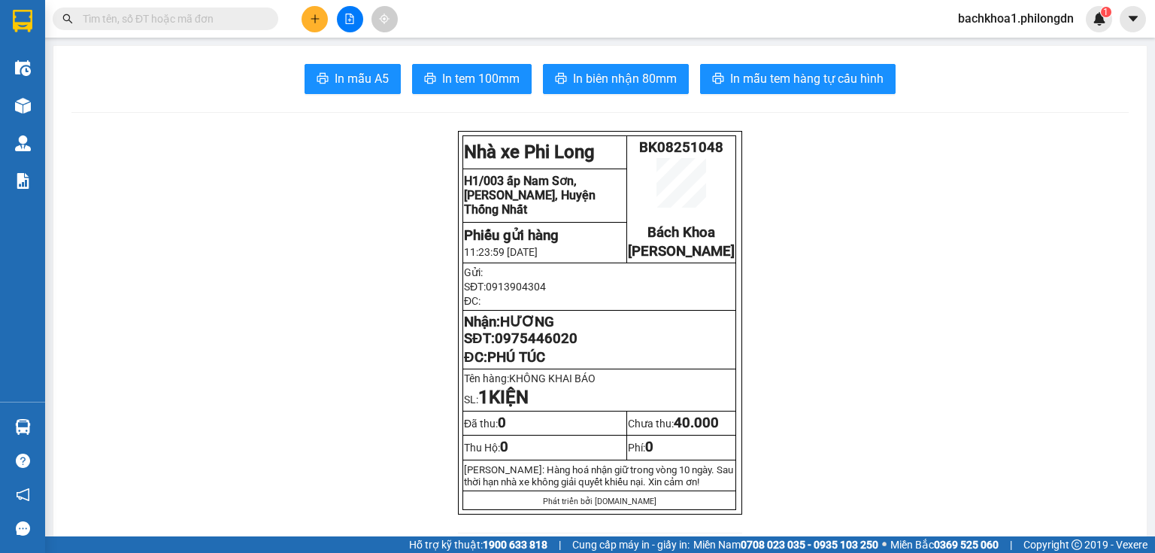
click at [517, 347] on span "0975446020" at bounding box center [536, 338] width 83 height 17
copy span "0975446020"
click at [450, 80] on span "In tem 100mm" at bounding box center [480, 78] width 77 height 19
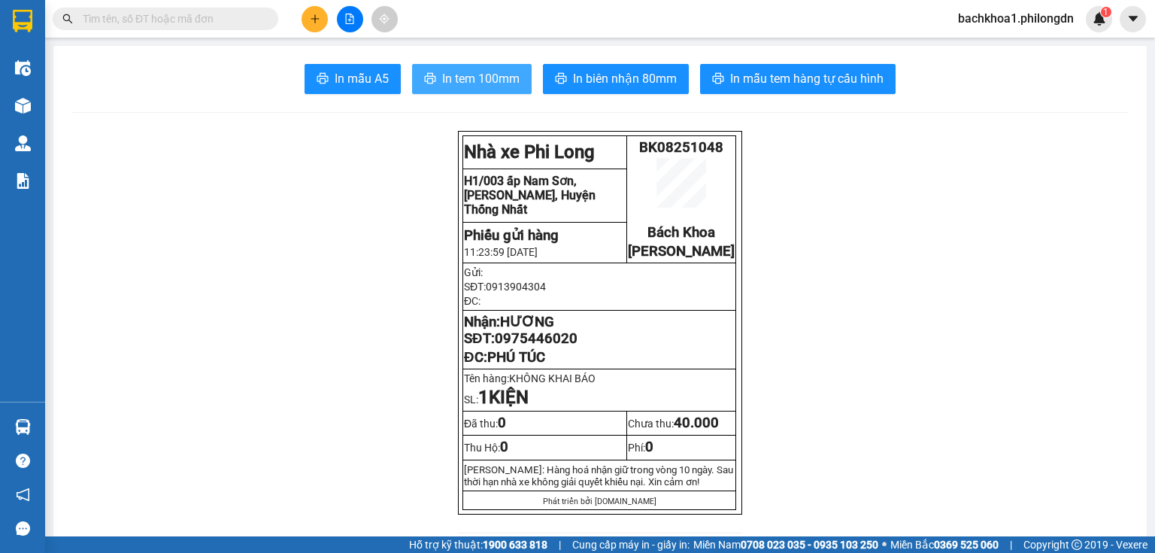
click at [457, 74] on span "In tem 100mm" at bounding box center [480, 78] width 77 height 19
click at [532, 347] on span "0975446020" at bounding box center [536, 338] width 83 height 17
copy span "0975446020"
click at [308, 19] on button at bounding box center [314, 19] width 26 height 26
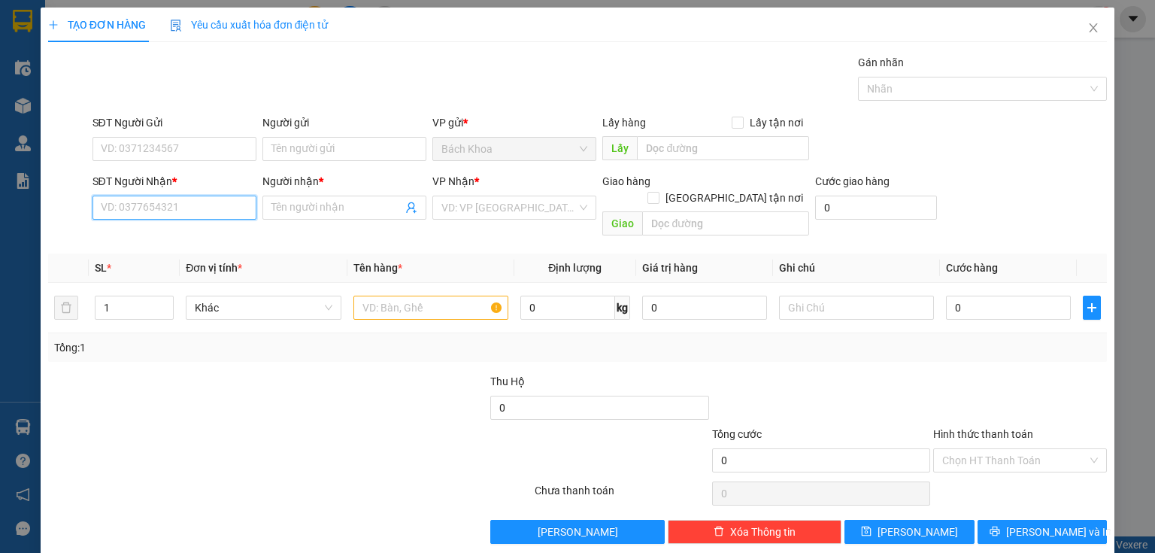
click at [213, 214] on input "SĐT Người Nhận *" at bounding box center [174, 207] width 164 height 24
click at [168, 235] on div "0879675940 - ANH HÙNG" at bounding box center [175, 237] width 148 height 17
type input "0879675940"
type input "ANH HÙNG"
type input "NHA NHANG"
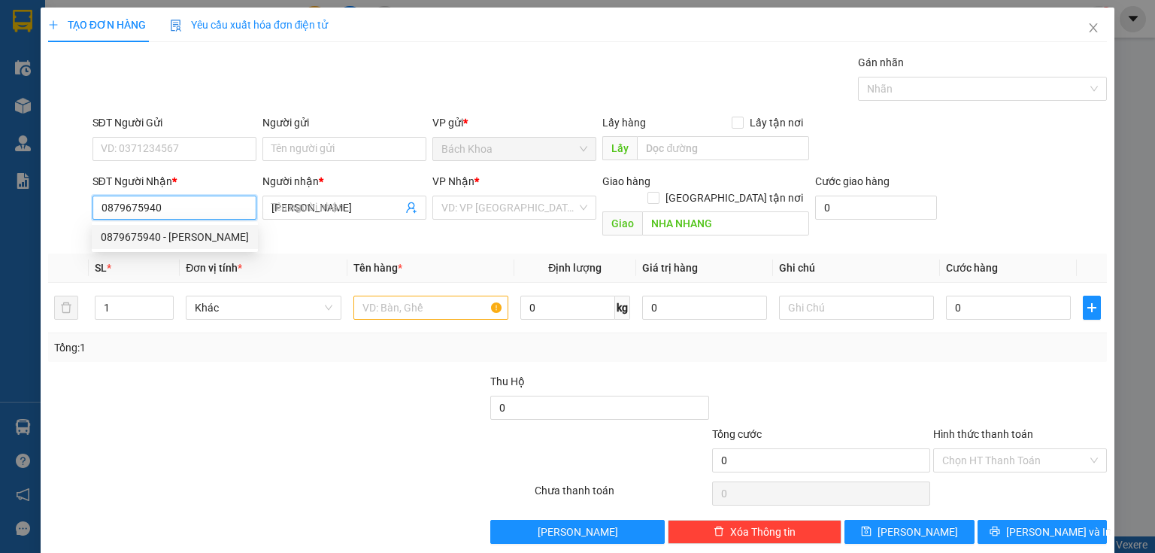
type input "80.000"
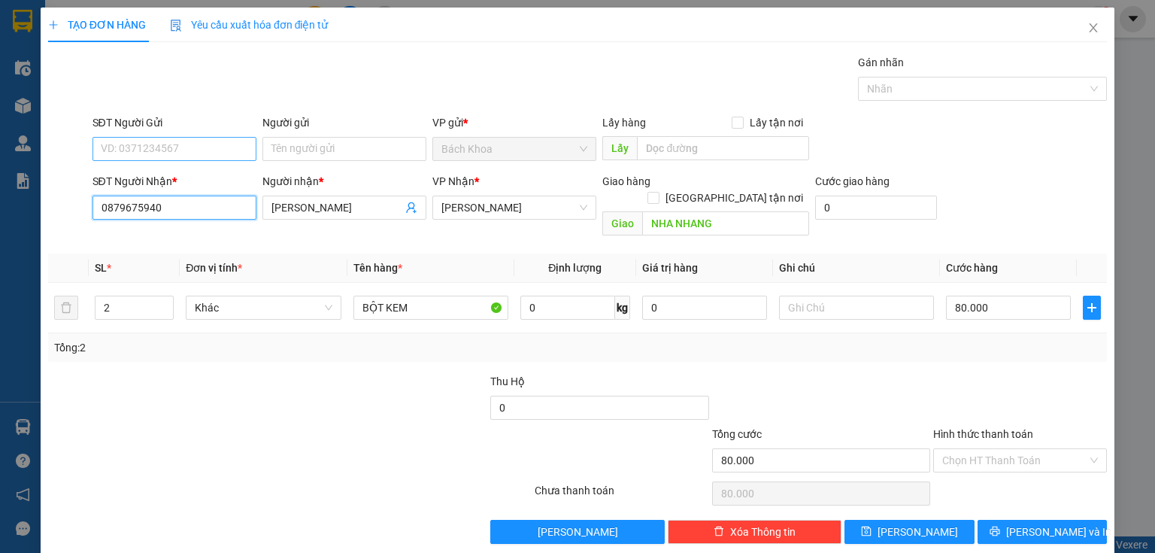
type input "0879675940"
click at [195, 155] on input "SĐT Người Gửi" at bounding box center [174, 149] width 164 height 24
type input "0394993999"
click at [104, 296] on input "2" at bounding box center [133, 307] width 77 height 23
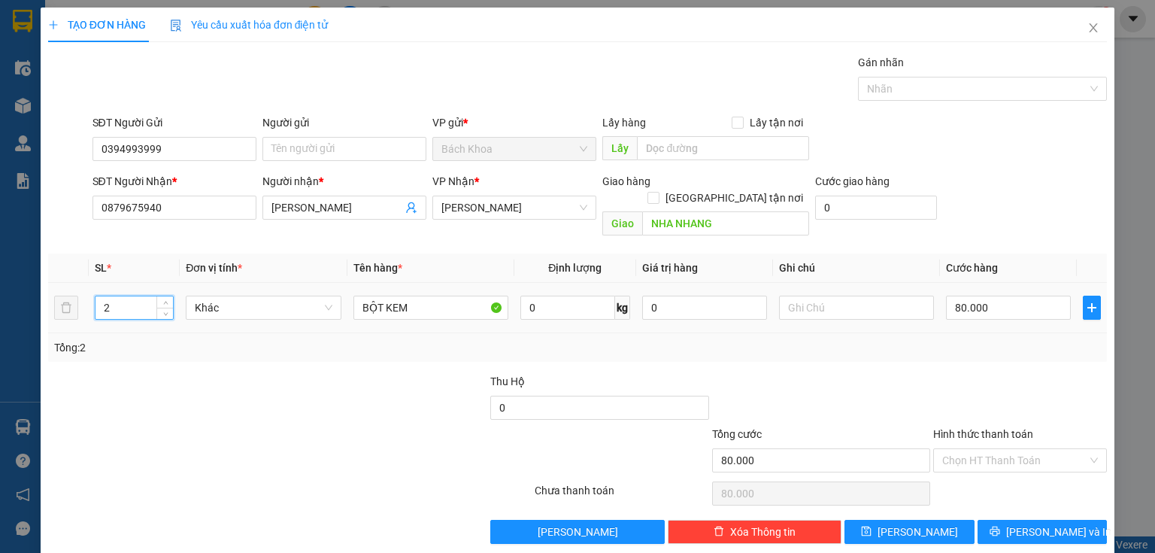
click at [104, 296] on input "2" at bounding box center [133, 307] width 77 height 23
type input "1"
click at [448, 297] on input "BỘT KEM" at bounding box center [430, 307] width 155 height 24
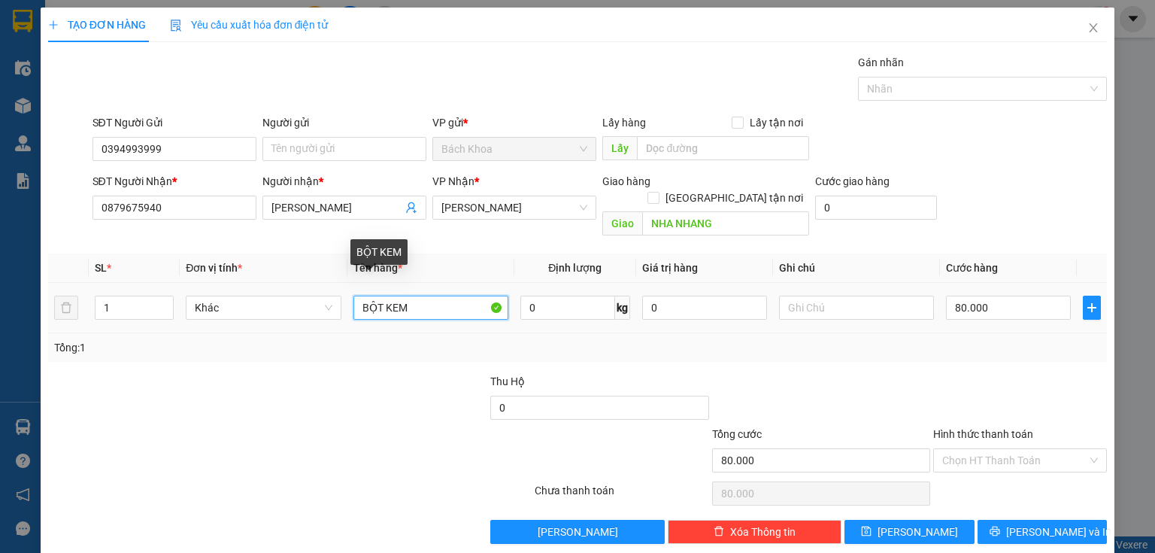
click at [448, 297] on input "BỘT KEM" at bounding box center [430, 307] width 155 height 24
type input "THIẾT BỊ LỘC NƯỚC"
type input "4"
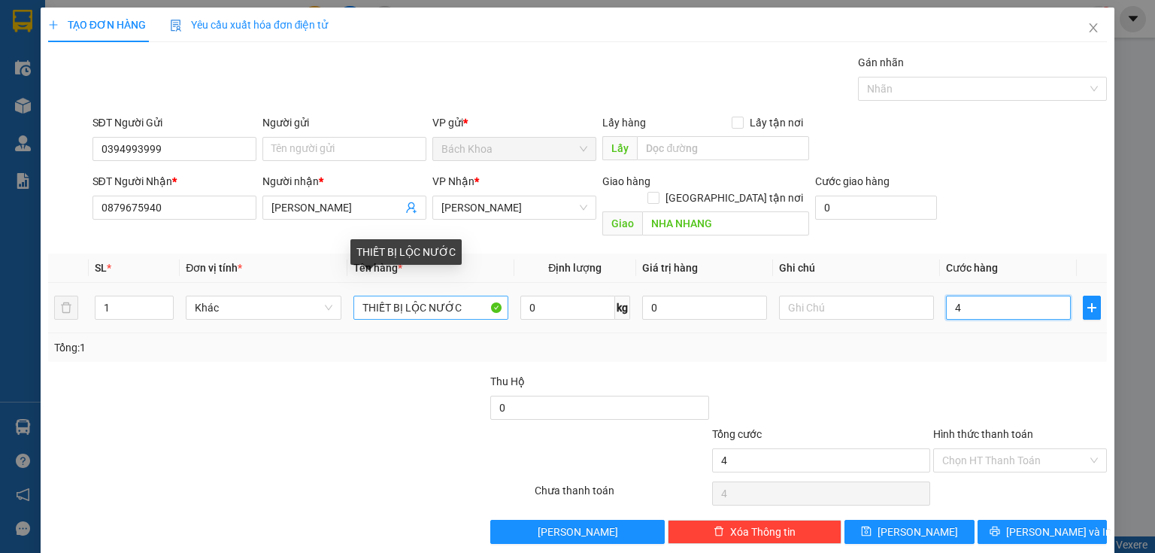
type input "40"
type input "400"
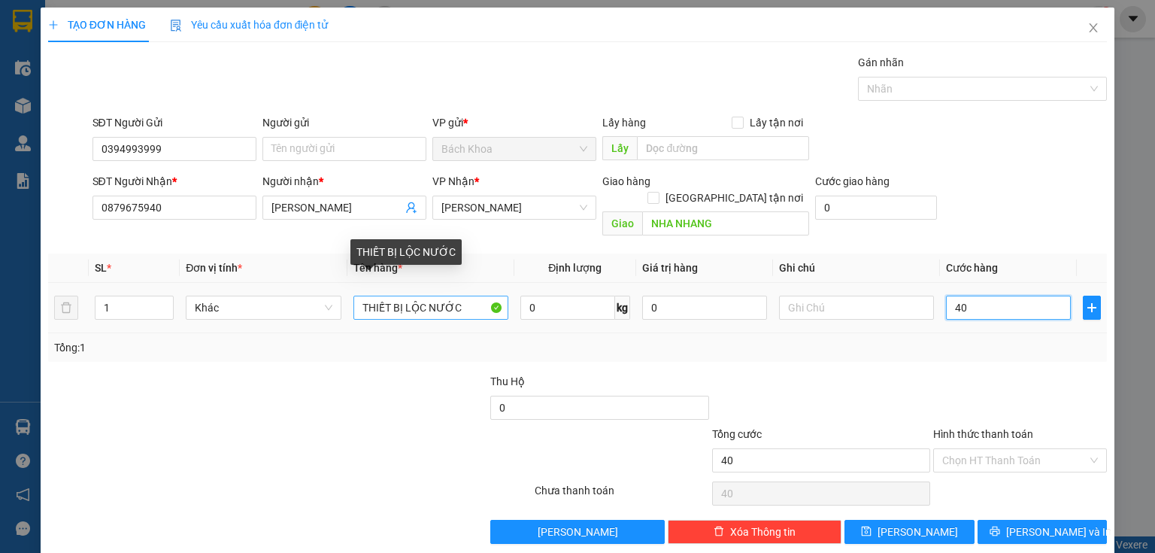
type input "400"
type input "4.000"
type input "40.000"
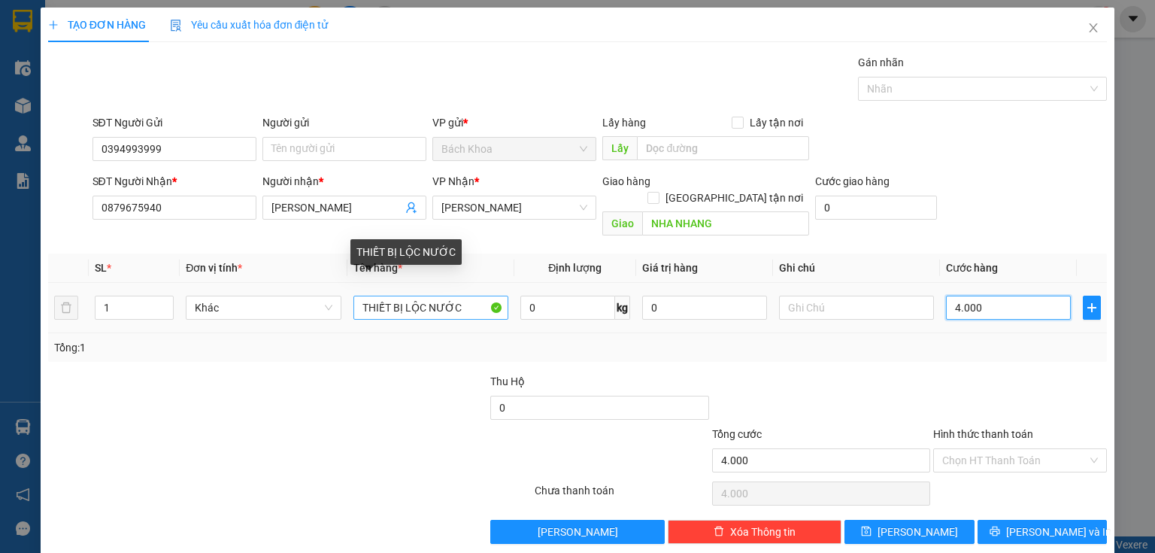
type input "40.000"
click at [1007, 295] on input "40.000" at bounding box center [1008, 307] width 125 height 24
type input "3"
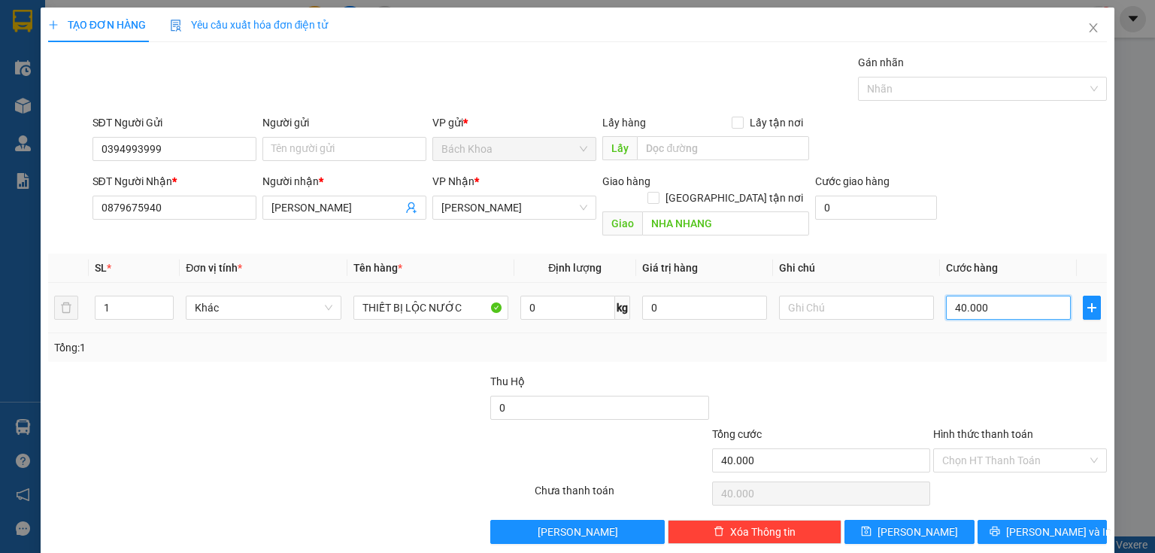
type input "3"
type input "30"
type input "300"
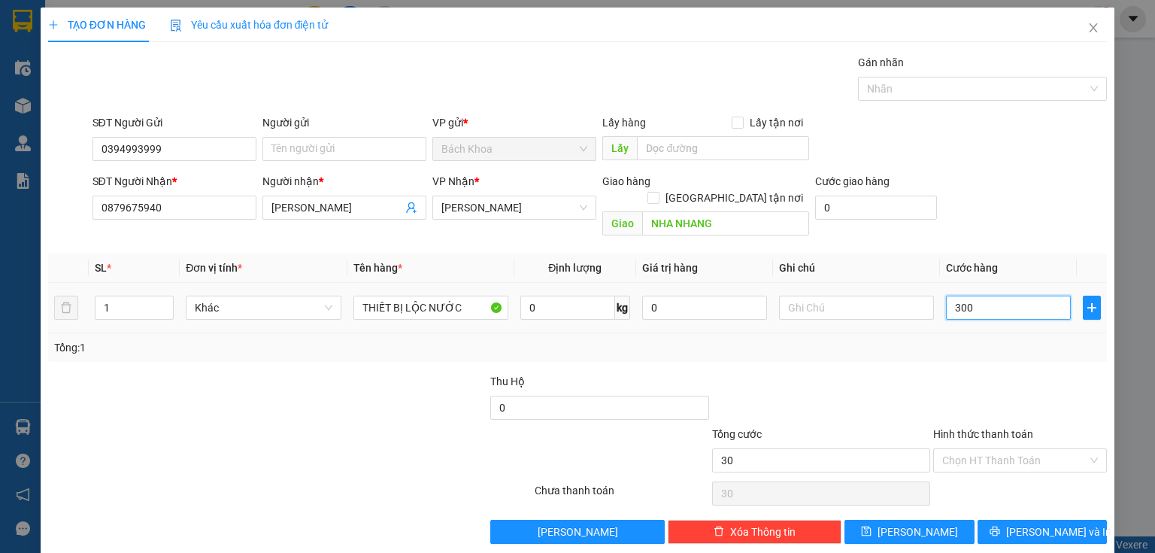
type input "300"
type input "3.000"
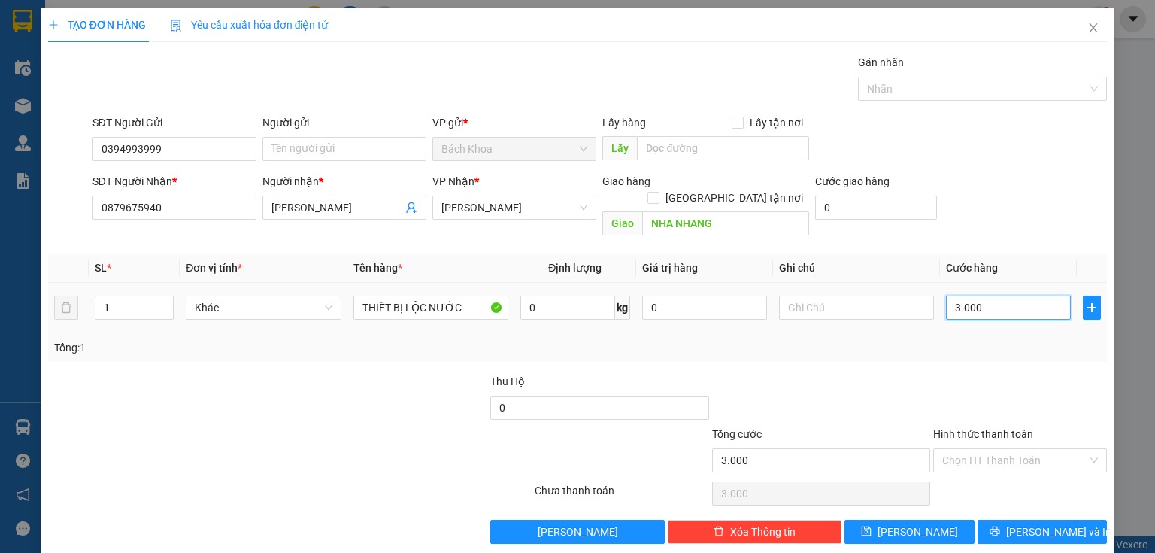
type input "30.000"
click at [1028, 539] on div "TẠO ĐƠN HÀNG Yêu cầu xuất hóa đơn điện tử Transit Pickup Surcharge Ids Transit …" at bounding box center [577, 276] width 1155 height 553
click at [1028, 528] on div "TẠO ĐƠN HÀNG Yêu cầu xuất hóa đơn điện tử Transit Pickup Surcharge Ids Transit …" at bounding box center [578, 281] width 1074 height 547
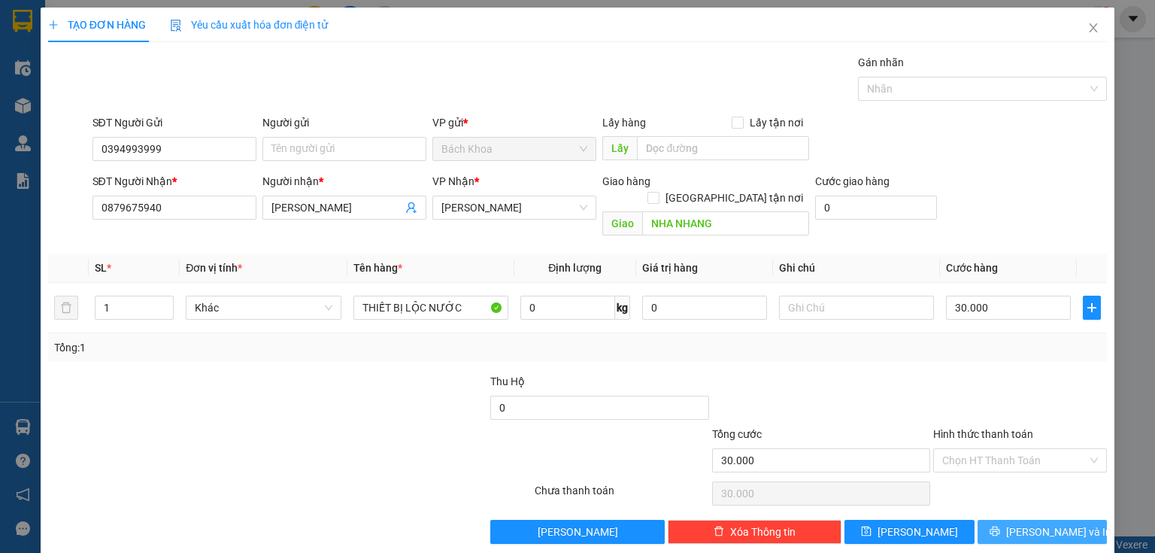
click at [1022, 523] on span "[PERSON_NAME] và In" at bounding box center [1058, 531] width 105 height 17
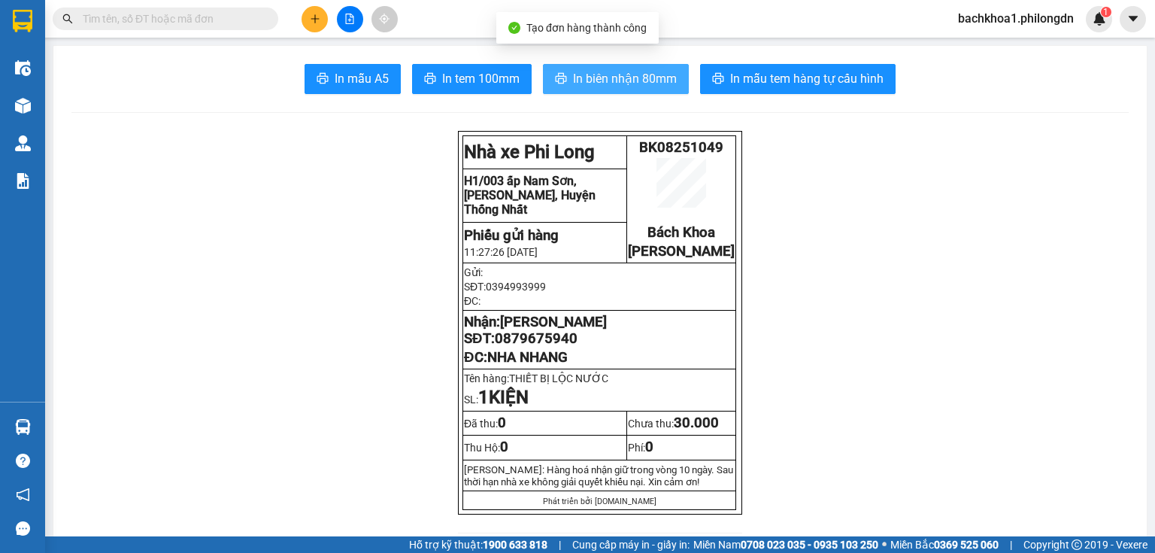
click at [589, 77] on span "In biên nhận 80mm" at bounding box center [625, 78] width 104 height 19
click at [659, 78] on span "In biên nhận 80mm" at bounding box center [625, 78] width 104 height 19
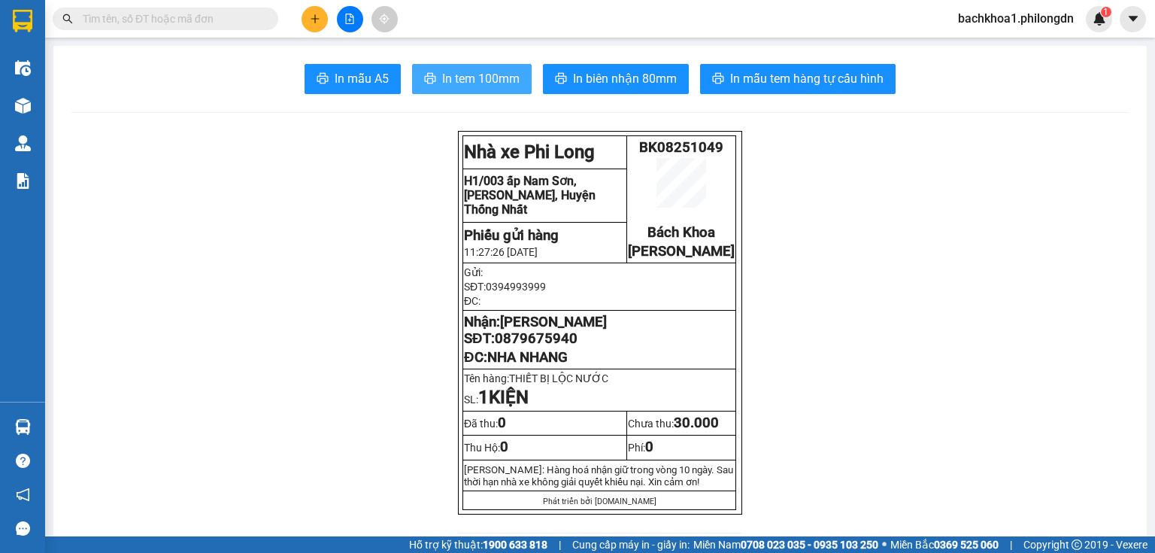
click at [442, 77] on span "In tem 100mm" at bounding box center [480, 78] width 77 height 19
click at [536, 347] on span "0879675940" at bounding box center [536, 338] width 83 height 17
copy span "0879675940"
click at [710, 384] on p "Tên hàng: THIẾT BỊ LỘC NƯỚC" at bounding box center [599, 378] width 271 height 12
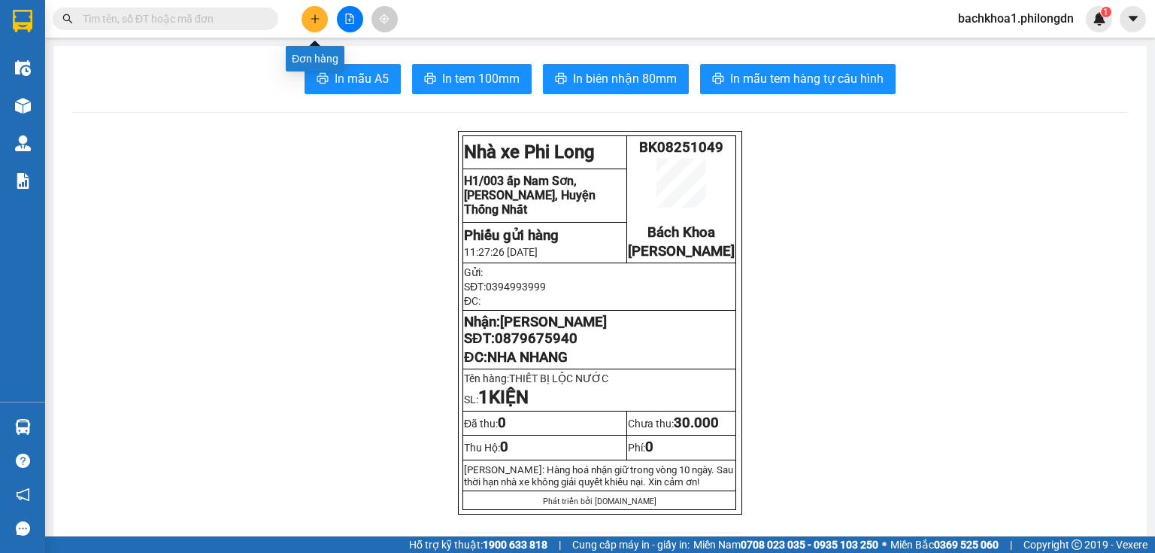
click at [310, 21] on icon "plus" at bounding box center [315, 19] width 11 height 11
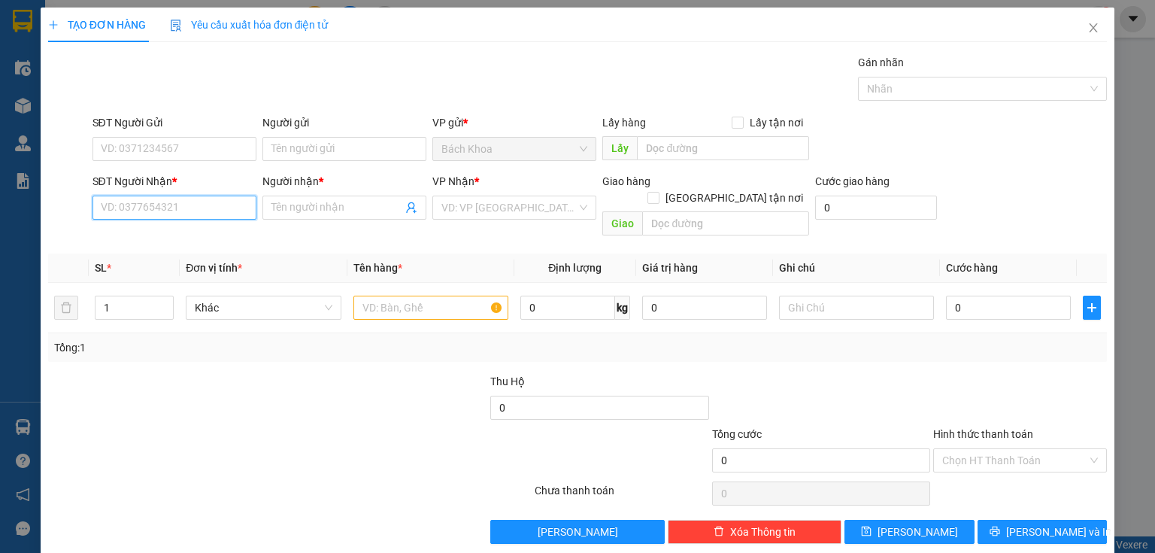
click at [168, 217] on input "SĐT Người Nhận *" at bounding box center [174, 207] width 164 height 24
click at [207, 239] on div "0345642979 - CHỊ Ý" at bounding box center [173, 237] width 144 height 17
type input "0345642979"
type input "CHỊ Ý"
type input "BẠCH LÂM"
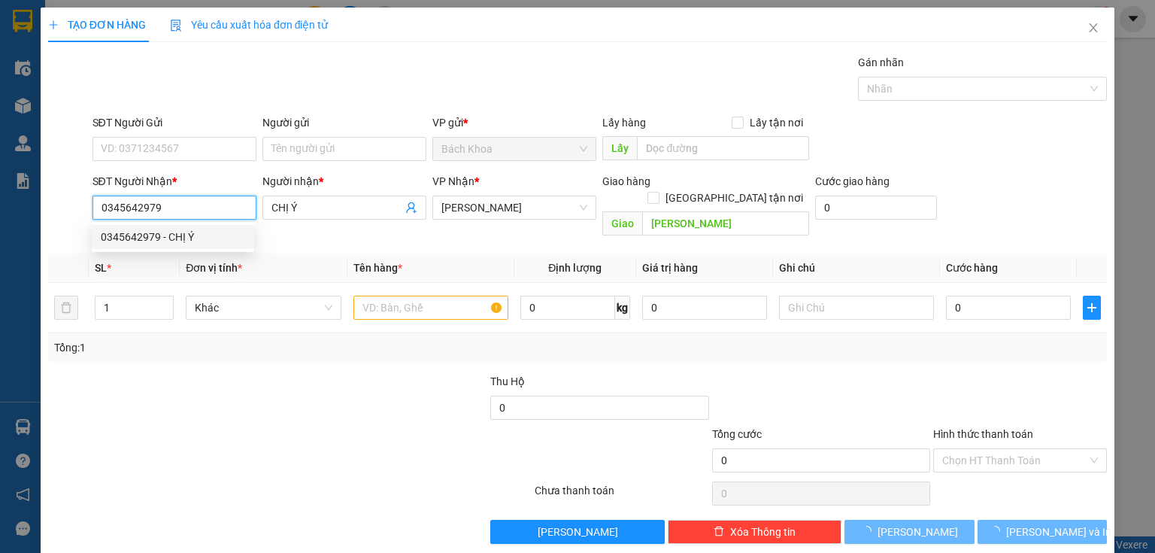
type input "200.000"
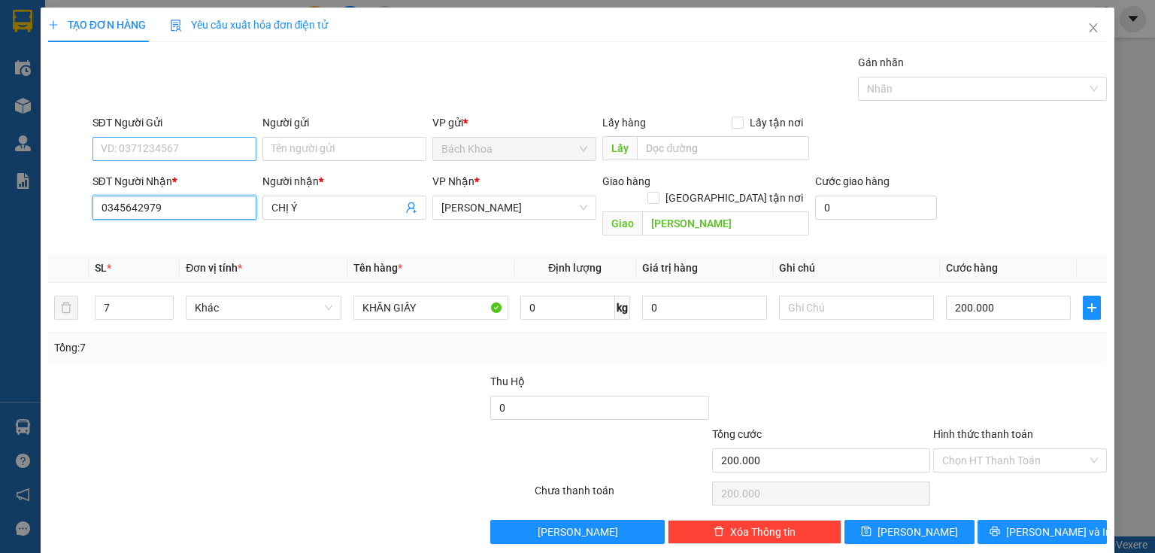
type input "0345642979"
click at [158, 147] on input "SĐT Người Gửi" at bounding box center [174, 149] width 164 height 24
click at [186, 173] on div "0901077077" at bounding box center [173, 178] width 144 height 17
type input "0901077077"
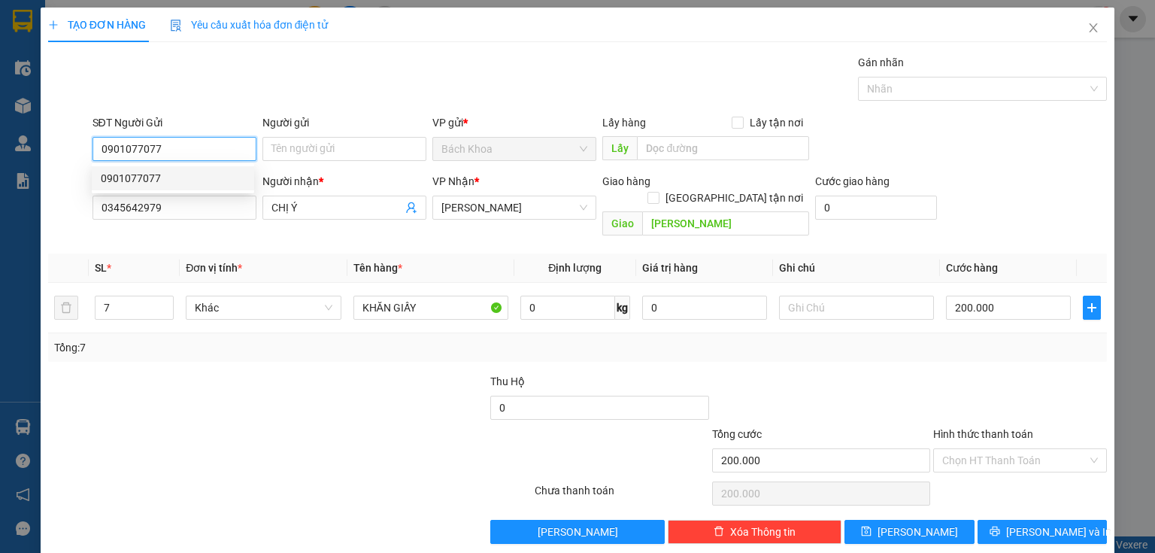
type input "100.000"
type input "0901077077"
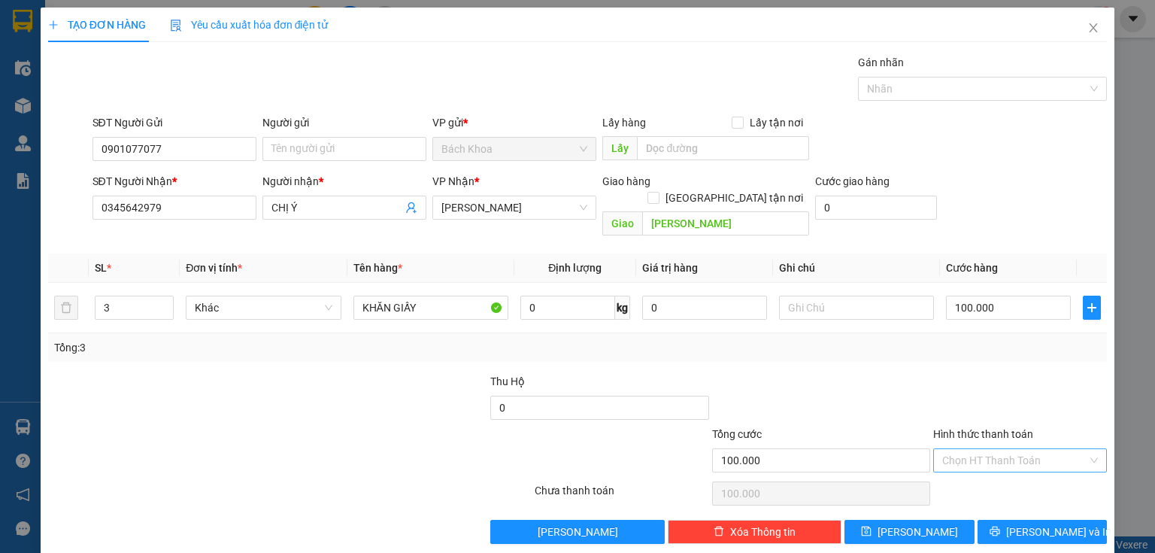
click at [988, 449] on input "Hình thức thanh toán" at bounding box center [1014, 460] width 145 height 23
click at [995, 465] on div "Tại văn phòng" at bounding box center [1011, 472] width 155 height 17
type input "0"
click at [1038, 534] on div "TẠO ĐƠN HÀNG Yêu cầu xuất hóa đơn điện tử Transit Pickup Surcharge Ids Transit …" at bounding box center [578, 281] width 1074 height 547
click at [1040, 523] on span "[PERSON_NAME] và In" at bounding box center [1058, 531] width 105 height 17
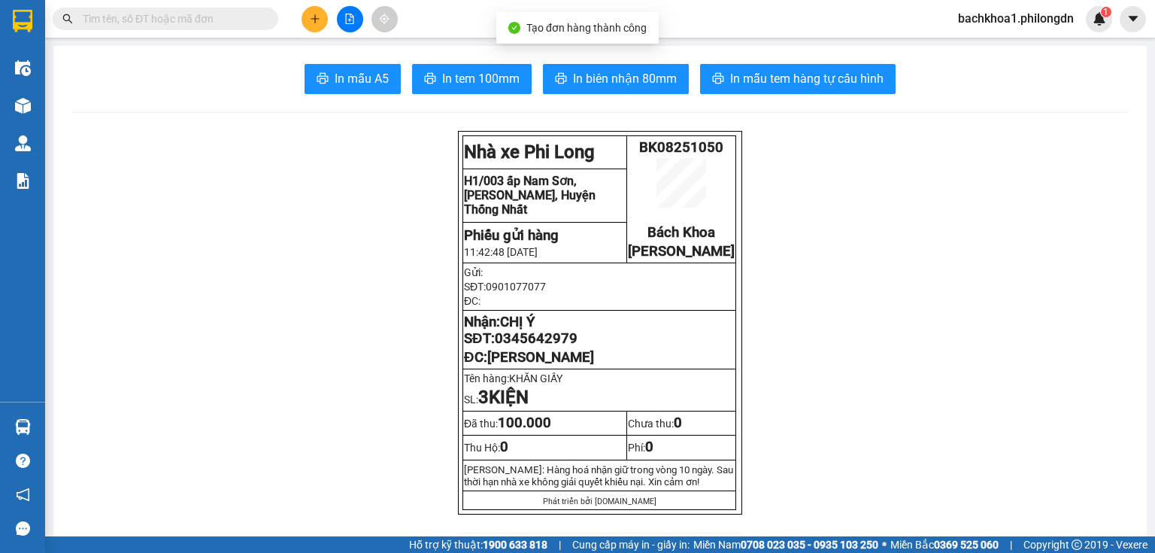
click at [607, 69] on span "In biên nhận 80mm" at bounding box center [625, 78] width 104 height 19
click at [446, 68] on button "In tem 100mm" at bounding box center [472, 79] width 120 height 30
click at [537, 347] on span "0345642979" at bounding box center [536, 338] width 83 height 17
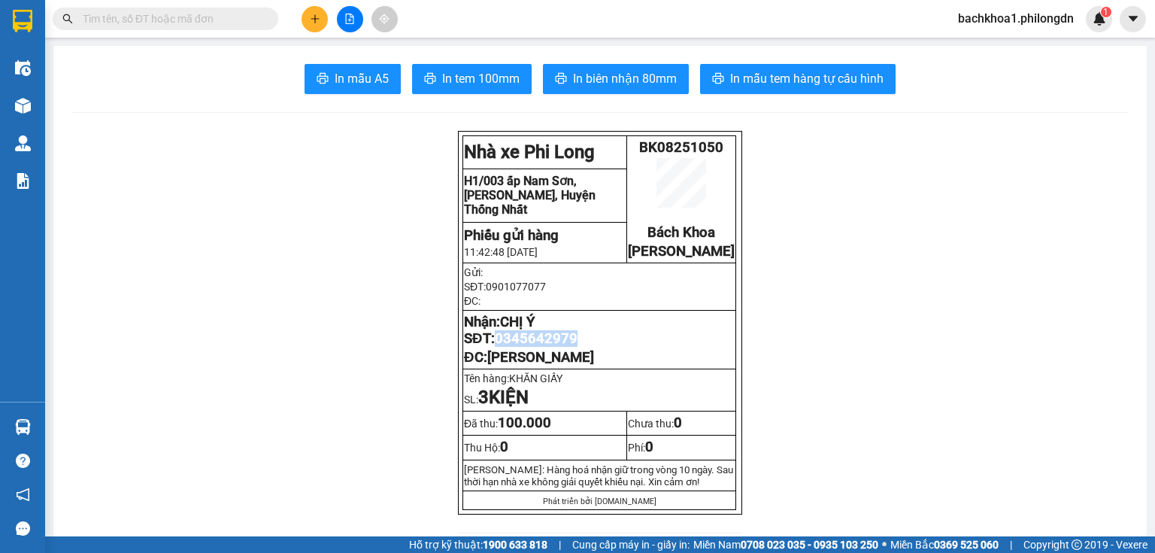
copy span "0345642979"
click at [535, 347] on span "0345642979" at bounding box center [536, 338] width 83 height 17
click at [314, 17] on icon "plus" at bounding box center [314, 18] width 1 height 8
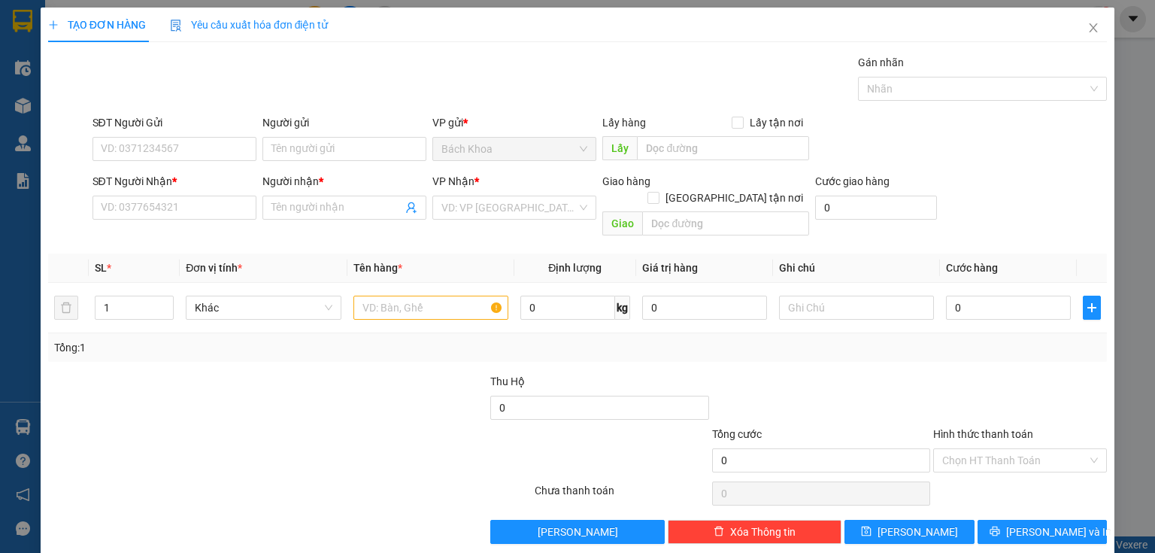
click at [132, 192] on div "SĐT Người Nhận *" at bounding box center [174, 184] width 164 height 23
click at [135, 207] on input "SĐT Người Nhận *" at bounding box center [174, 207] width 164 height 24
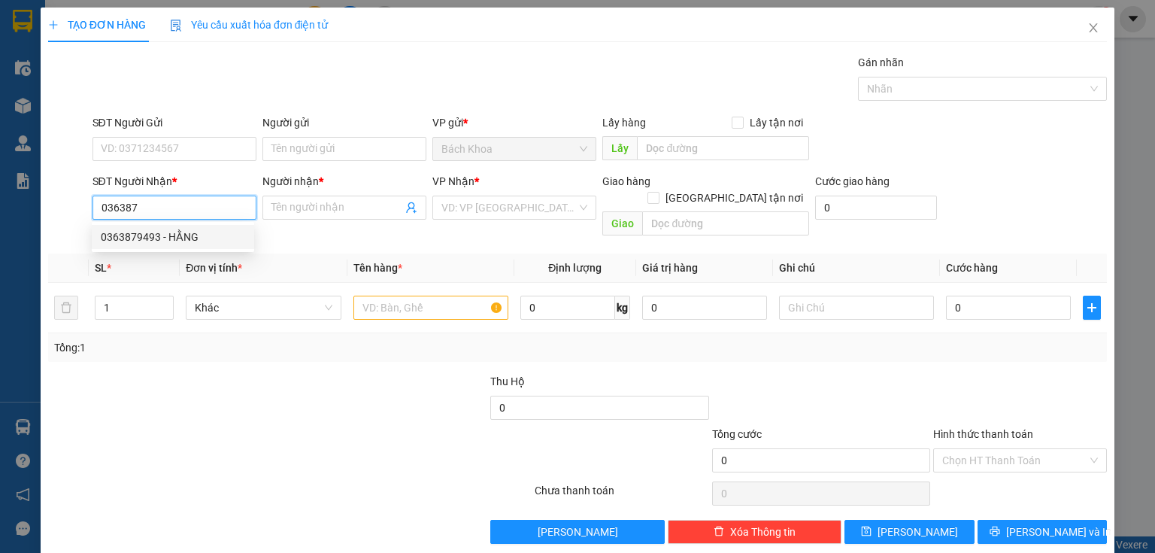
click at [168, 241] on div "0363879493 - HẰNG" at bounding box center [173, 237] width 144 height 17
type input "0363879493"
type input "HẰNG"
type input "HƯNG LỘC"
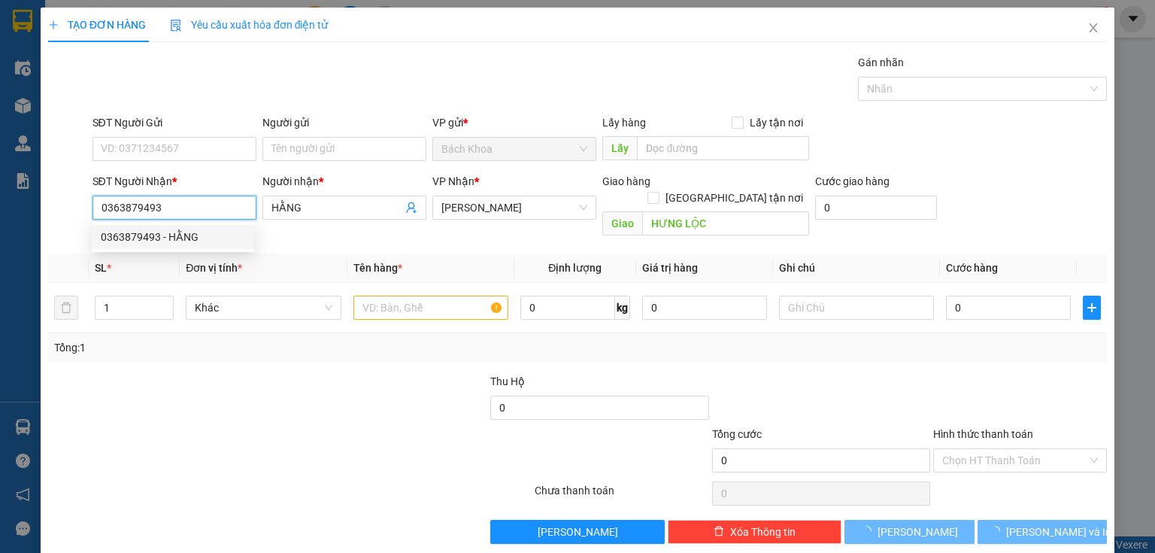
type input "40.000"
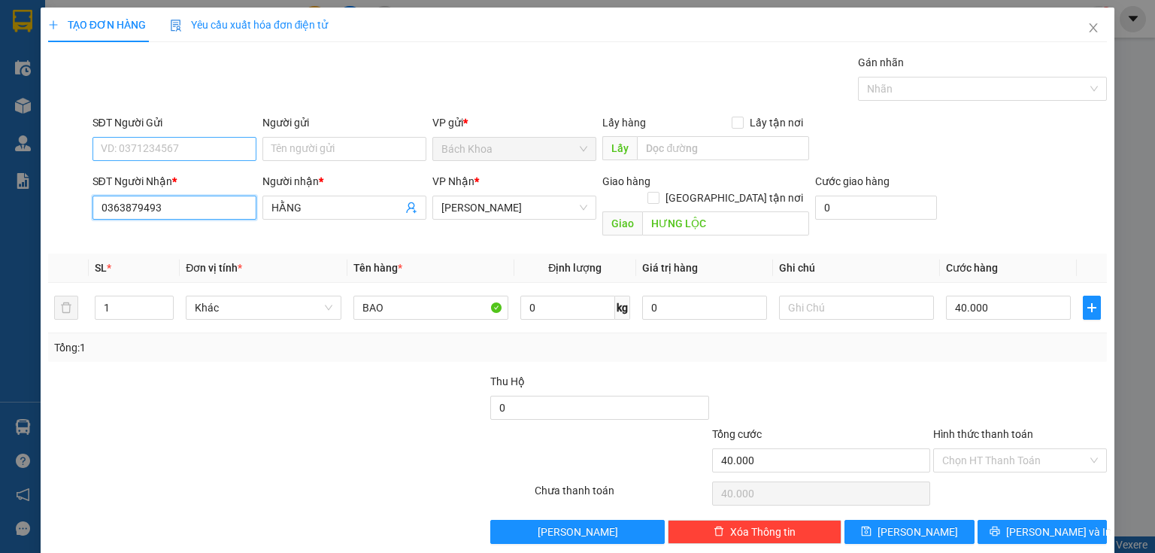
type input "0363879493"
click at [165, 147] on input "SĐT Người Gửi" at bounding box center [174, 149] width 164 height 24
click at [204, 175] on div "0977496226" at bounding box center [173, 178] width 144 height 17
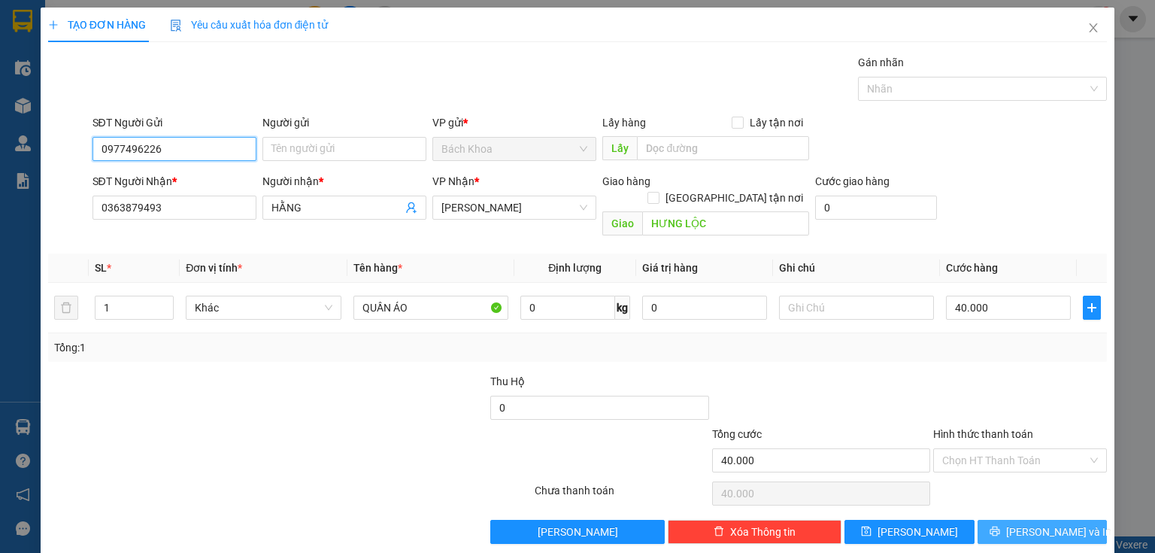
type input "0977496226"
click at [1049, 522] on button "[PERSON_NAME] và In" at bounding box center [1042, 531] width 130 height 24
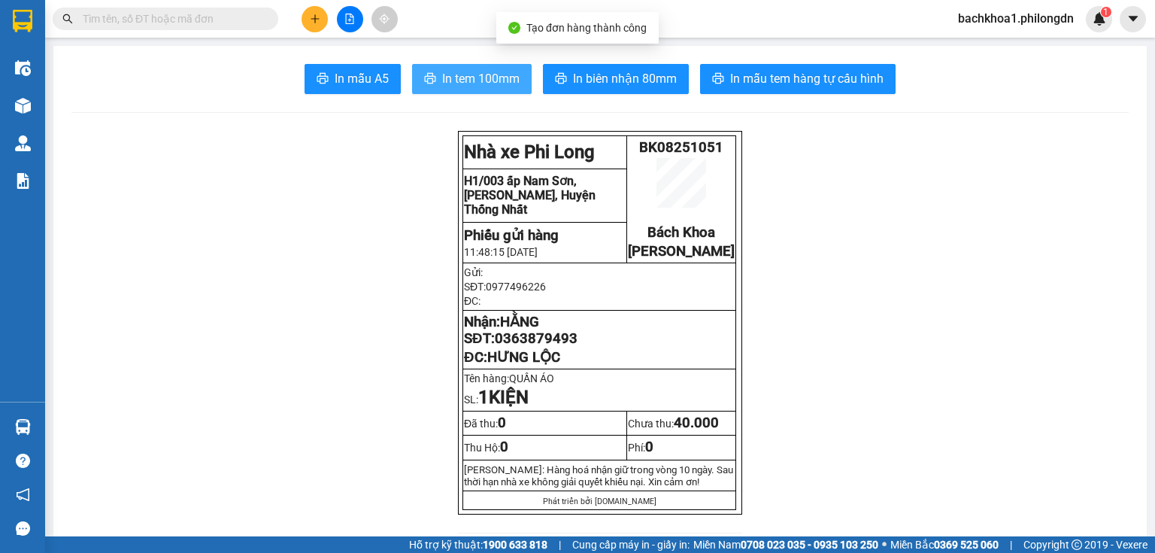
click at [474, 69] on span "In tem 100mm" at bounding box center [480, 78] width 77 height 19
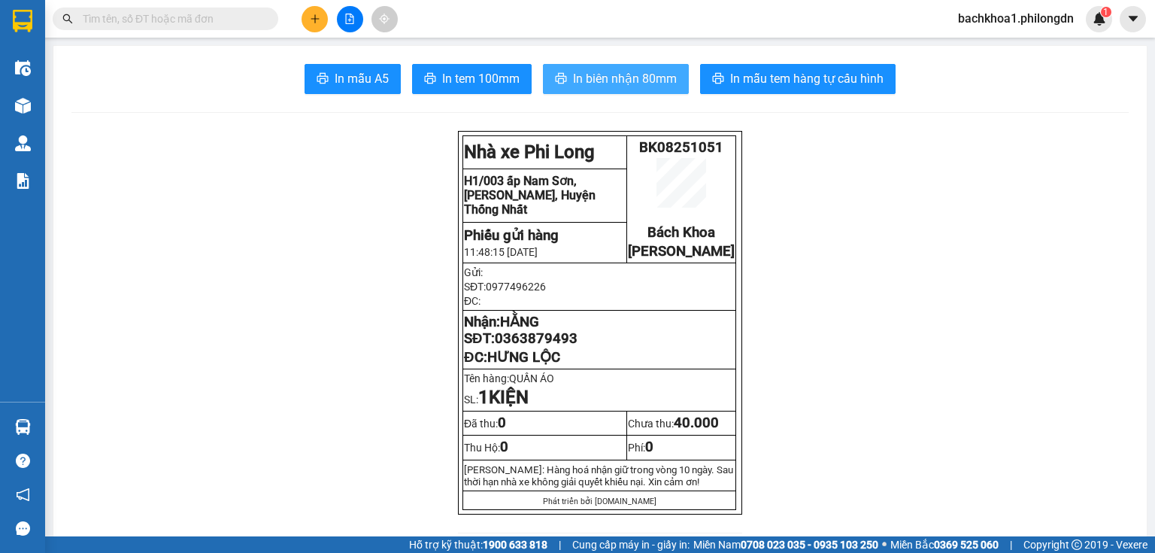
click at [605, 80] on span "In biên nhận 80mm" at bounding box center [625, 78] width 104 height 19
click at [541, 347] on span "0363879493" at bounding box center [536, 338] width 83 height 17
copy span "0363879493"
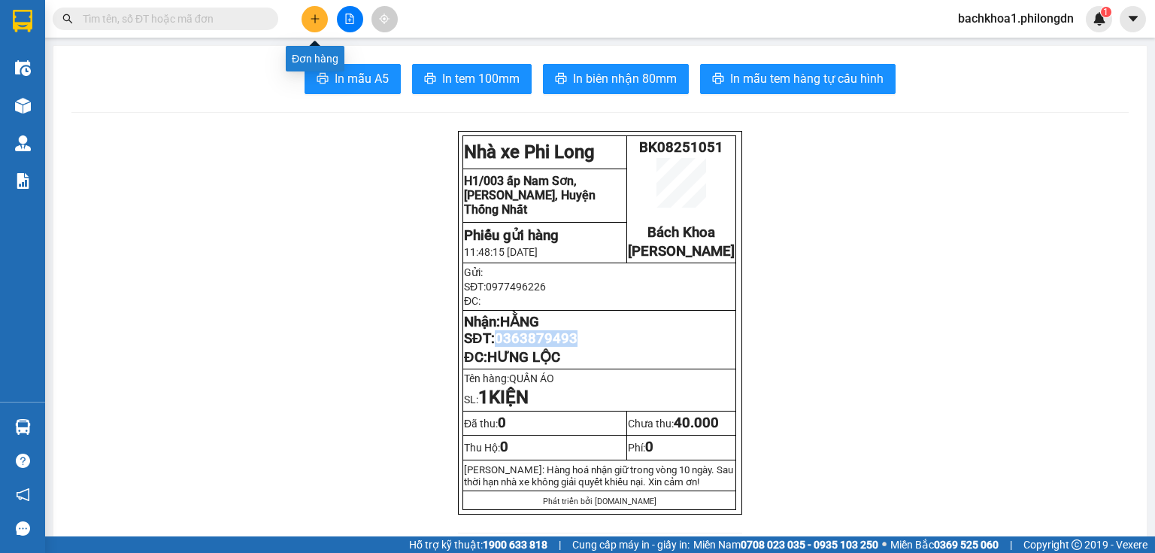
click at [315, 14] on icon "plus" at bounding box center [315, 19] width 11 height 11
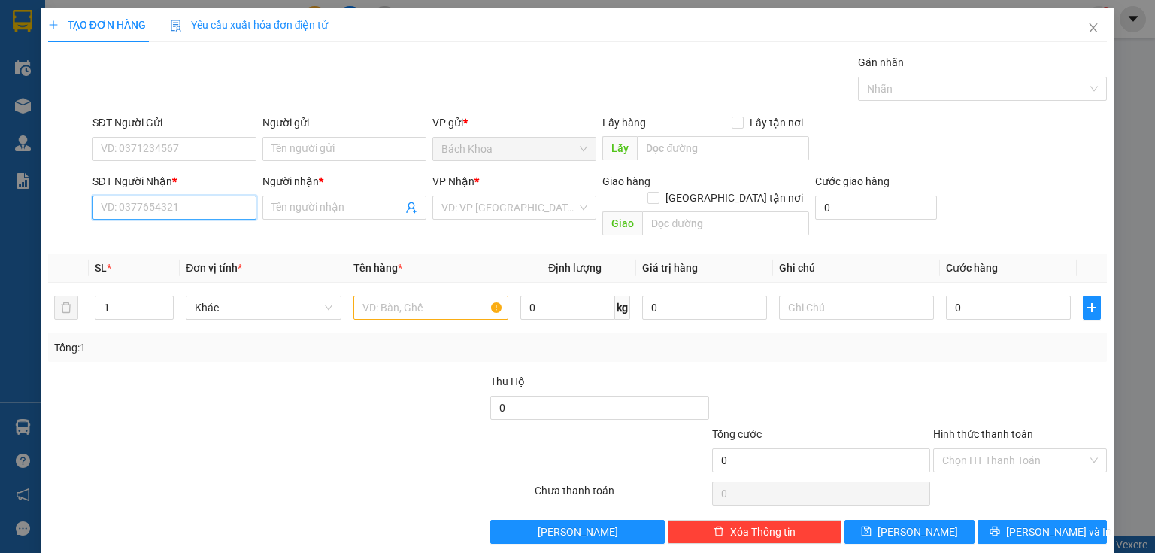
click at [114, 207] on input "SĐT Người Nhận *" at bounding box center [174, 207] width 164 height 24
click at [182, 229] on div "0336323386 - BÍCH HUYỀN" at bounding box center [173, 237] width 144 height 17
type input "0336323386"
type input "BÍCH HUYỀN"
type input "PHÁT HẢI"
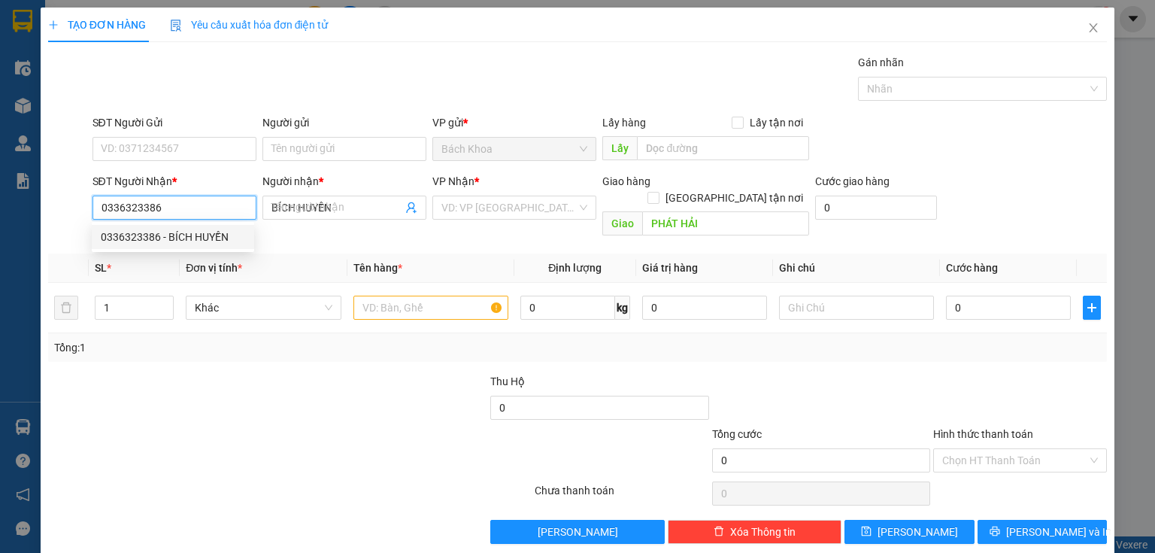
type input "50.000"
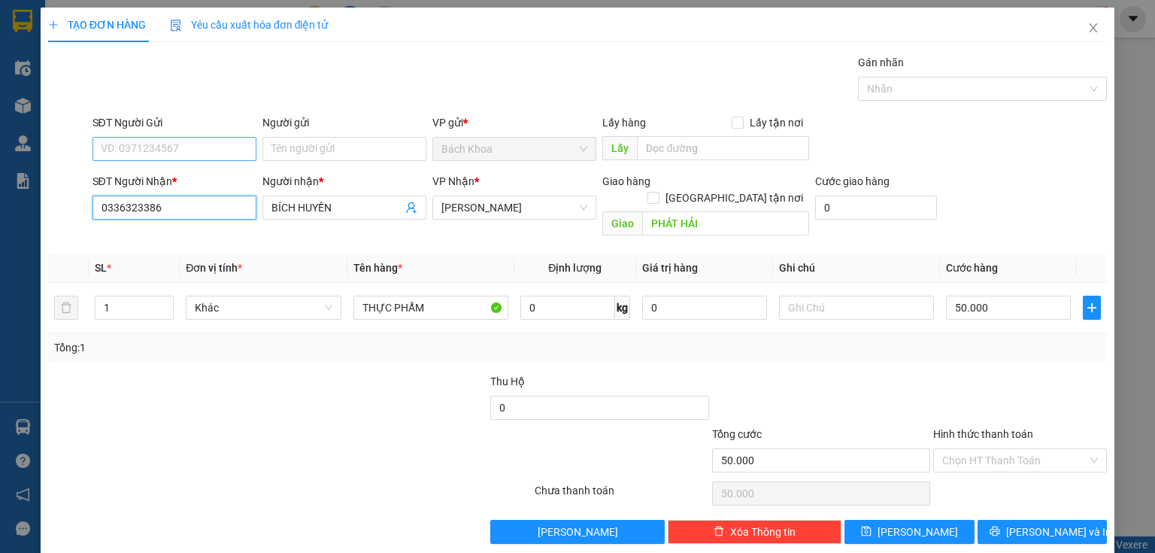
type input "0336323386"
click at [210, 144] on input "SĐT Người Gửi" at bounding box center [174, 149] width 164 height 24
type input "0972705058"
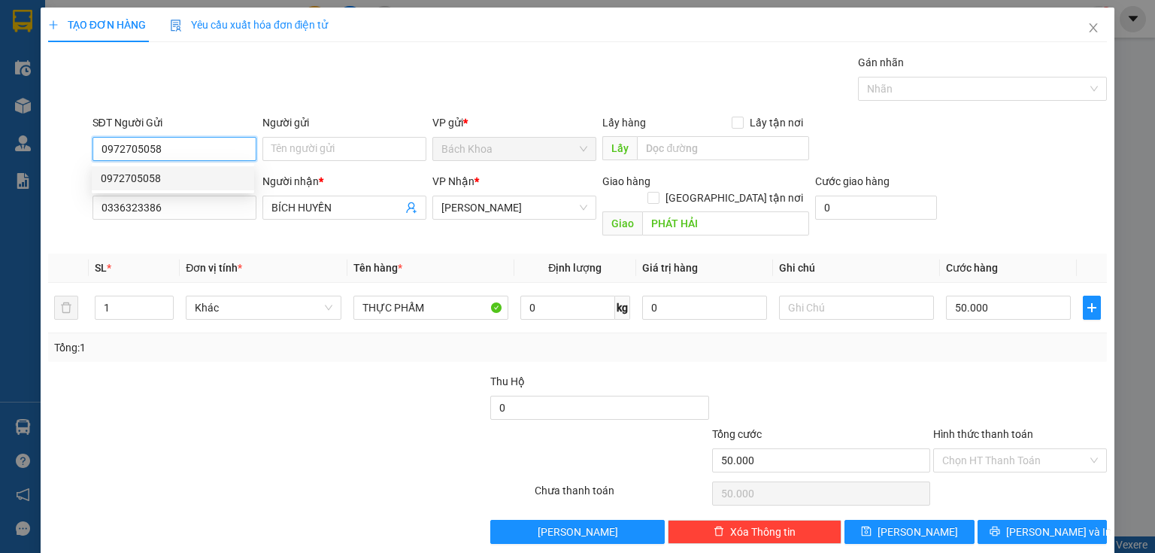
click at [180, 177] on div "0972705058" at bounding box center [173, 178] width 144 height 17
type input "200.000"
type input "0972705058"
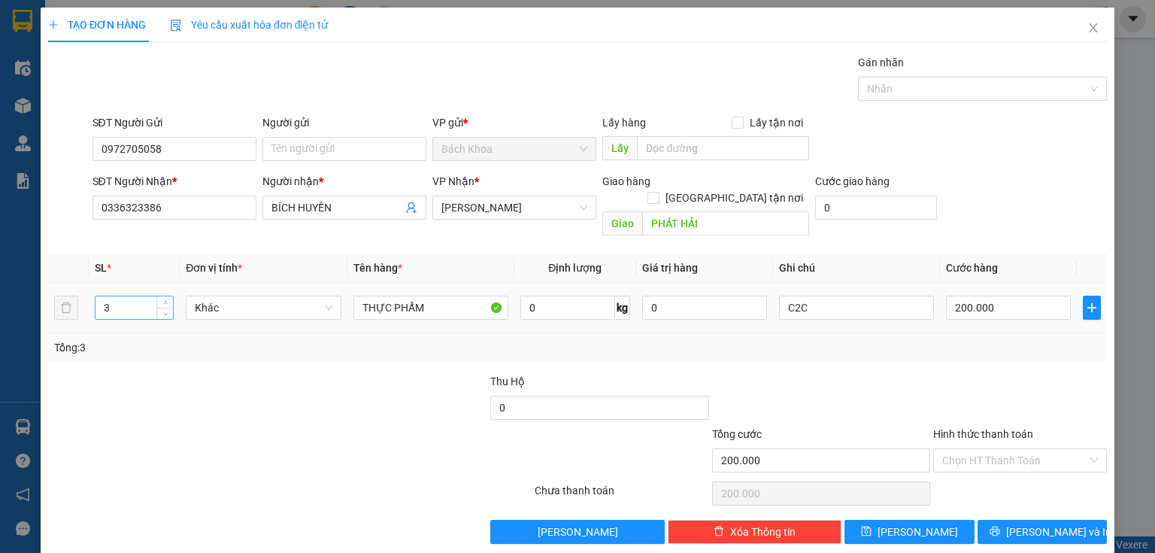
click at [105, 296] on input "3" at bounding box center [133, 307] width 77 height 23
type input "1"
click at [1007, 295] on input "200.000" at bounding box center [1008, 307] width 125 height 24
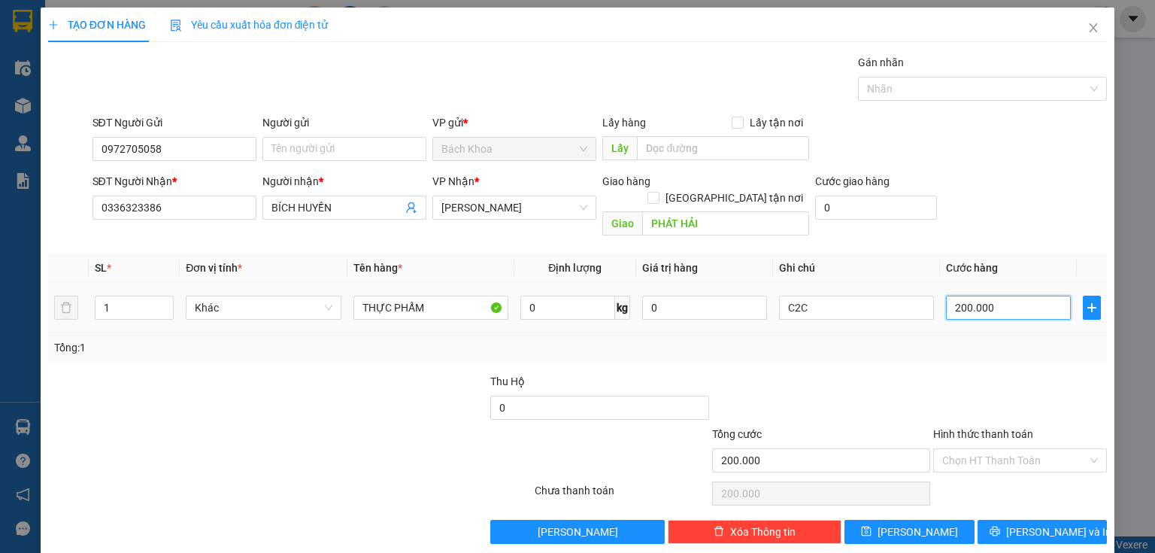
type input "8"
type input "80"
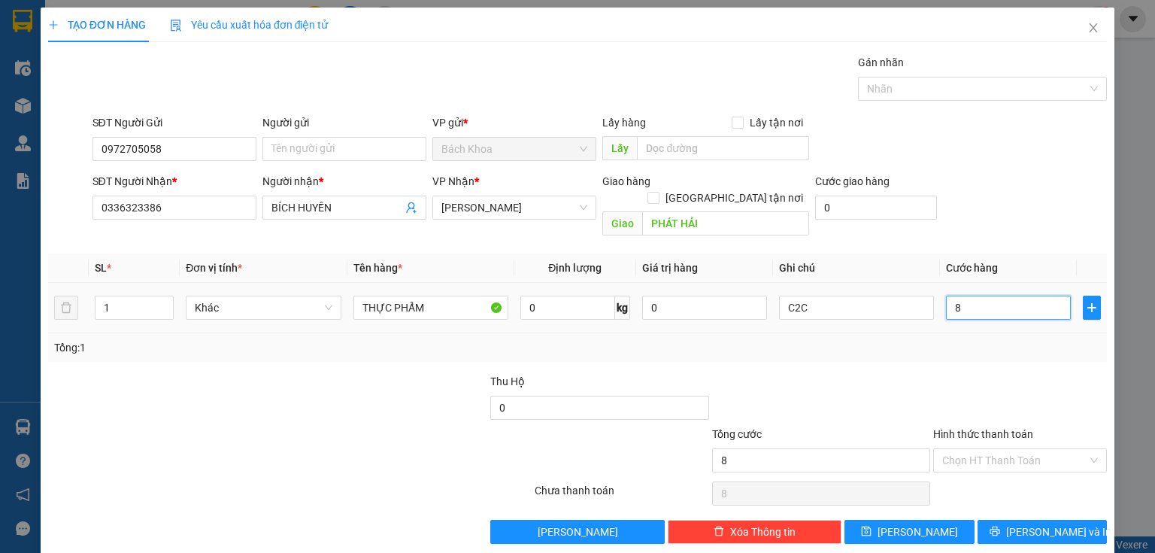
type input "80"
type input "800"
type input "8.000"
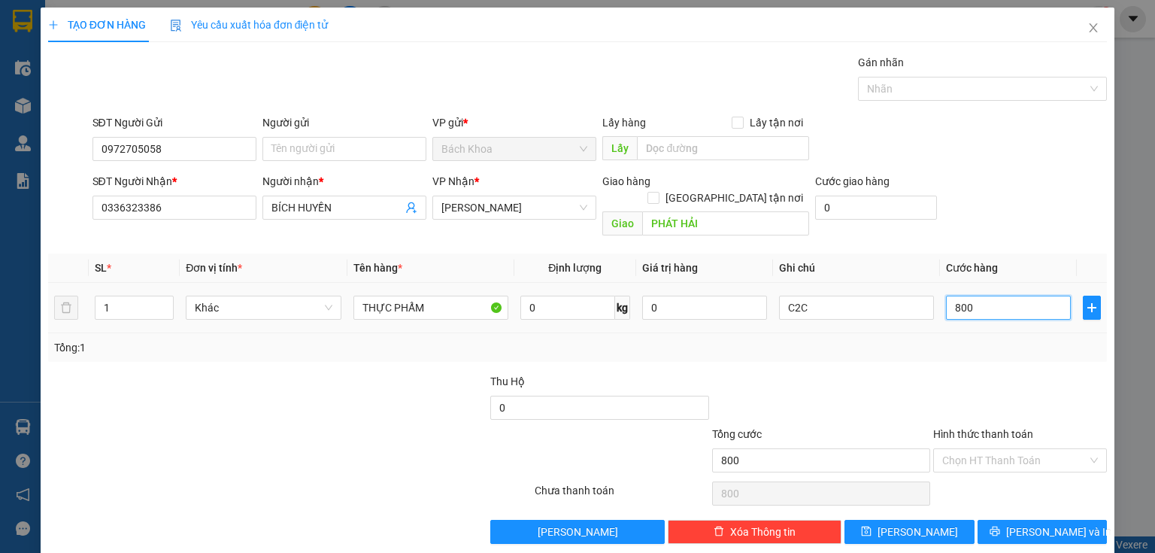
type input "8.000"
type input "80.000"
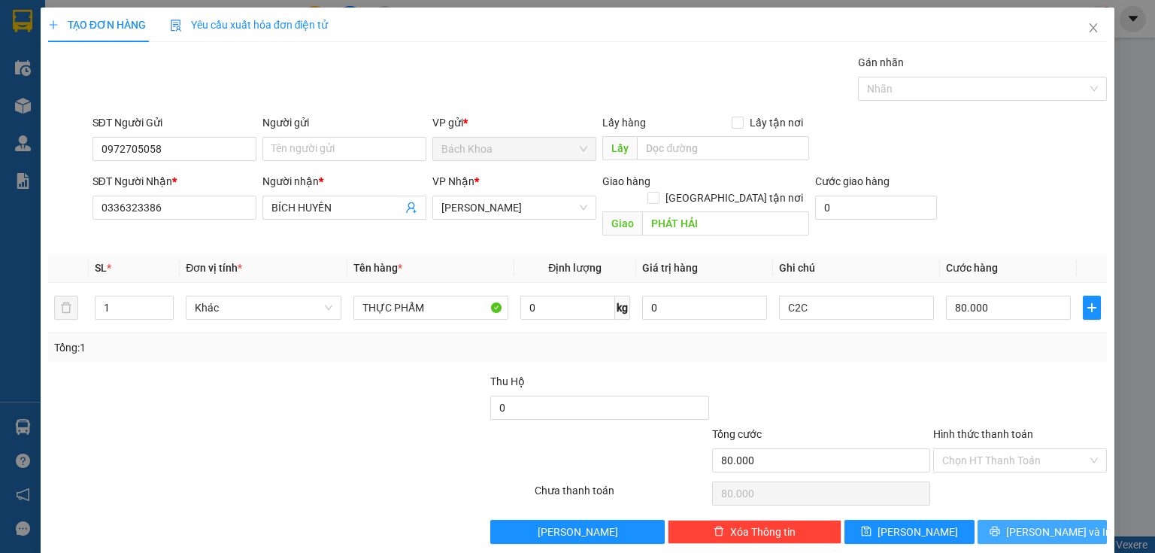
click at [1032, 523] on span "[PERSON_NAME] và In" at bounding box center [1058, 531] width 105 height 17
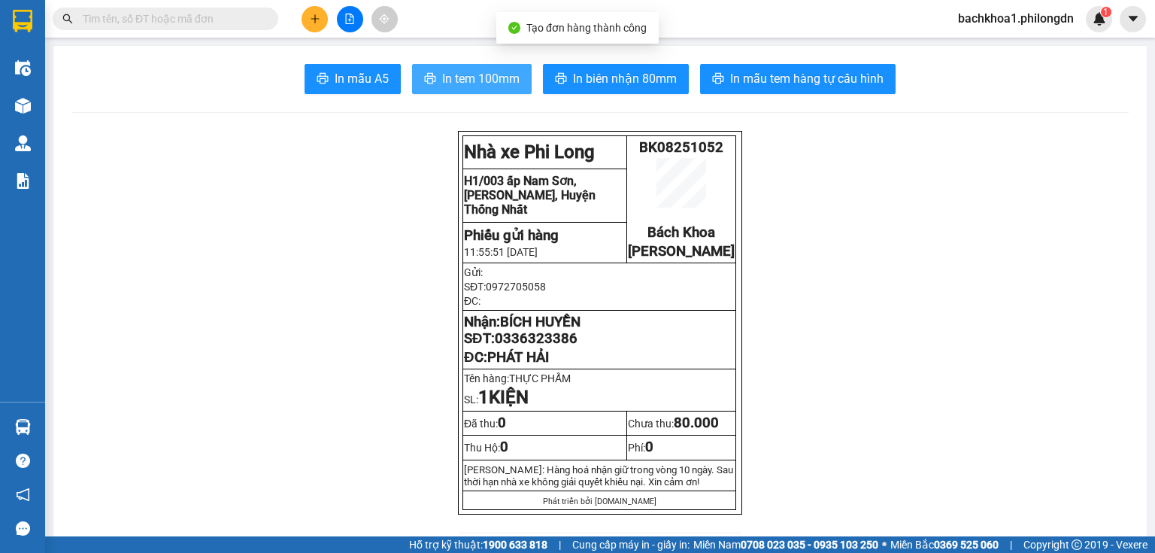
click at [475, 84] on span "In tem 100mm" at bounding box center [480, 78] width 77 height 19
click at [548, 330] on span "BÍCH HUYỀN" at bounding box center [540, 321] width 80 height 17
click at [541, 347] on span "0336323386" at bounding box center [536, 338] width 83 height 17
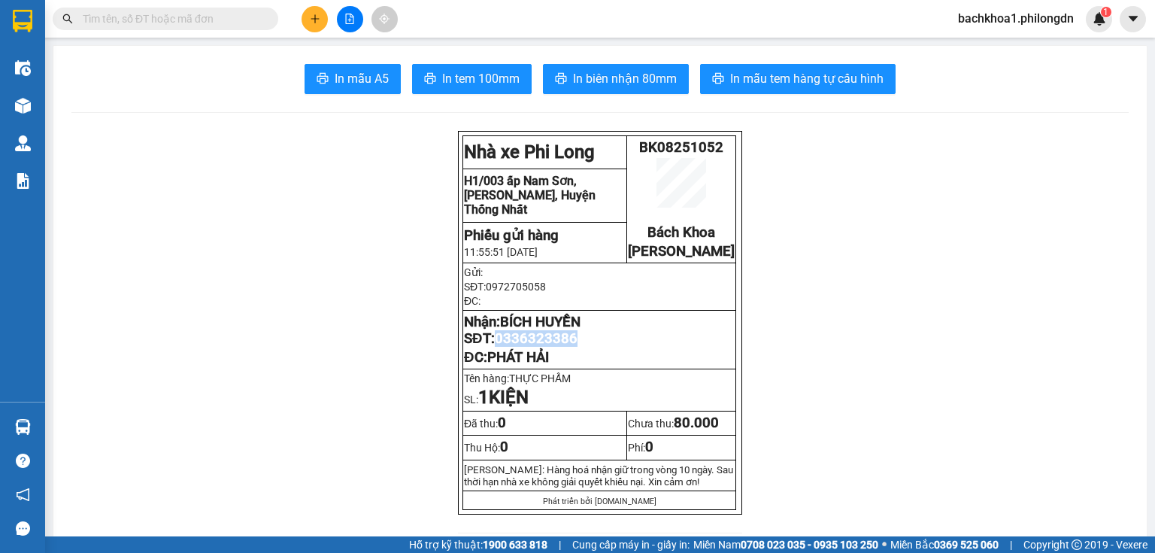
click at [541, 347] on span "0336323386" at bounding box center [536, 338] width 83 height 17
copy span "0336323386"
click at [305, 23] on button at bounding box center [314, 19] width 26 height 26
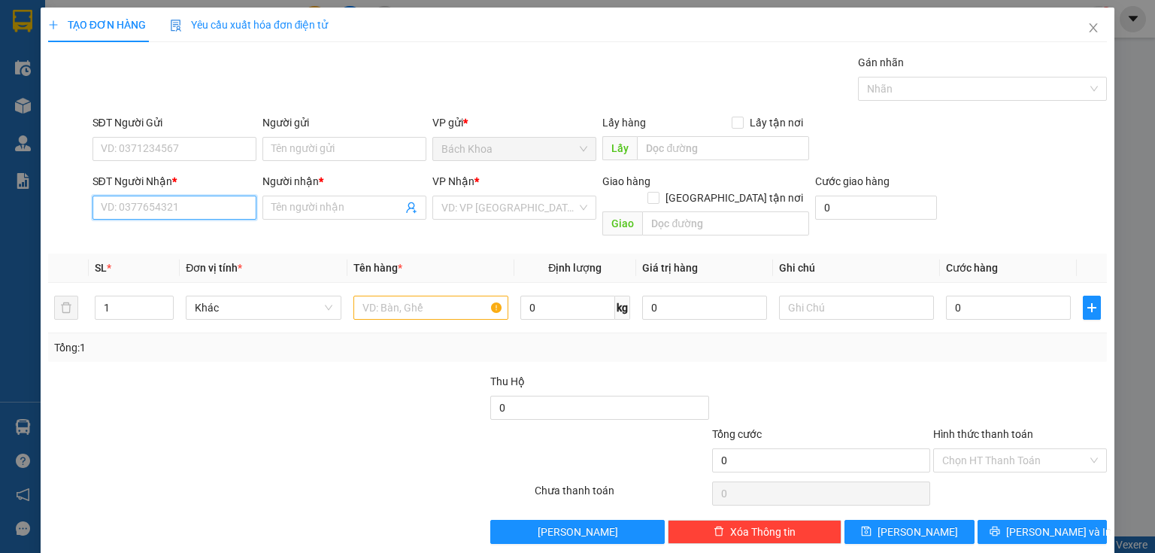
click at [115, 217] on input "SĐT Người Nhận *" at bounding box center [174, 207] width 164 height 24
click at [174, 242] on div "0785122802 - CHỊ ĐIỆP" at bounding box center [173, 237] width 144 height 17
type input "0785122802"
type input "CHỊ ĐIỆP"
type input "GIA YÊN"
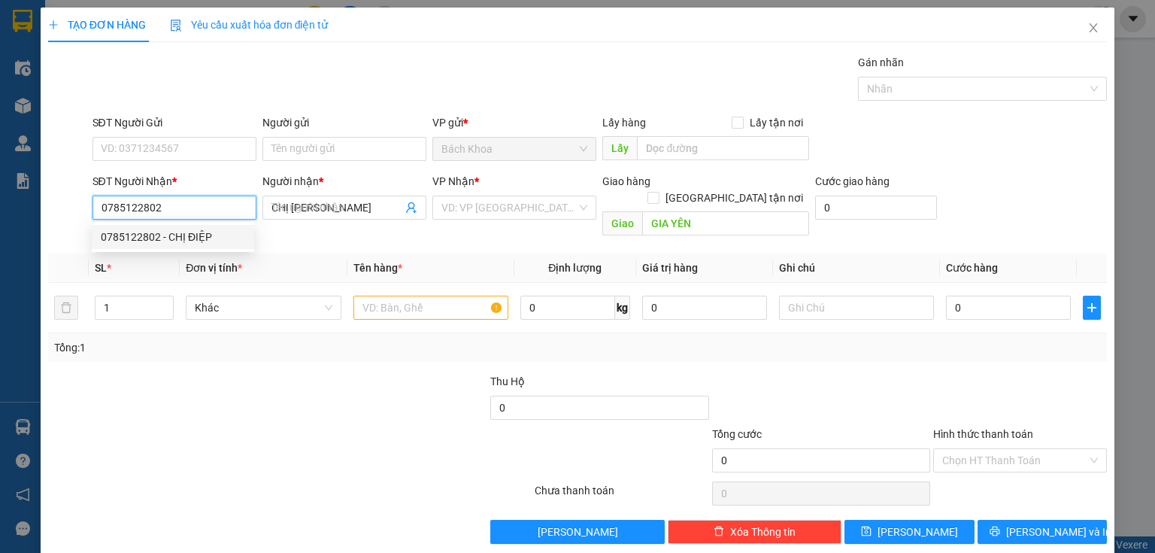
type input "40.000"
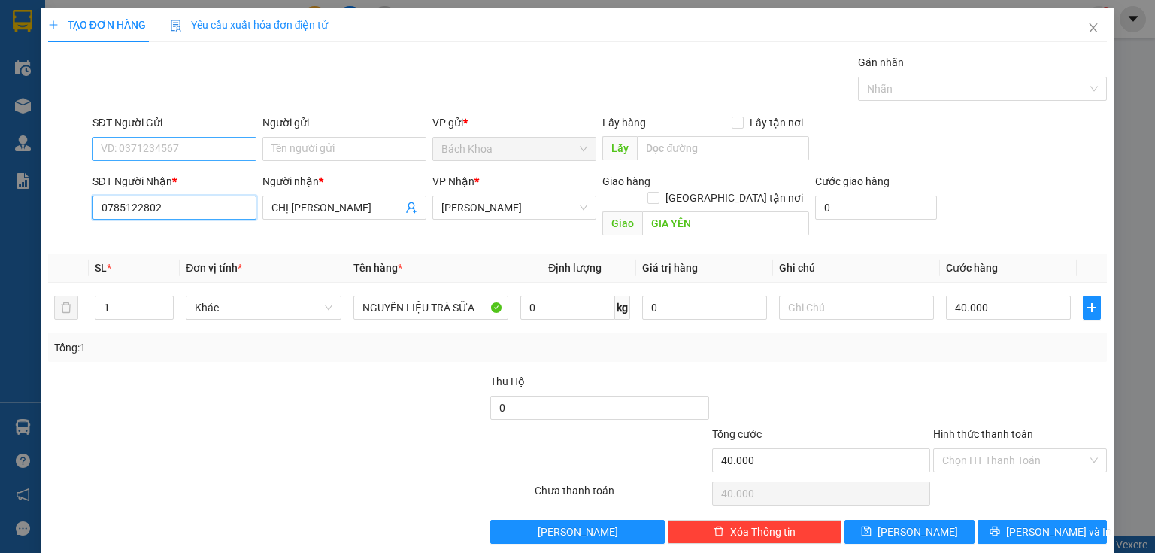
type input "0785122802"
click at [171, 148] on input "SĐT Người Gửi" at bounding box center [174, 149] width 164 height 24
click at [204, 183] on div "0981303197" at bounding box center [173, 178] width 144 height 17
type input "0981303197"
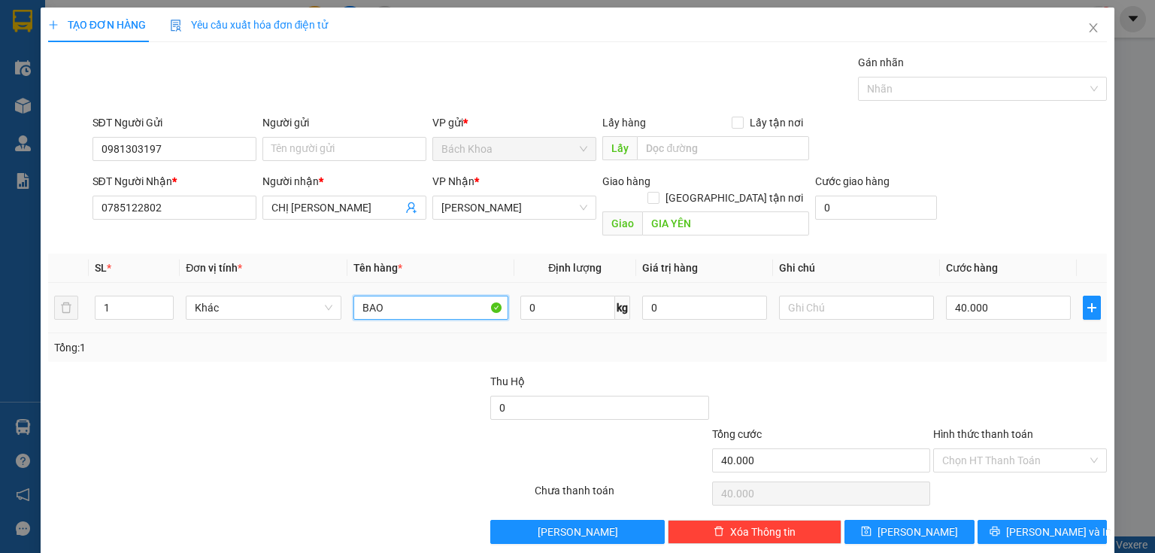
click at [404, 295] on input "BAO" at bounding box center [430, 307] width 155 height 24
type input "TRÀ"
click at [1022, 295] on input "40.000" at bounding box center [1008, 307] width 125 height 24
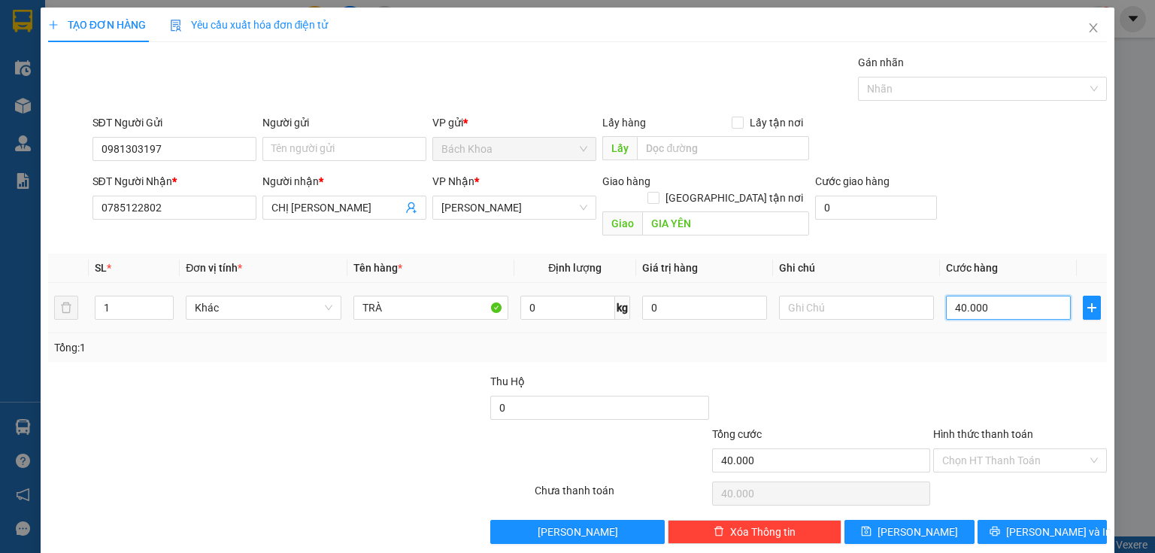
type input "3"
type input "30"
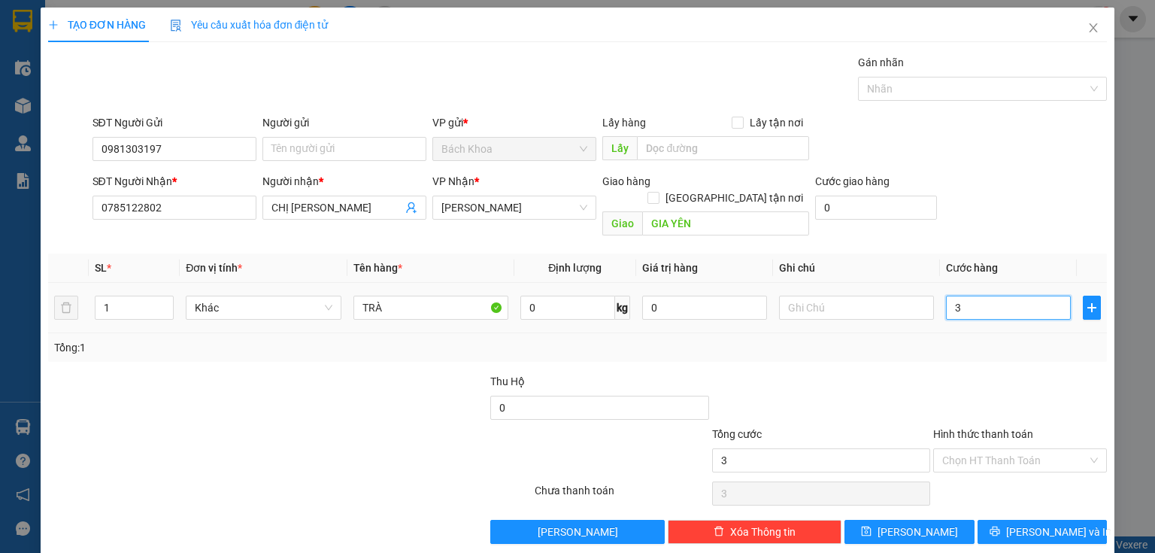
type input "30"
type input "300"
type input "3.000"
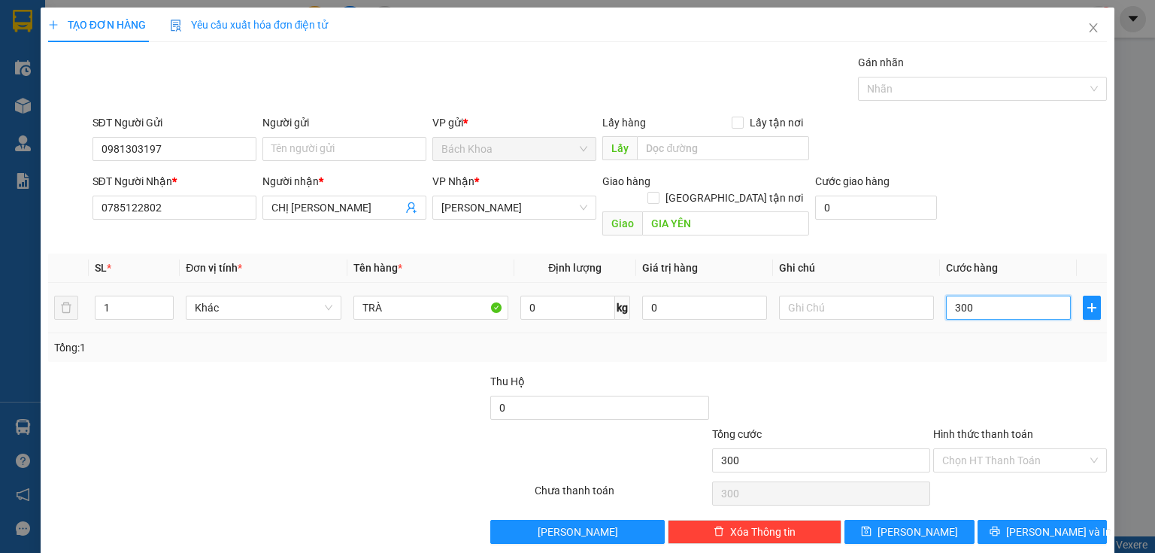
type input "3.000"
type input "30.000"
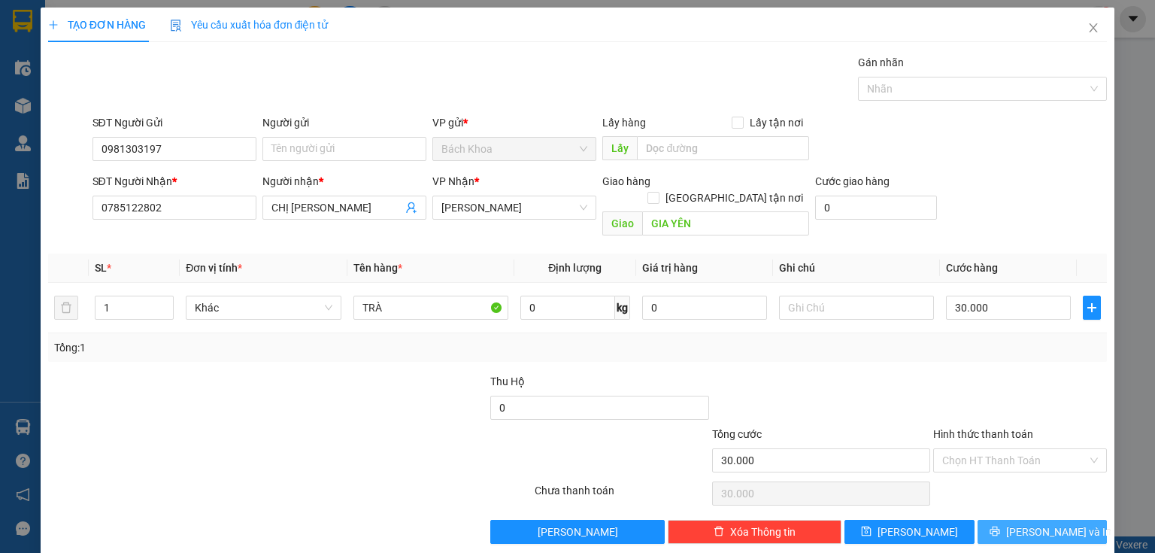
click at [1046, 523] on span "[PERSON_NAME] và In" at bounding box center [1058, 531] width 105 height 17
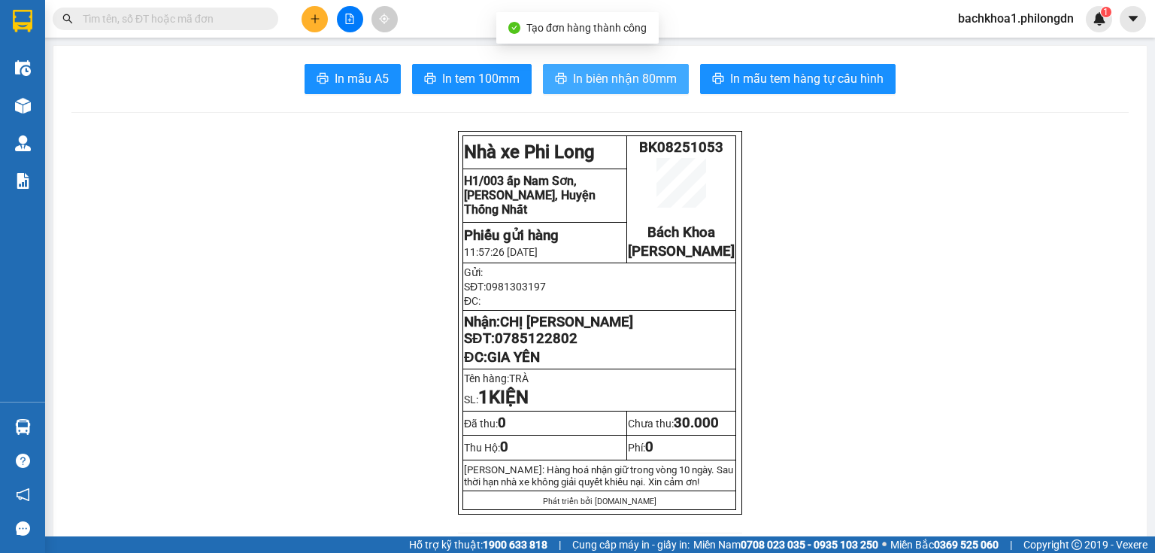
click at [613, 75] on span "In biên nhận 80mm" at bounding box center [625, 78] width 104 height 19
click at [564, 82] on button "In biên nhận 80mm" at bounding box center [616, 79] width 146 height 30
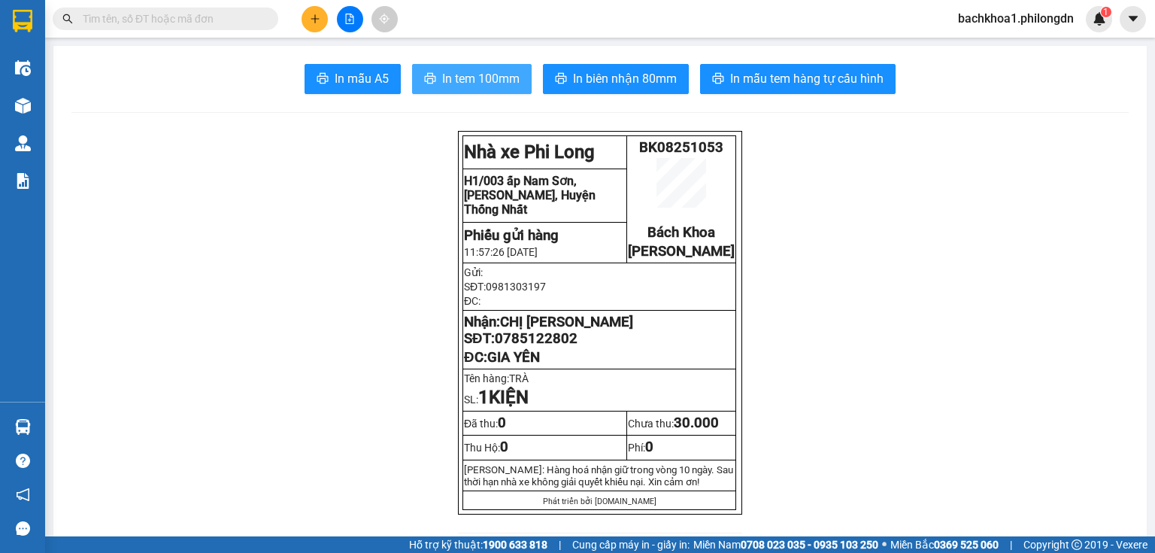
click at [472, 82] on span "In tem 100mm" at bounding box center [480, 78] width 77 height 19
click at [536, 347] on span "0785122802" at bounding box center [536, 338] width 83 height 17
copy span "0785122802"
click at [304, 21] on button at bounding box center [314, 19] width 26 height 26
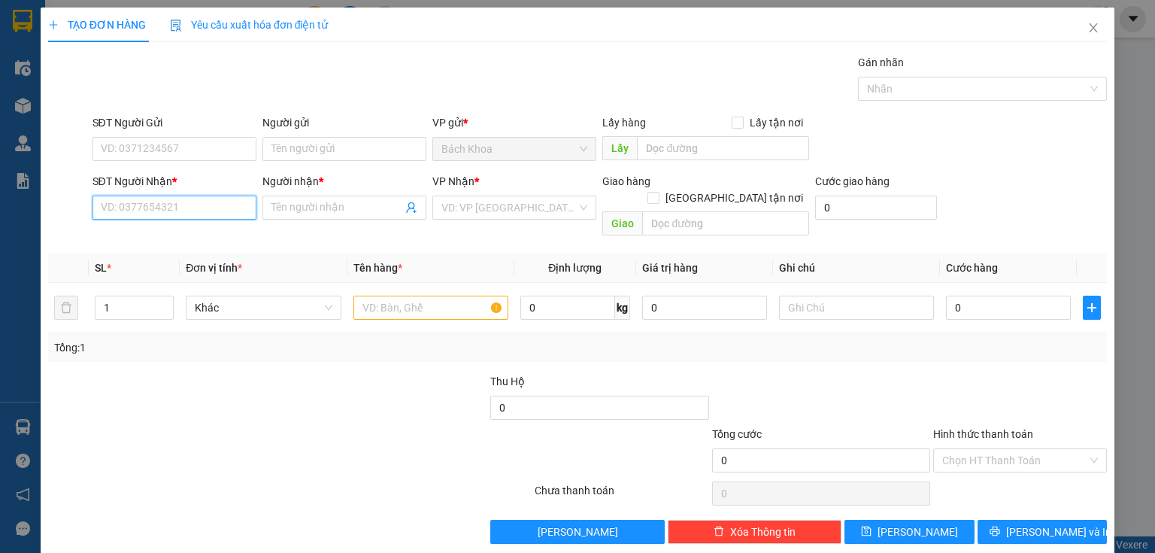
click at [223, 214] on input "SĐT Người Nhận *" at bounding box center [174, 207] width 164 height 24
click at [223, 236] on div "0929996633 - PHƯƠNG" at bounding box center [173, 237] width 144 height 17
type input "0929996633"
type input "PHƯƠNG"
type input "DỐC MƠ"
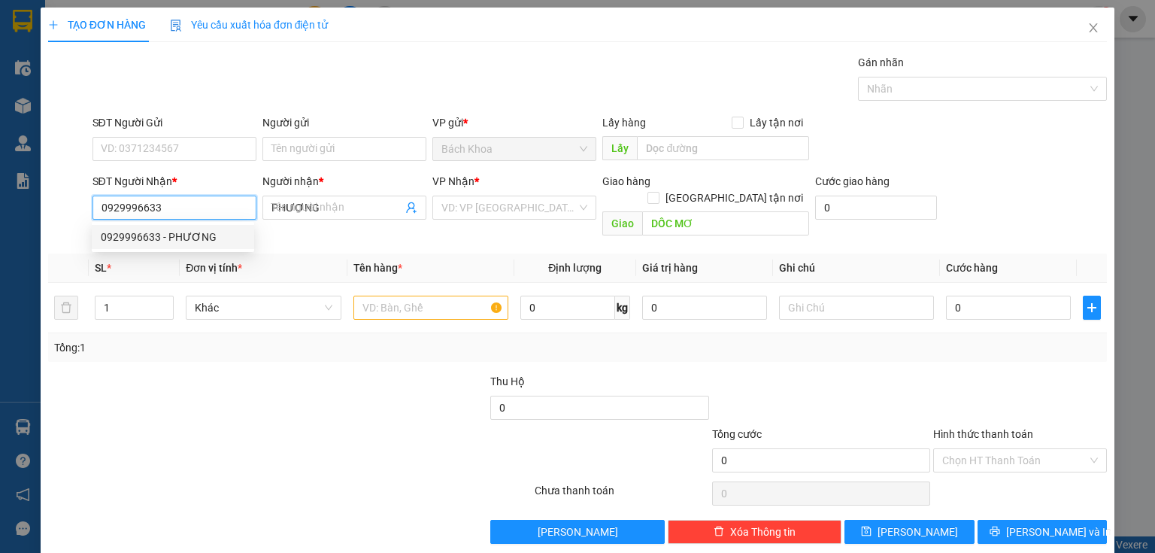
type input "30.000"
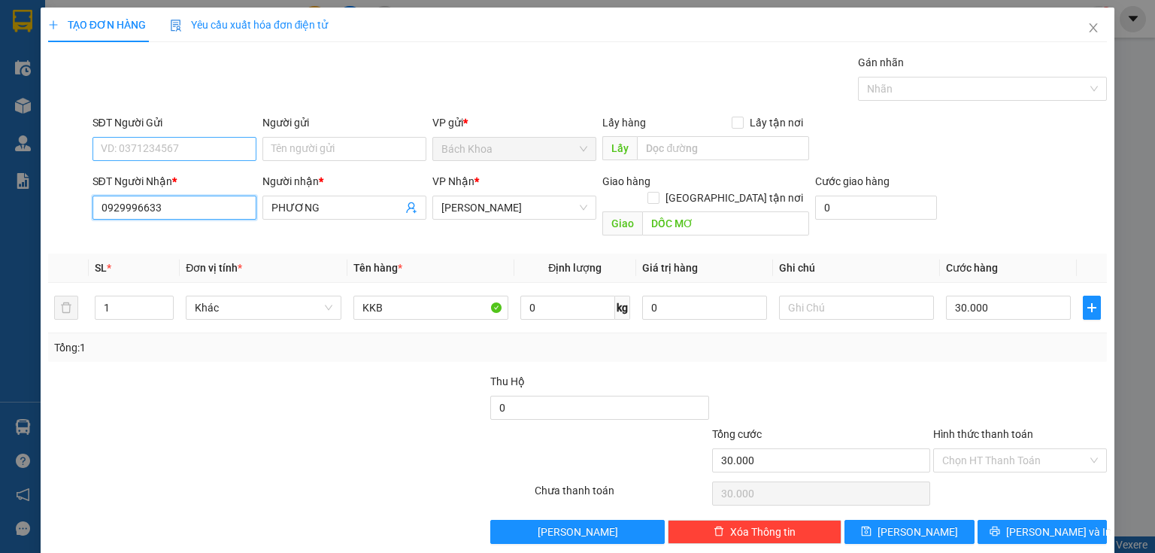
type input "0929996633"
click at [208, 150] on input "SĐT Người Gửi" at bounding box center [174, 149] width 164 height 24
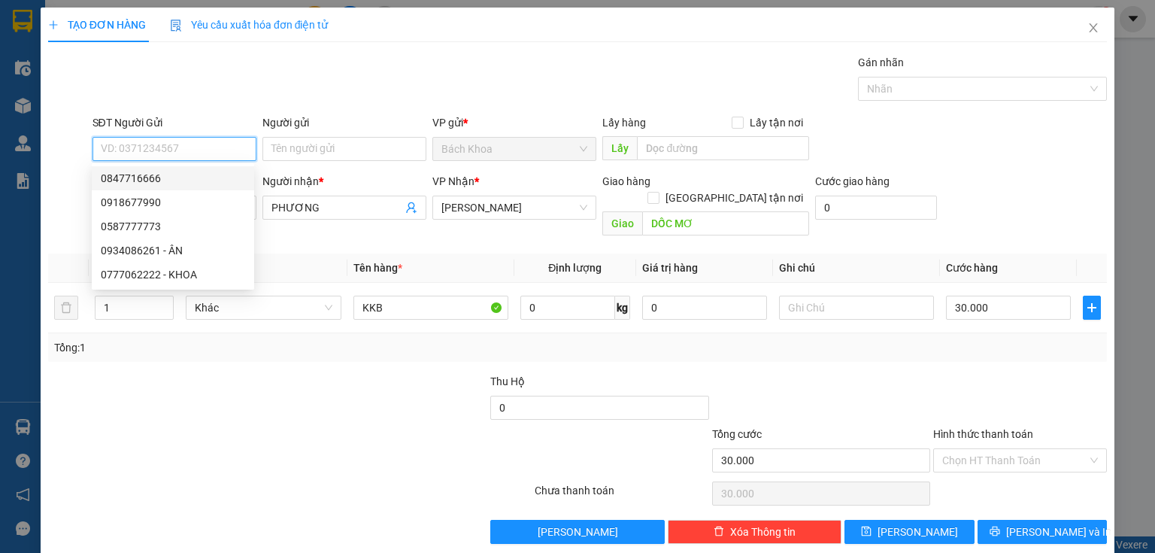
click at [195, 174] on div "0847716666" at bounding box center [173, 178] width 144 height 17
type input "0847716666"
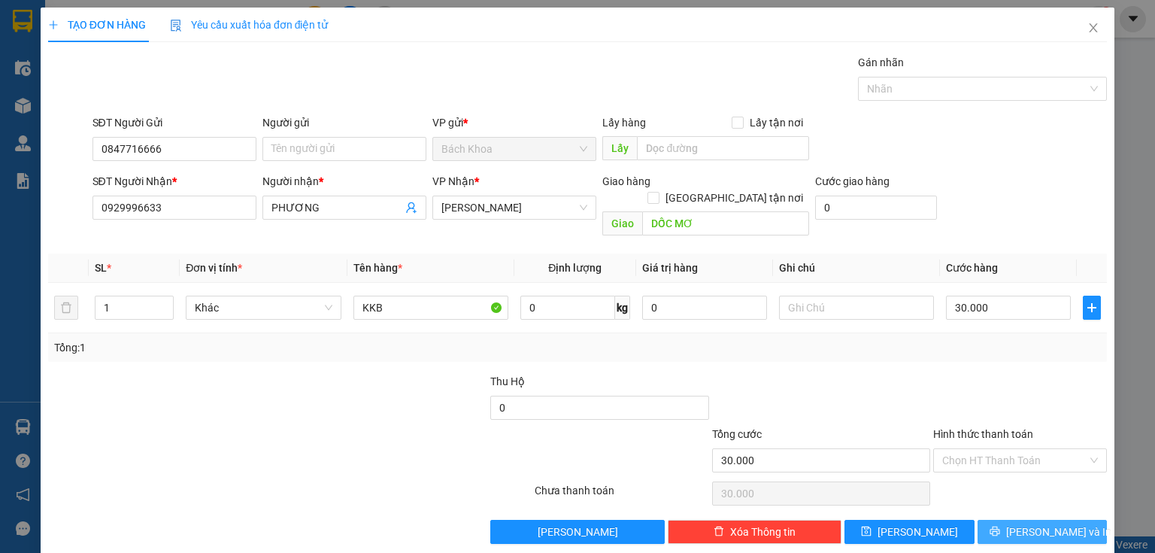
click at [1062, 523] on span "[PERSON_NAME] và In" at bounding box center [1058, 531] width 105 height 17
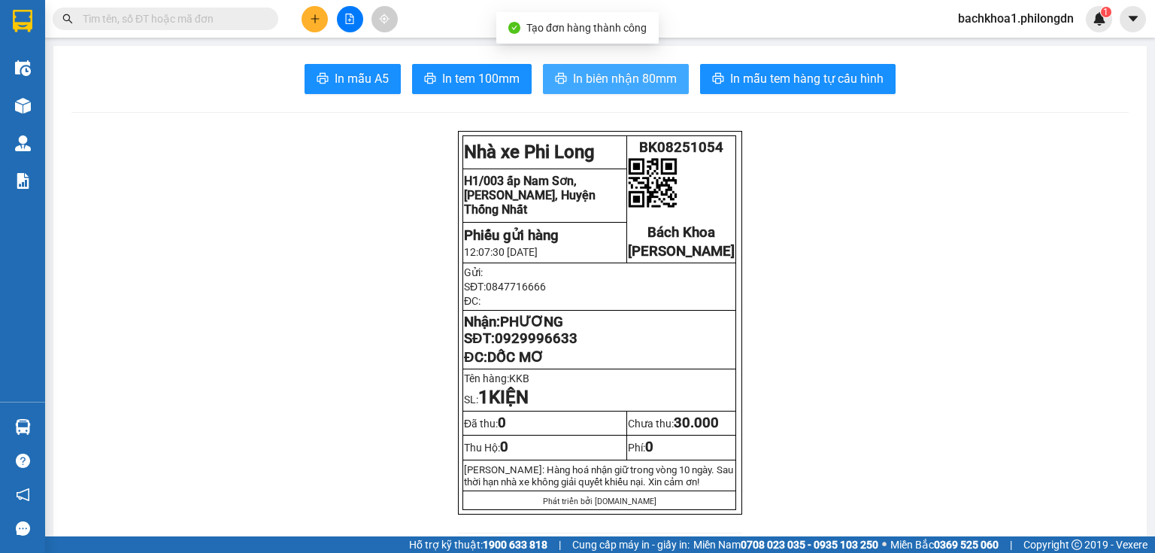
click at [628, 87] on span "In biên nhận 80mm" at bounding box center [625, 78] width 104 height 19
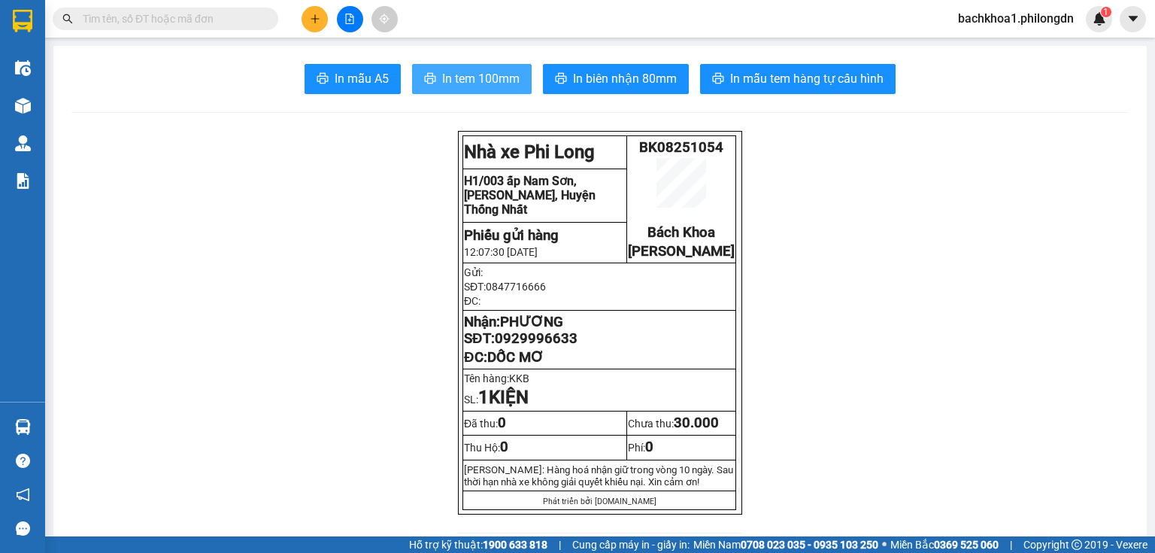
click at [475, 68] on button "In tem 100mm" at bounding box center [472, 79] width 120 height 30
click at [506, 84] on span "In tem 100mm" at bounding box center [480, 78] width 77 height 19
click at [555, 347] on span "0929996633" at bounding box center [536, 338] width 83 height 17
copy span "0929996633"
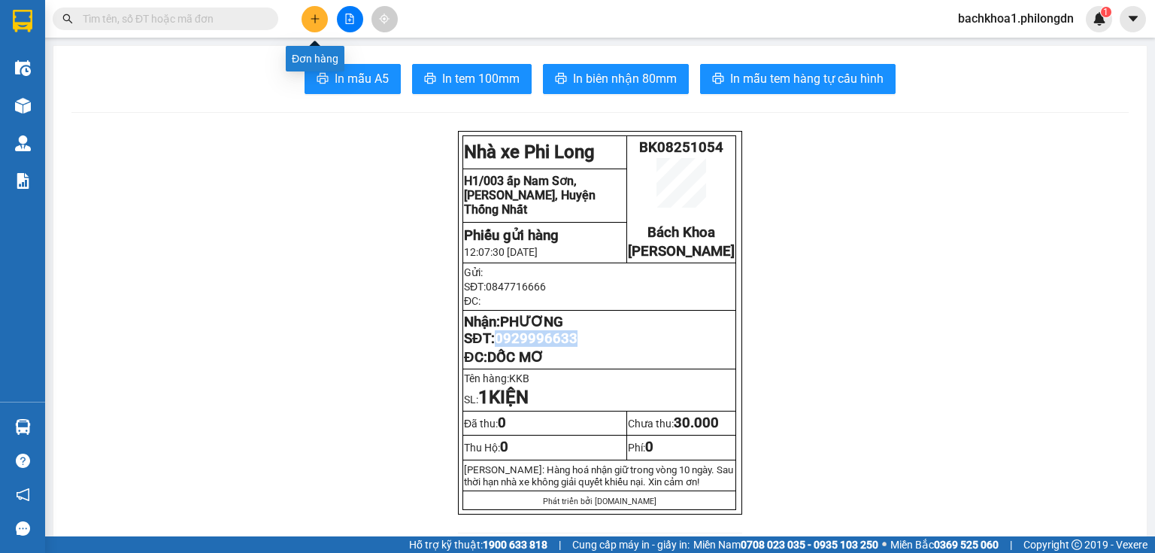
click at [322, 24] on button at bounding box center [314, 19] width 26 height 26
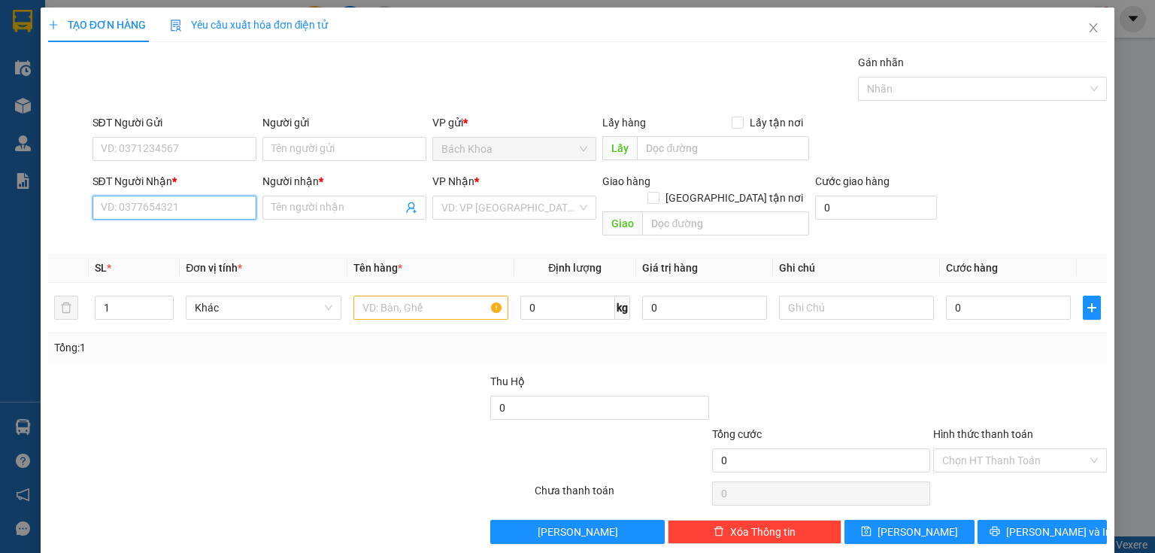
click at [132, 216] on input "SĐT Người Nhận *" at bounding box center [174, 207] width 164 height 24
click at [183, 235] on div "0909154154 - HUYNH" at bounding box center [173, 237] width 144 height 17
type input "0909154154"
type input "HUYNH"
type input "DỐC MƠ"
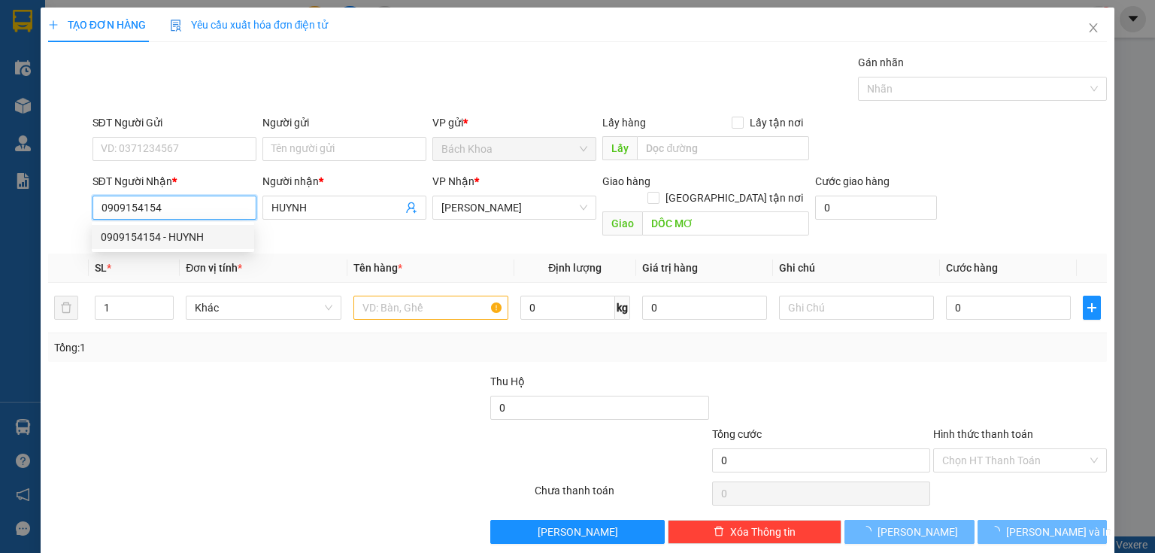
type input "30.000"
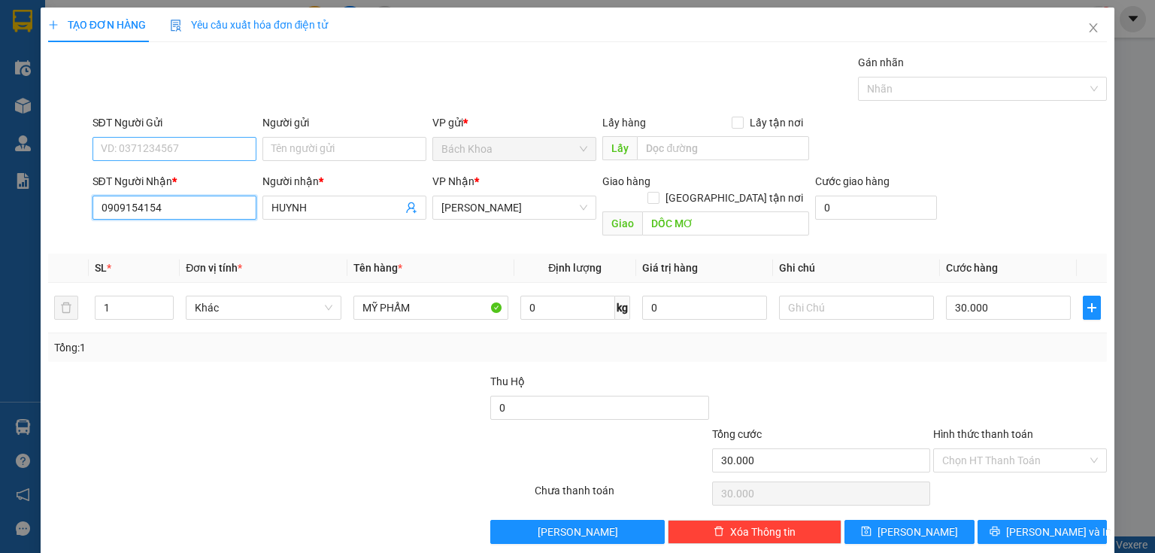
type input "0909154154"
click at [187, 148] on input "SĐT Người Gửi" at bounding box center [174, 149] width 164 height 24
click at [192, 178] on div "0918605501" at bounding box center [173, 178] width 144 height 17
type input "0918605501"
click at [977, 449] on input "Hình thức thanh toán" at bounding box center [1014, 460] width 145 height 23
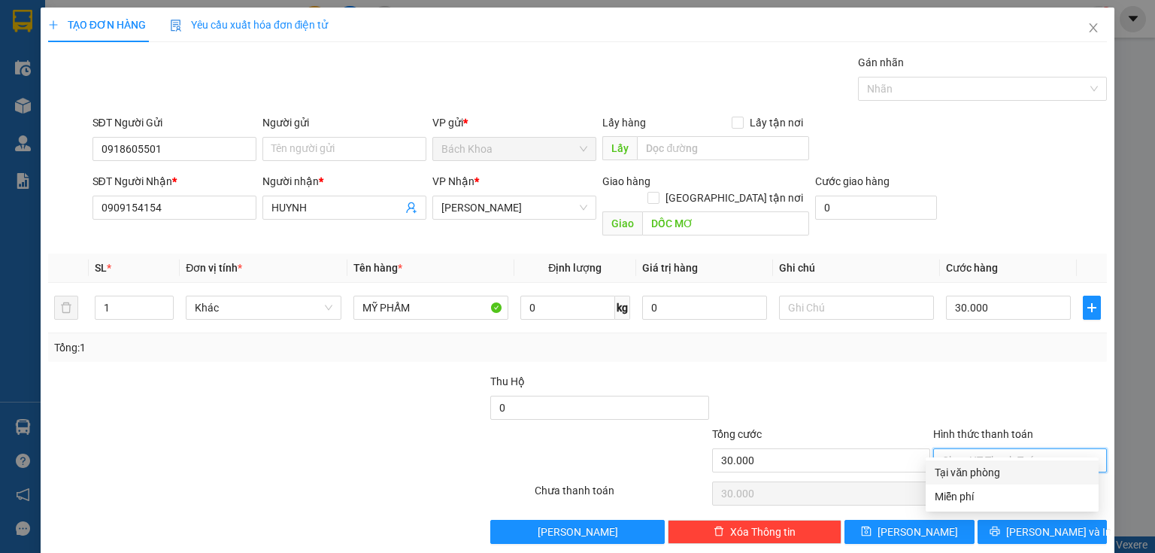
click at [986, 465] on div "Tại văn phòng" at bounding box center [1011, 472] width 155 height 17
type input "0"
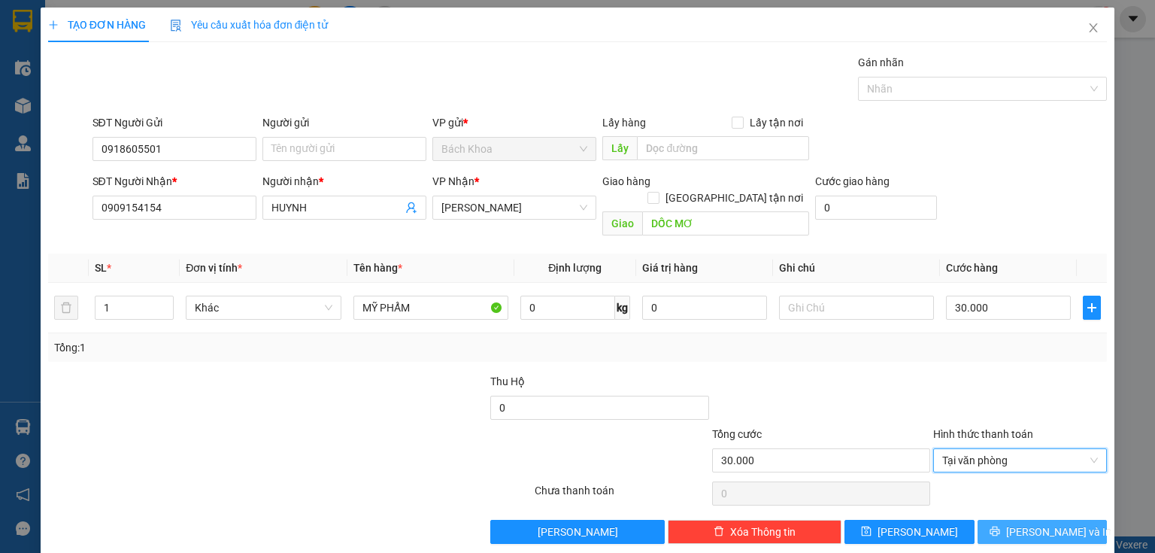
click at [1014, 521] on button "[PERSON_NAME] và In" at bounding box center [1042, 531] width 130 height 24
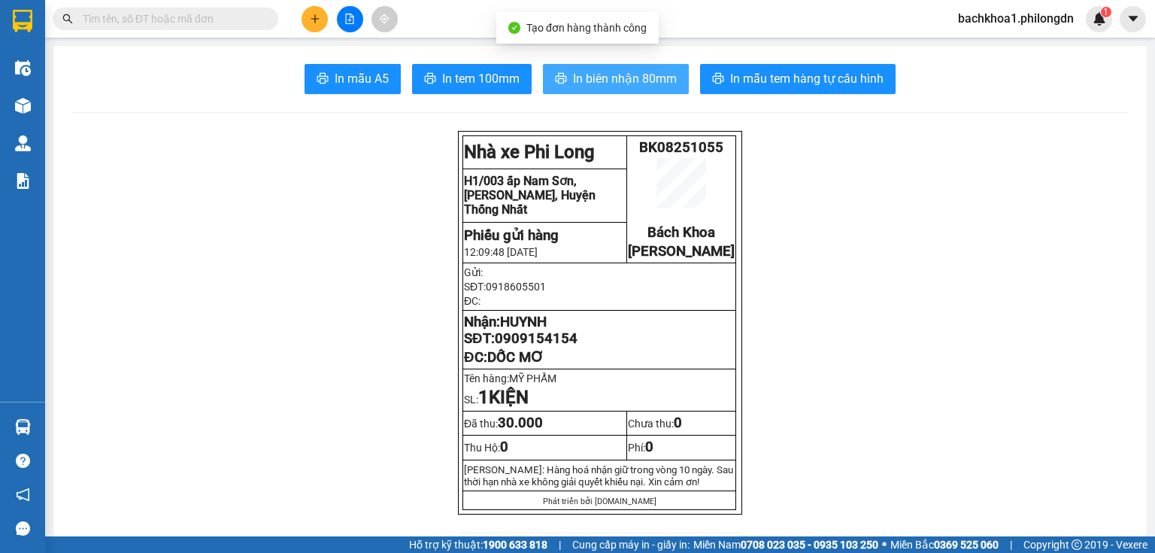
click at [547, 85] on button "In biên nhận 80mm" at bounding box center [616, 79] width 146 height 30
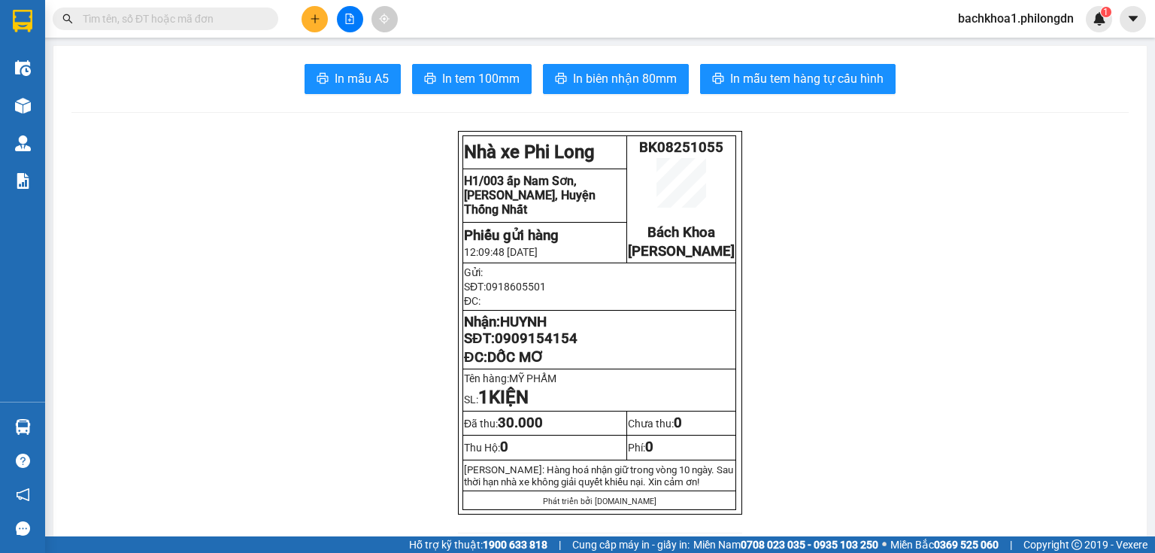
click at [526, 347] on span "0909154154" at bounding box center [536, 338] width 83 height 17
click at [455, 73] on span "In tem 100mm" at bounding box center [480, 78] width 77 height 19
click at [316, 18] on icon "plus" at bounding box center [315, 19] width 11 height 11
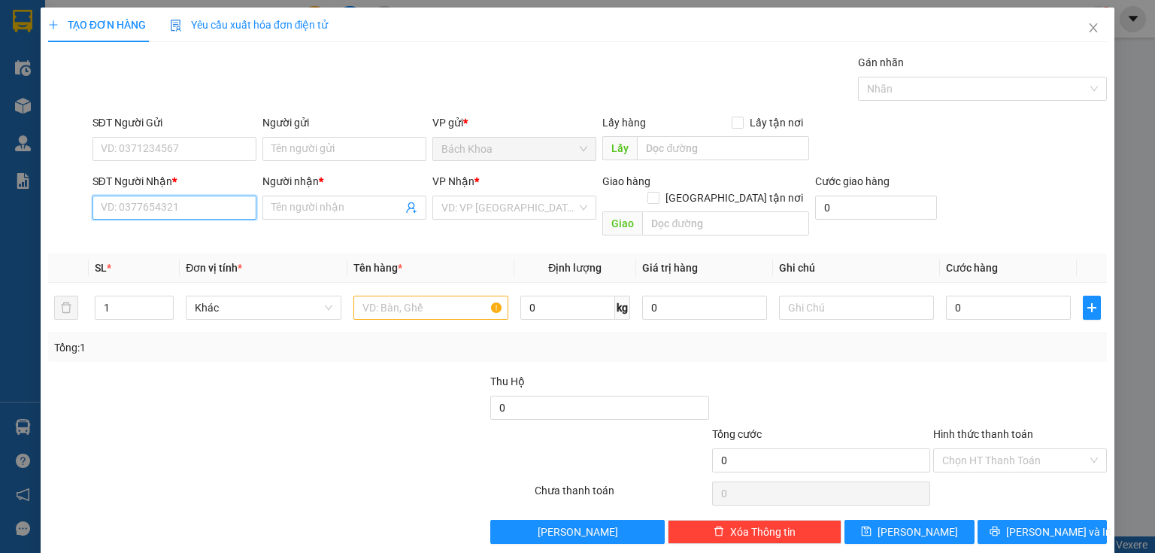
click at [218, 199] on input "SĐT Người Nhận *" at bounding box center [174, 207] width 164 height 24
click at [109, 213] on input "02353928205" at bounding box center [174, 207] width 164 height 24
type input "0353928205"
click at [189, 231] on div "0353928205 - MỸ DUYÊN" at bounding box center [175, 237] width 148 height 17
type input "MỸ DUYÊN"
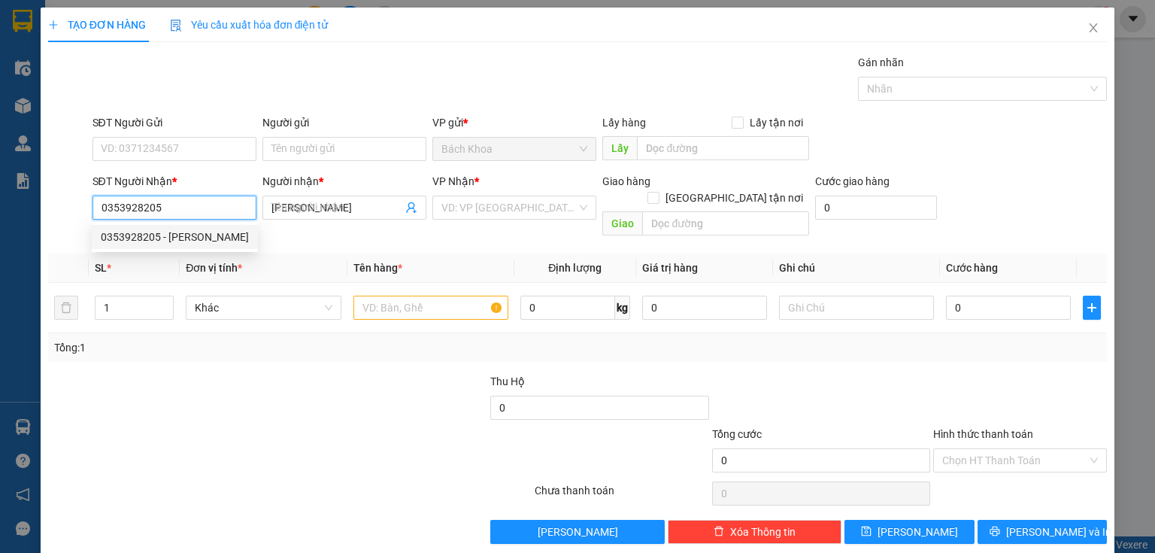
type input "PHÚ CƯỜNG"
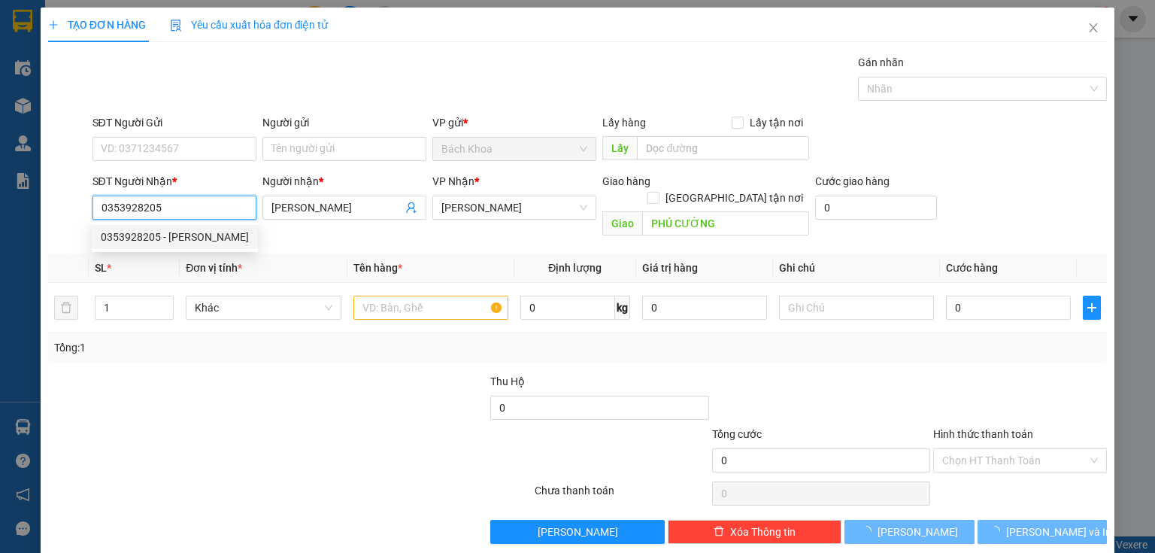
type input "50.000"
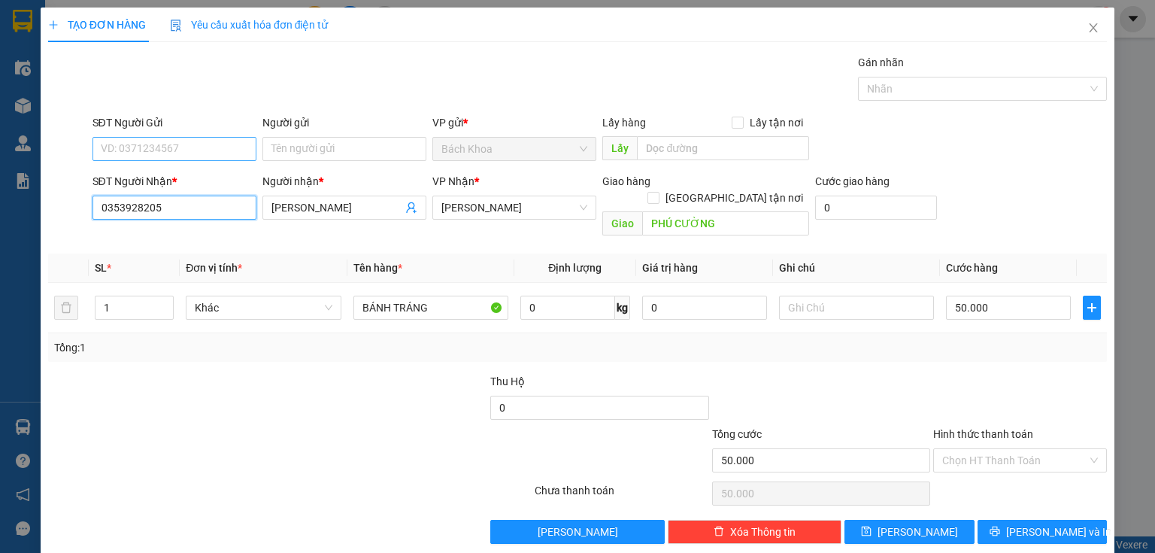
type input "0353928205"
click at [226, 146] on input "SĐT Người Gửi" at bounding box center [174, 149] width 164 height 24
click at [232, 170] on div "0774076831" at bounding box center [173, 178] width 144 height 17
type input "0774076831"
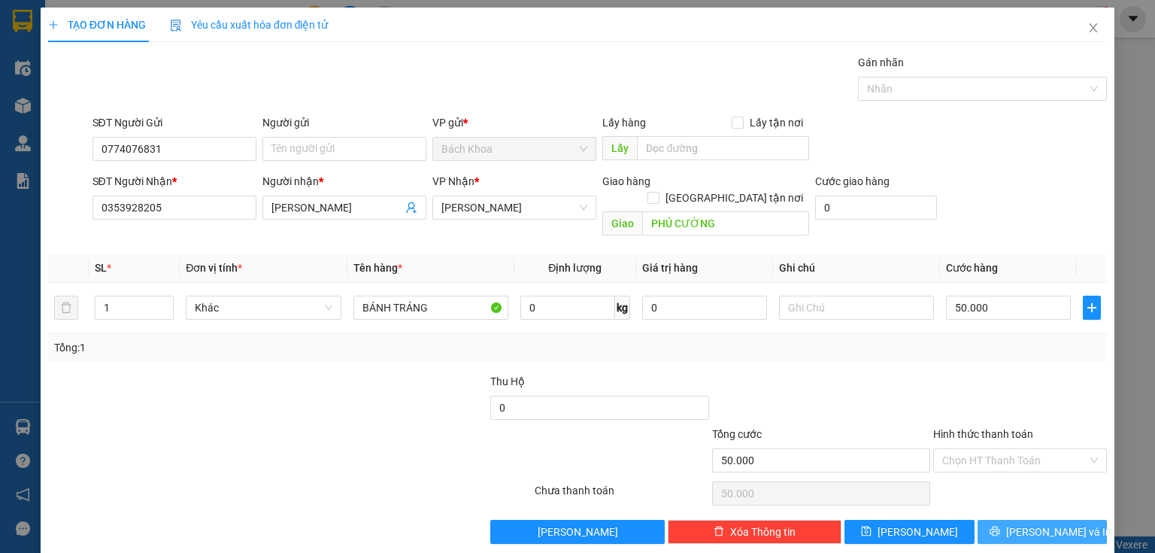
click at [1052, 523] on span "[PERSON_NAME] và In" at bounding box center [1058, 531] width 105 height 17
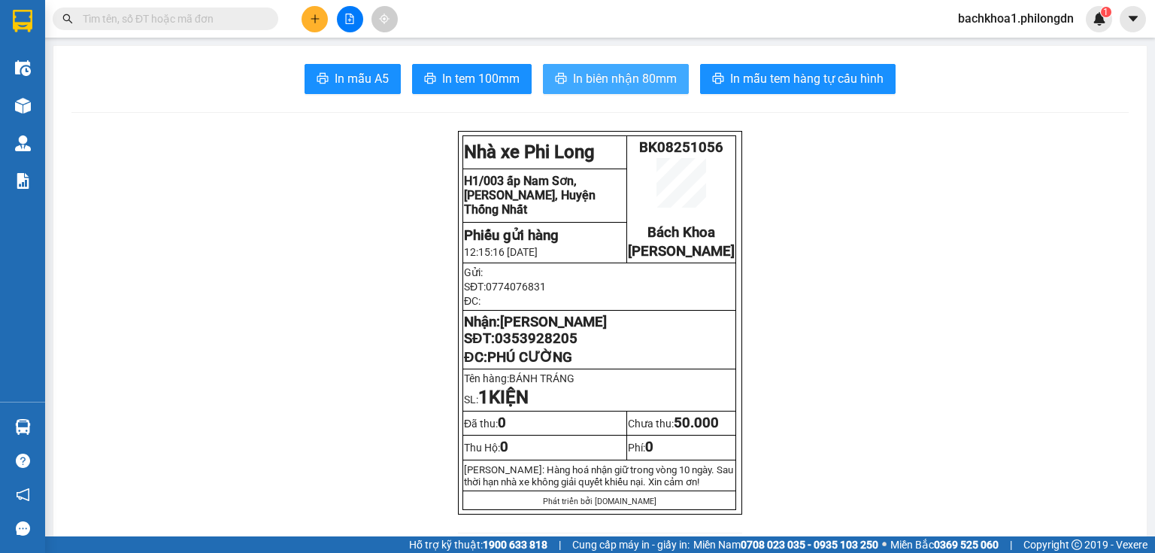
click at [562, 69] on button "In biên nhận 80mm" at bounding box center [616, 79] width 146 height 30
click at [644, 67] on button "In biên nhận 80mm" at bounding box center [616, 79] width 146 height 30
click at [495, 78] on span "In tem 100mm" at bounding box center [480, 78] width 77 height 19
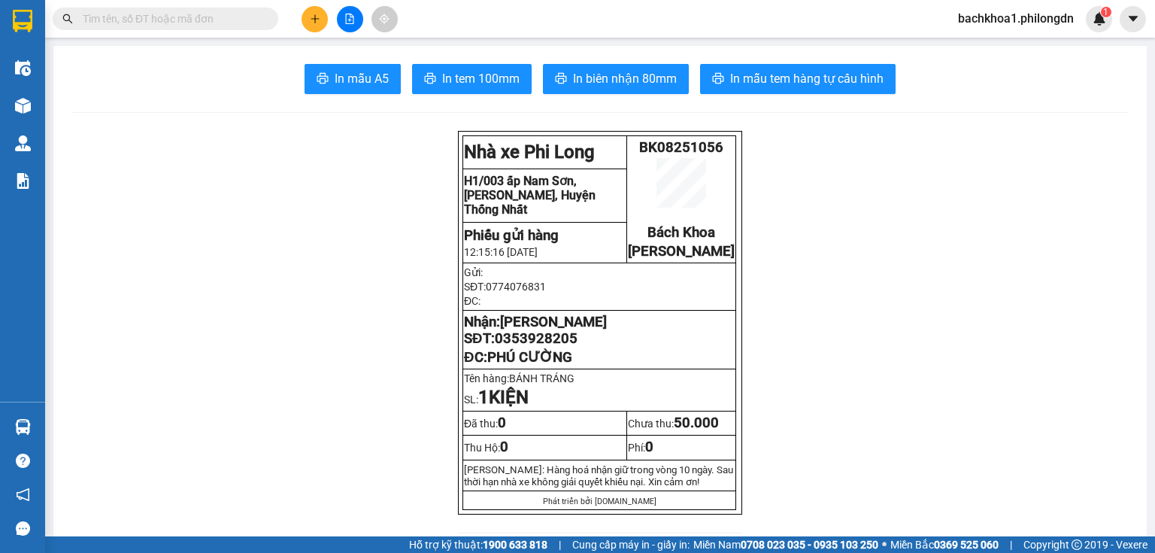
click at [543, 347] on span "0353928205" at bounding box center [536, 338] width 83 height 17
click at [319, 16] on icon "plus" at bounding box center [315, 19] width 11 height 11
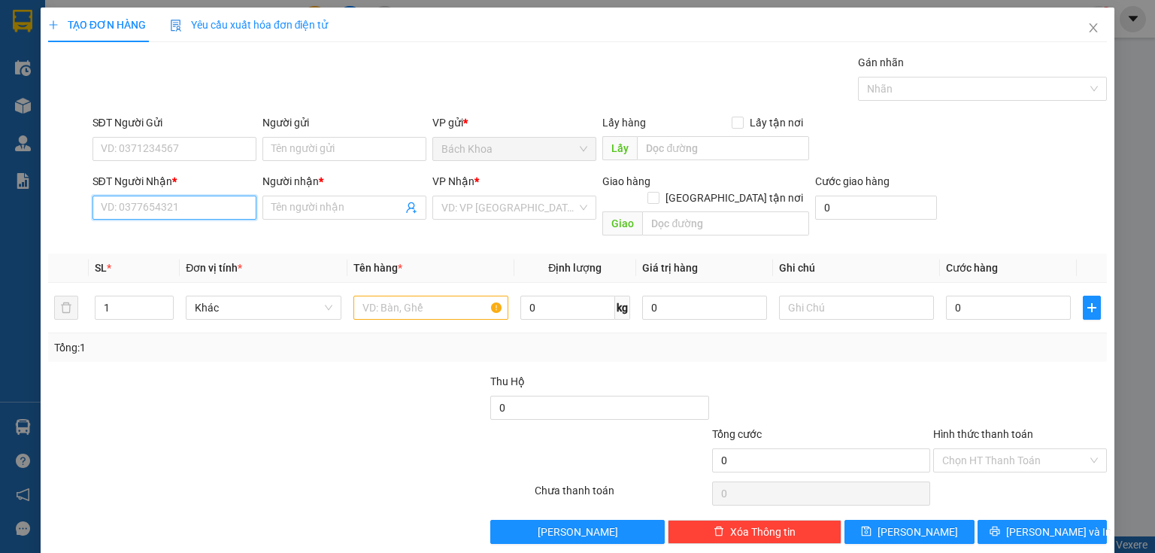
click at [120, 209] on input "SĐT Người Nhận *" at bounding box center [174, 207] width 164 height 24
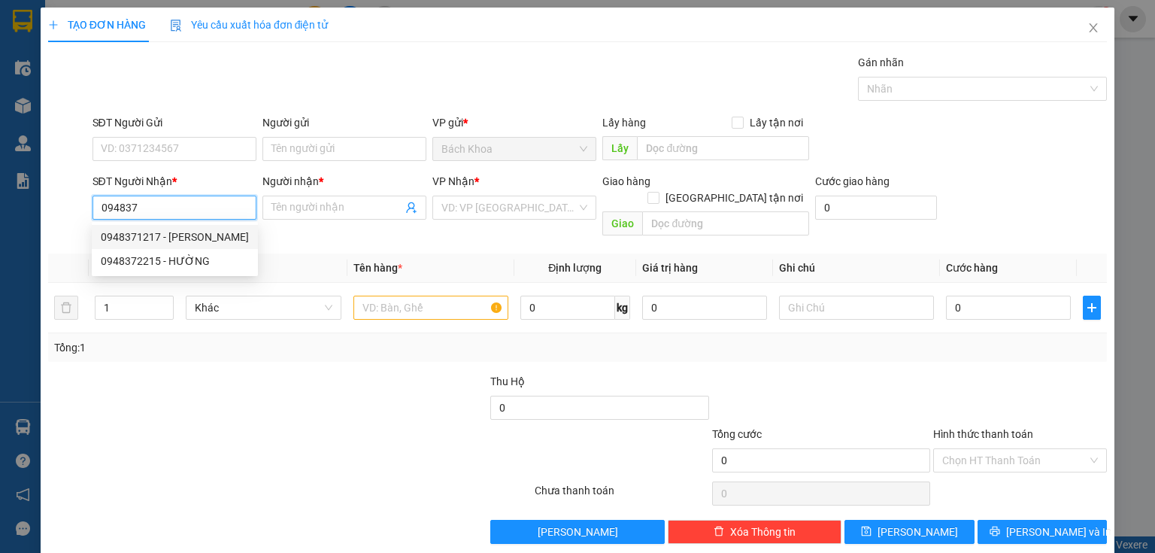
click at [185, 239] on div "0948371217 - THẢO" at bounding box center [175, 237] width 148 height 17
type input "0948371217"
type input "THẢO"
type input "PHÚC NHẠC"
type input "30.000"
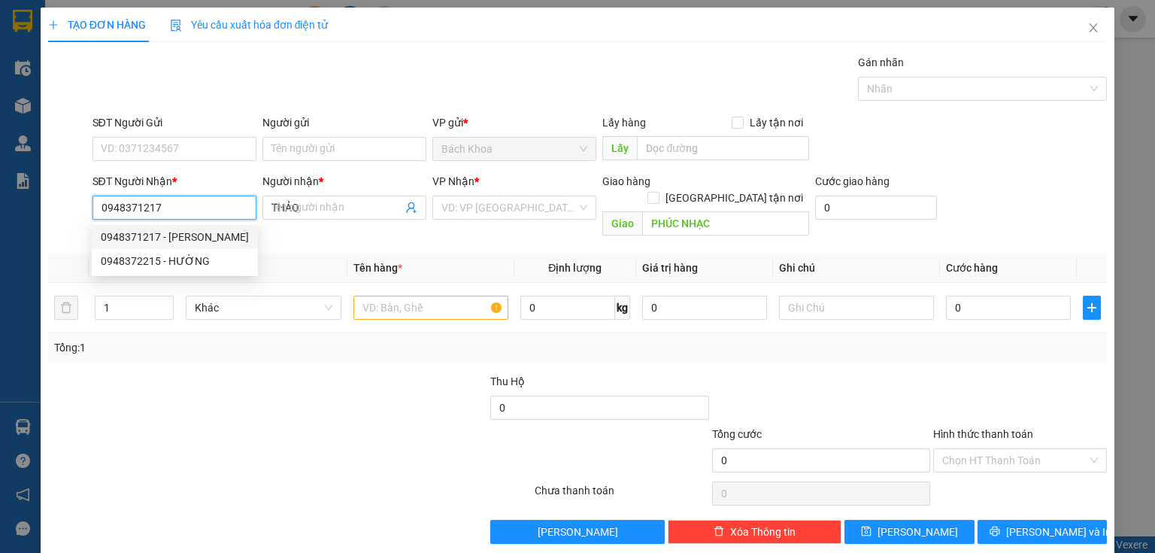
type input "30.000"
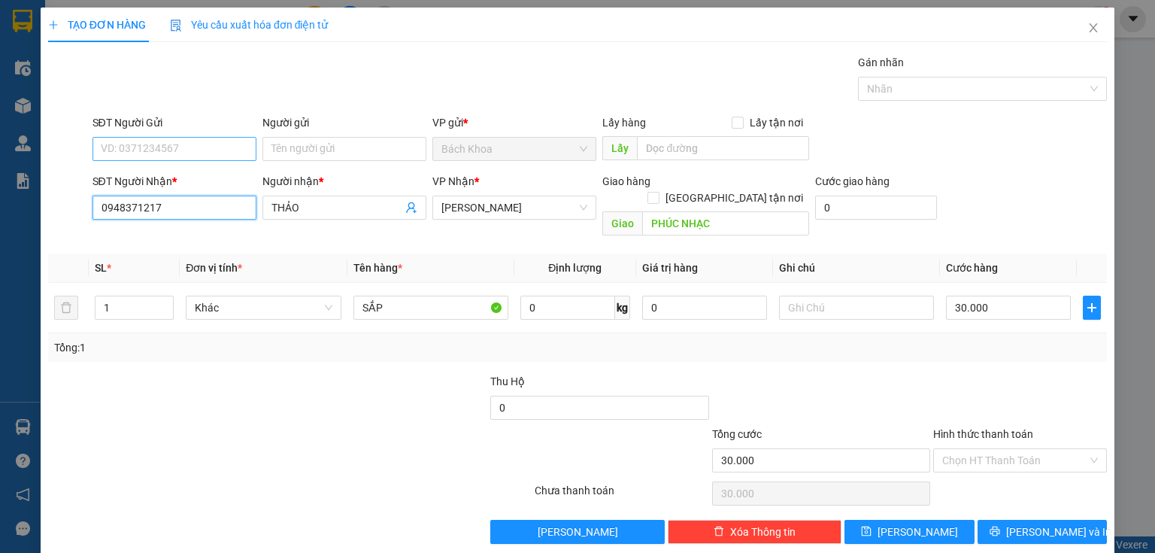
type input "0948371217"
click at [174, 150] on input "SĐT Người Gửi" at bounding box center [174, 149] width 164 height 24
click at [180, 174] on div "0913914055 - trâm" at bounding box center [173, 178] width 144 height 17
type input "0913914055"
type input "trâm"
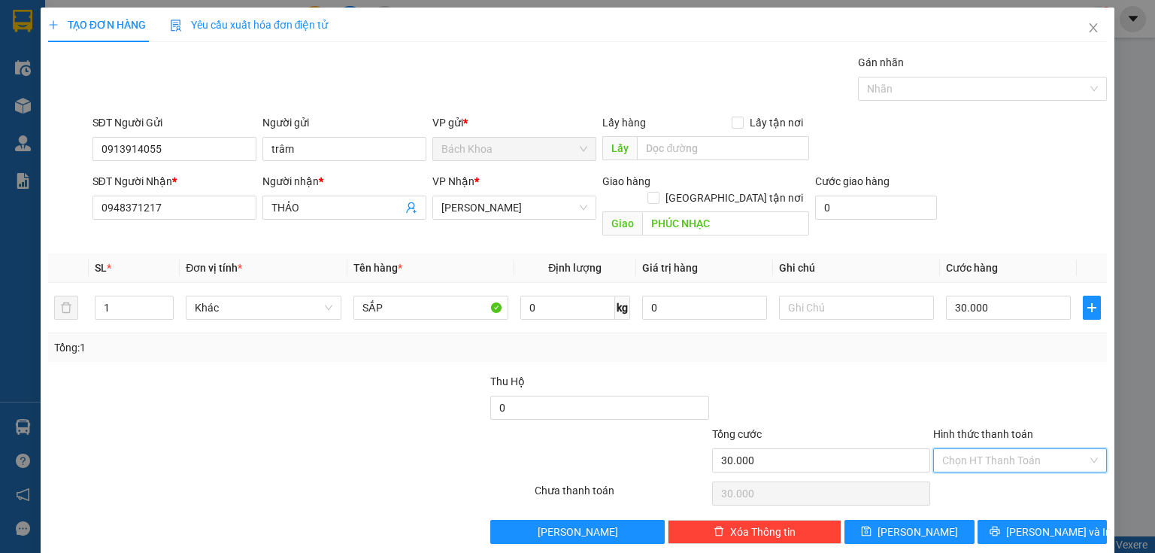
click at [964, 449] on input "Hình thức thanh toán" at bounding box center [1014, 460] width 145 height 23
click at [994, 472] on div "Tại văn phòng" at bounding box center [1011, 472] width 155 height 17
type input "0"
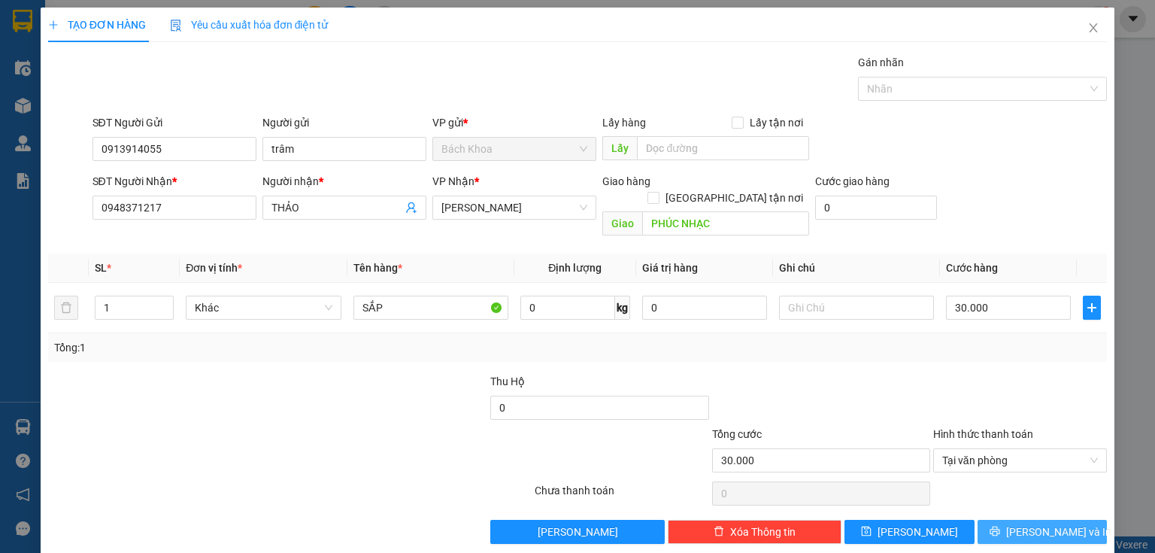
click at [1028, 519] on button "[PERSON_NAME] và In" at bounding box center [1042, 531] width 130 height 24
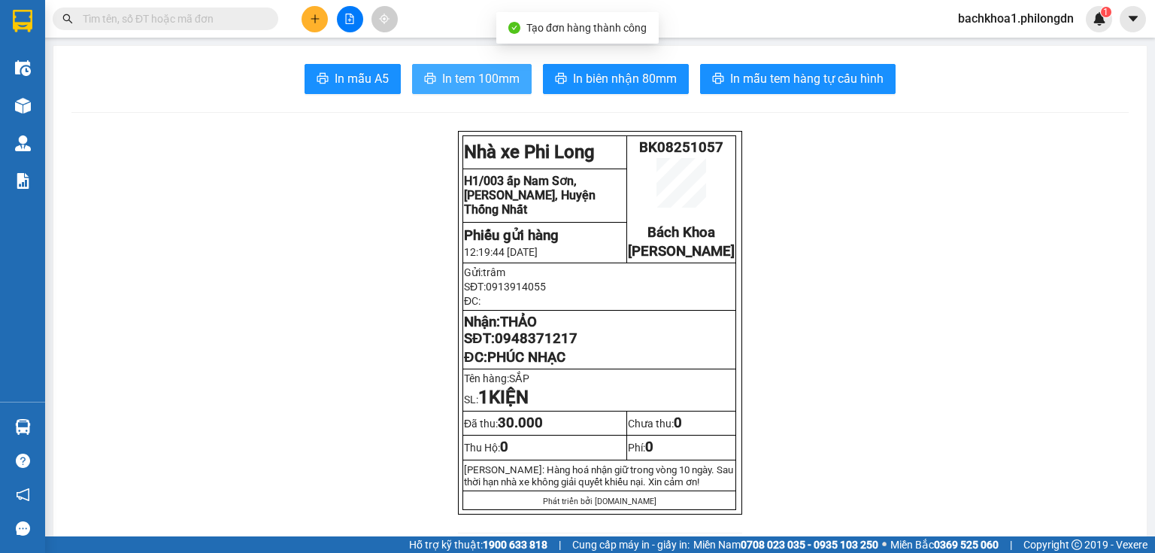
click at [425, 82] on icon "printer" at bounding box center [430, 78] width 11 height 11
click at [623, 81] on span "In biên nhận 80mm" at bounding box center [625, 78] width 104 height 19
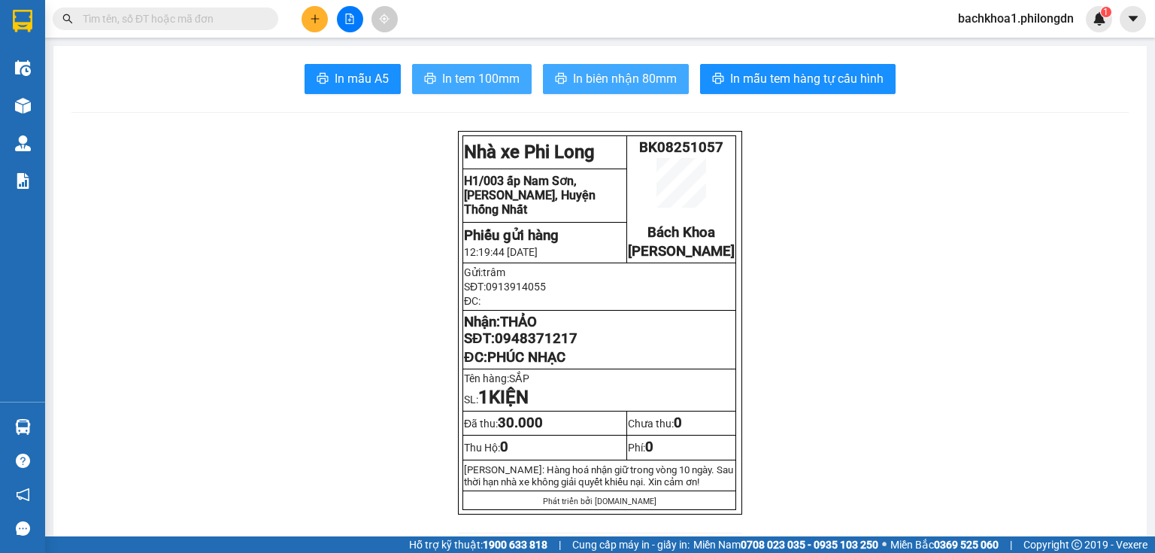
click at [619, 80] on span "In biên nhận 80mm" at bounding box center [625, 78] width 104 height 19
click at [634, 86] on span "In biên nhận 80mm" at bounding box center [625, 78] width 104 height 19
click at [547, 347] on span "0948371217" at bounding box center [536, 338] width 83 height 17
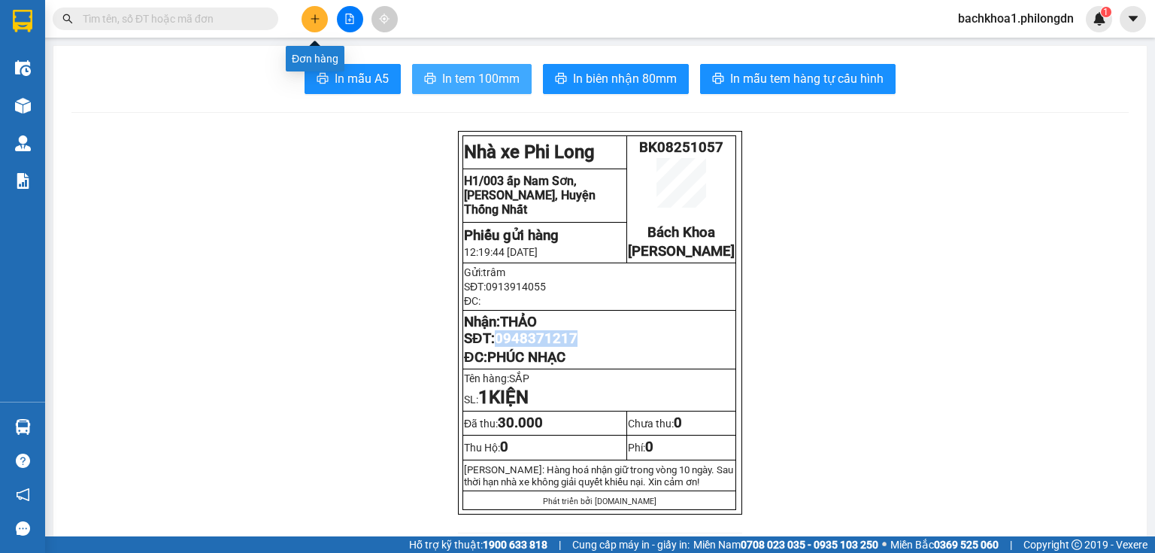
click at [325, 20] on button at bounding box center [314, 19] width 26 height 26
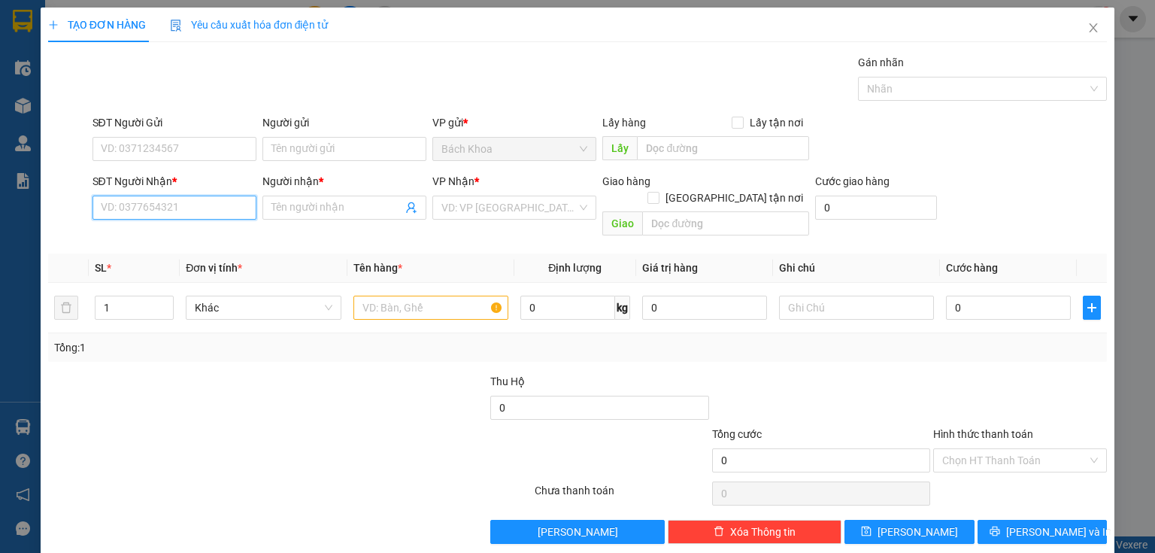
click at [198, 204] on input "SĐT Người Nhận *" at bounding box center [174, 207] width 164 height 24
click at [209, 236] on div "0392078789 - CÔ LỆ" at bounding box center [173, 237] width 144 height 17
type input "0392078789"
type input "CÔ LỆ"
type input "CÂY GÁO"
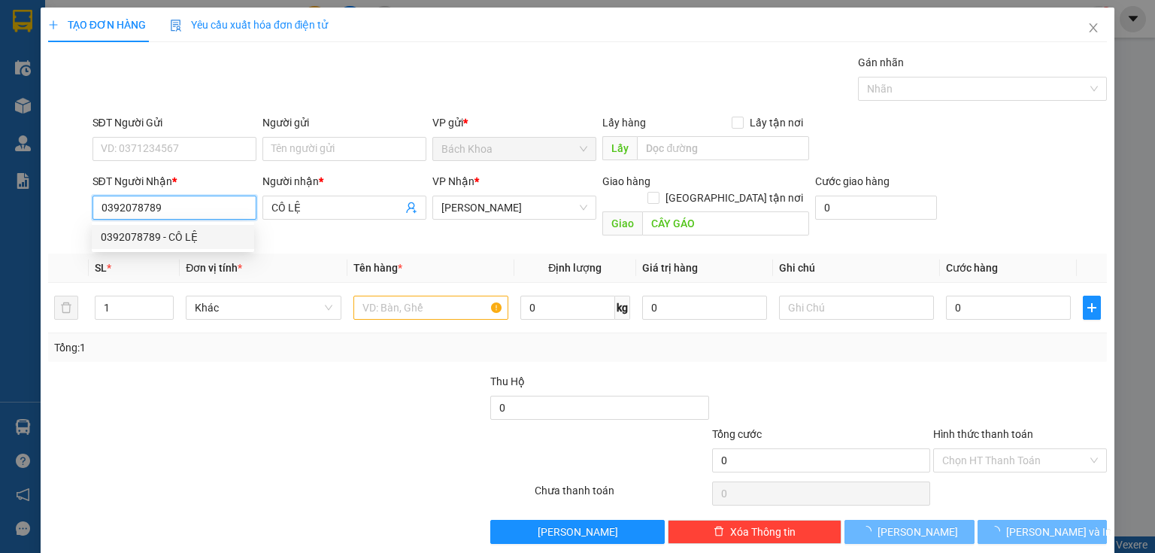
type input "50.000"
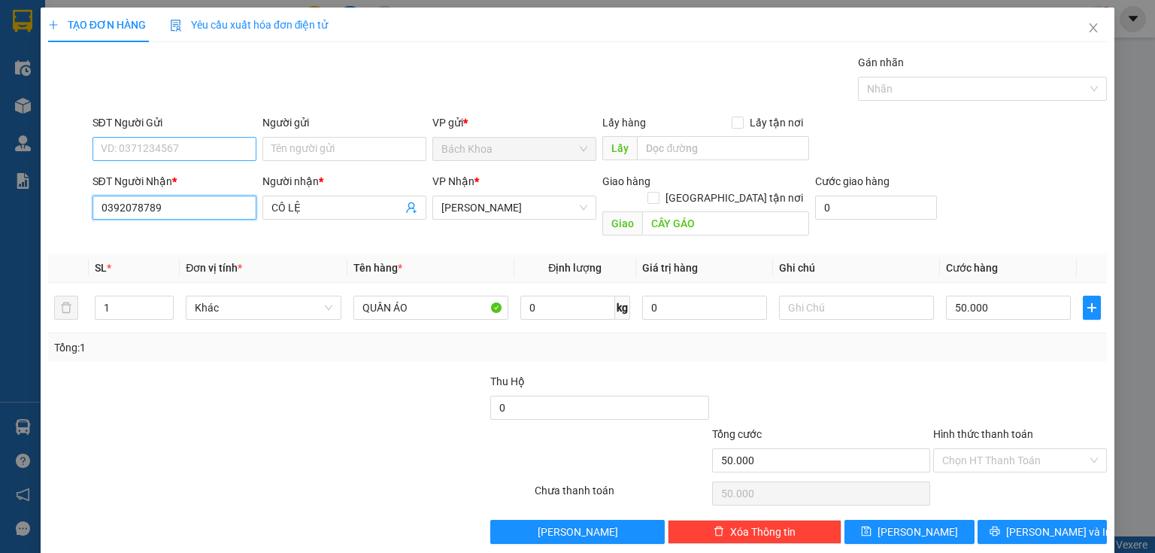
type input "0392078789"
click at [209, 141] on input "SĐT Người Gửi" at bounding box center [174, 149] width 164 height 24
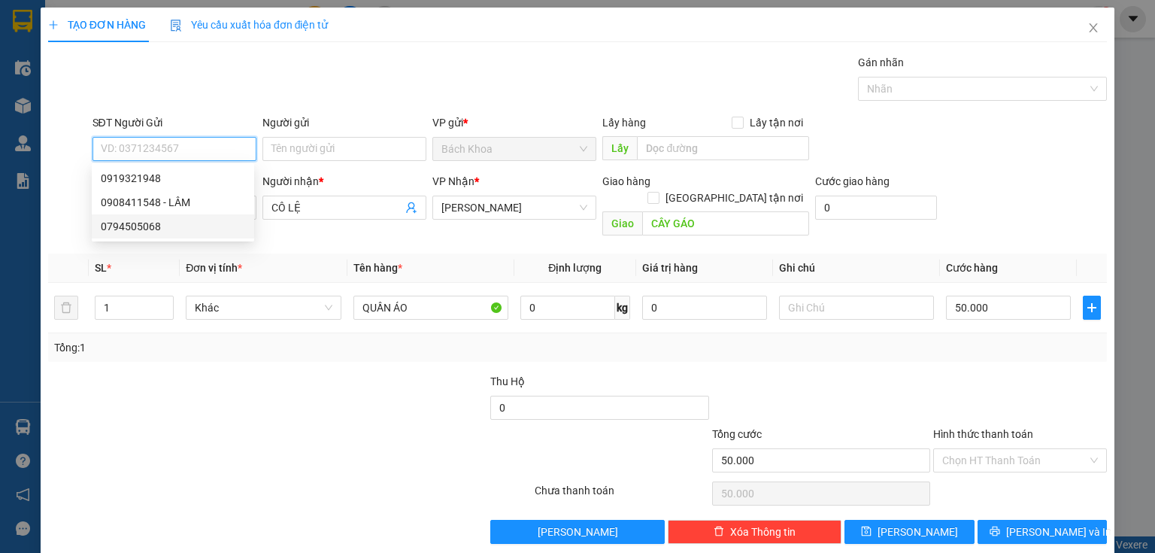
click at [192, 223] on div "0794505068" at bounding box center [173, 226] width 144 height 17
type input "0794505068"
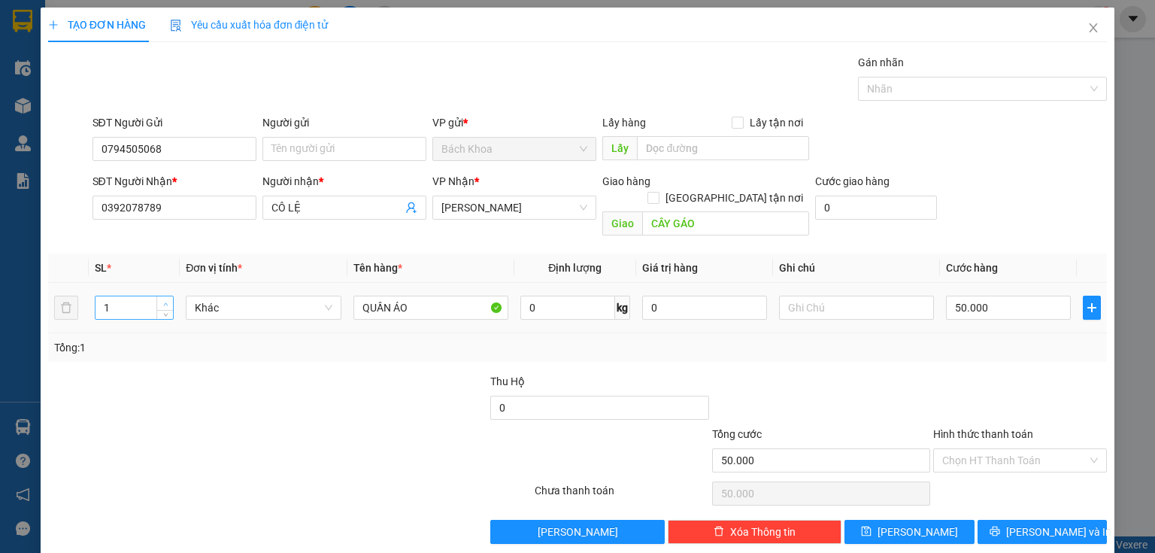
type input "2"
click at [161, 299] on span "up" at bounding box center [165, 303] width 9 height 9
click at [1004, 295] on input "50.000" at bounding box center [1008, 307] width 125 height 24
type input "500.001"
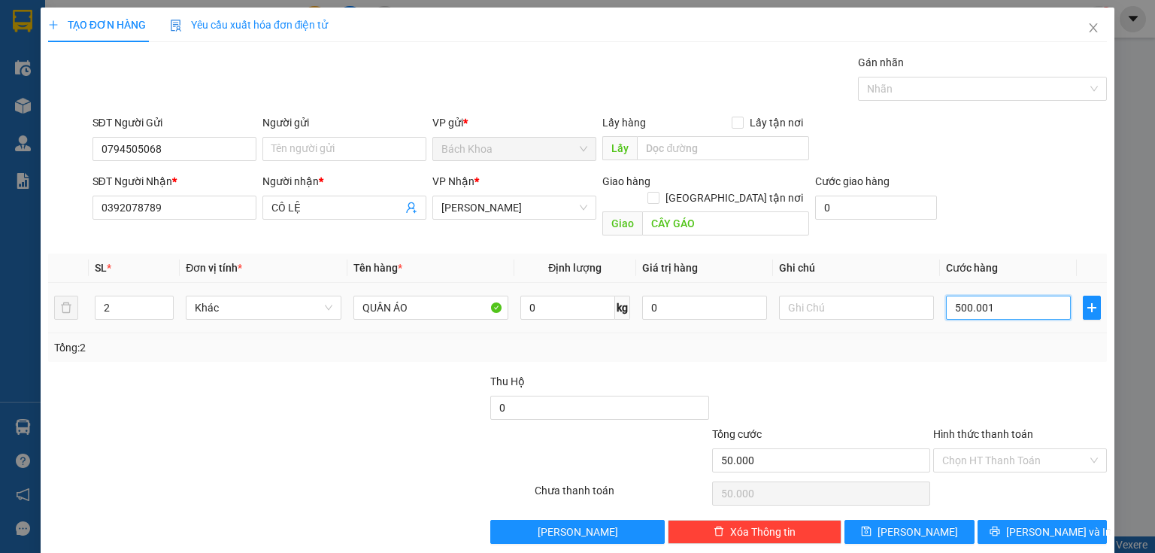
type input "500.001"
type input "5.000.010"
type input "50.000.100"
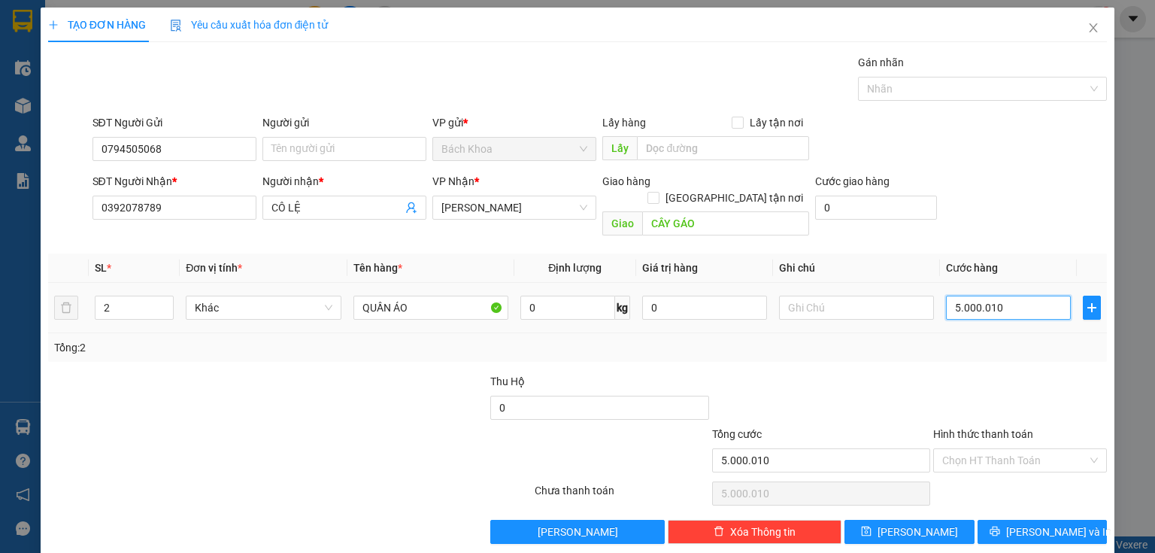
type input "50.000.100"
type input "500.001.000"
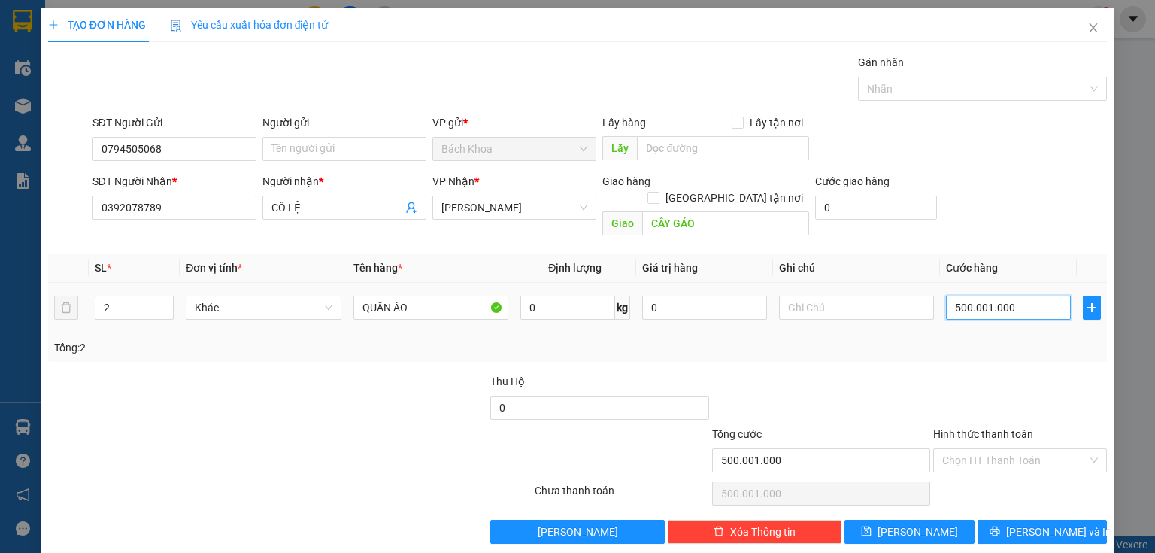
drag, startPoint x: 1007, startPoint y: 290, endPoint x: 816, endPoint y: 309, distance: 191.9
click at [816, 309] on tr "2 Khác QUẦN ÁO 0 kg 0 500.001.000" at bounding box center [577, 308] width 1058 height 50
type input "1"
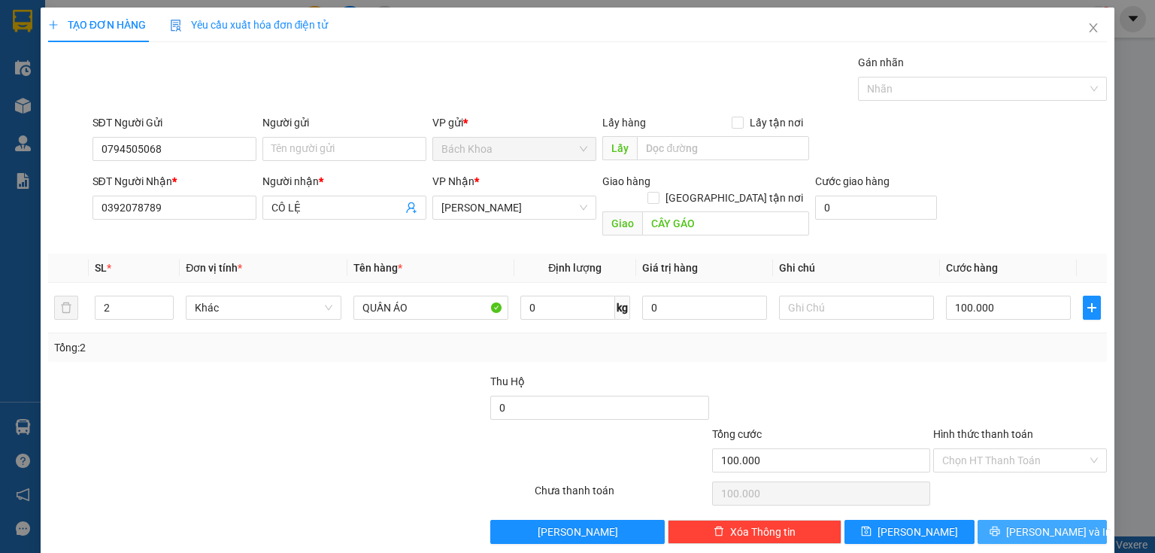
click at [1058, 523] on span "[PERSON_NAME] và In" at bounding box center [1058, 531] width 105 height 17
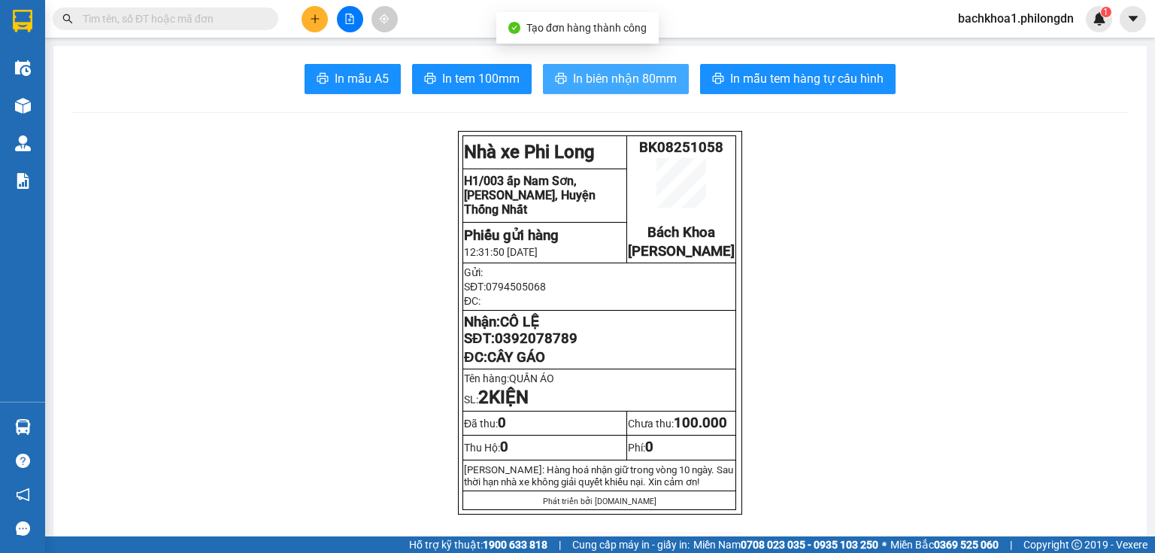
click at [575, 77] on span "In biên nhận 80mm" at bounding box center [625, 78] width 104 height 19
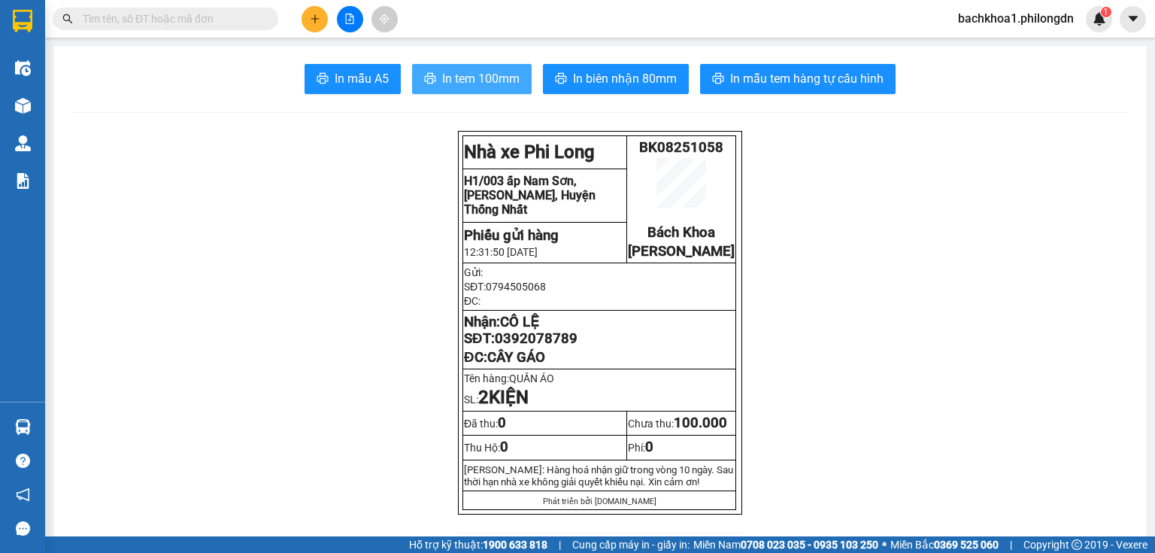
click at [470, 92] on button "In tem 100mm" at bounding box center [472, 79] width 120 height 30
click at [516, 347] on span "0392078789" at bounding box center [536, 338] width 83 height 17
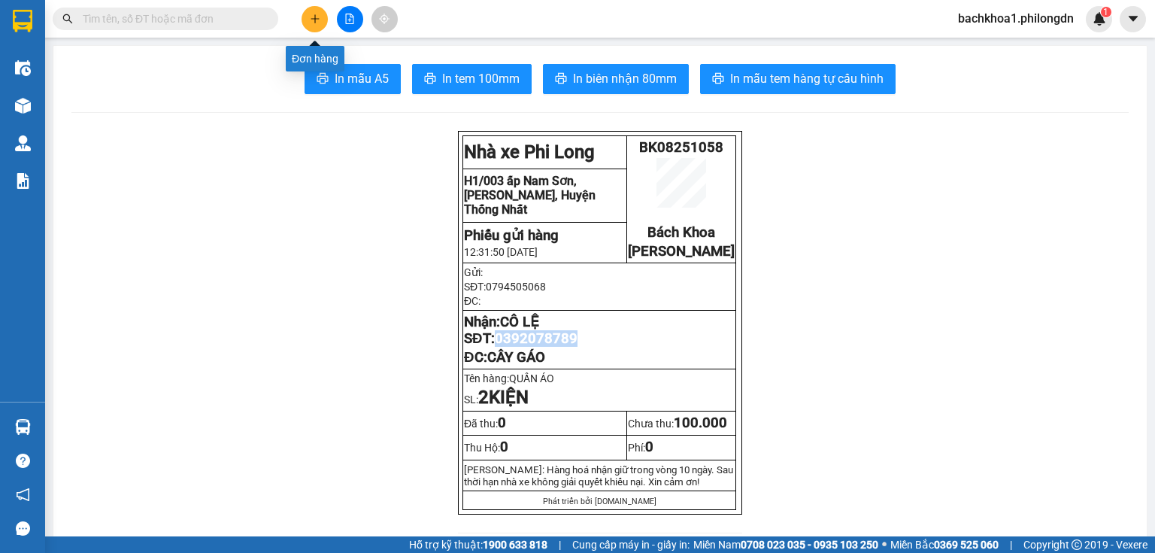
click at [304, 20] on button at bounding box center [314, 19] width 26 height 26
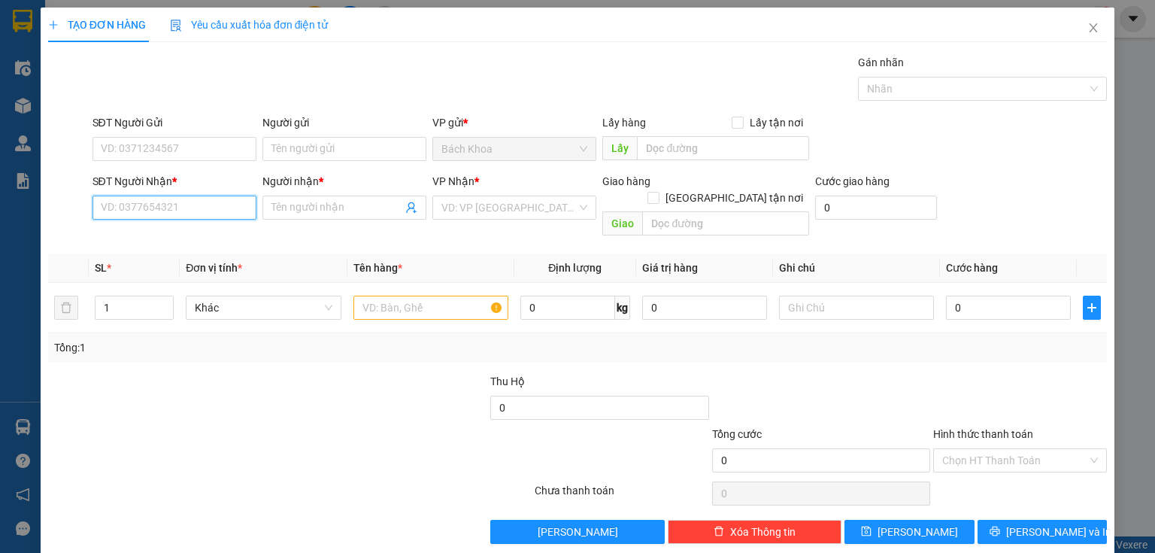
click at [165, 218] on input "SĐT Người Nhận *" at bounding box center [174, 207] width 164 height 24
click at [162, 241] on div "0762777430 - MINH ANH" at bounding box center [185, 237] width 169 height 17
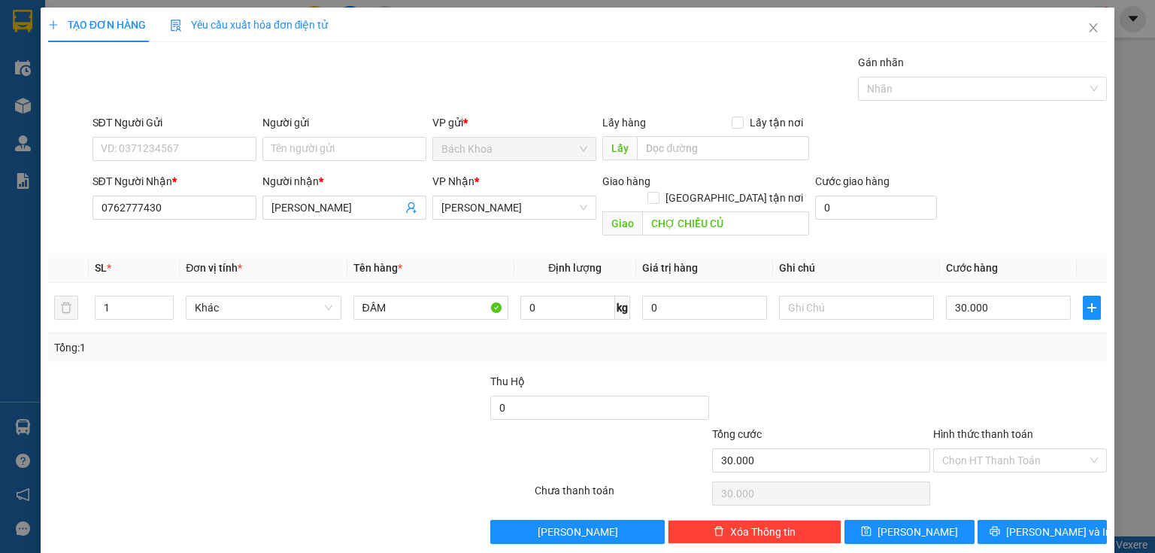
click at [174, 162] on div "SĐT Người Gửi VD: 0371234567" at bounding box center [174, 140] width 164 height 53
click at [174, 154] on input "SĐT Người Gửi" at bounding box center [174, 149] width 164 height 24
click at [1010, 519] on button "[PERSON_NAME] và In" at bounding box center [1042, 531] width 130 height 24
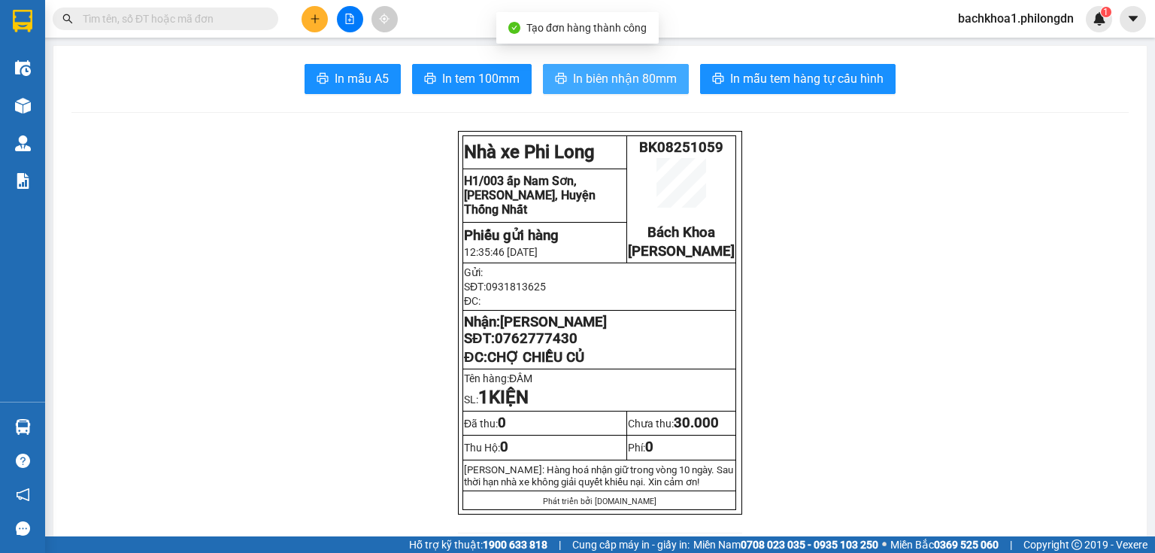
click at [611, 71] on span "In biên nhận 80mm" at bounding box center [625, 78] width 104 height 19
click at [643, 78] on span "In biên nhận 80mm" at bounding box center [625, 78] width 104 height 19
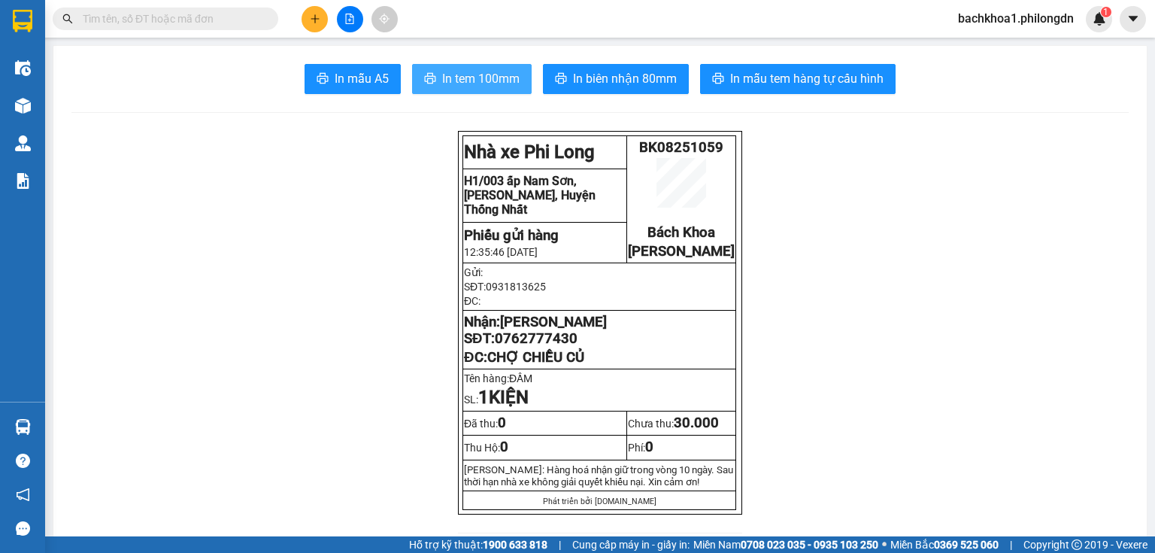
click at [479, 72] on span "In tem 100mm" at bounding box center [480, 78] width 77 height 19
click at [547, 347] on span "0762777430" at bounding box center [536, 338] width 83 height 17
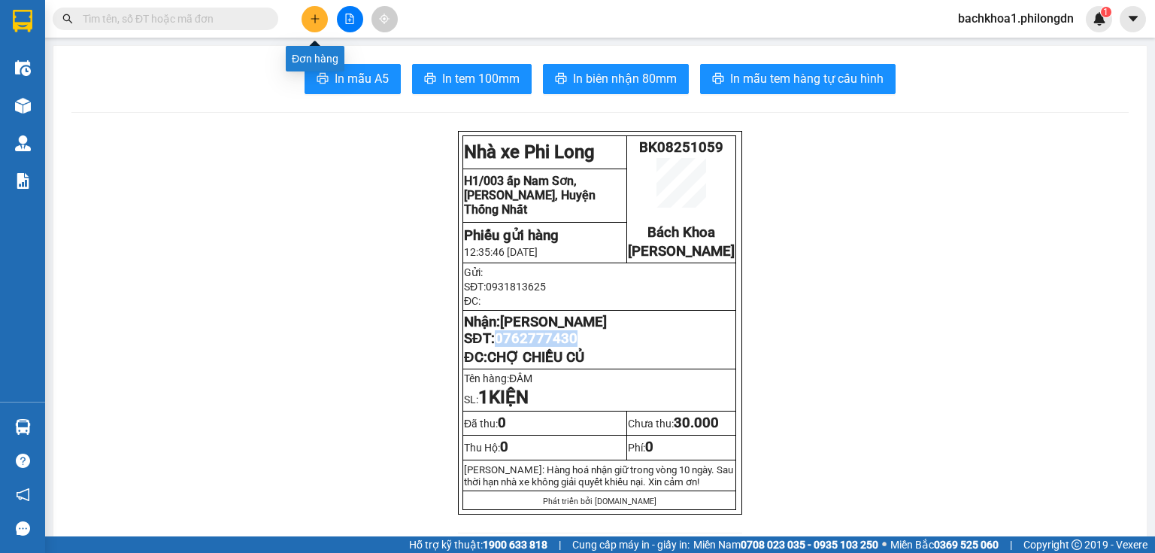
click at [307, 13] on button at bounding box center [314, 19] width 26 height 26
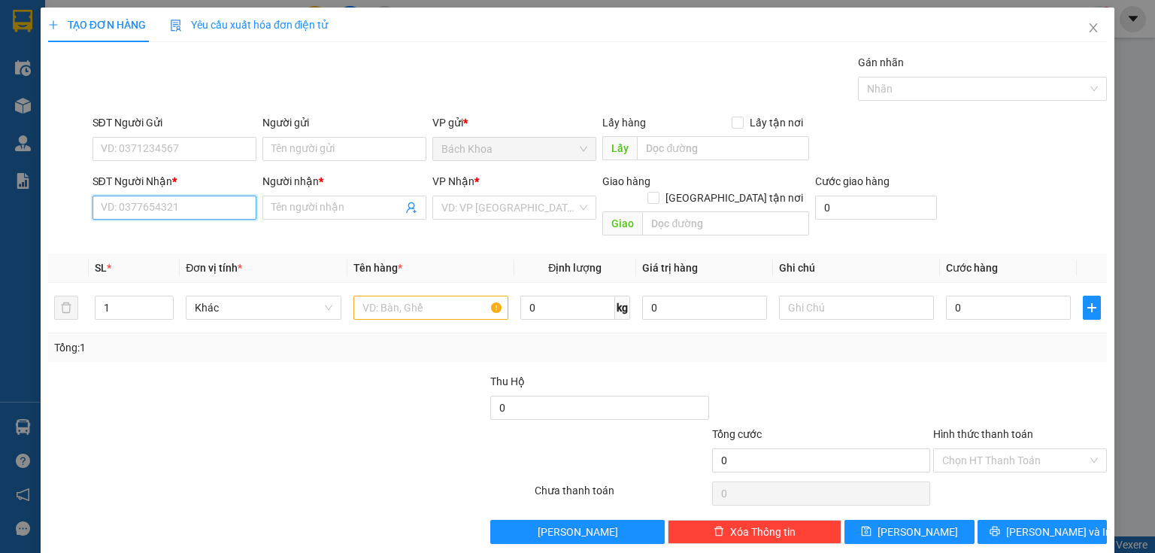
click at [168, 204] on input "SĐT Người Nhận *" at bounding box center [174, 207] width 164 height 24
paste input "0357268008"
click at [183, 240] on div "0357268008 - SHOP HƯƠNG" at bounding box center [173, 237] width 144 height 17
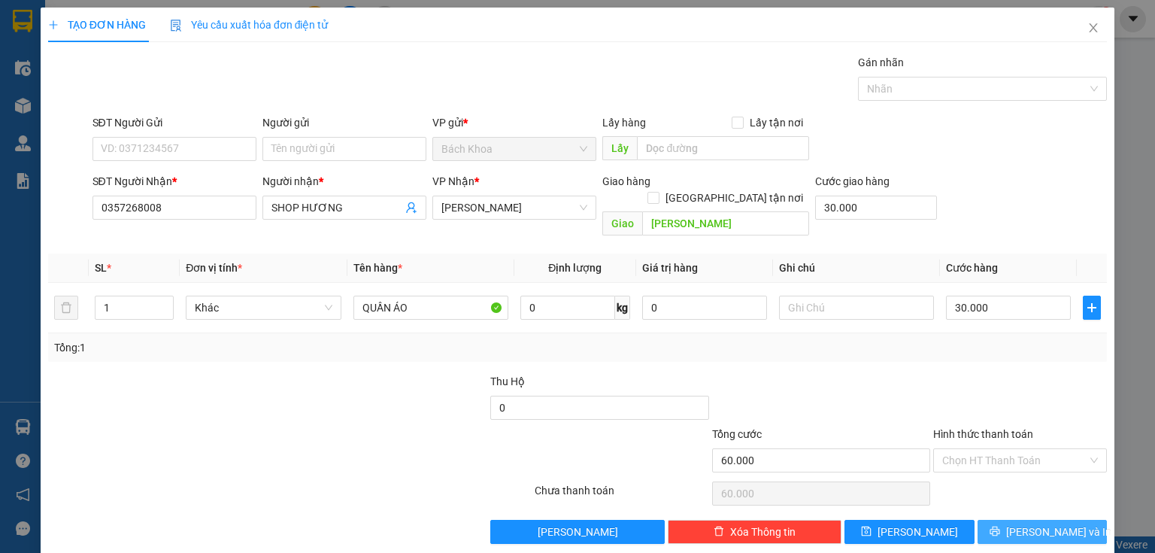
click at [1031, 523] on span "[PERSON_NAME] và In" at bounding box center [1058, 531] width 105 height 17
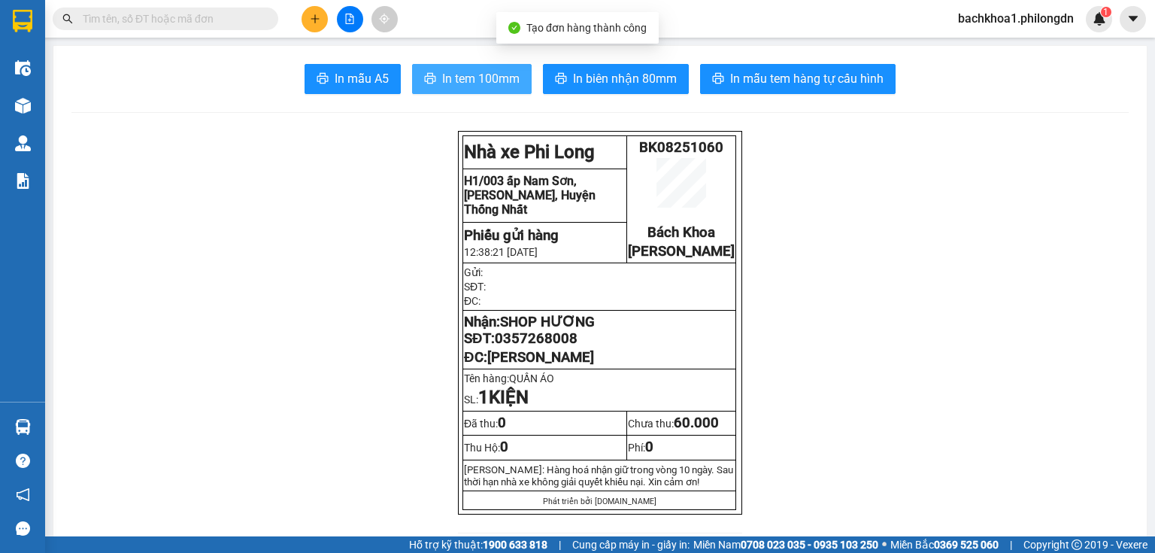
click at [449, 76] on span "In tem 100mm" at bounding box center [480, 78] width 77 height 19
click at [538, 347] on span "0357268008" at bounding box center [536, 338] width 83 height 17
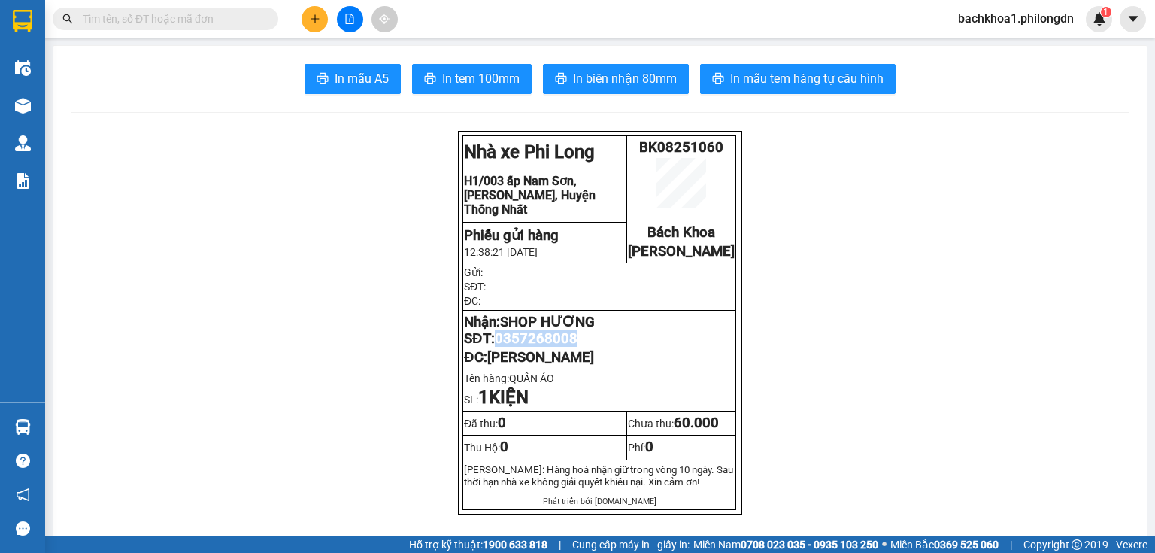
click at [538, 347] on span "0357268008" at bounding box center [536, 338] width 83 height 17
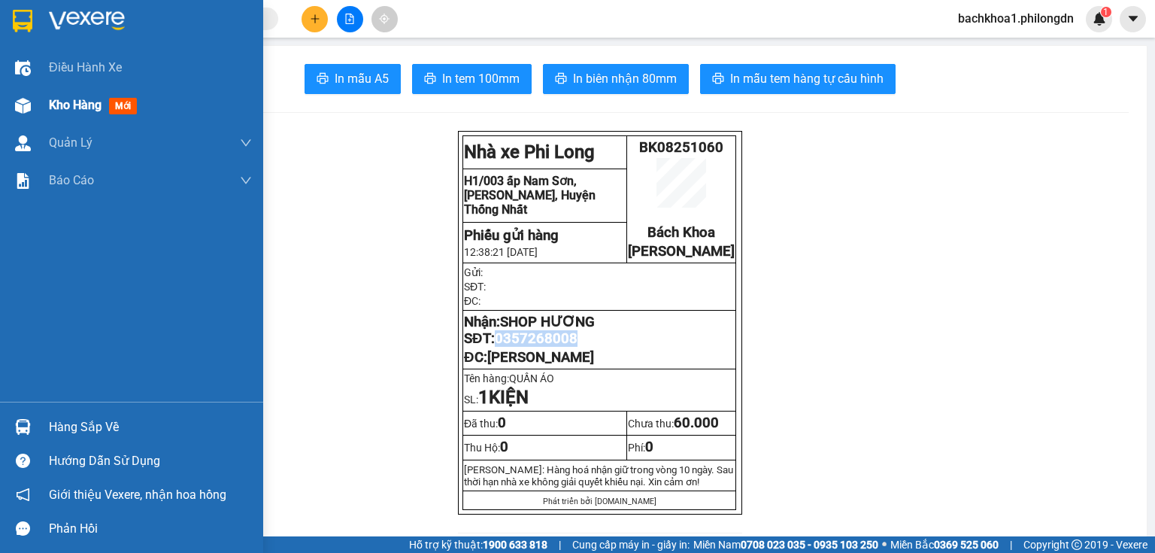
click at [77, 101] on span "Kho hàng" at bounding box center [75, 105] width 53 height 14
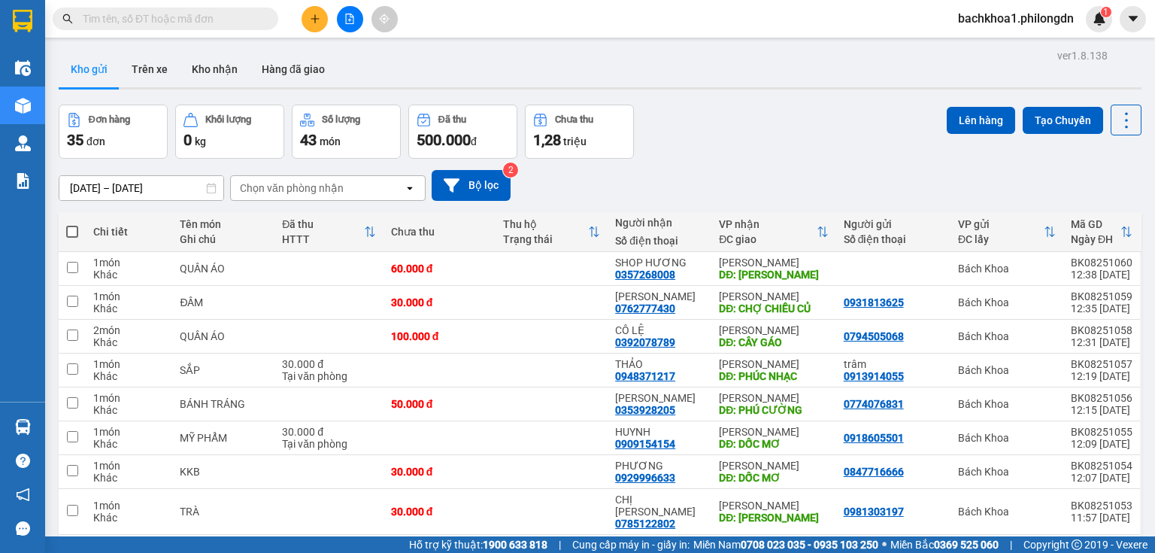
click at [317, 20] on icon "plus" at bounding box center [315, 19] width 11 height 11
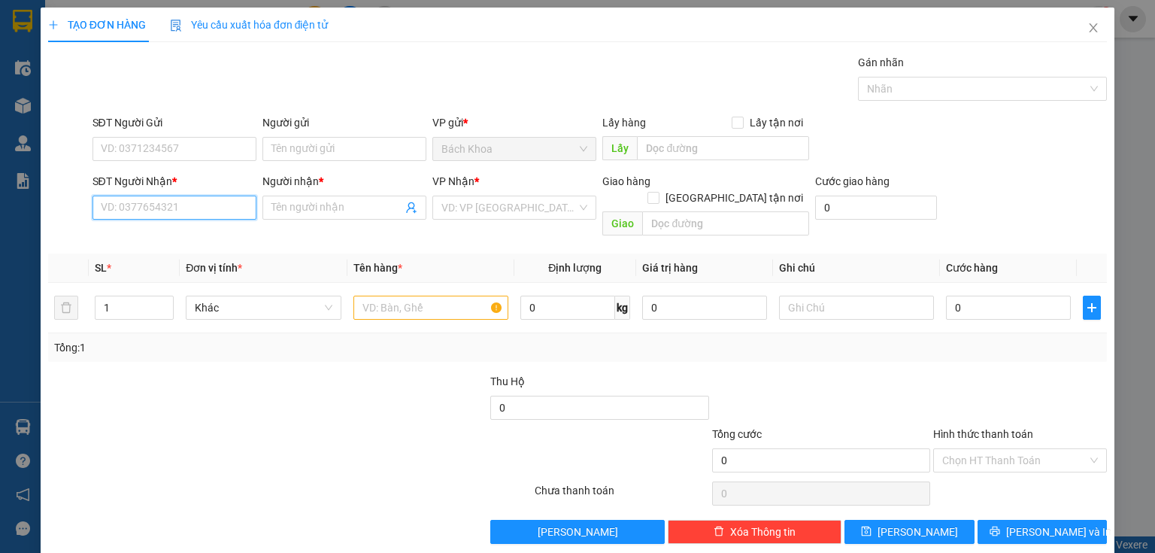
click at [180, 215] on input "SĐT Người Nhận *" at bounding box center [174, 207] width 164 height 24
click at [153, 234] on div "0355211838 - xanh" at bounding box center [173, 237] width 144 height 17
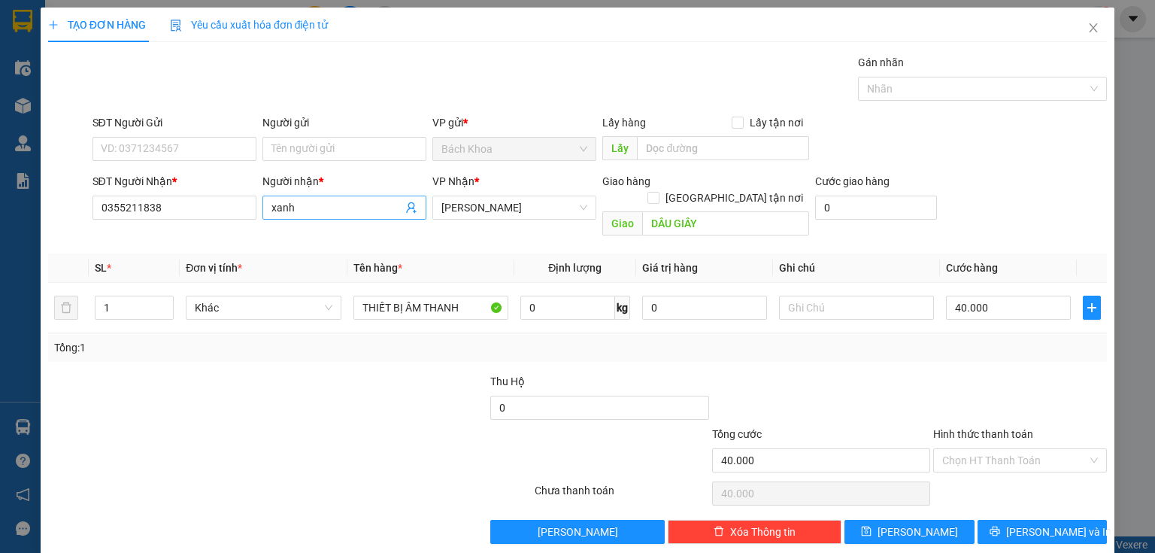
click at [333, 205] on input "xanh" at bounding box center [336, 207] width 131 height 17
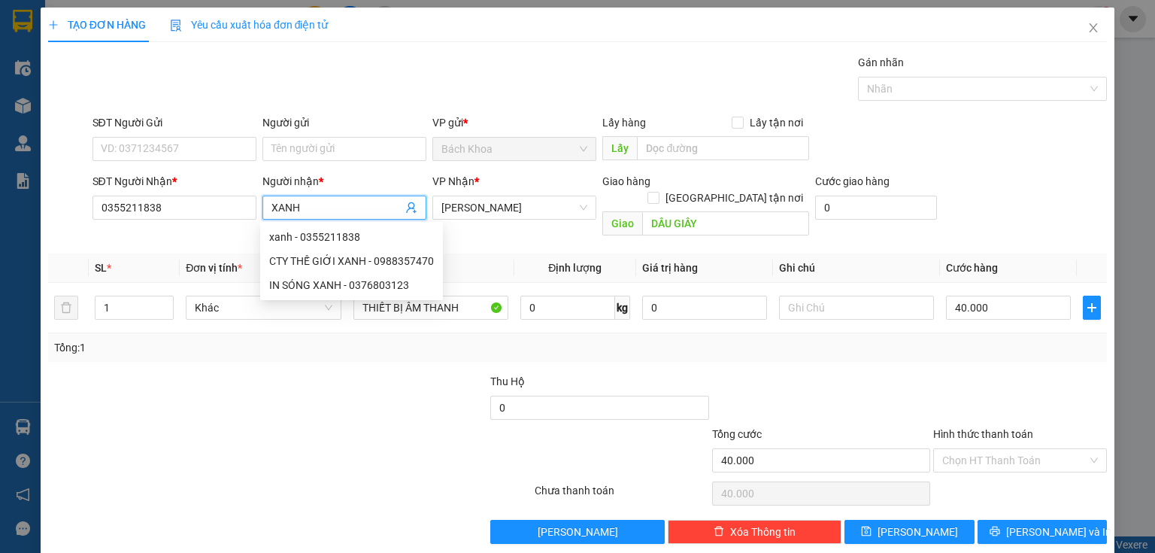
click at [364, 58] on div "Gán nhãn Nhãn" at bounding box center [599, 80] width 1021 height 53
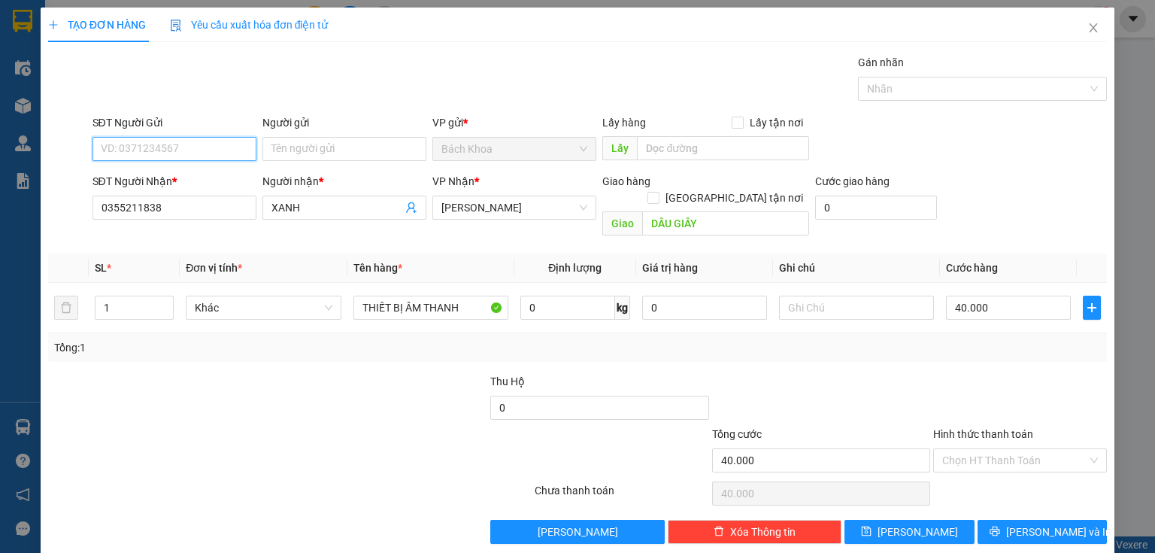
click at [125, 153] on input "SĐT Người Gửi" at bounding box center [174, 149] width 164 height 24
click at [1004, 295] on input "40.000" at bounding box center [1008, 307] width 125 height 24
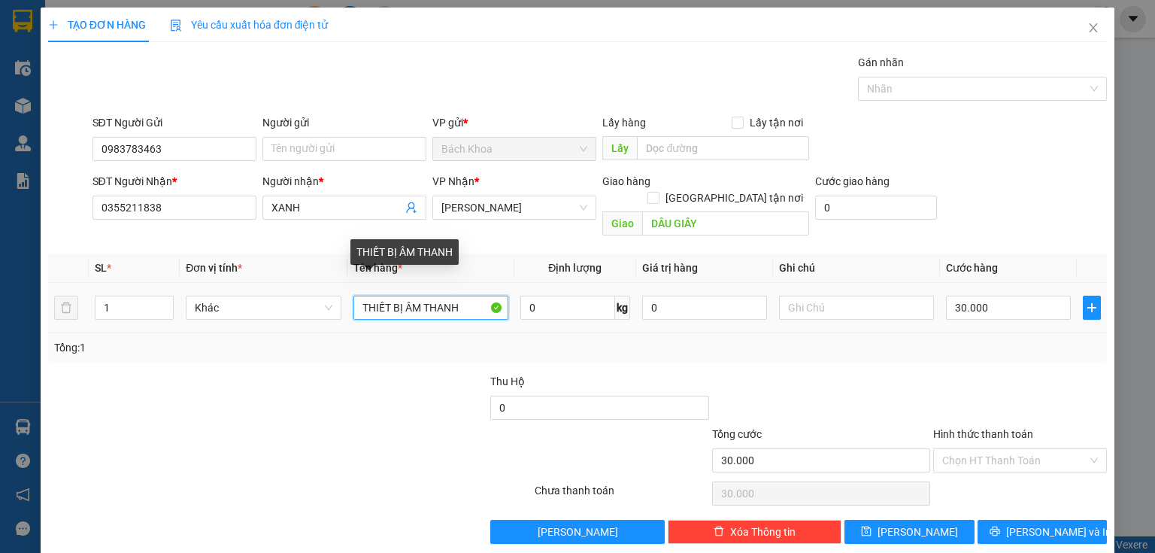
click at [456, 295] on input "THIẾT BỊ ÂM THANH" at bounding box center [430, 307] width 155 height 24
click at [457, 295] on input "THIẾT BỊ ÂM THANH" at bounding box center [430, 307] width 155 height 24
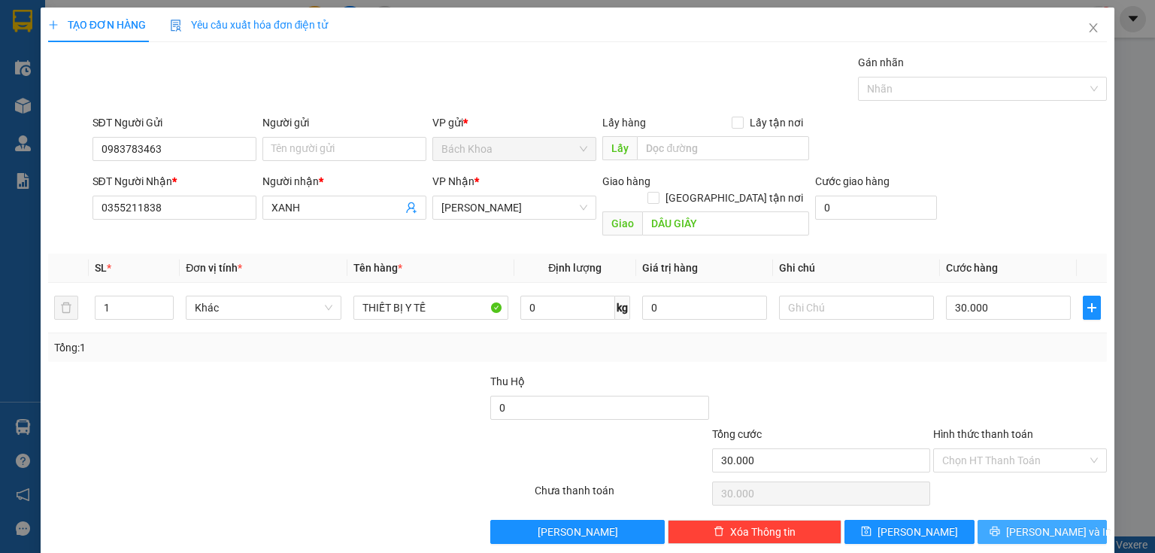
click at [1025, 523] on span "[PERSON_NAME] và In" at bounding box center [1058, 531] width 105 height 17
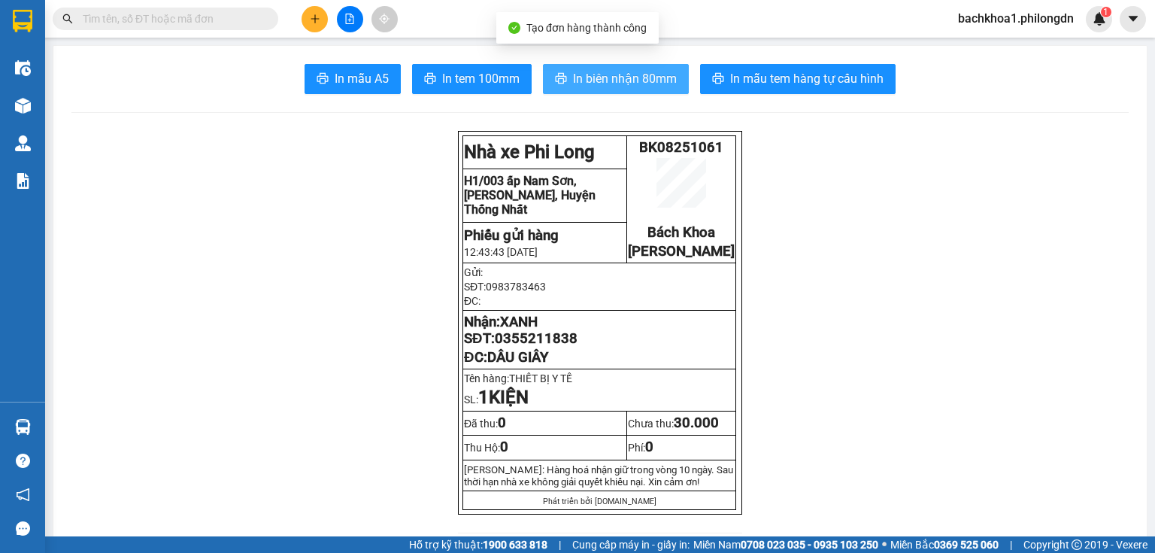
click at [581, 69] on button "In biên nhận 80mm" at bounding box center [616, 79] width 146 height 30
click at [577, 77] on span "In biên nhận 80mm" at bounding box center [625, 78] width 104 height 19
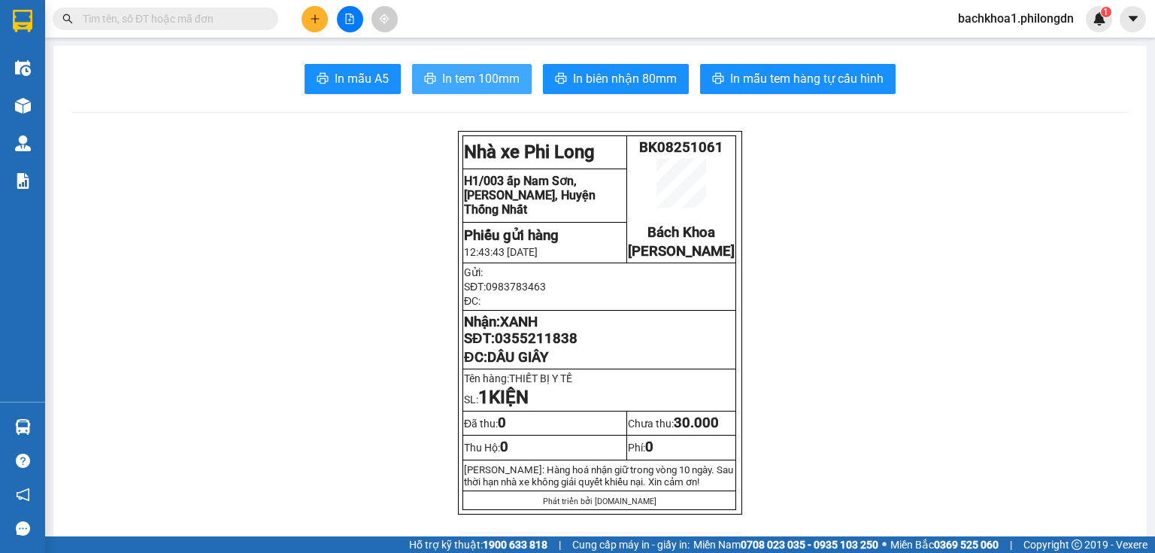
click at [476, 68] on button "In tem 100mm" at bounding box center [472, 79] width 120 height 30
click at [544, 347] on span "0355211838" at bounding box center [536, 338] width 83 height 17
click at [319, 11] on button at bounding box center [314, 19] width 26 height 26
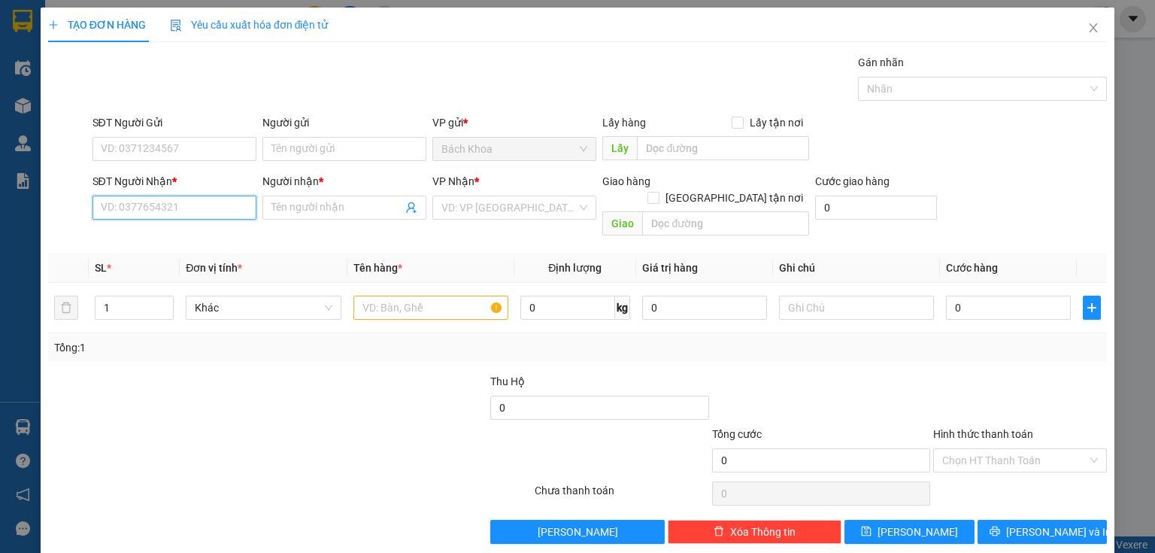
click at [205, 198] on input "SĐT Người Nhận *" at bounding box center [174, 207] width 164 height 24
click at [158, 228] on div "0339677890 - XUYẾN TRẦN" at bounding box center [173, 237] width 162 height 24
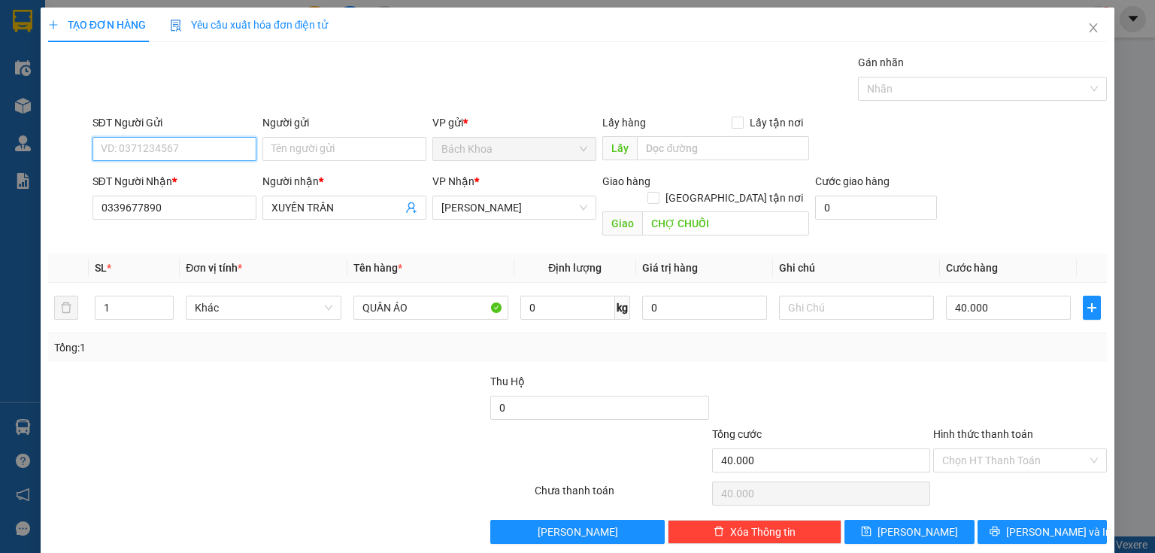
drag, startPoint x: 192, startPoint y: 141, endPoint x: 189, endPoint y: 150, distance: 9.5
click at [192, 144] on input "SĐT Người Gửi" at bounding box center [174, 149] width 164 height 24
click at [189, 177] on div "0908380144" at bounding box center [173, 178] width 144 height 17
click at [996, 301] on input "30.000" at bounding box center [1008, 307] width 125 height 24
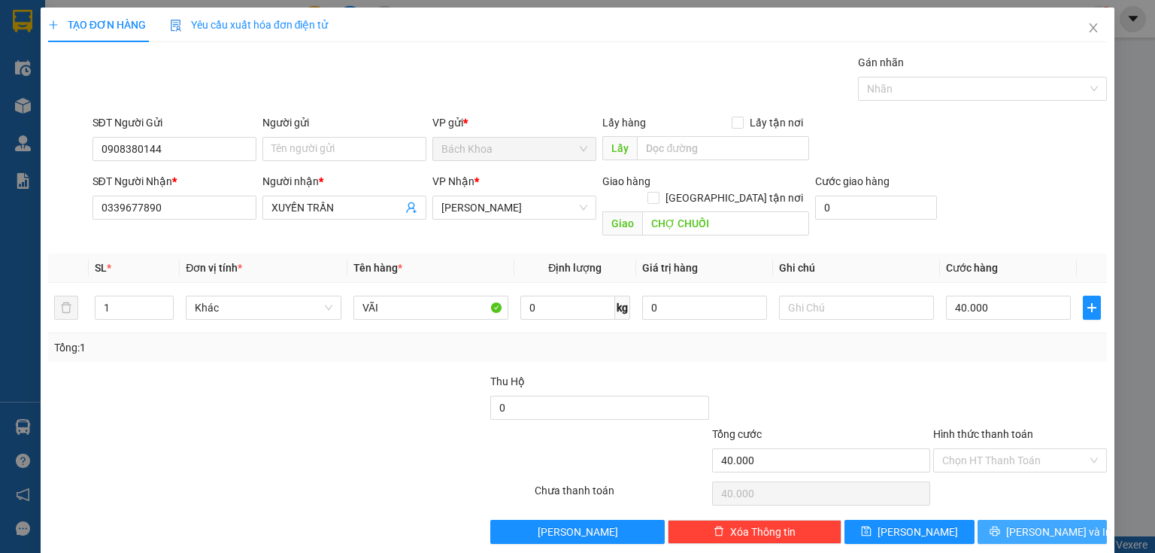
click at [1017, 522] on button "[PERSON_NAME] và In" at bounding box center [1042, 531] width 130 height 24
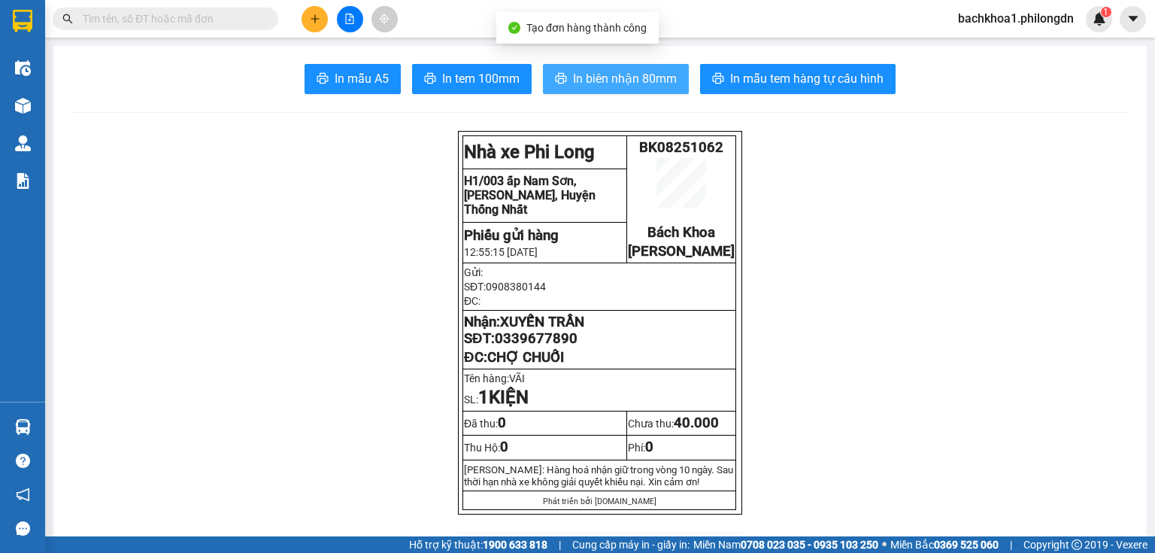
click at [607, 71] on span "In biên nhận 80mm" at bounding box center [625, 78] width 104 height 19
click at [619, 81] on span "In biên nhận 80mm" at bounding box center [625, 78] width 104 height 19
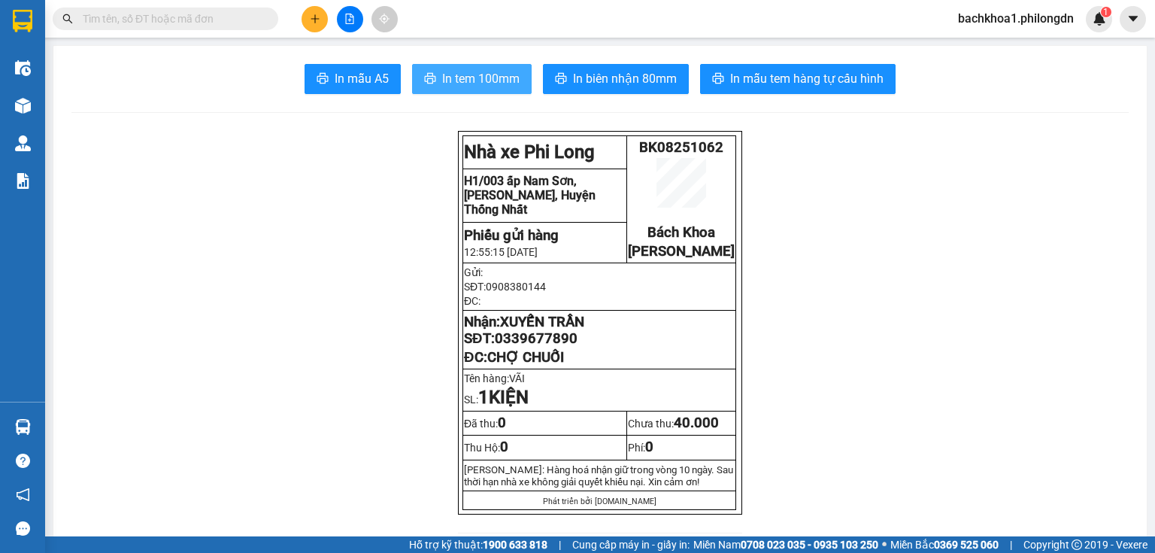
click at [483, 80] on span "In tem 100mm" at bounding box center [480, 78] width 77 height 19
click at [553, 347] on span "0339677890" at bounding box center [536, 338] width 83 height 17
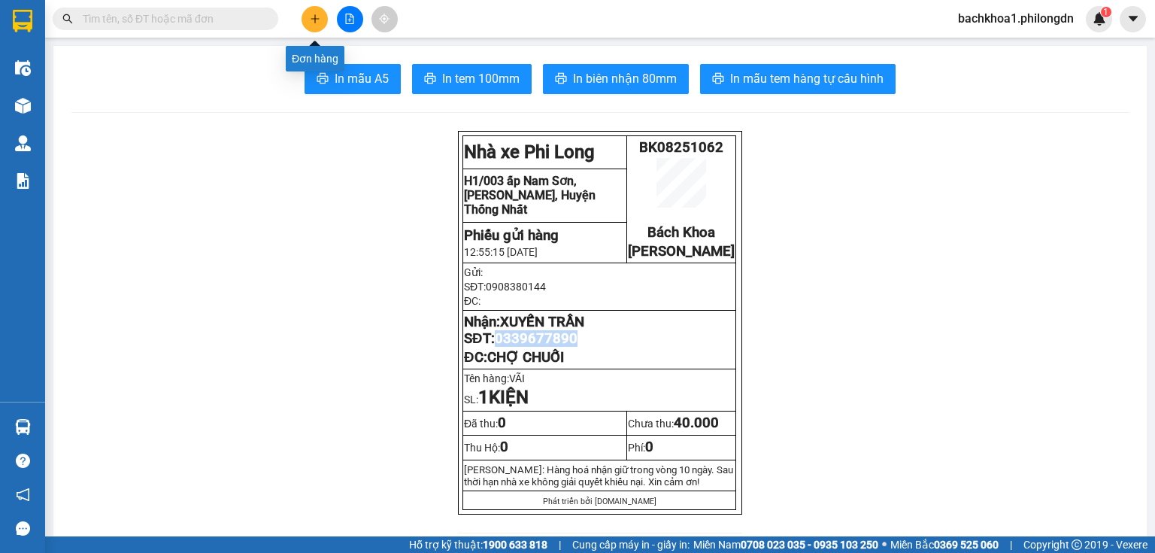
click at [316, 18] on icon "plus" at bounding box center [315, 19] width 11 height 11
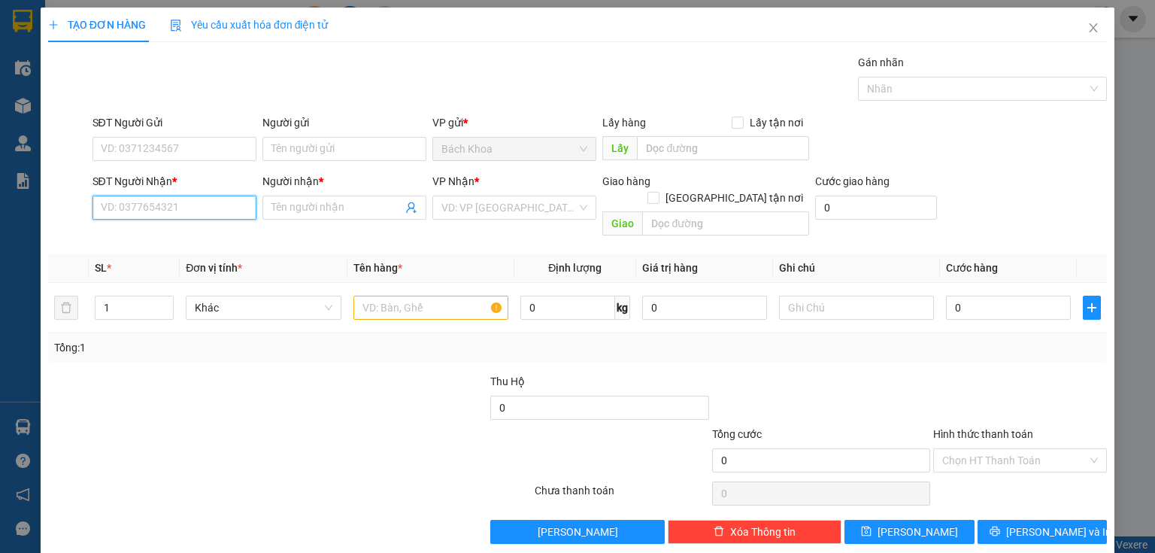
click at [200, 217] on input "SĐT Người Nhận *" at bounding box center [174, 207] width 164 height 24
click at [188, 234] on div "0352119917 - THẮNG" at bounding box center [173, 237] width 144 height 17
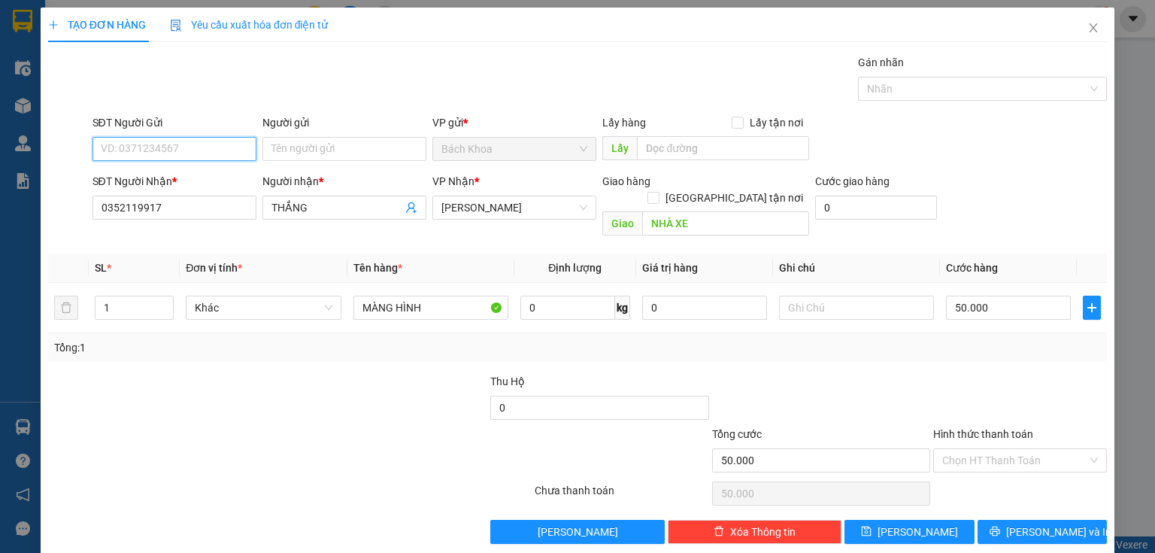
click at [195, 156] on input "SĐT Người Gửi" at bounding box center [174, 149] width 164 height 24
drag, startPoint x: 168, startPoint y: 175, endPoint x: 174, endPoint y: 138, distance: 38.1
click at [174, 138] on body "Kết quả tìm kiếm ( 0 ) Bộ lọc No Data bachkhoa1.philongdn 1 Điều hành xe Kho hà…" at bounding box center [577, 276] width 1155 height 553
click at [161, 299] on span "up" at bounding box center [165, 303] width 9 height 9
click at [444, 296] on input "MÀNG HÌNH" at bounding box center [430, 307] width 155 height 24
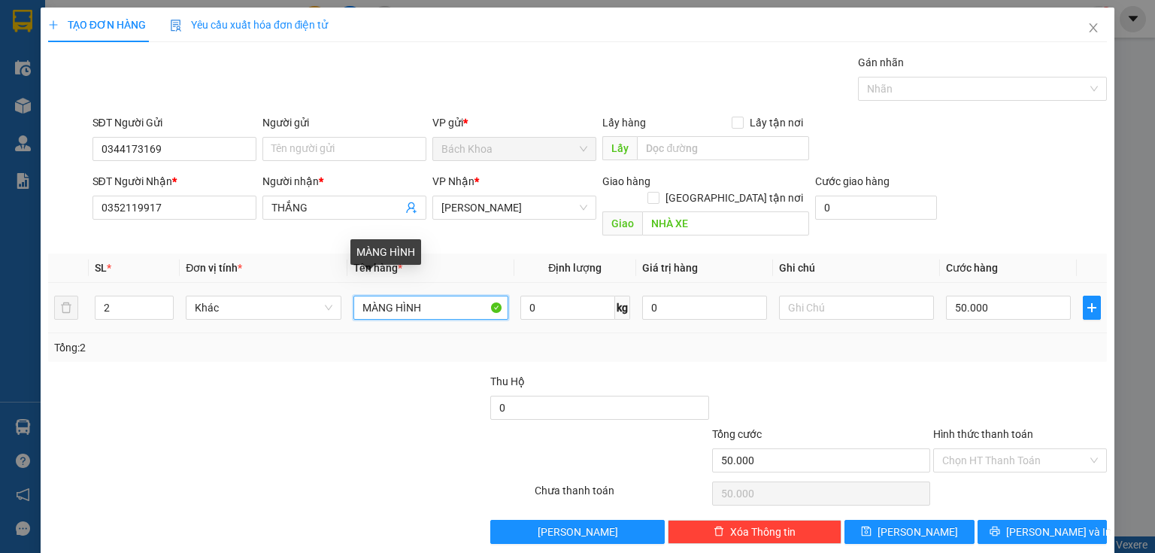
click at [445, 295] on input "MÀNG HÌNH" at bounding box center [430, 307] width 155 height 24
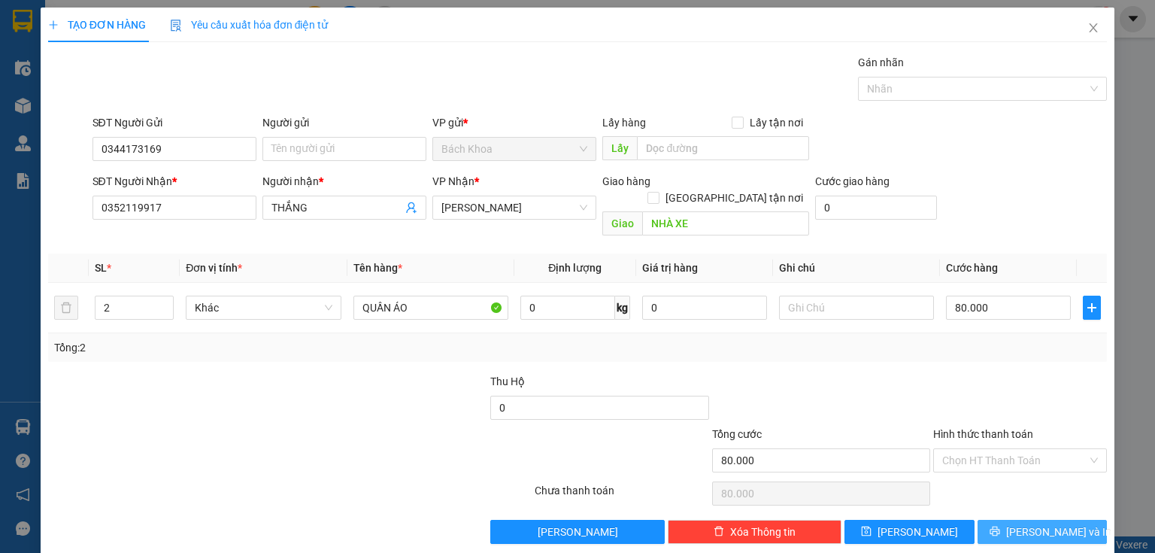
click at [1037, 523] on span "[PERSON_NAME] và In" at bounding box center [1058, 531] width 105 height 17
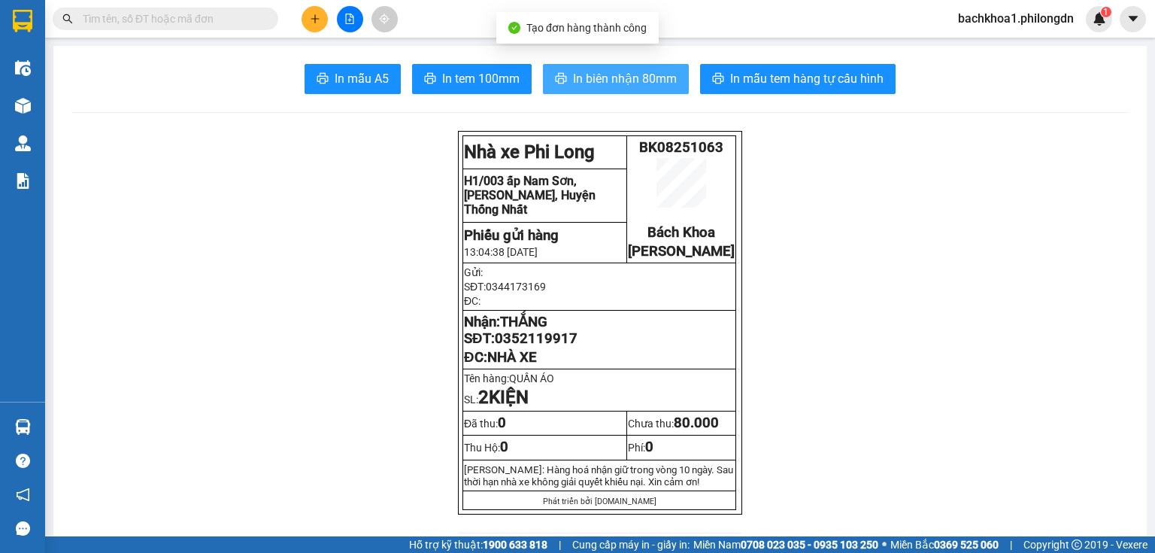
click at [565, 80] on button "In biên nhận 80mm" at bounding box center [616, 79] width 146 height 30
click at [625, 80] on span "In biên nhận 80mm" at bounding box center [625, 78] width 104 height 19
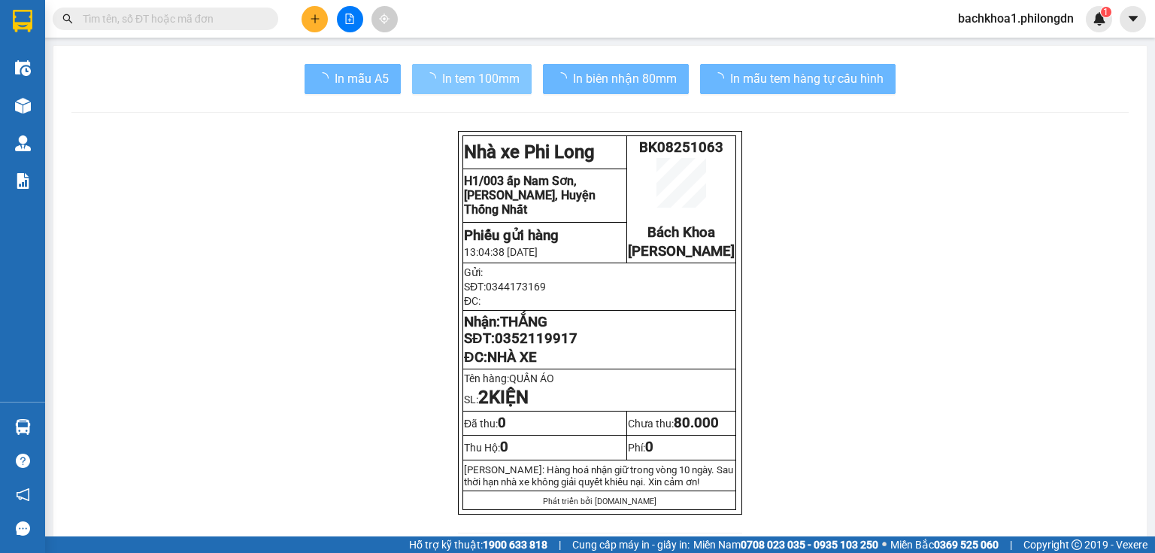
click at [445, 79] on span "In tem 100mm" at bounding box center [480, 78] width 77 height 19
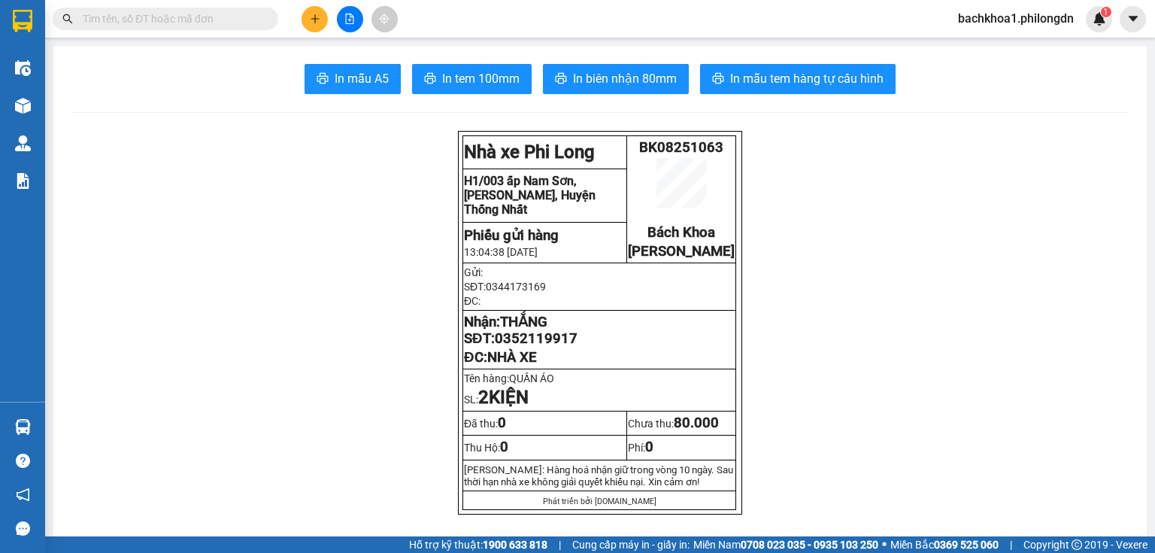
click at [525, 347] on span "0352119917" at bounding box center [536, 338] width 83 height 17
click at [310, 21] on icon "plus" at bounding box center [315, 19] width 11 height 11
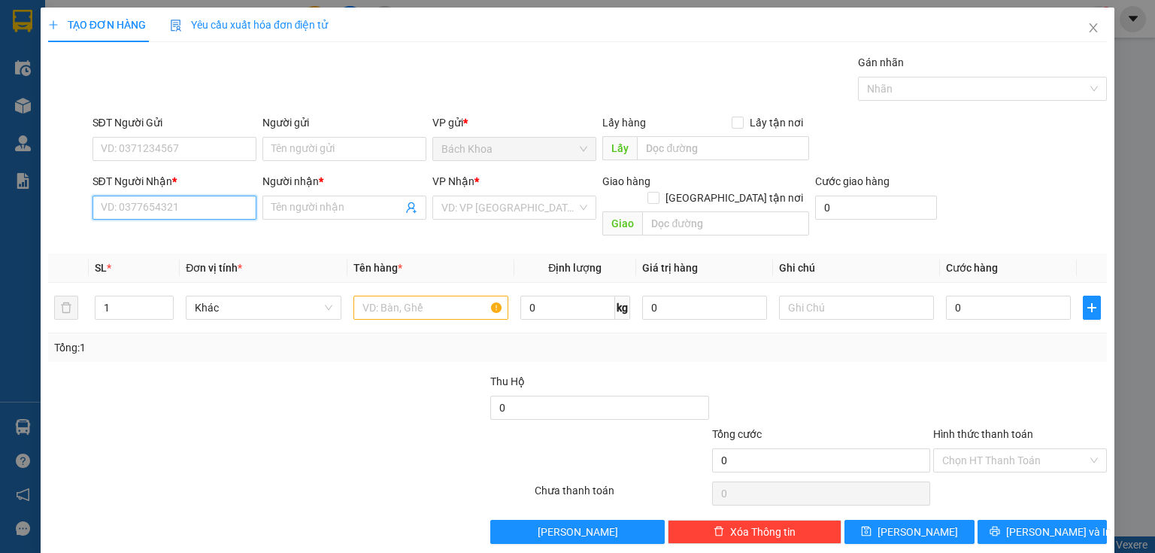
click at [174, 200] on input "SĐT Người Nhận *" at bounding box center [174, 207] width 164 height 24
click at [205, 232] on div "0962288873 - ĐỨC" at bounding box center [185, 237] width 169 height 17
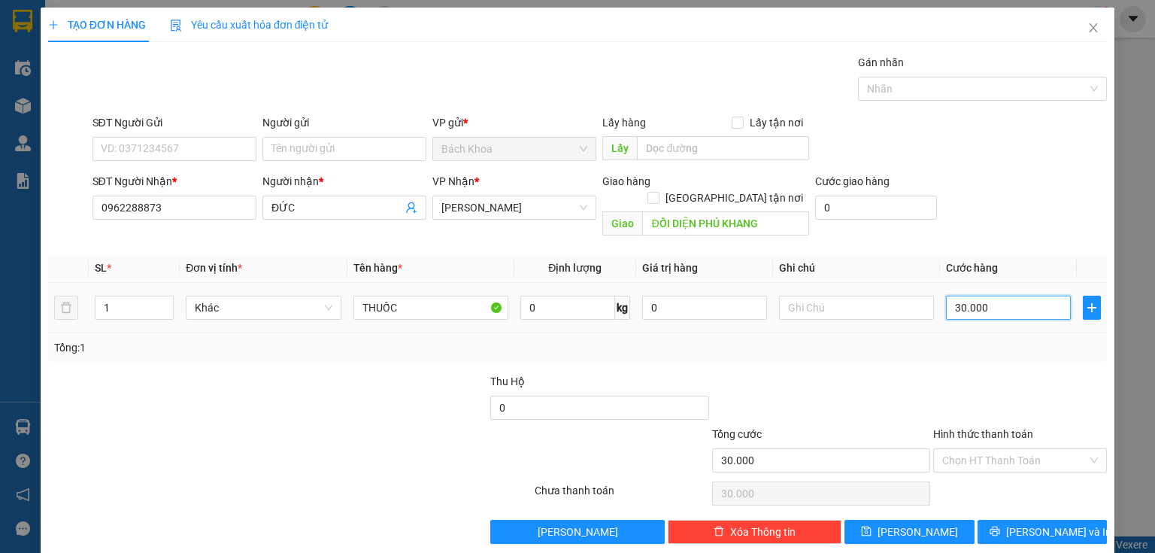
click at [1017, 298] on input "30.000" at bounding box center [1008, 307] width 125 height 24
click at [1037, 449] on input "Hình thức thanh toán" at bounding box center [1014, 460] width 145 height 23
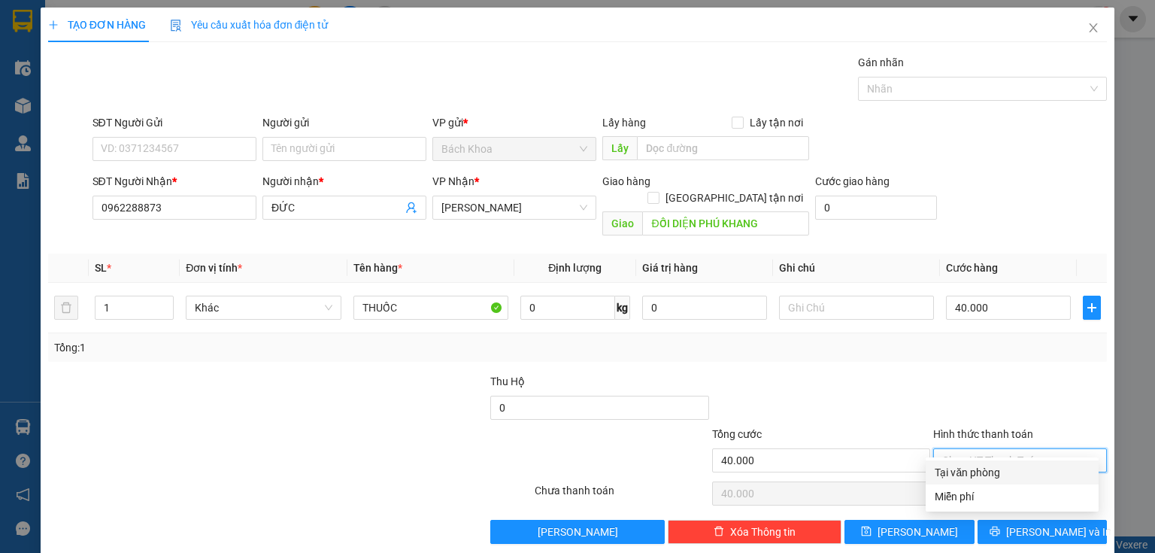
click at [1022, 475] on div "Tại văn phòng" at bounding box center [1011, 472] width 155 height 17
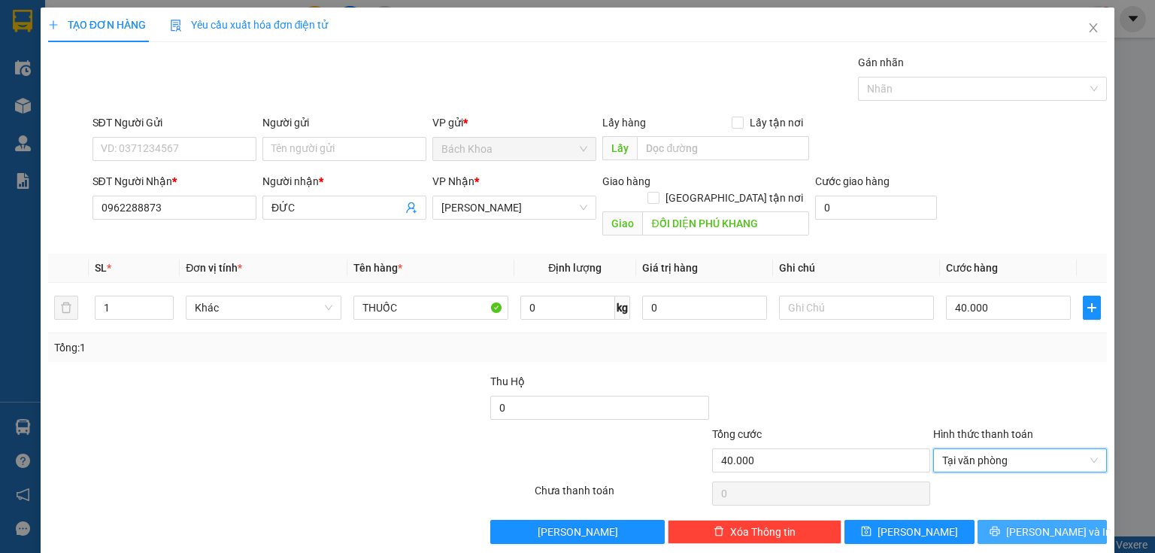
click at [1040, 523] on span "[PERSON_NAME] và In" at bounding box center [1058, 531] width 105 height 17
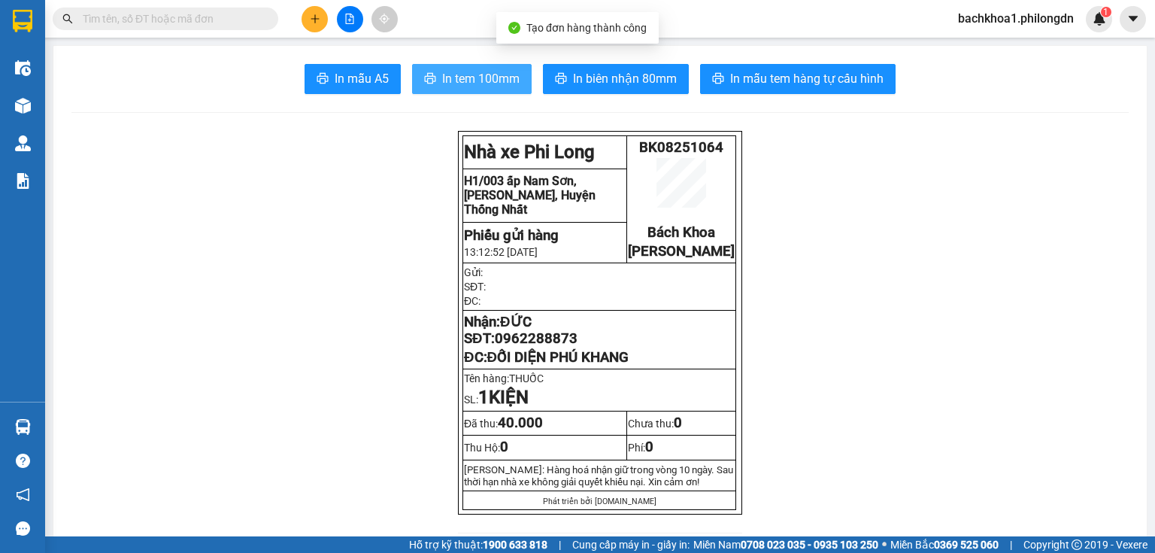
click at [472, 92] on button "In tem 100mm" at bounding box center [472, 79] width 120 height 30
click at [562, 347] on span "0962288873" at bounding box center [536, 338] width 83 height 17
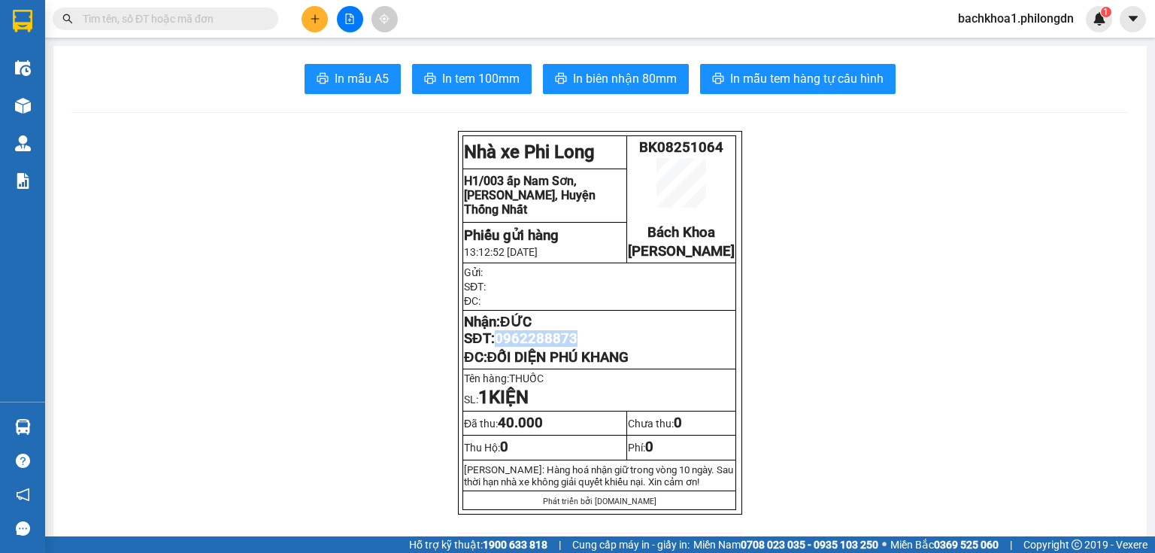
click at [562, 347] on span "0962288873" at bounding box center [536, 338] width 83 height 17
click at [310, 18] on icon "plus" at bounding box center [315, 19] width 11 height 11
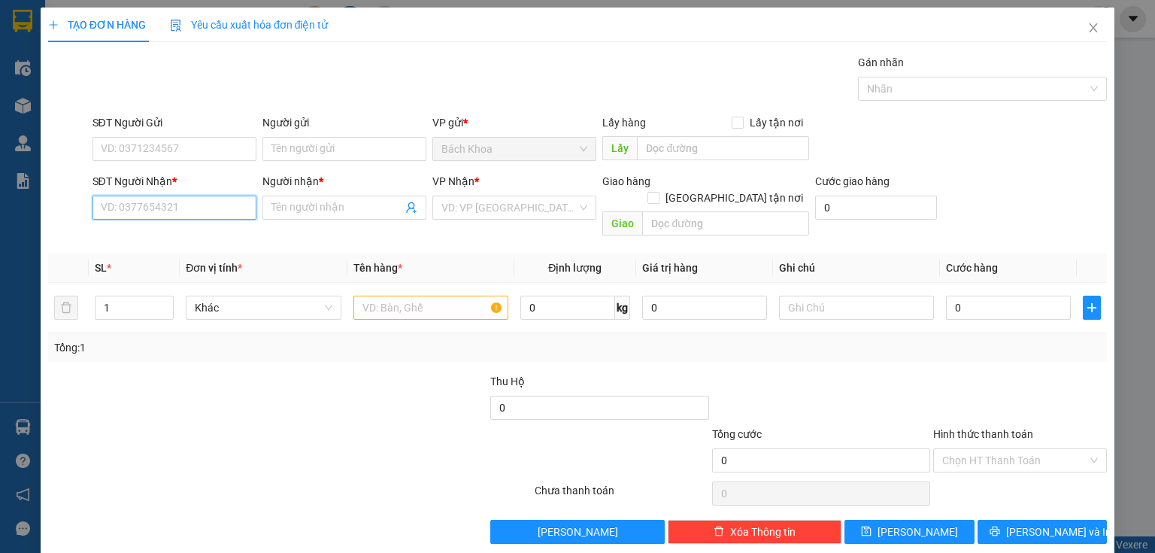
click at [228, 217] on input "SĐT Người Nhận *" at bounding box center [174, 207] width 164 height 24
click at [201, 248] on div "0931301310 - ƯỚC APPLE" at bounding box center [173, 237] width 162 height 24
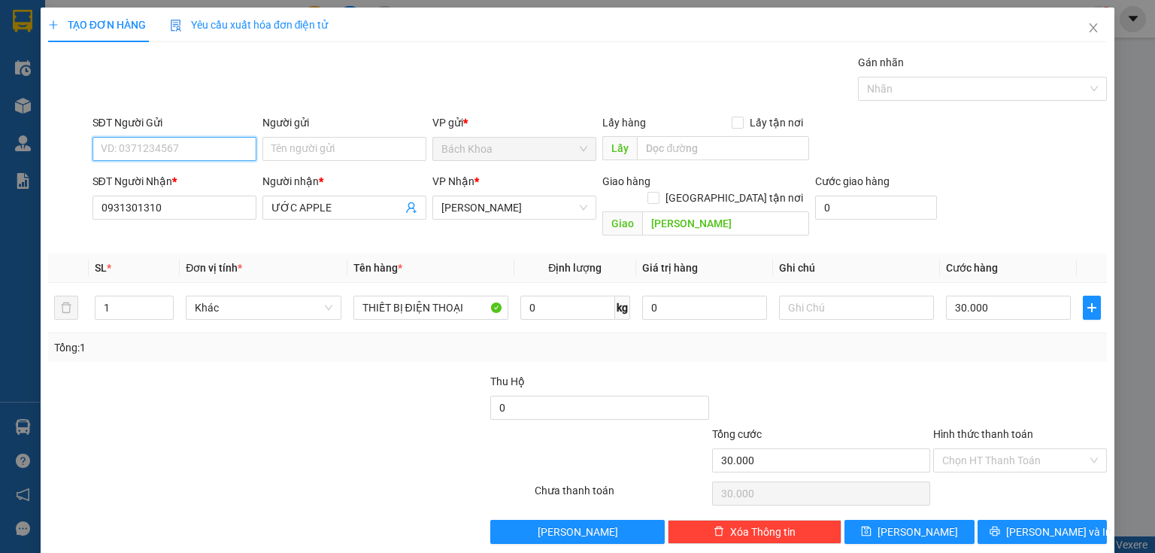
click at [247, 138] on input "SĐT Người Gửi" at bounding box center [174, 149] width 164 height 24
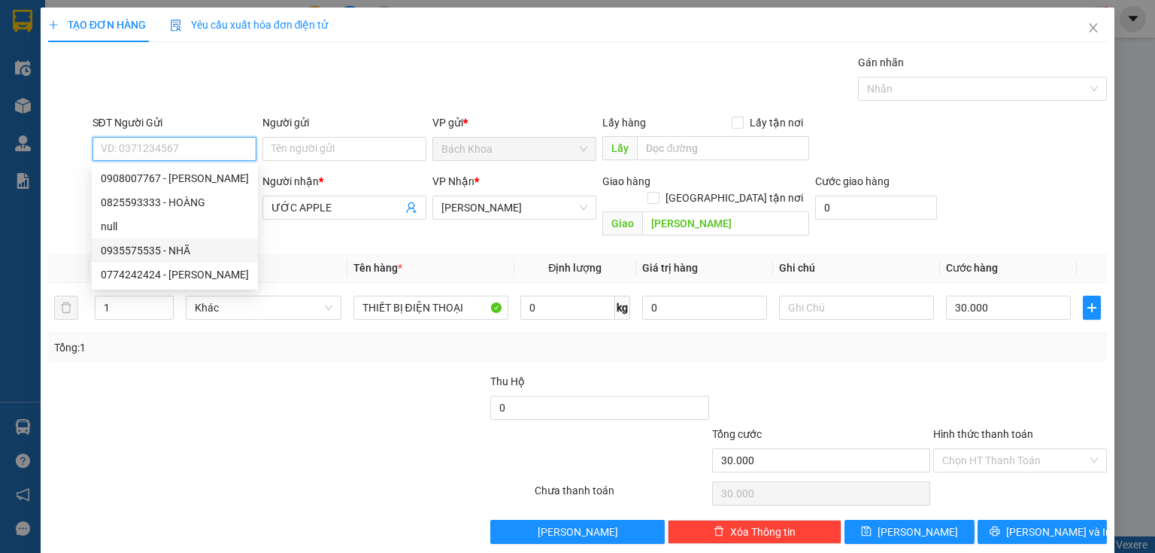
click at [200, 243] on div "0935575535 - NHÃ" at bounding box center [175, 250] width 148 height 17
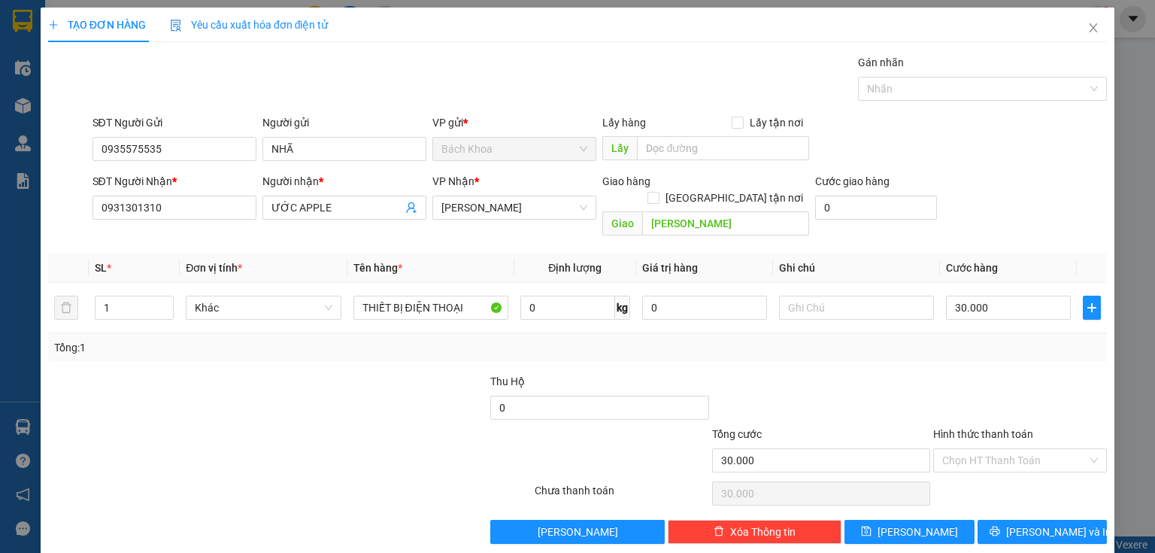
click at [1036, 533] on div "TẠO ĐƠN HÀNG Yêu cầu xuất hóa đơn điện tử Transit Pickup Surcharge Ids Transit …" at bounding box center [578, 281] width 1074 height 547
click at [1036, 523] on span "[PERSON_NAME] và In" at bounding box center [1058, 531] width 105 height 17
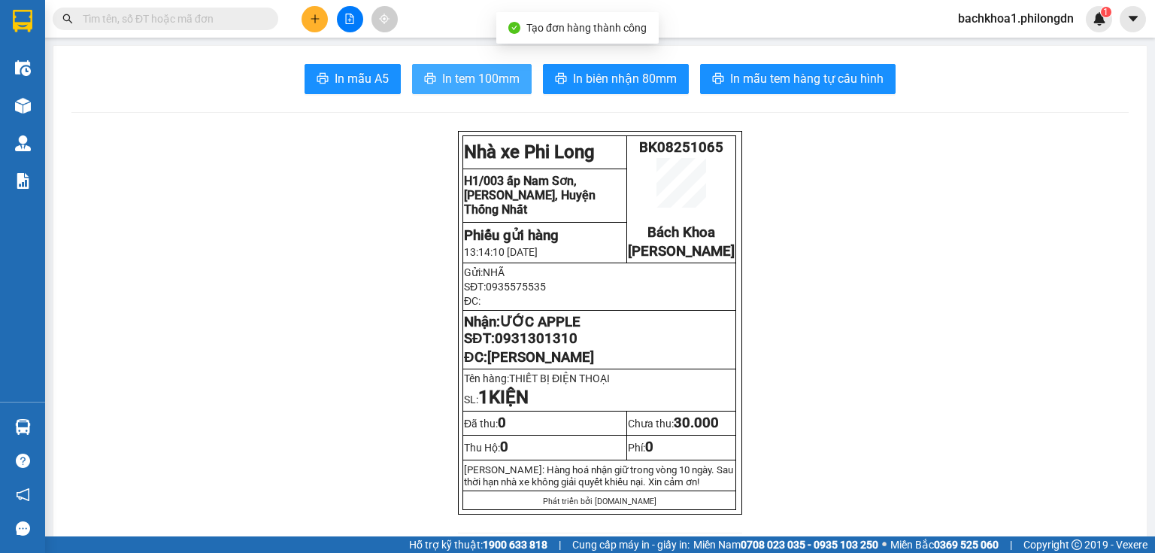
click at [459, 85] on span "In tem 100mm" at bounding box center [480, 78] width 77 height 19
click at [543, 330] on span "ƯỚC APPLE" at bounding box center [540, 321] width 80 height 17
click at [538, 347] on span "0931301310" at bounding box center [536, 338] width 83 height 17
